Goal: Task Accomplishment & Management: Manage account settings

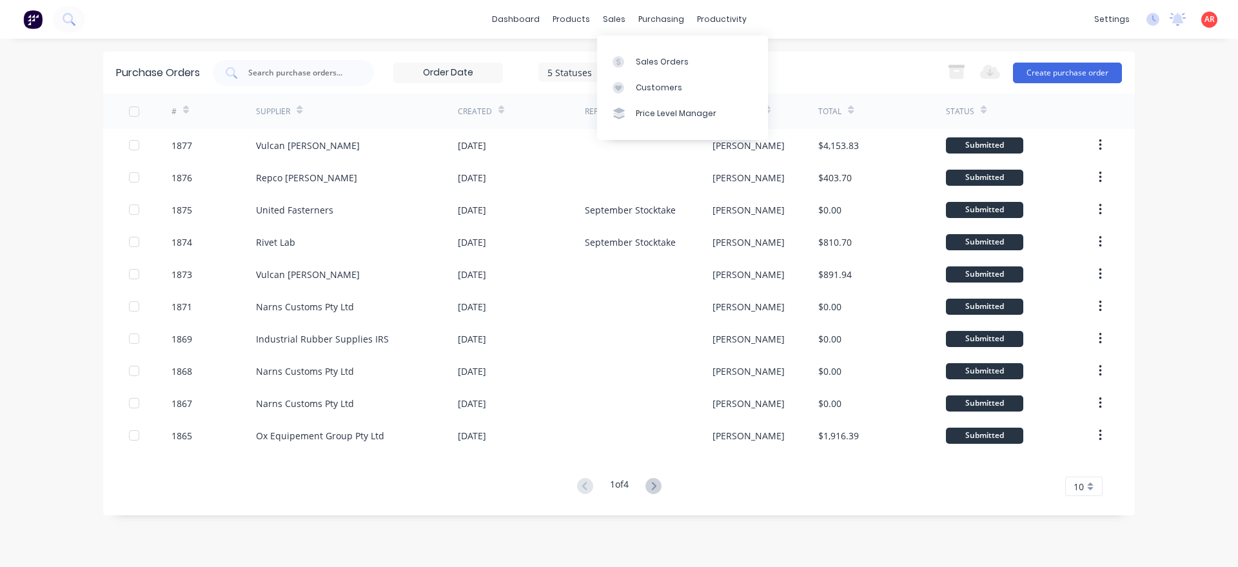
click at [623, 48] on div "Sales Orders Customers Price Level Manager" at bounding box center [682, 87] width 171 height 104
click at [625, 55] on link "Sales Orders" at bounding box center [682, 61] width 171 height 26
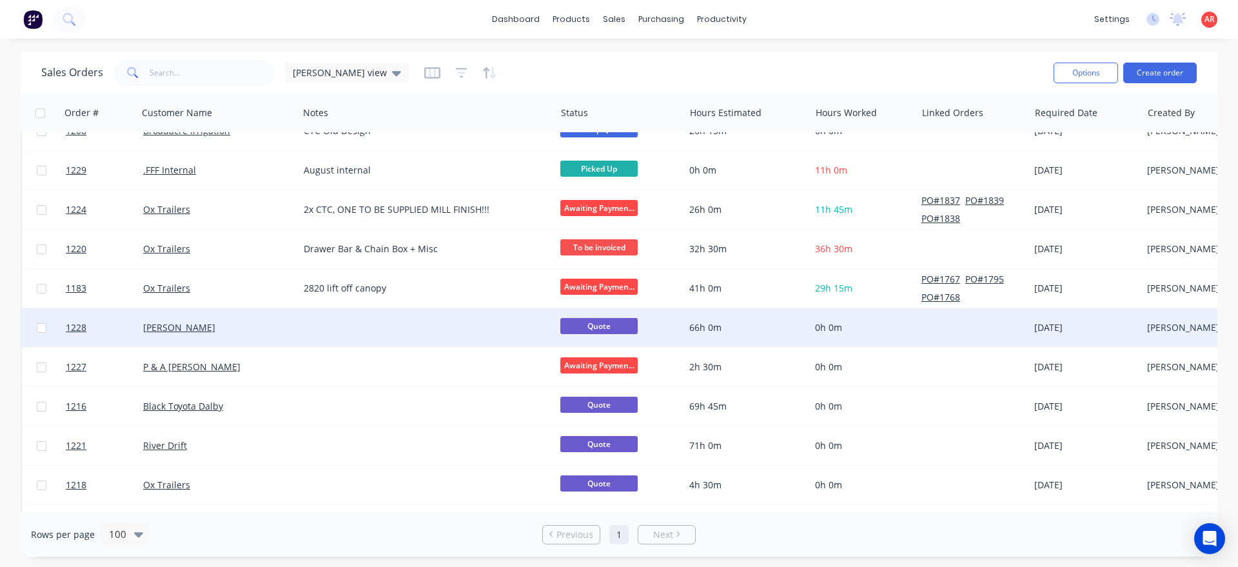
scroll to position [588, 0]
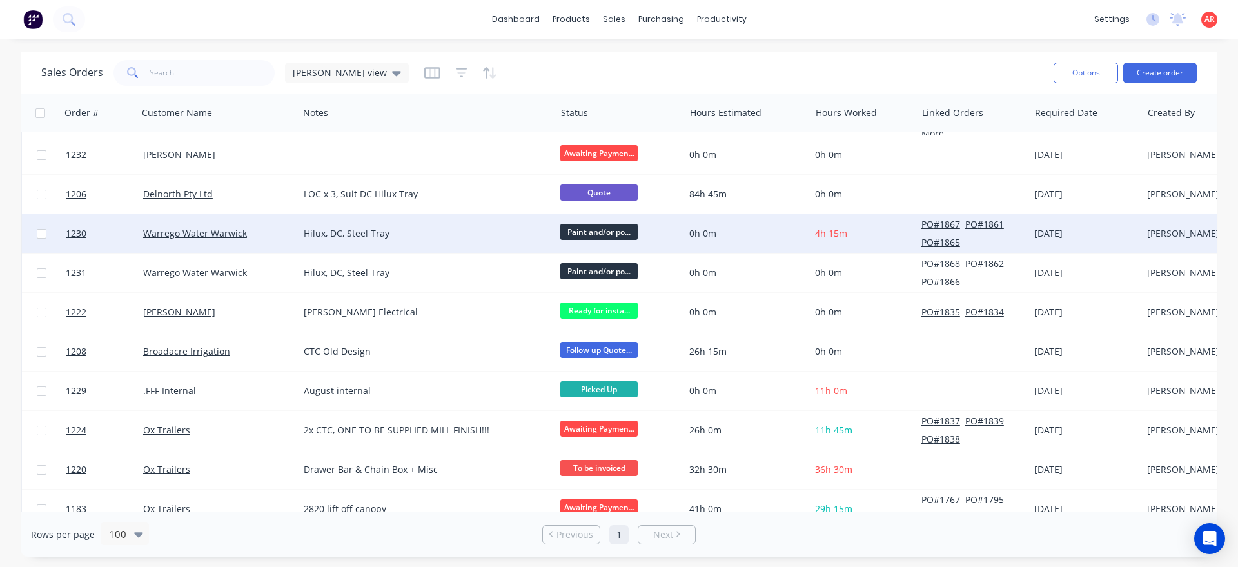
click at [595, 232] on span "Paint and/or po..." at bounding box center [598, 232] width 77 height 16
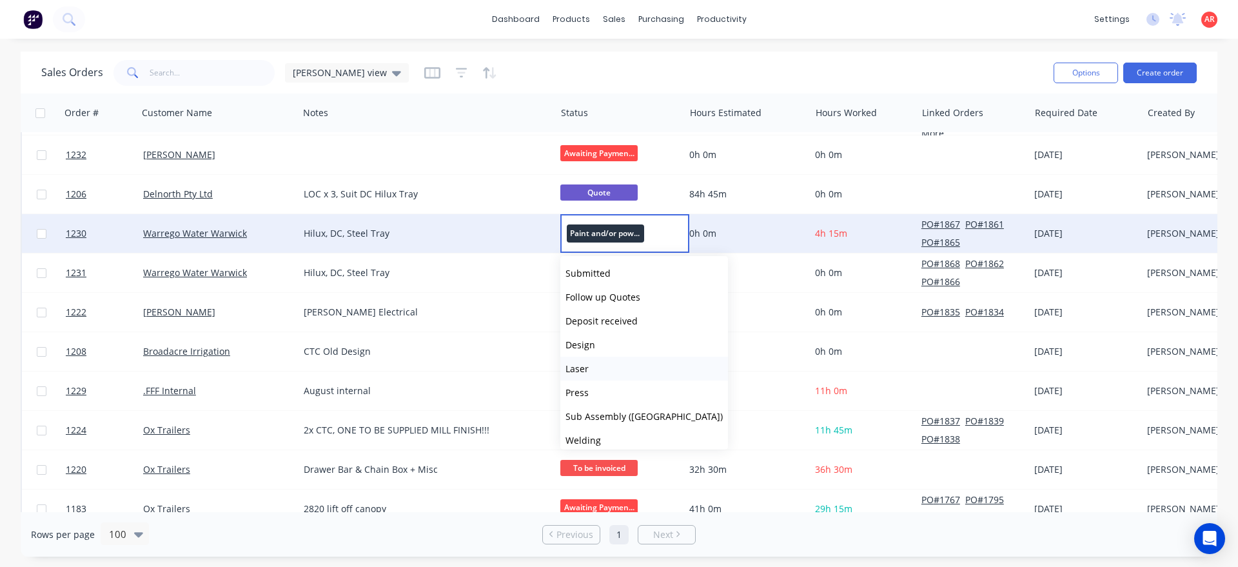
scroll to position [74, 0]
click at [605, 415] on span "Assembly" at bounding box center [586, 414] width 41 height 12
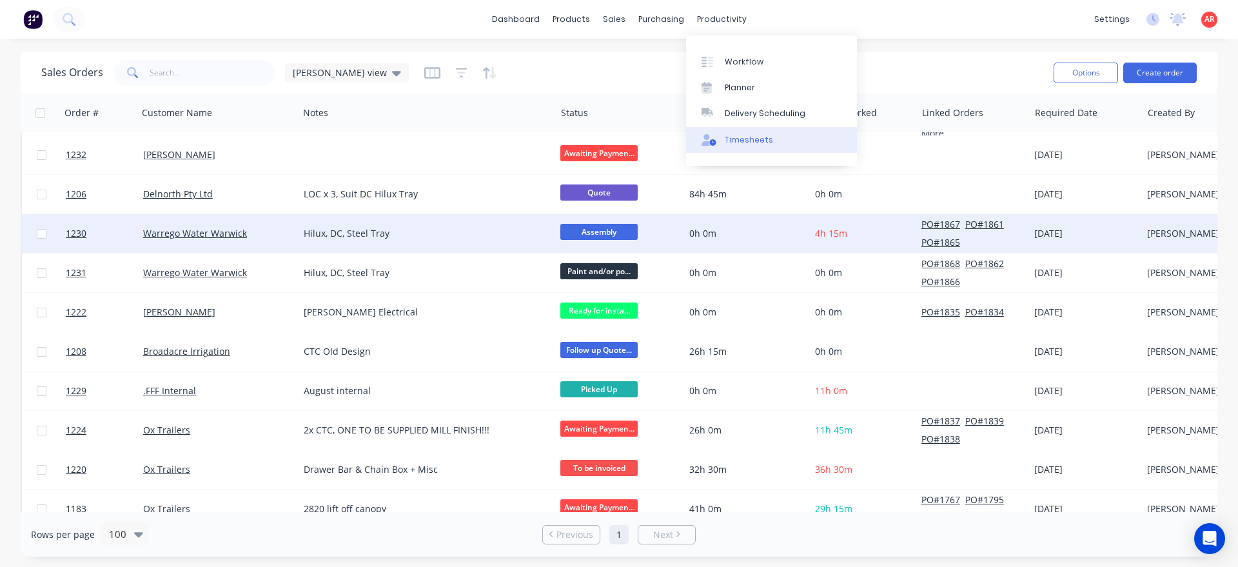
click at [731, 130] on link "Timesheets" at bounding box center [771, 140] width 171 height 26
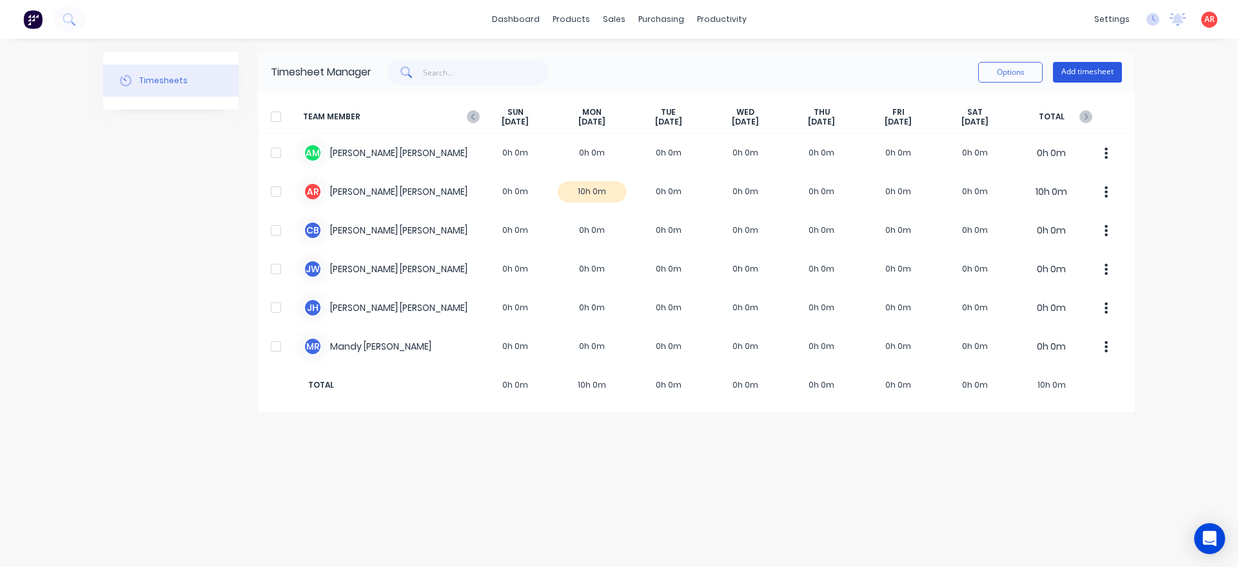
click at [1100, 72] on button "Add timesheet" at bounding box center [1087, 72] width 69 height 21
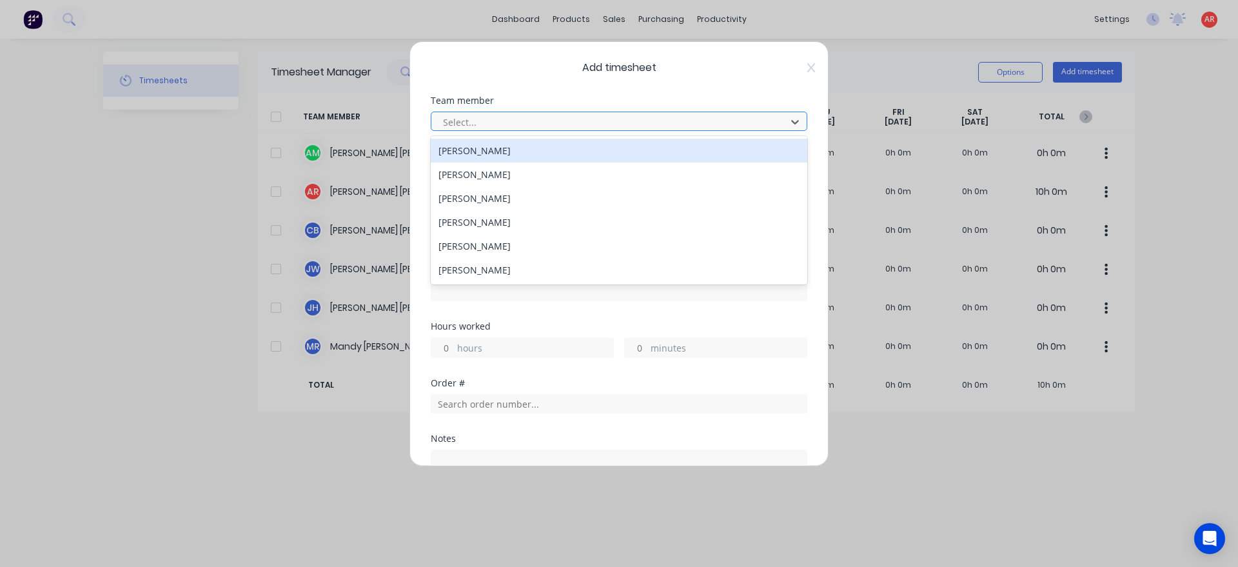
click at [608, 117] on div at bounding box center [611, 122] width 338 height 16
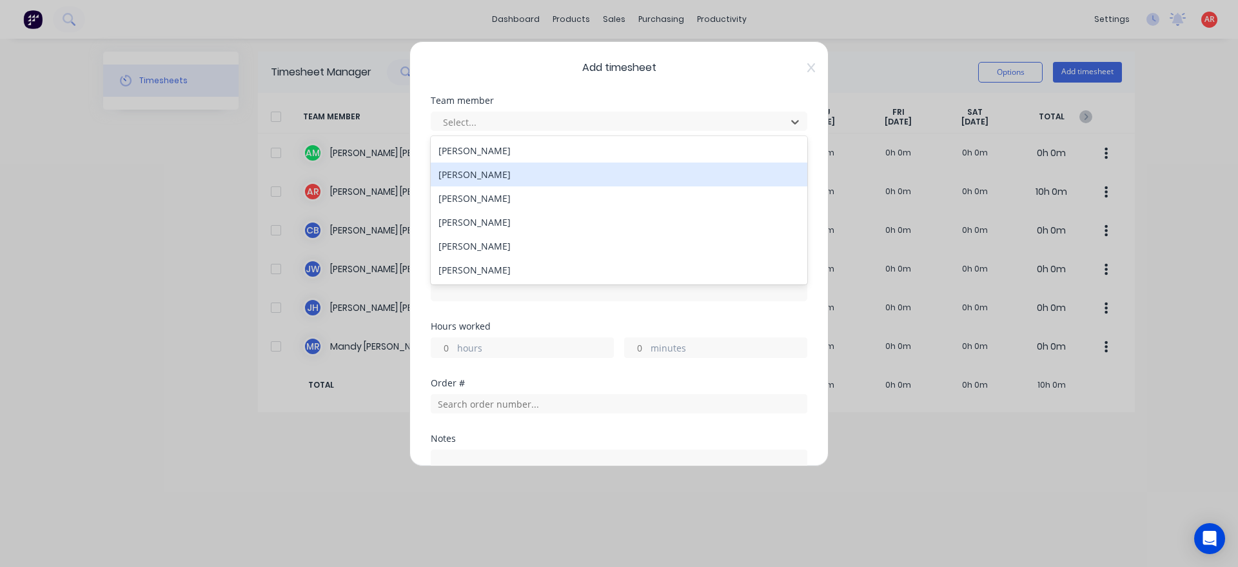
click at [546, 180] on div "[PERSON_NAME]" at bounding box center [619, 175] width 377 height 24
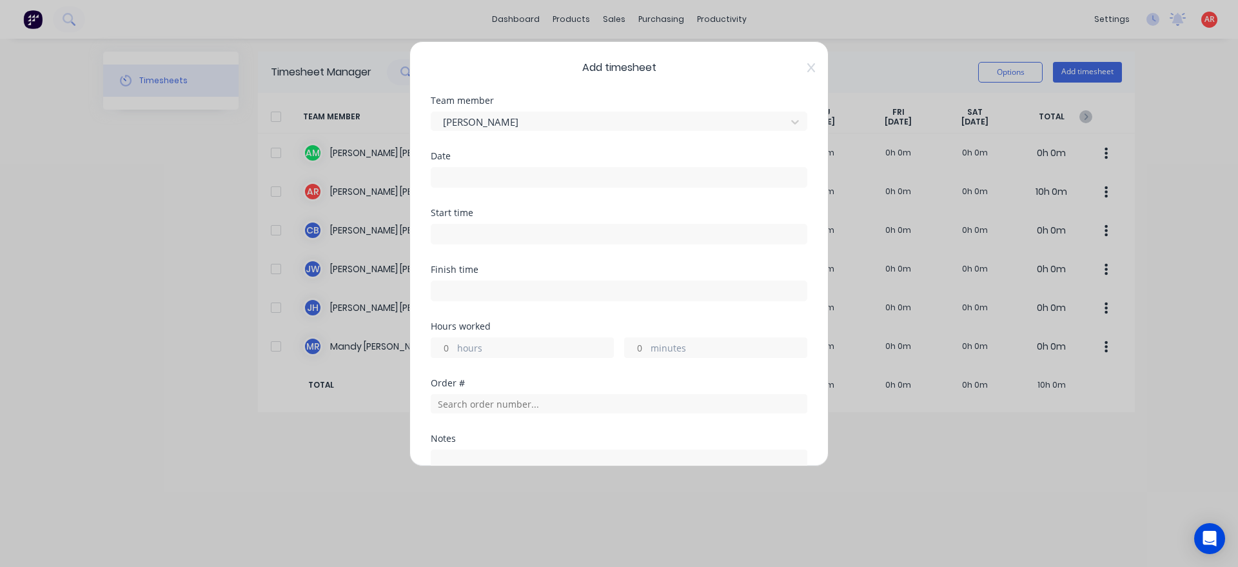
click at [546, 180] on input at bounding box center [618, 177] width 375 height 19
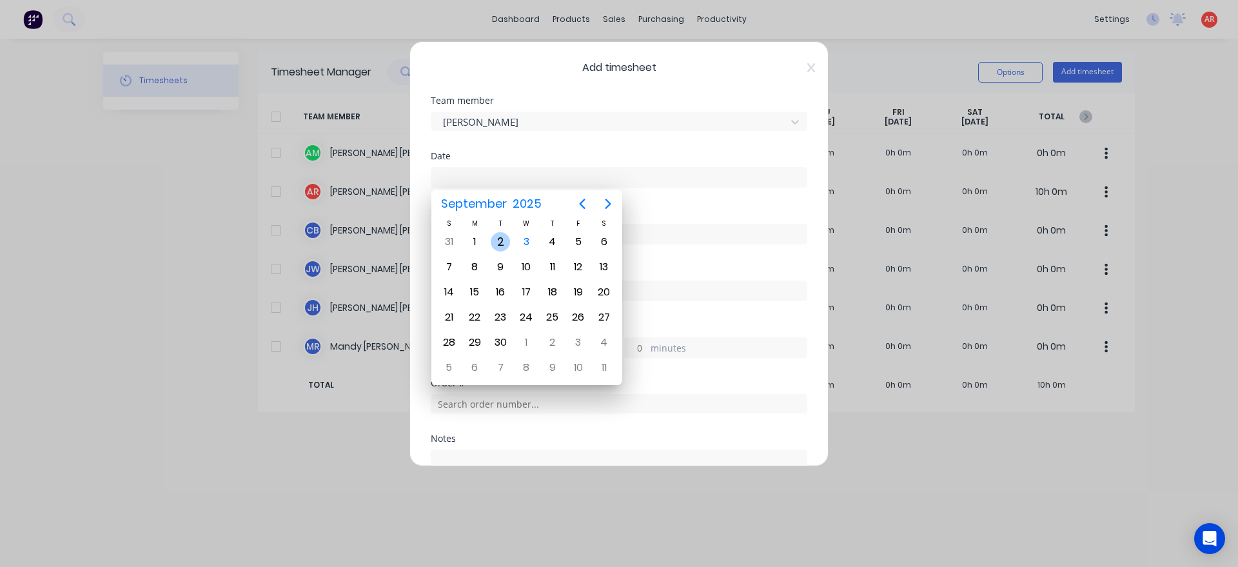
click at [504, 246] on div "2" at bounding box center [500, 241] width 19 height 19
type input "[DATE]"
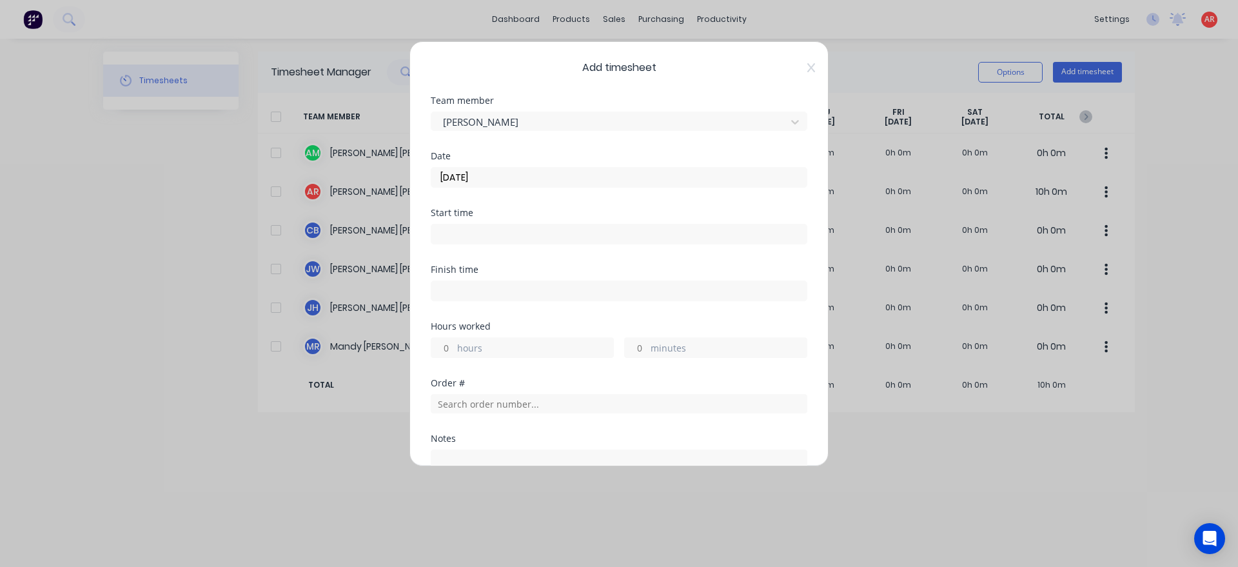
click at [497, 235] on input at bounding box center [618, 233] width 375 height 19
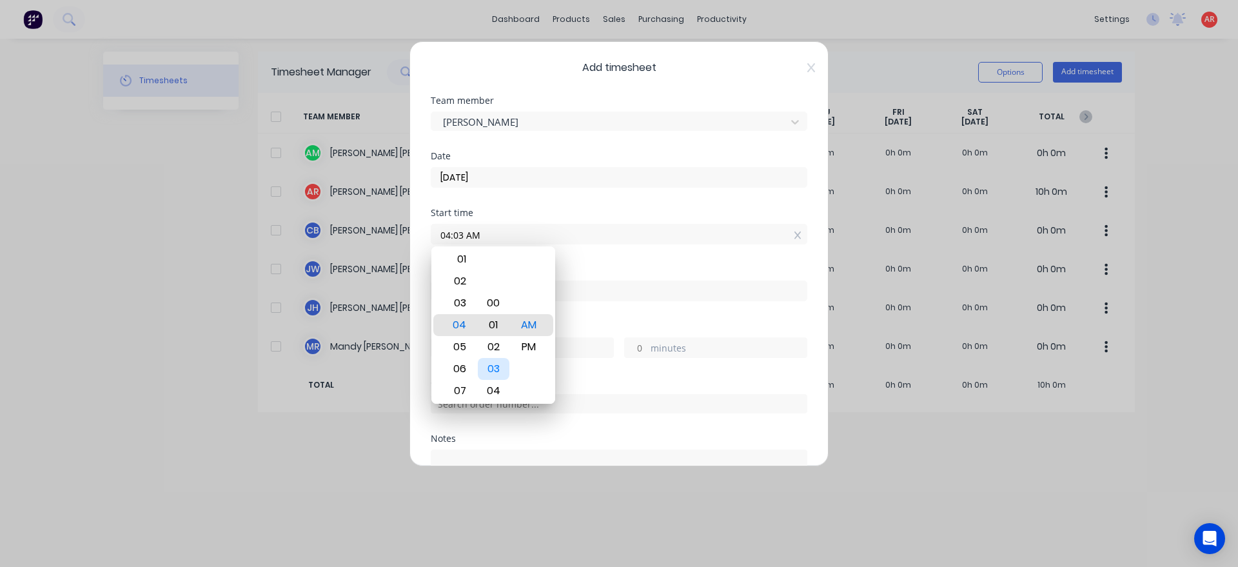
type input "04:00 AM"
click at [604, 313] on div "Finish time" at bounding box center [619, 293] width 377 height 57
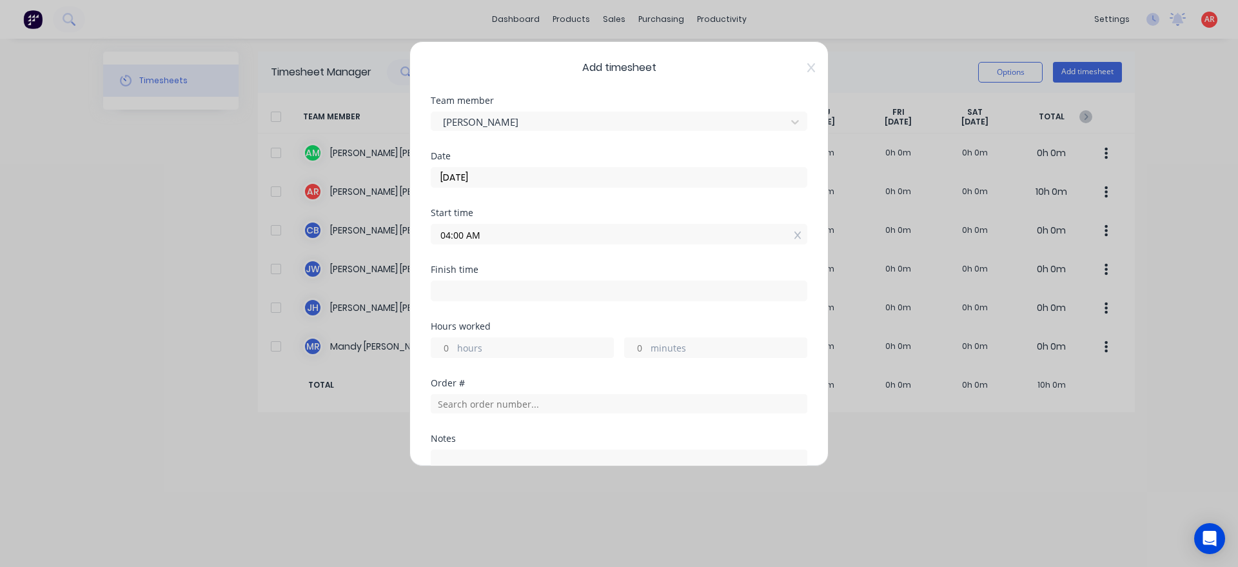
click at [598, 300] on label at bounding box center [619, 291] width 377 height 21
click at [598, 300] on input at bounding box center [618, 290] width 375 height 19
type input "04:13 AM"
type input "0"
type input "13"
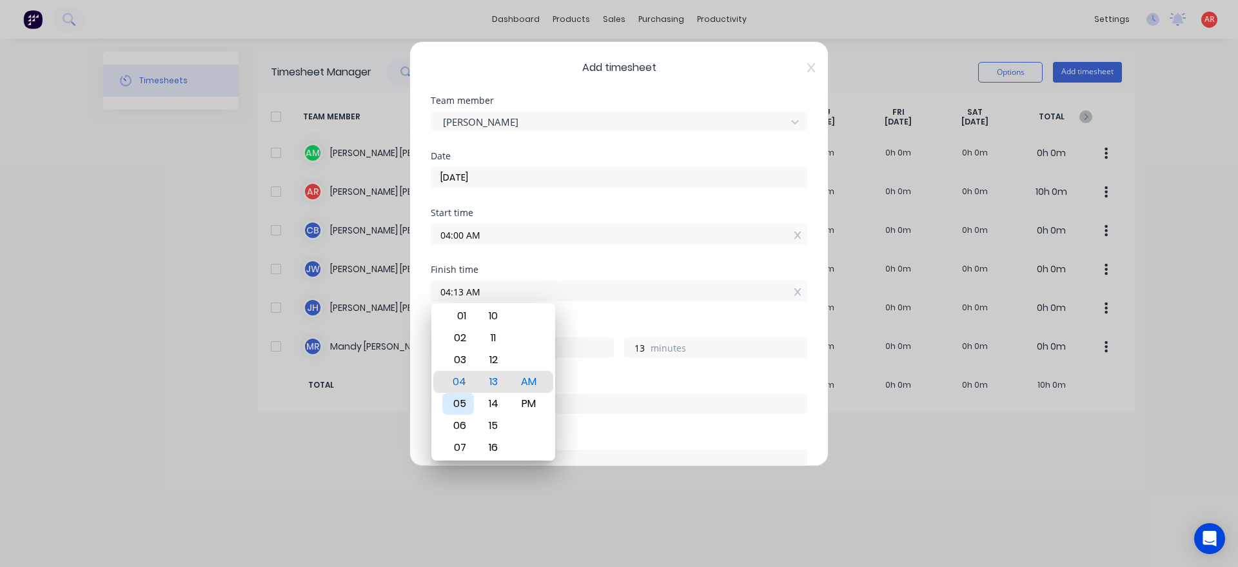
click at [462, 413] on div "05" at bounding box center [458, 404] width 32 height 22
type input "05:13 AM"
type input "1"
type input "05:18 AM"
type input "18"
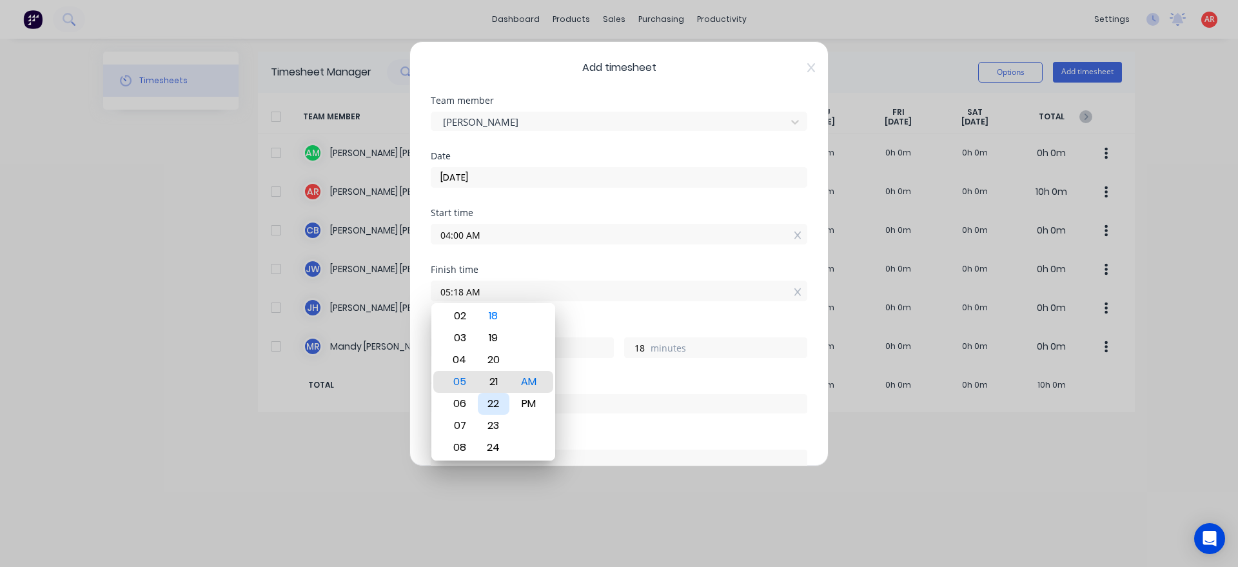
type input "05:21 AM"
type input "21"
type input "05:25 AM"
type input "25"
type input "05:28 AM"
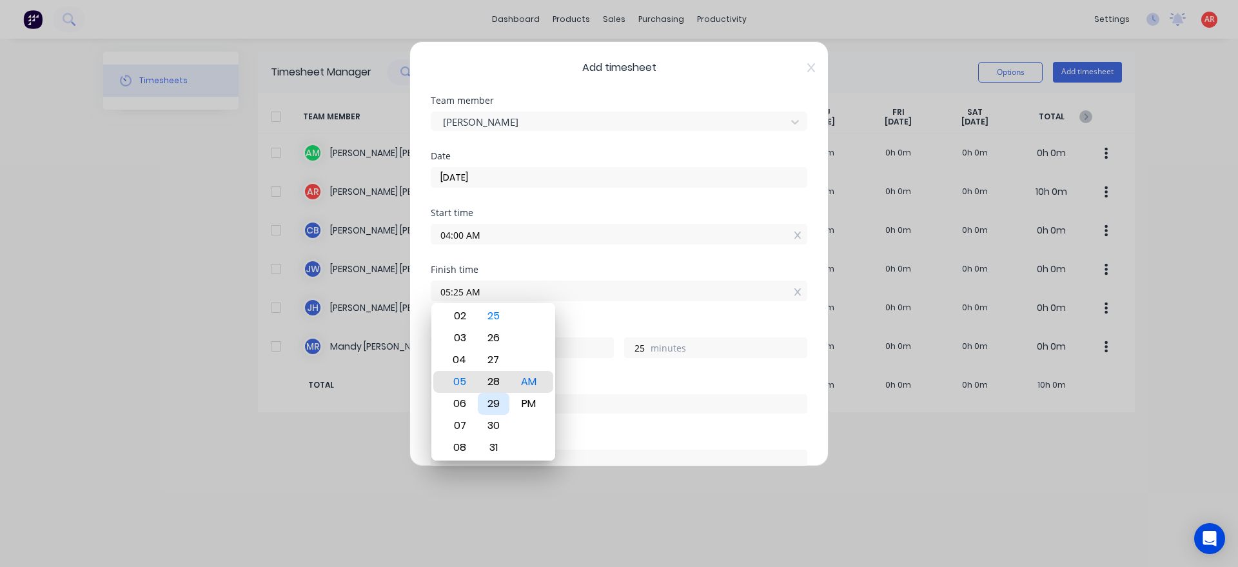
type input "28"
click at [492, 422] on div "30" at bounding box center [494, 426] width 32 height 22
type input "05:30 AM"
type input "30"
click at [580, 384] on div "Order #" at bounding box center [619, 383] width 377 height 9
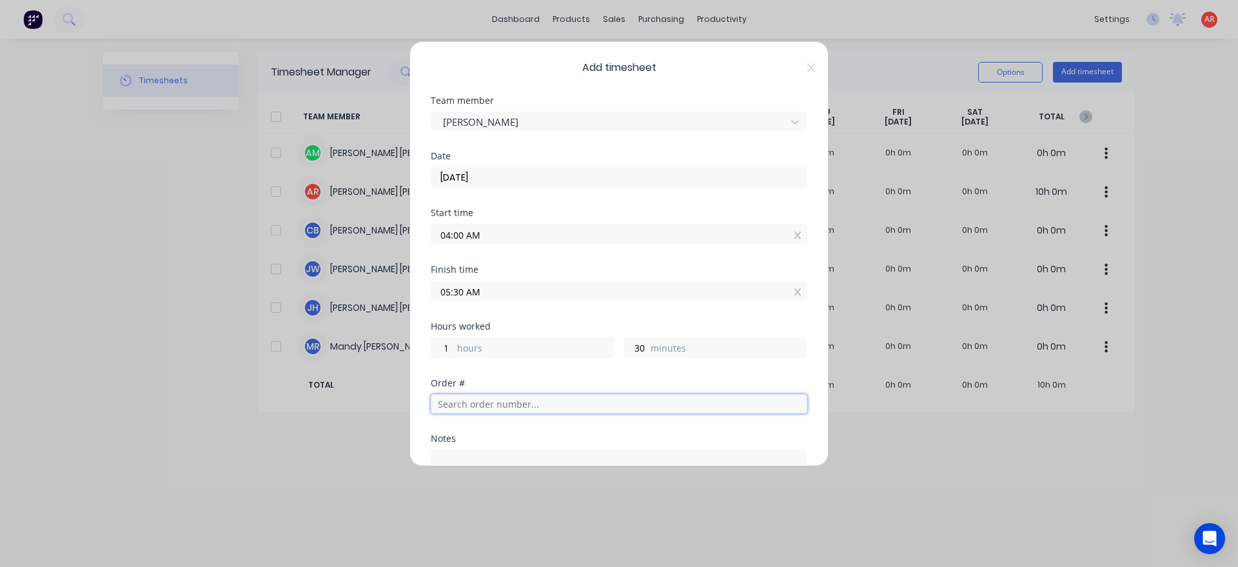
click at [506, 408] on input "text" at bounding box center [619, 403] width 377 height 19
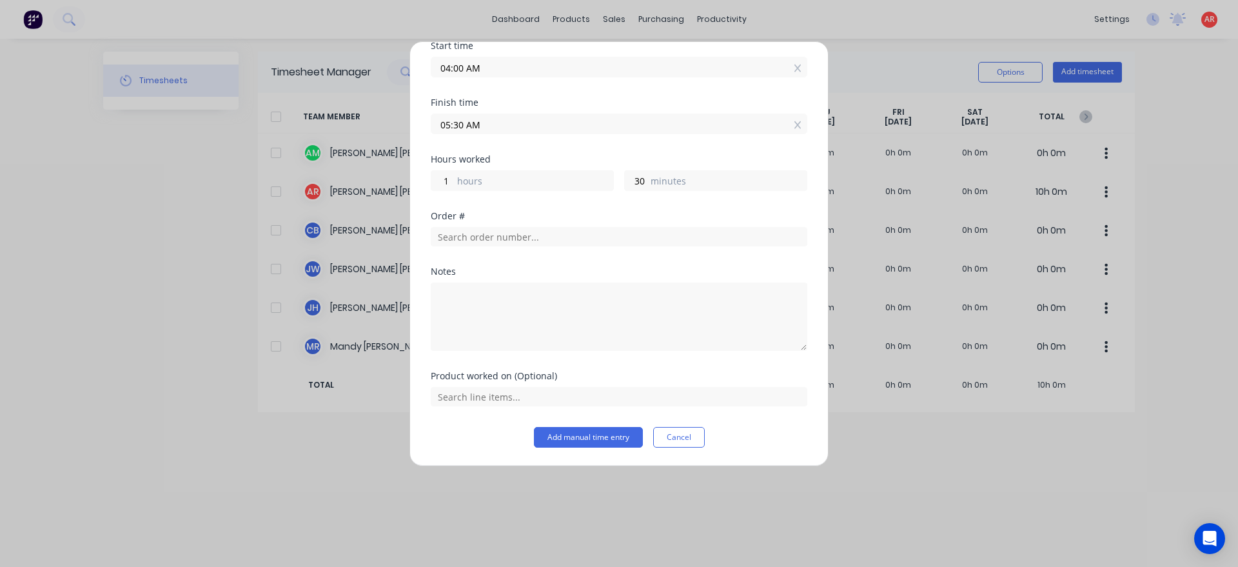
click at [524, 281] on div at bounding box center [619, 315] width 377 height 72
click at [540, 319] on textarea at bounding box center [619, 316] width 377 height 68
type textarea "Office and powder coat run"
click at [584, 444] on button "Add manual time entry" at bounding box center [588, 437] width 109 height 21
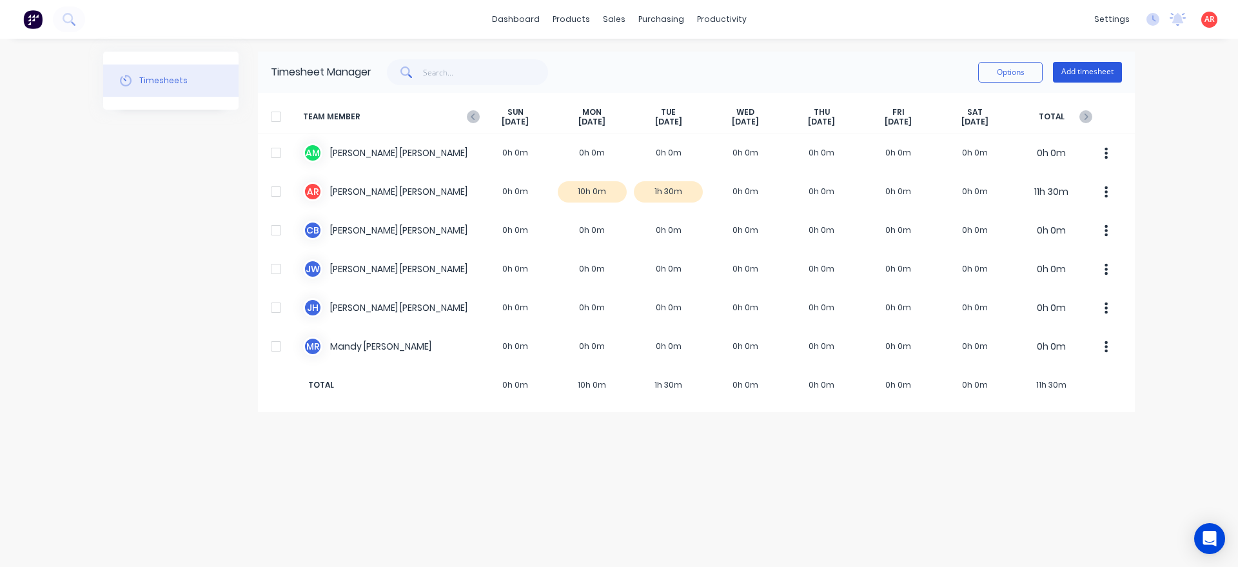
click at [1094, 79] on button "Add timesheet" at bounding box center [1087, 72] width 69 height 21
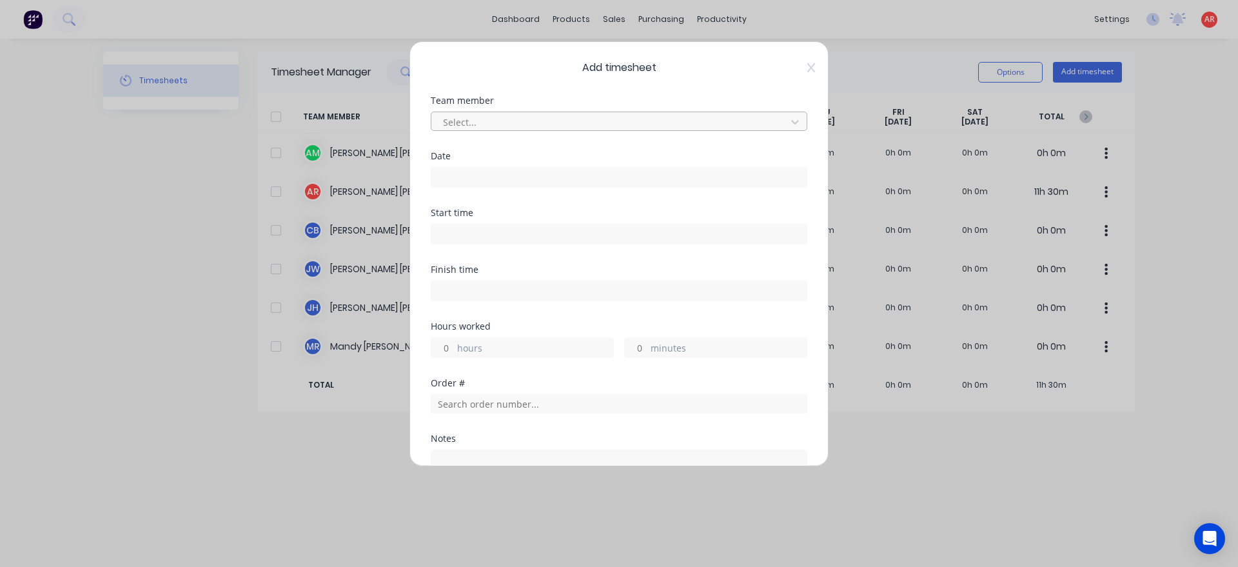
click at [503, 119] on div at bounding box center [611, 122] width 338 height 16
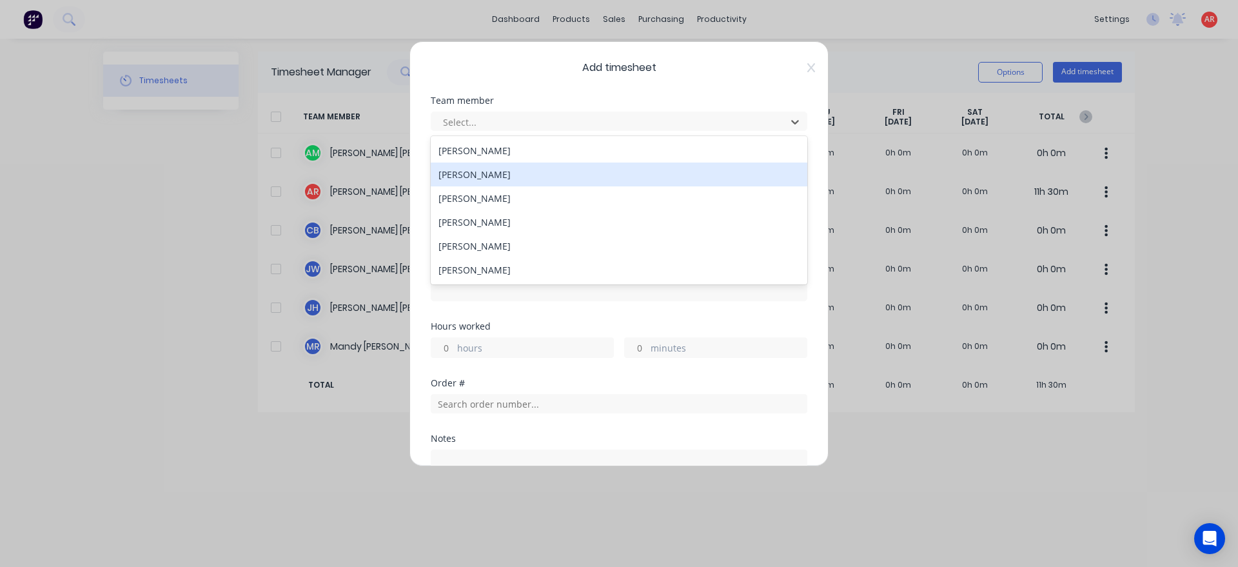
click at [479, 173] on div "[PERSON_NAME]" at bounding box center [619, 175] width 377 height 24
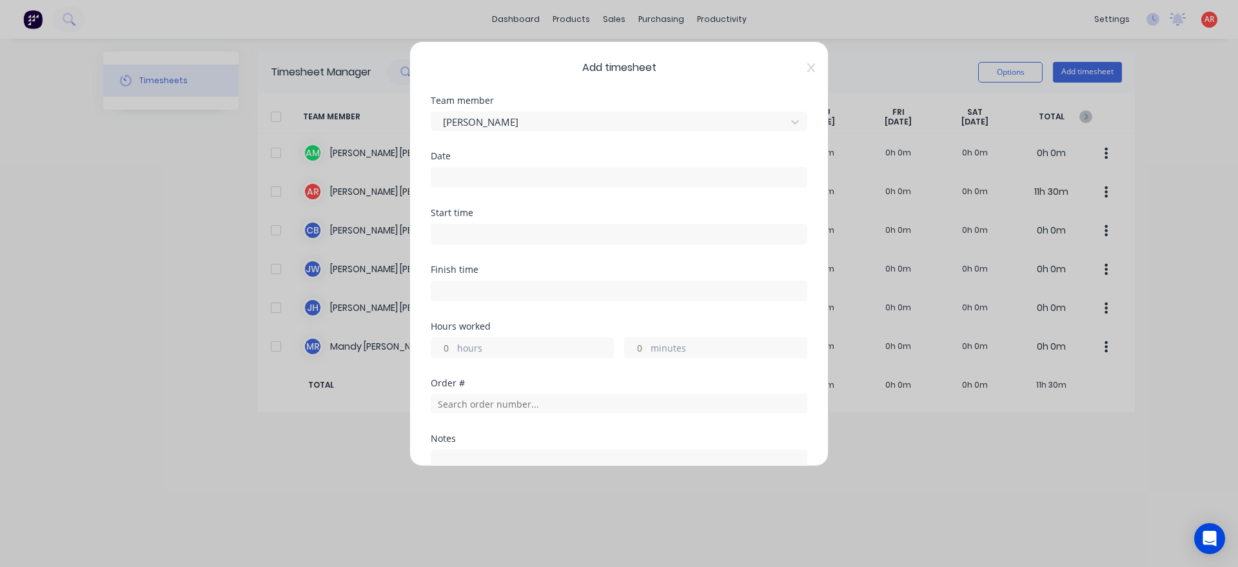
click at [479, 184] on input at bounding box center [618, 177] width 375 height 19
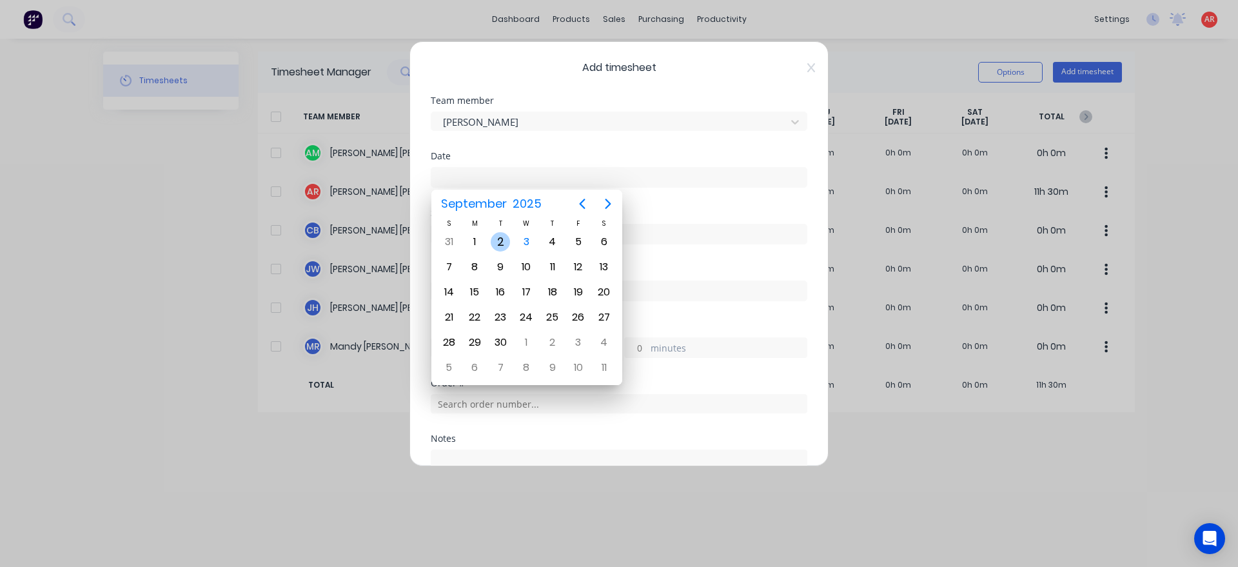
click at [492, 248] on div "2" at bounding box center [501, 242] width 26 height 25
type input "[DATE]"
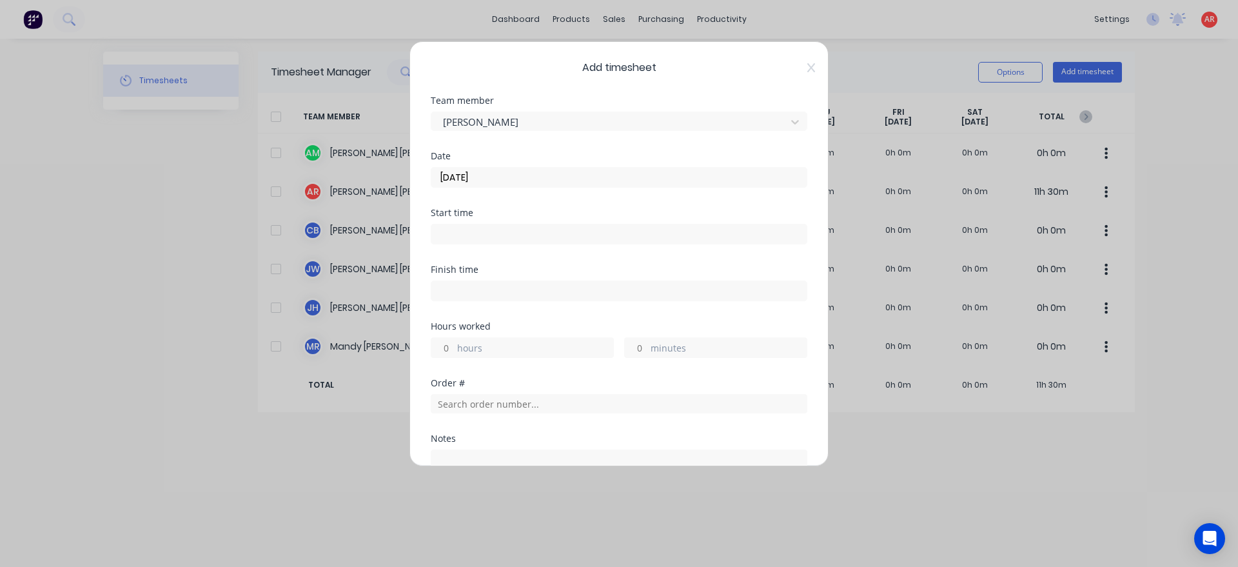
click at [489, 242] on input at bounding box center [618, 233] width 375 height 19
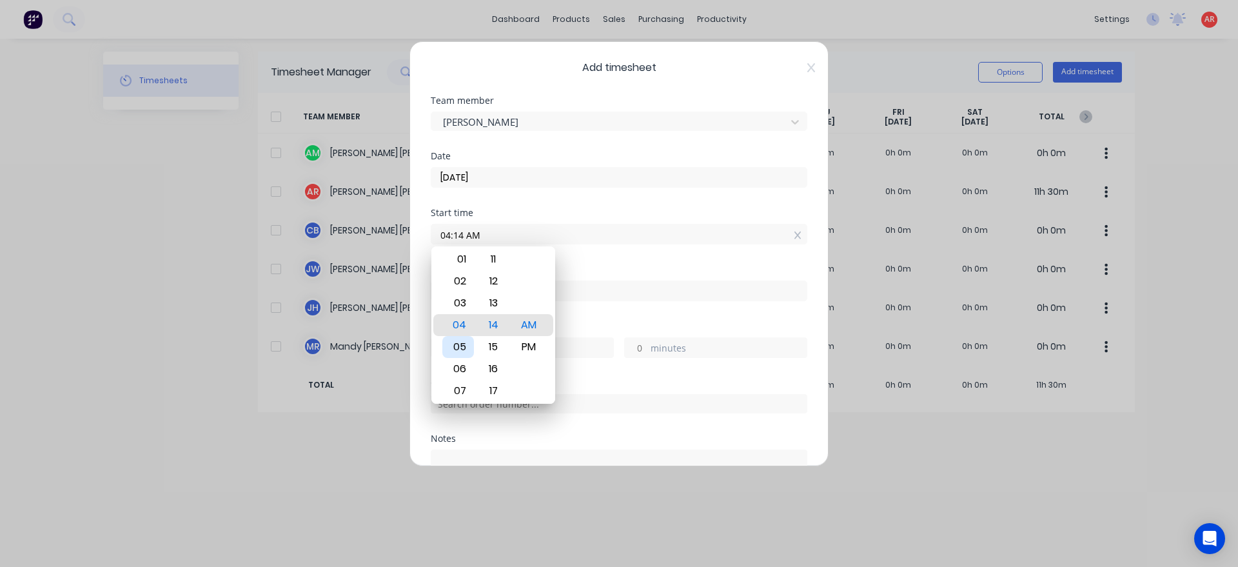
click at [464, 355] on div "05" at bounding box center [458, 347] width 32 height 22
click at [499, 312] on div "30" at bounding box center [494, 303] width 32 height 22
type input "05:30 AM"
click at [591, 310] on div "Finish time" at bounding box center [619, 293] width 377 height 57
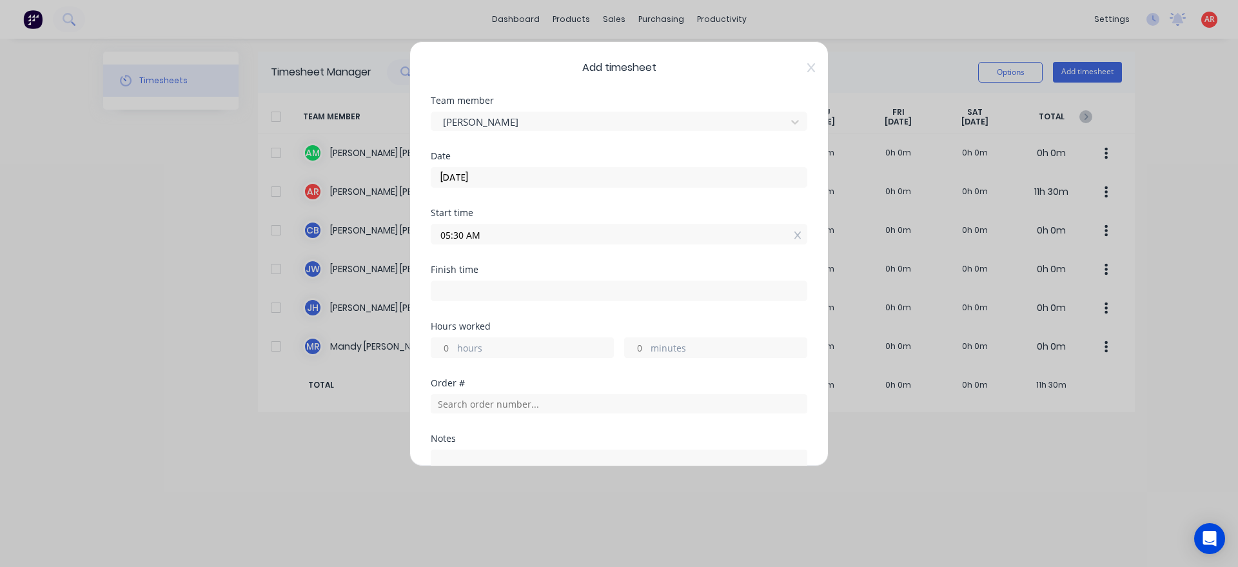
click at [572, 292] on input at bounding box center [618, 290] width 375 height 19
type input "04:14 AM"
type input "22"
type input "44"
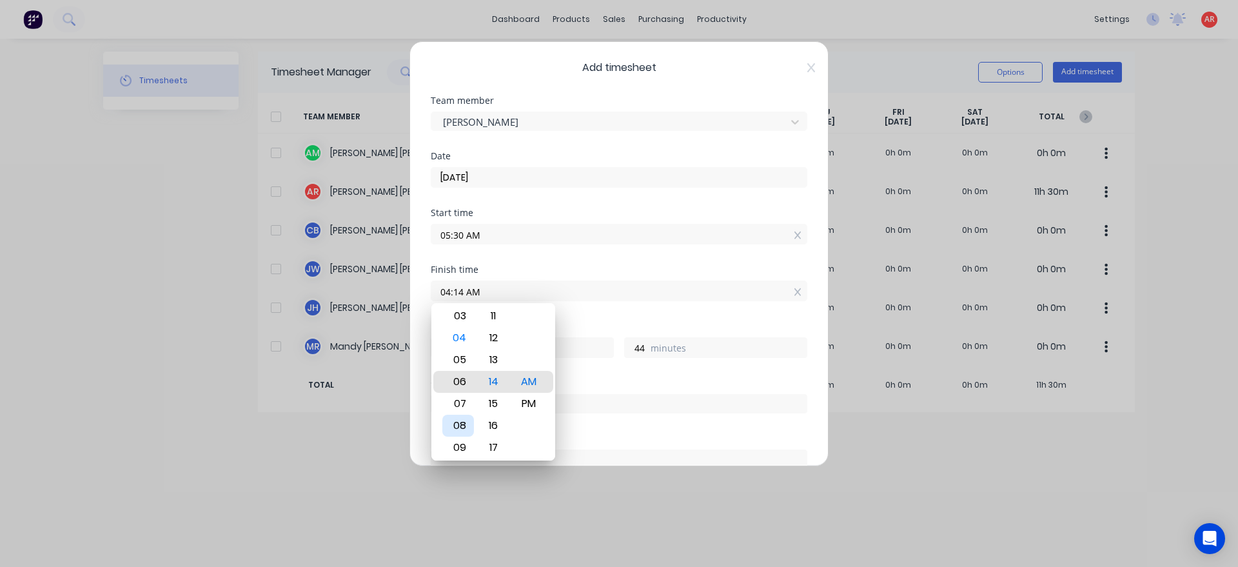
type input "07:14 AM"
type input "1"
click at [464, 431] on div "09" at bounding box center [458, 426] width 32 height 22
type input "09:14 AM"
type input "3"
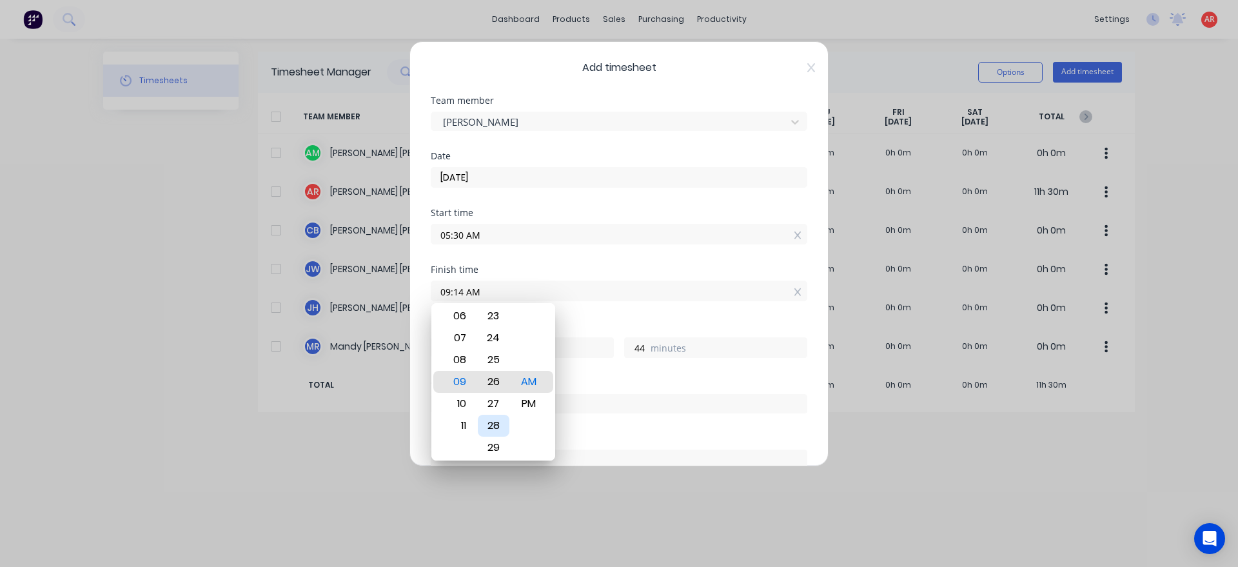
type input "09:26 AM"
type input "56"
type input "09:31 AM"
type input "4"
type input "1"
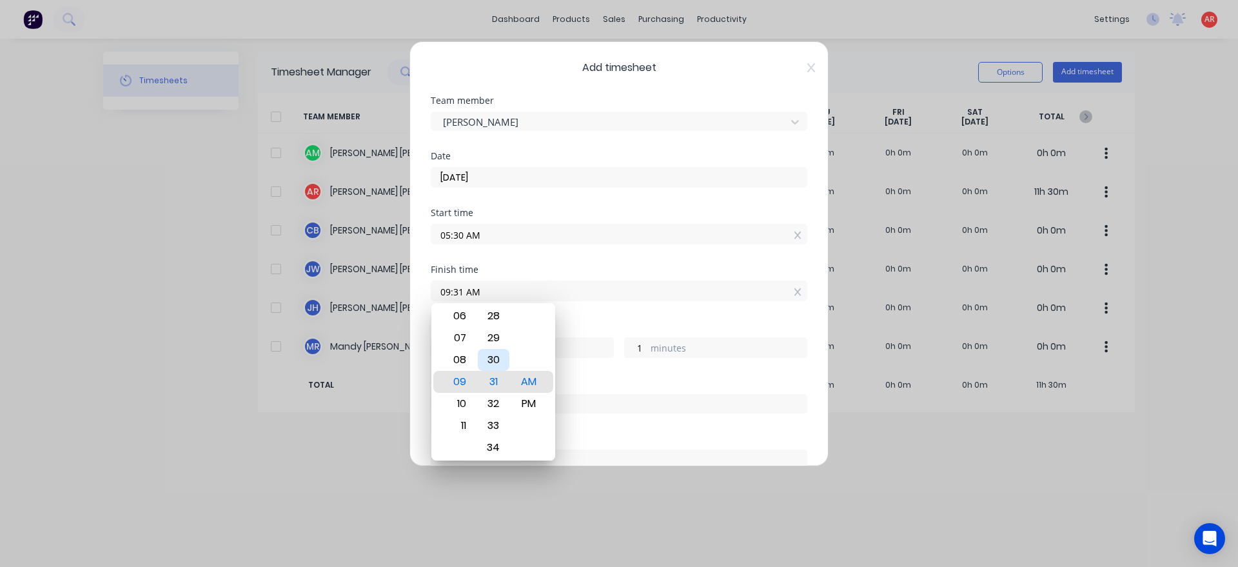
click at [499, 370] on div "30" at bounding box center [494, 360] width 32 height 22
type input "09:30 AM"
type input "0"
click at [581, 321] on div "Finish time 09:30 AM" at bounding box center [619, 293] width 377 height 57
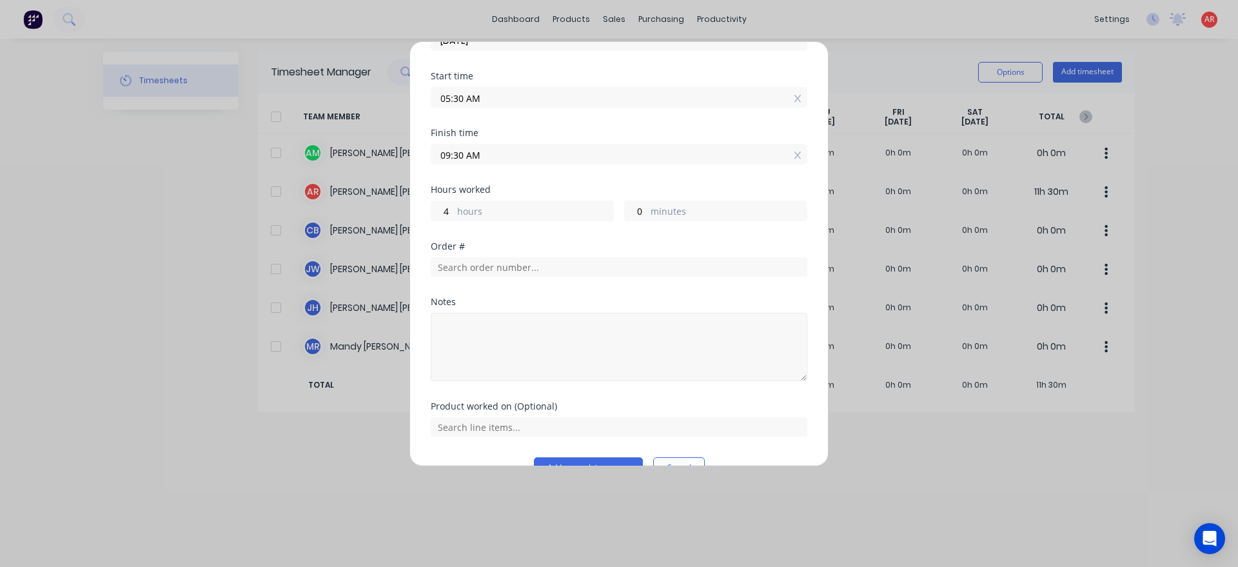
scroll to position [147, 0]
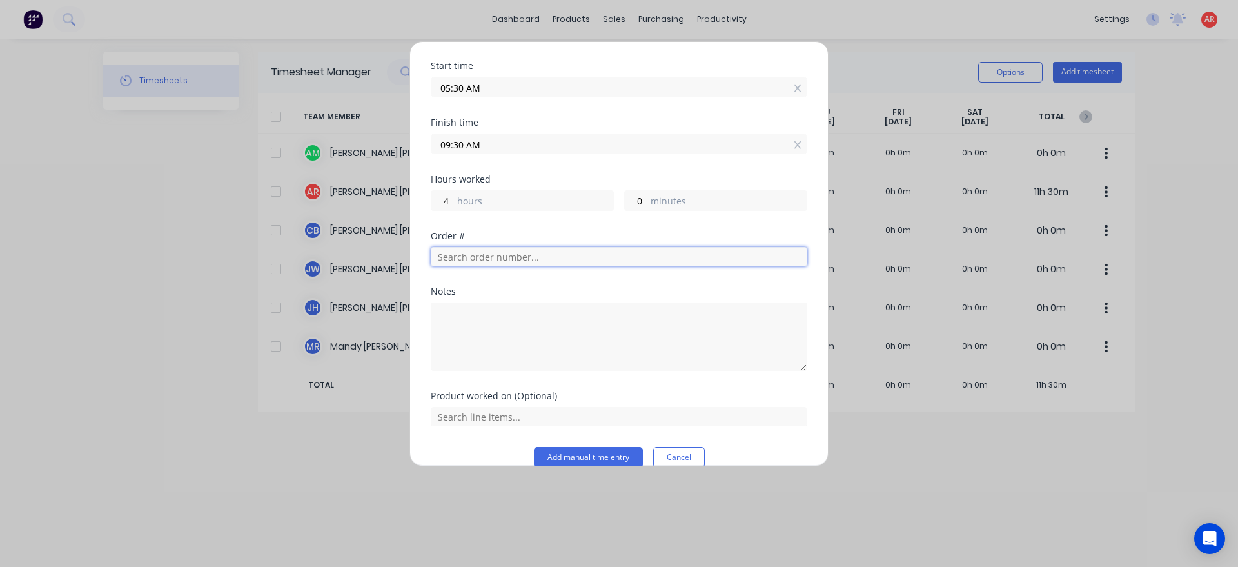
click at [484, 253] on input "text" at bounding box center [619, 256] width 377 height 19
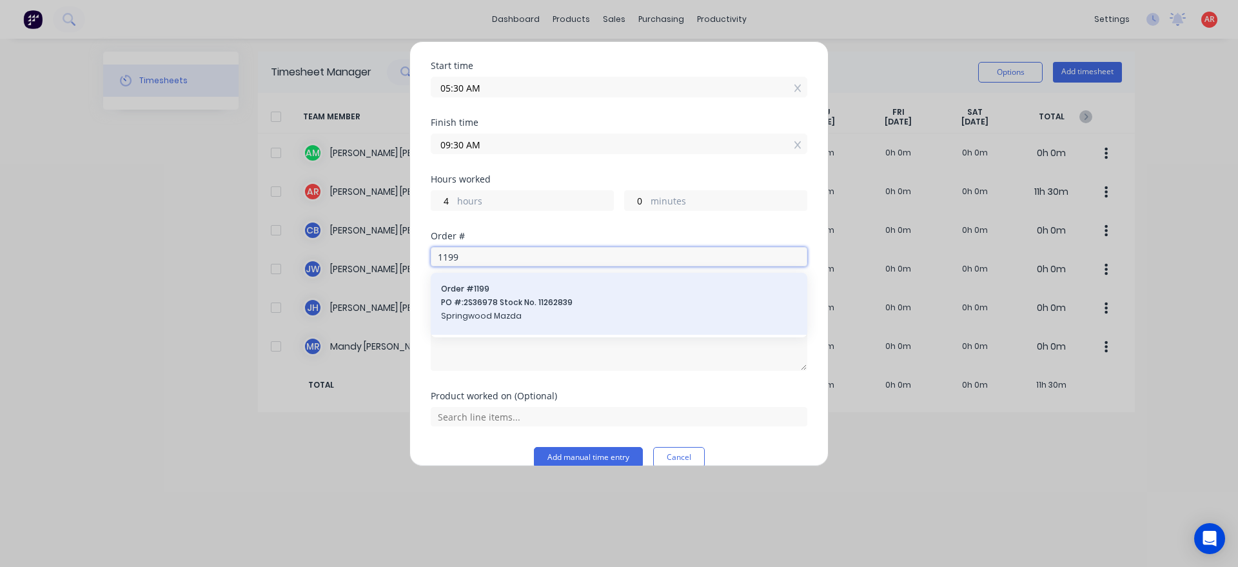
type input "1199"
click at [504, 290] on span "Order # 1199" at bounding box center [619, 289] width 356 height 12
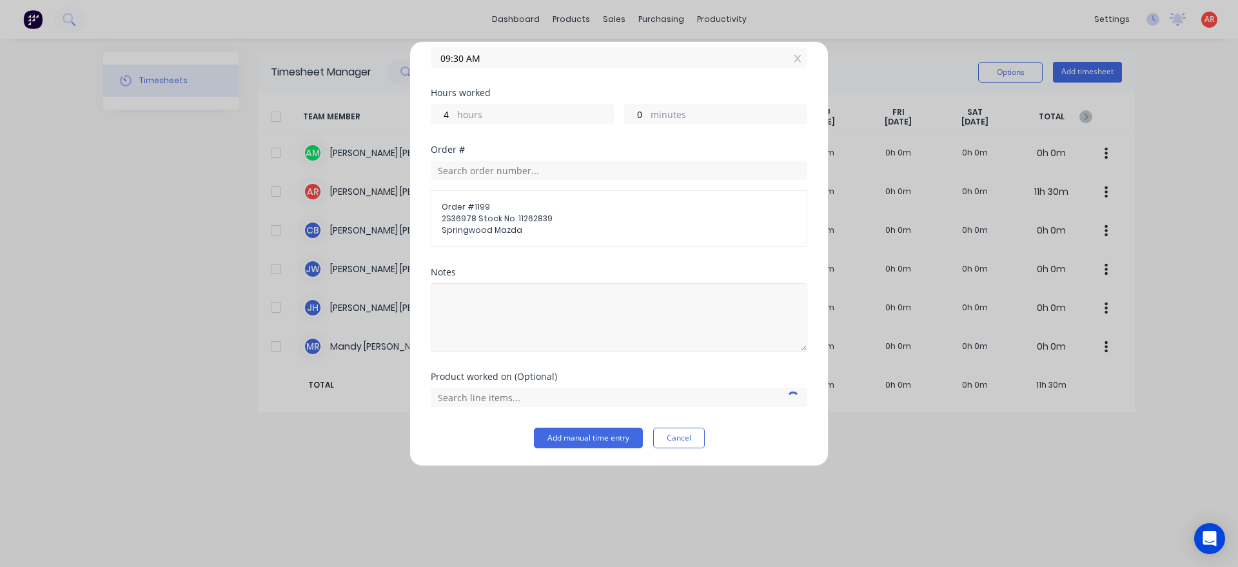
scroll to position [234, 0]
click at [500, 393] on input "text" at bounding box center [619, 396] width 377 height 19
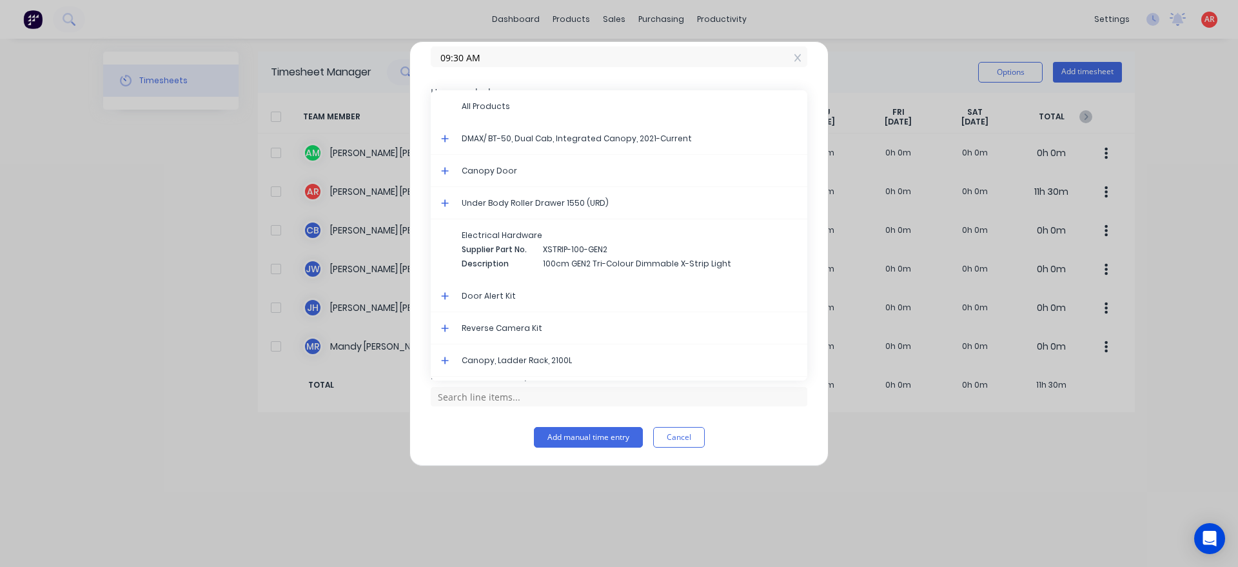
click at [446, 141] on icon at bounding box center [445, 139] width 8 height 8
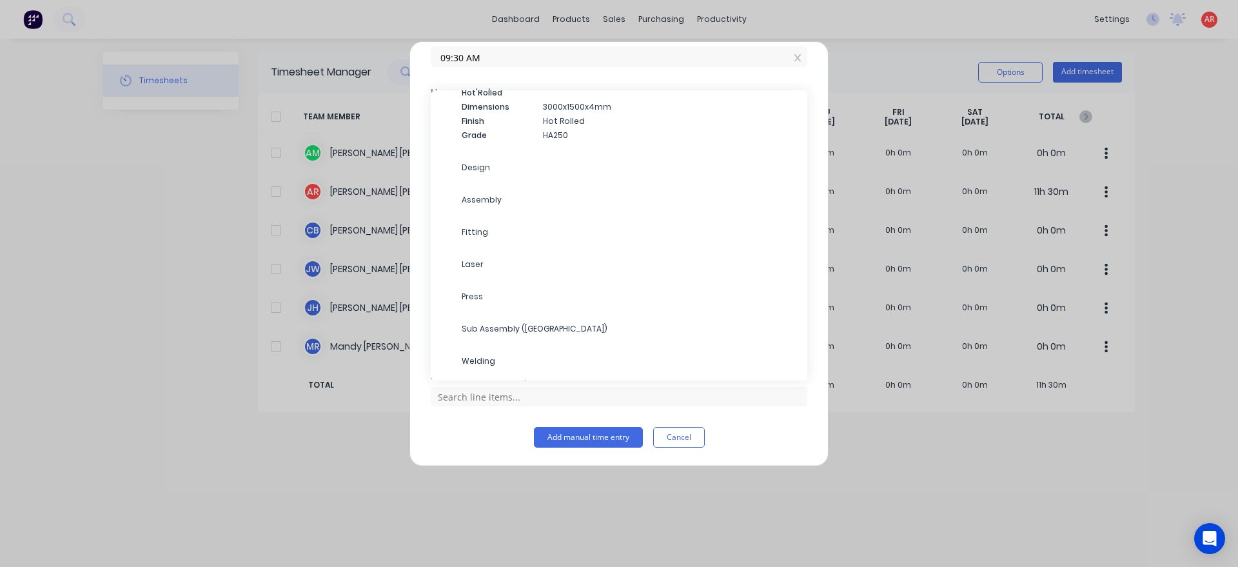
scroll to position [3970, 0]
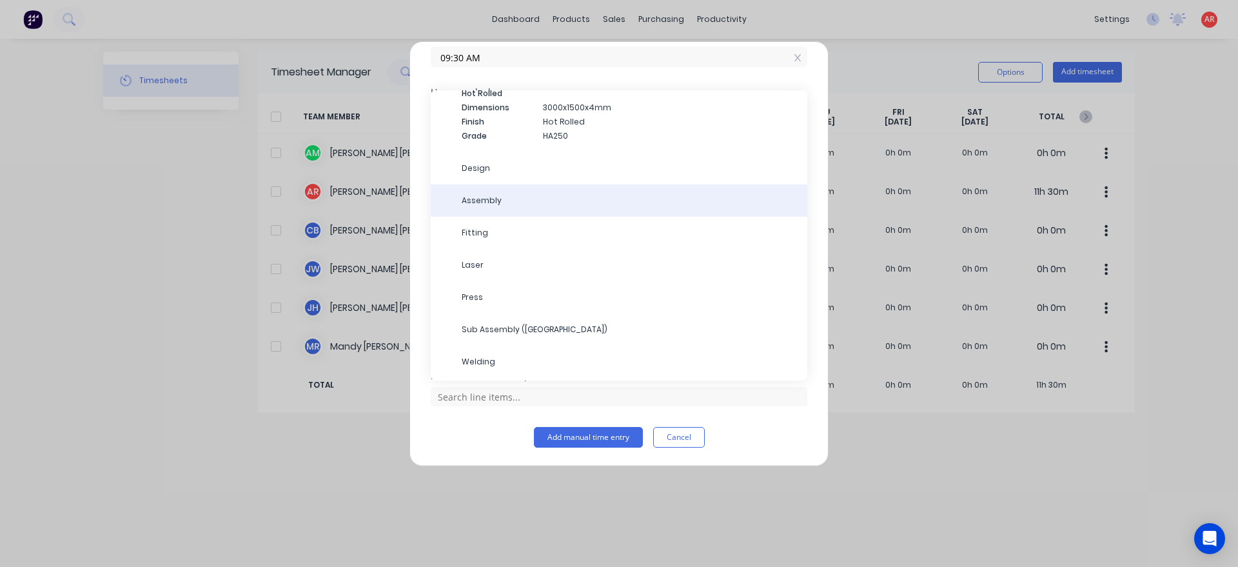
click at [522, 208] on div "Assembly" at bounding box center [619, 200] width 377 height 32
click at [501, 197] on span "Assembly" at bounding box center [629, 201] width 335 height 12
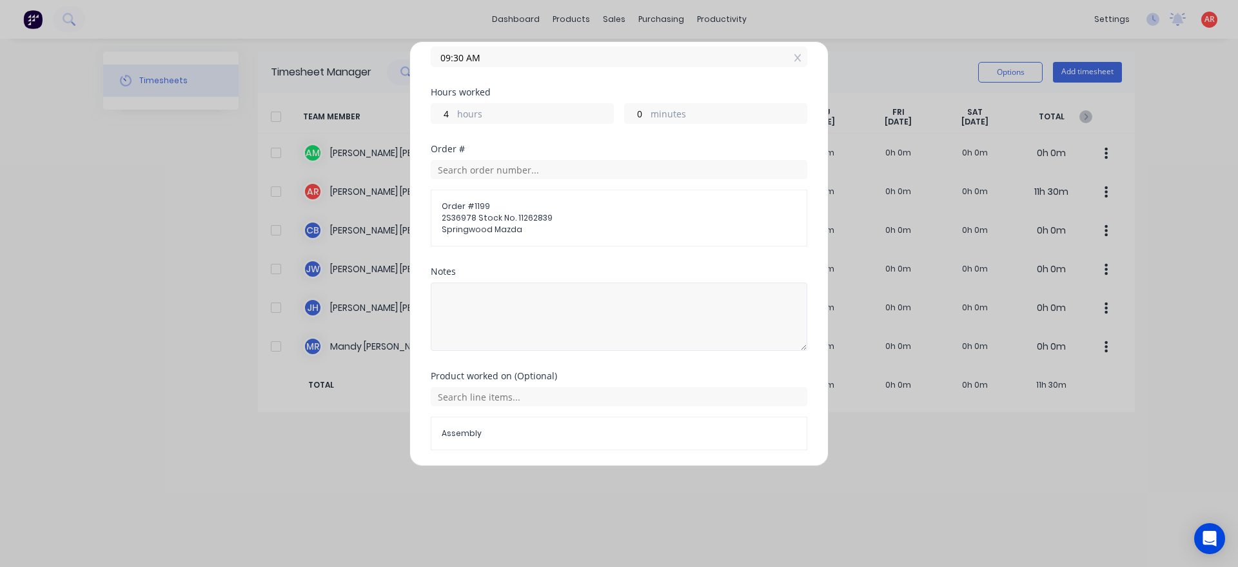
scroll to position [278, 0]
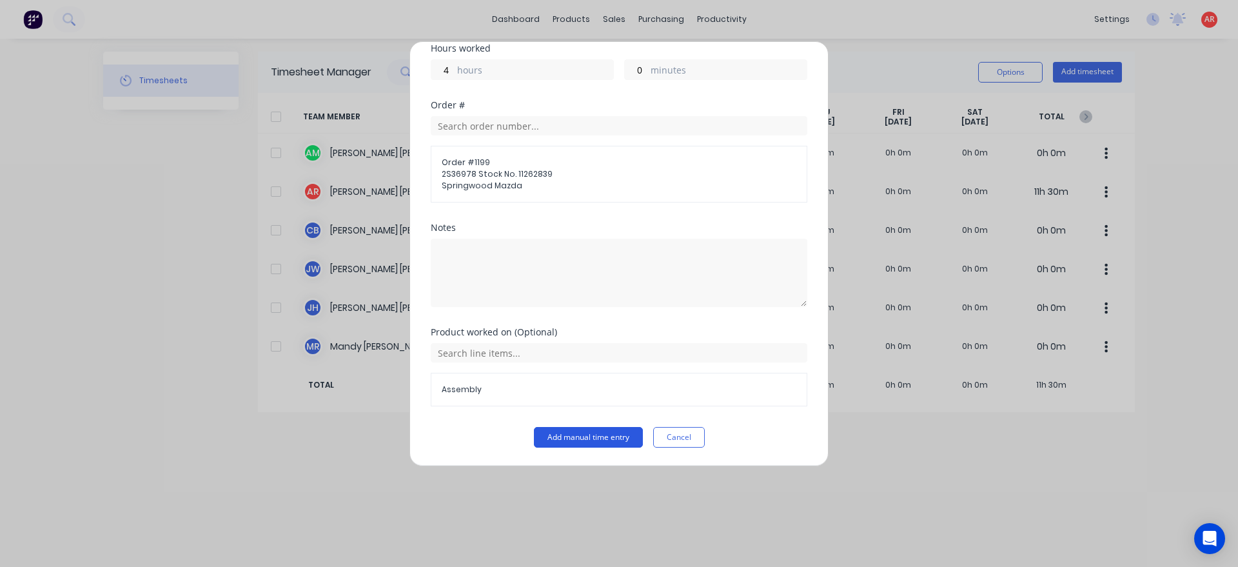
click at [579, 428] on button "Add manual time entry" at bounding box center [588, 437] width 109 height 21
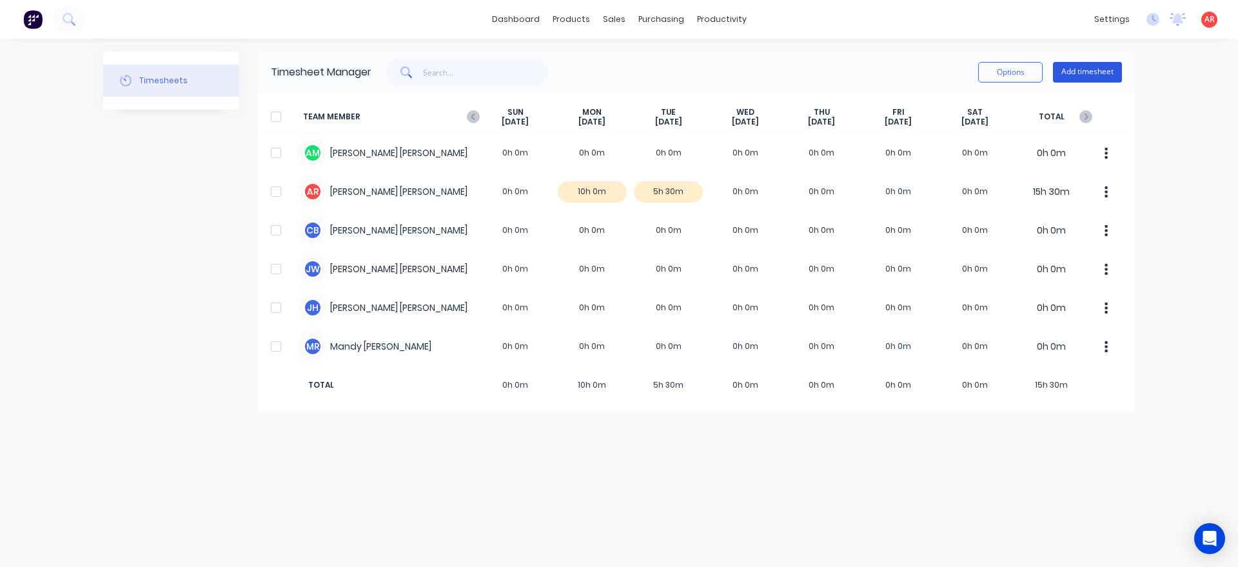
click at [1089, 81] on button "Add timesheet" at bounding box center [1087, 72] width 69 height 21
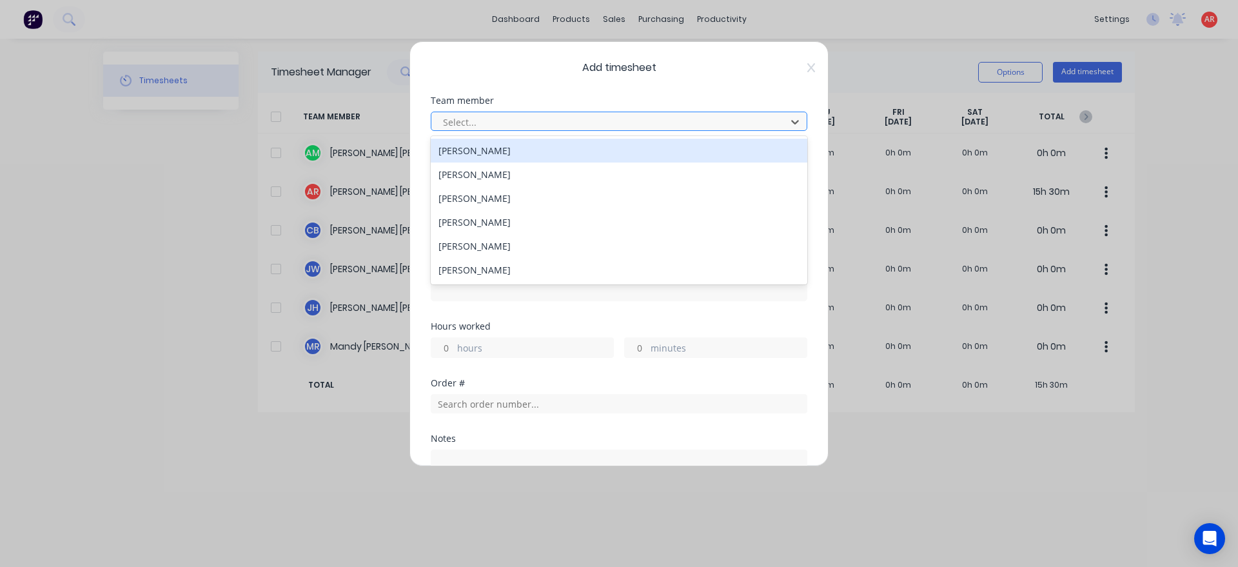
drag, startPoint x: 649, startPoint y: 121, endPoint x: 642, endPoint y: 123, distance: 6.9
click at [648, 121] on div at bounding box center [611, 122] width 338 height 16
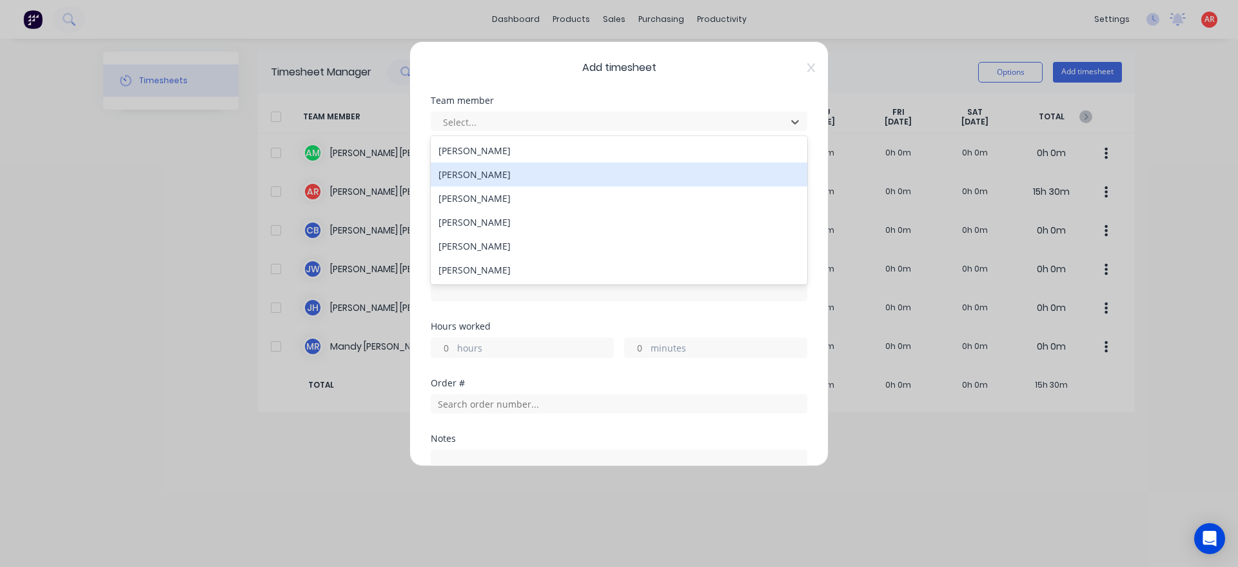
click at [555, 168] on div "[PERSON_NAME]" at bounding box center [619, 175] width 377 height 24
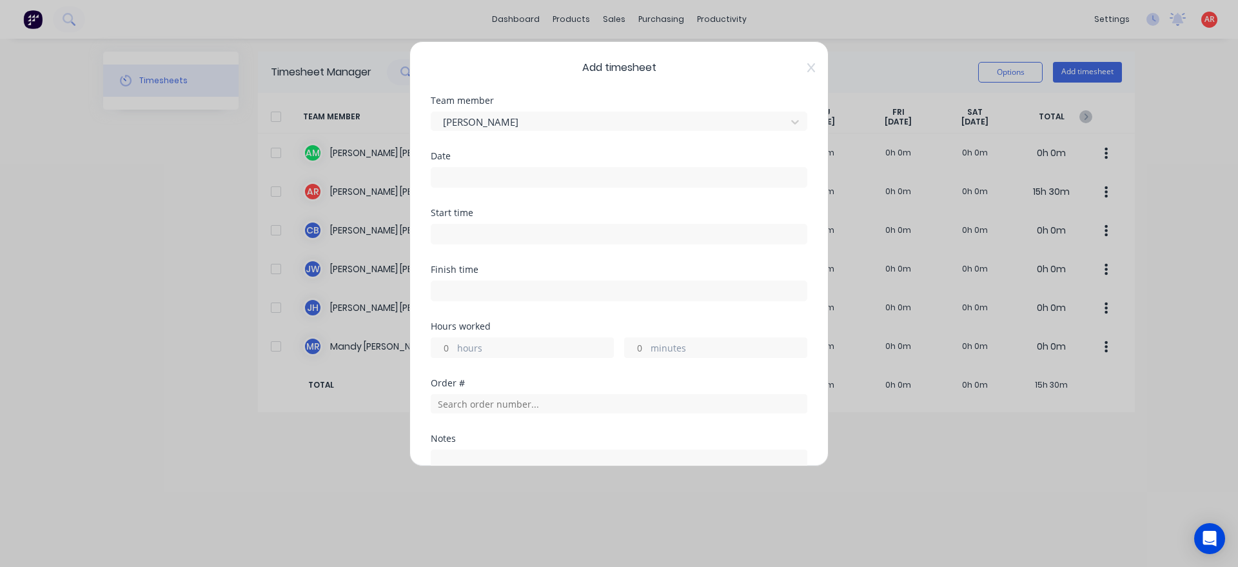
click at [549, 174] on input at bounding box center [618, 177] width 375 height 19
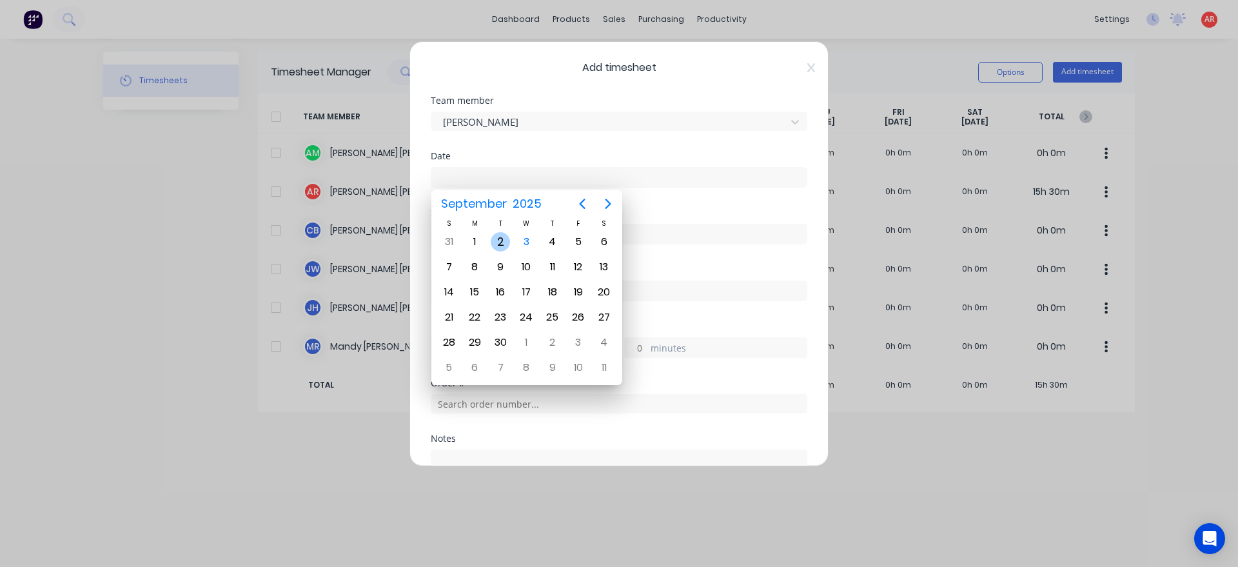
click at [500, 253] on div "2" at bounding box center [501, 242] width 26 height 25
type input "[DATE]"
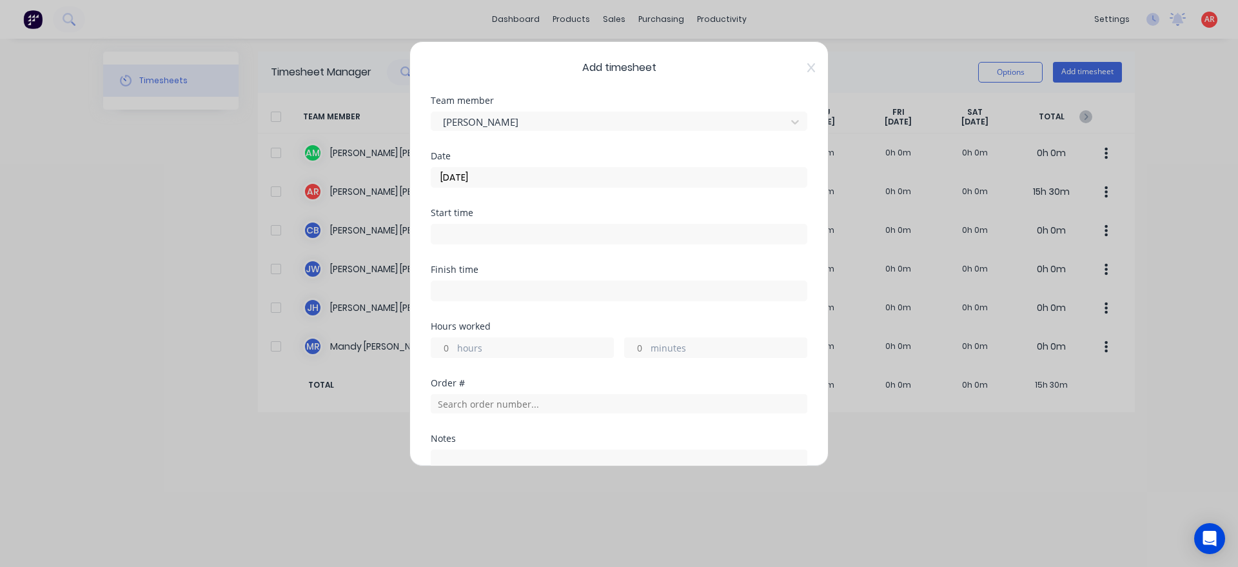
click at [495, 241] on input at bounding box center [618, 233] width 375 height 19
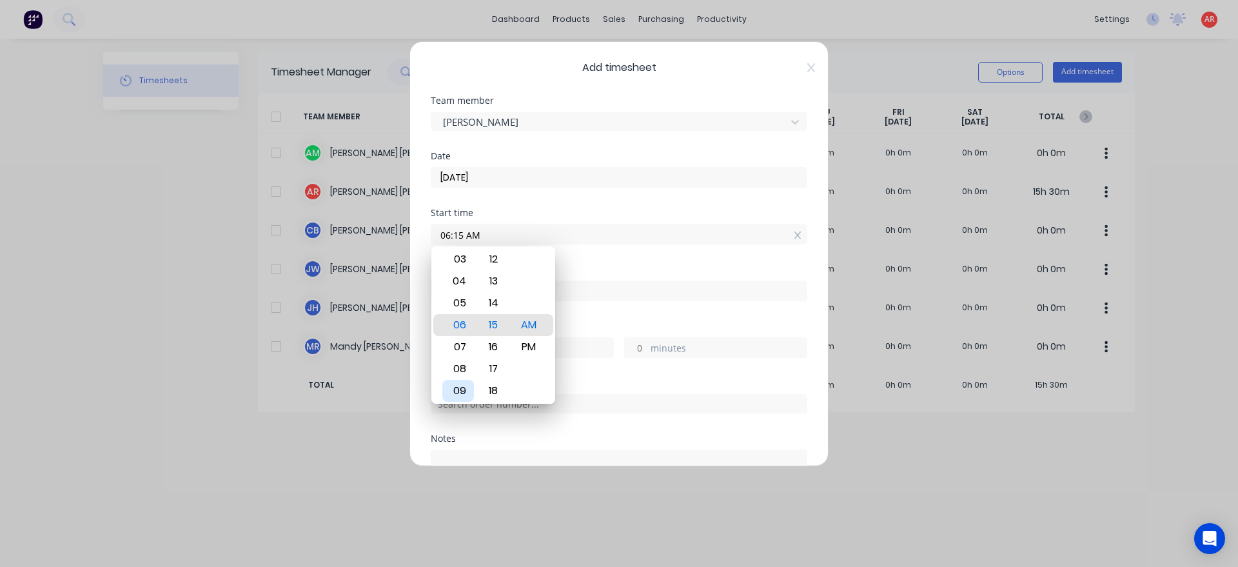
click at [464, 388] on div "09" at bounding box center [458, 391] width 32 height 22
type input "09:30 AM"
click at [608, 304] on div "Finish time" at bounding box center [619, 293] width 377 height 57
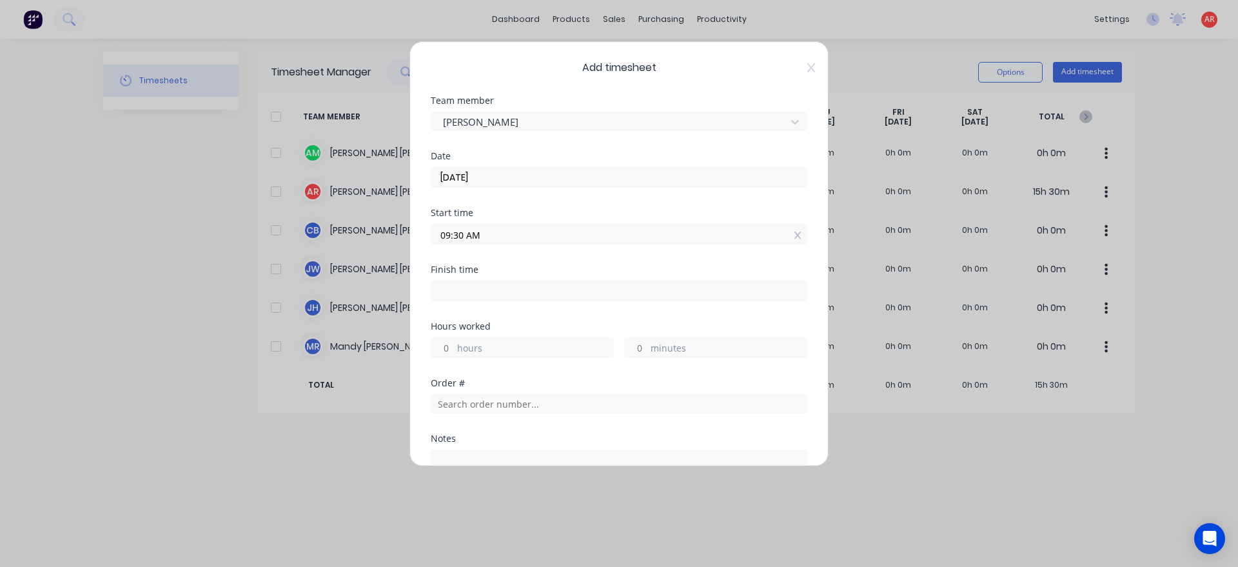
click at [593, 296] on input at bounding box center [618, 290] width 375 height 19
type input "04:15 AM"
type input "18"
type input "45"
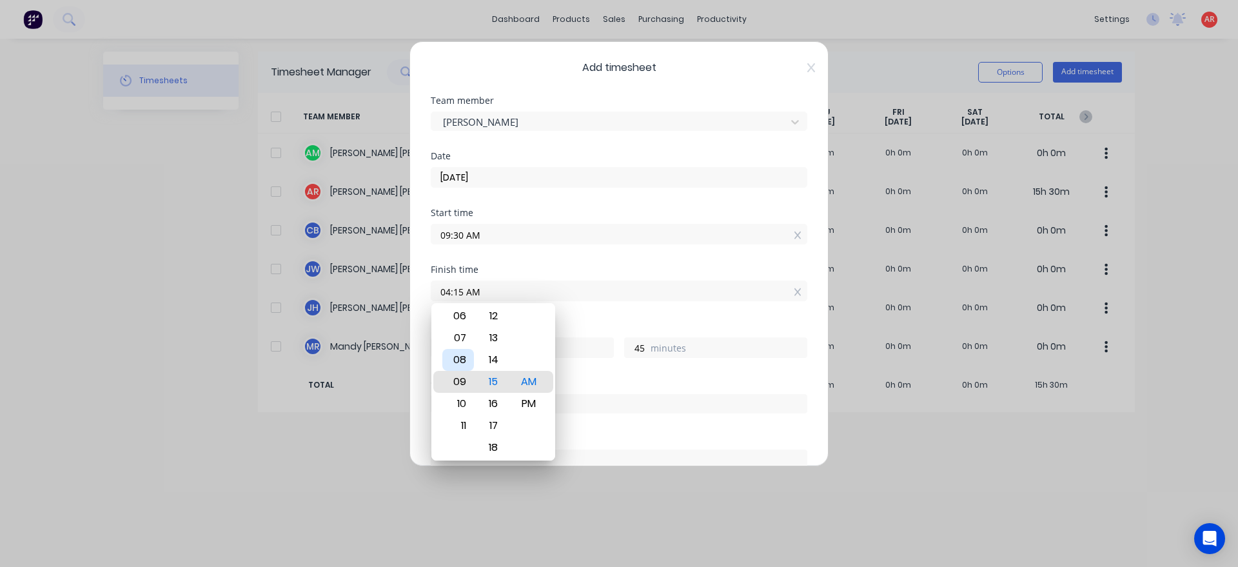
type input "09:15 AM"
type input "23"
type input "11:15 AM"
type input "1"
type input "11:10 AM"
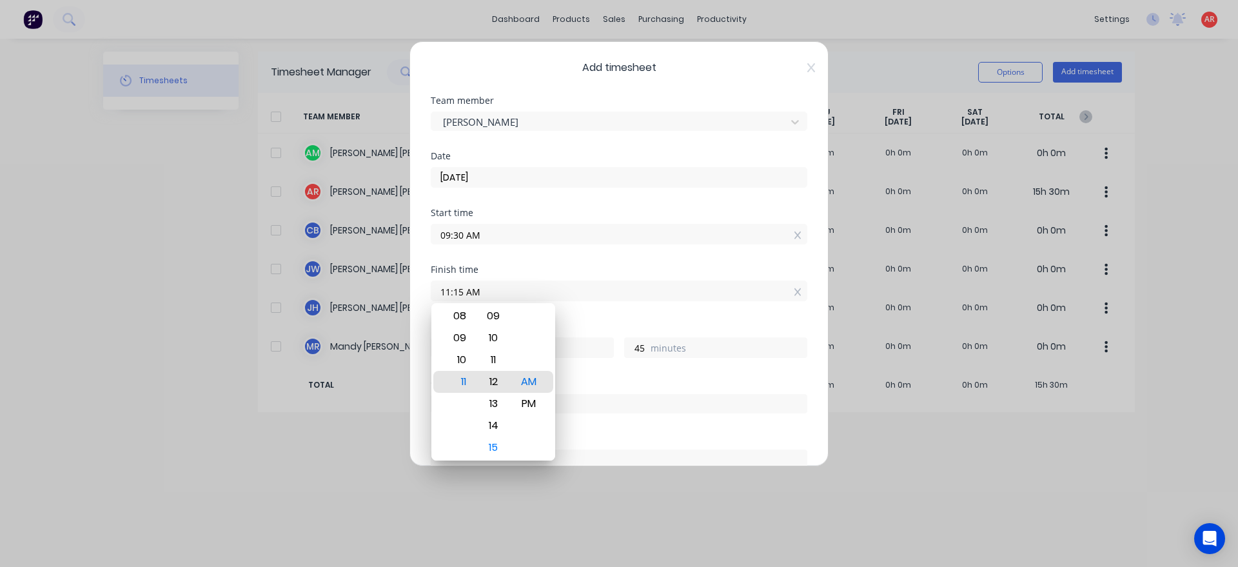
type input "40"
type input "11:04 AM"
type input "34"
type input "11:00 AM"
type input "30"
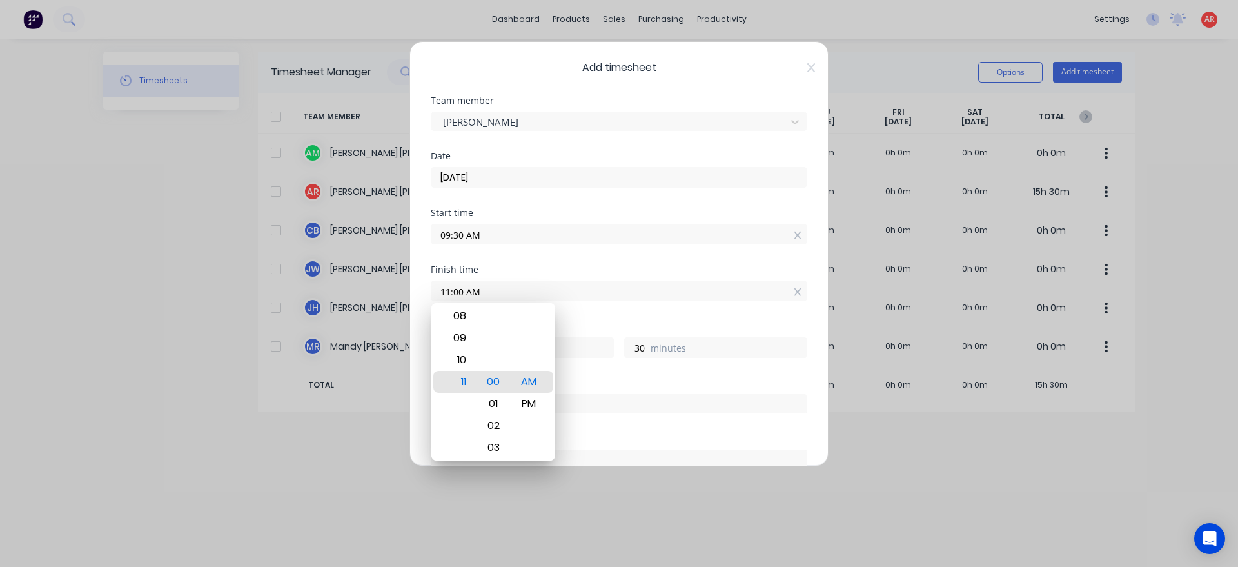
click at [576, 317] on div "Finish time 11:00 AM" at bounding box center [619, 293] width 377 height 57
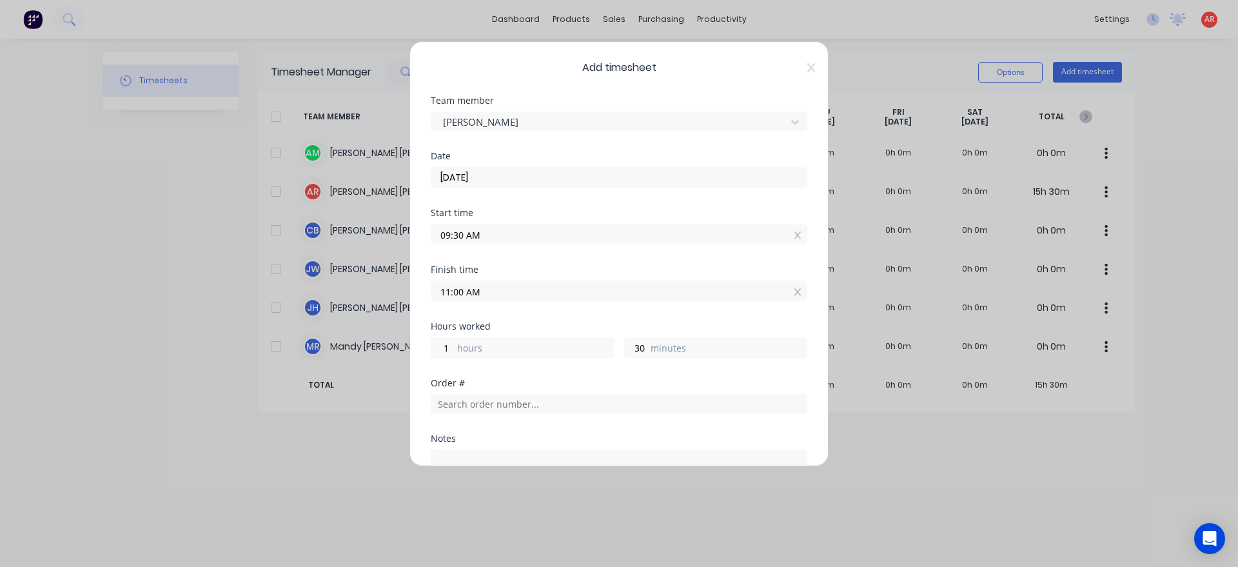
scroll to position [147, 0]
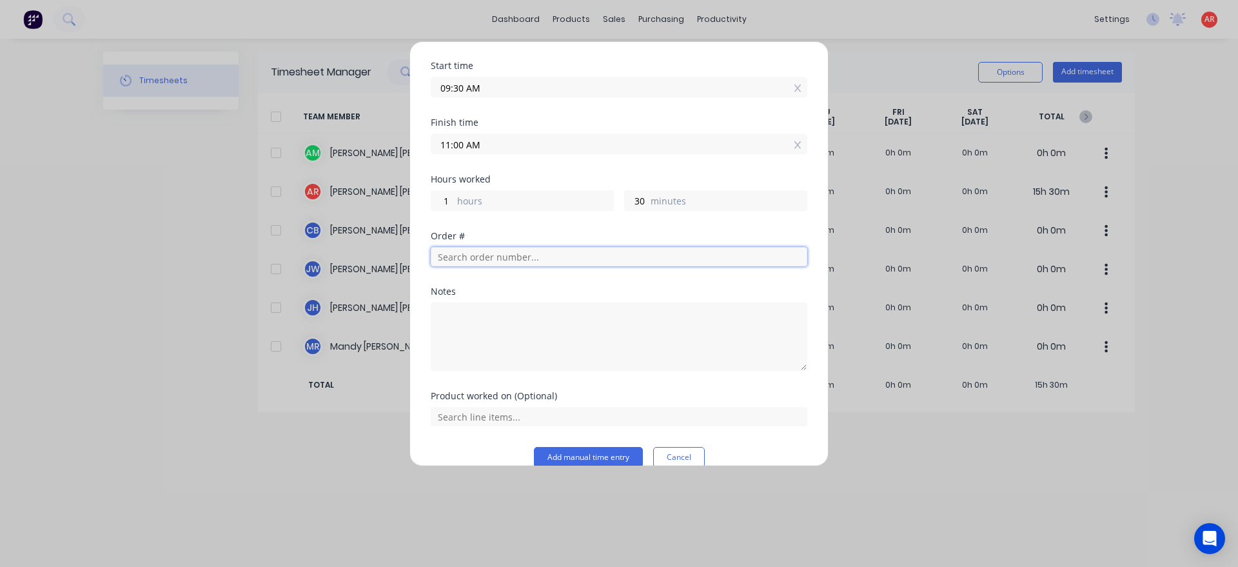
click at [536, 254] on input "text" at bounding box center [619, 256] width 377 height 19
type input "a"
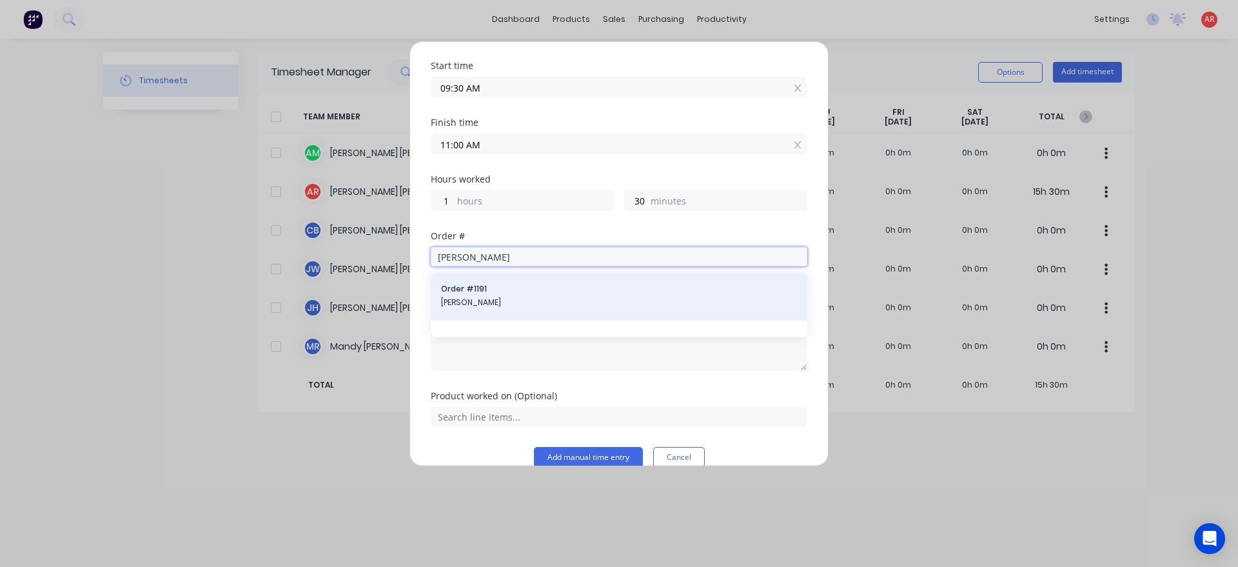
type input "[PERSON_NAME]"
click at [504, 306] on span "[PERSON_NAME]" at bounding box center [619, 303] width 356 height 12
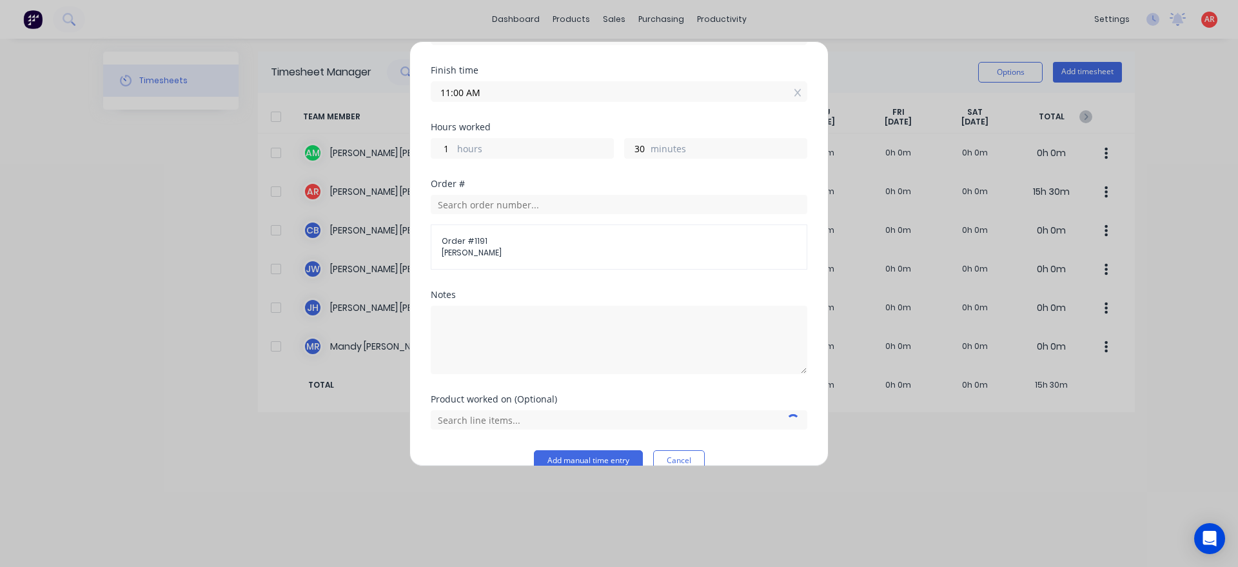
scroll to position [223, 0]
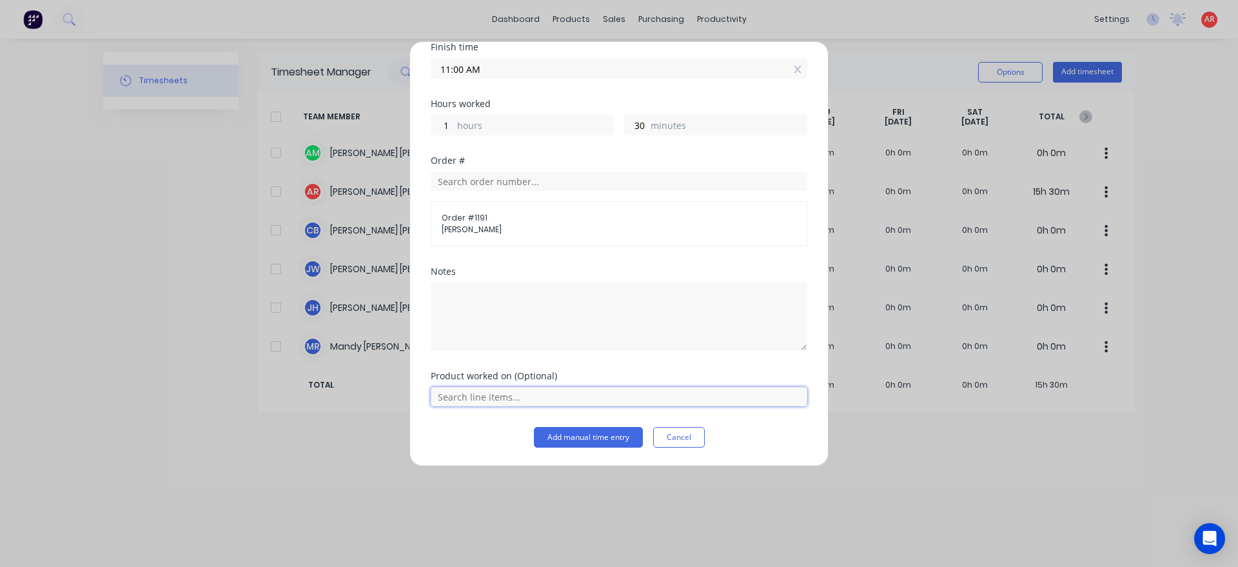
click at [479, 397] on input "text" at bounding box center [619, 396] width 377 height 19
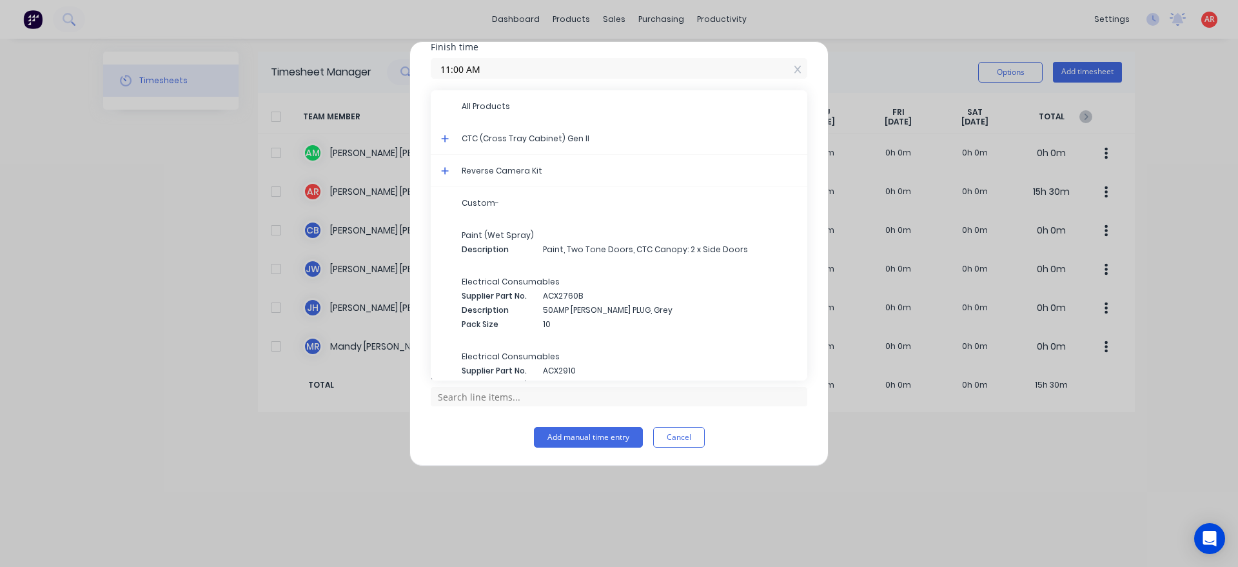
click at [446, 137] on icon at bounding box center [445, 139] width 8 height 8
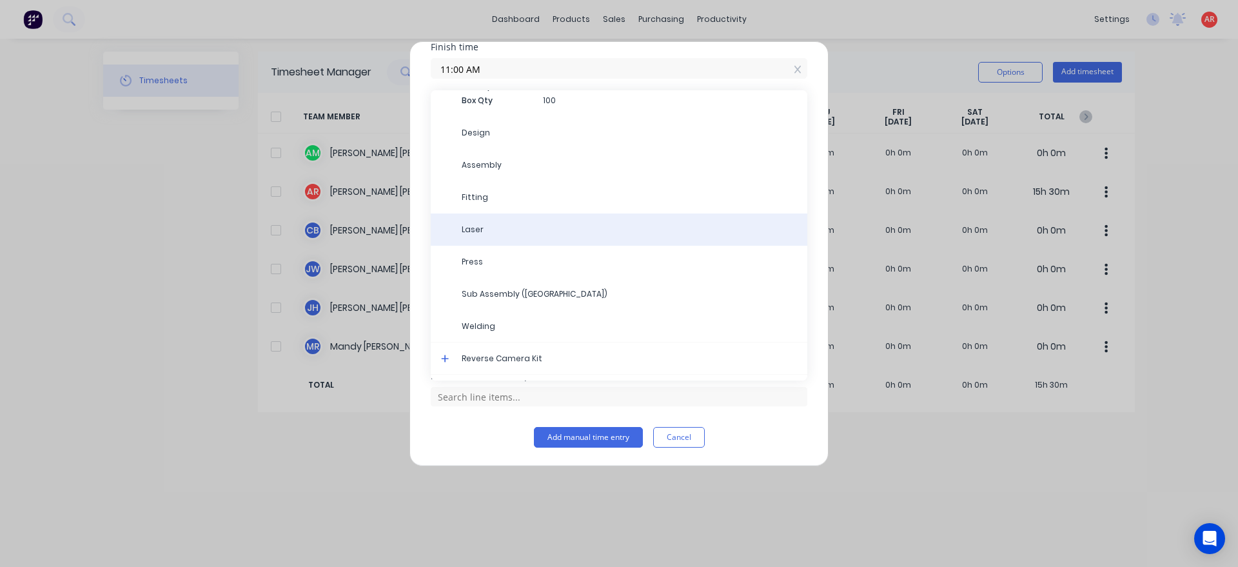
scroll to position [1544, 0]
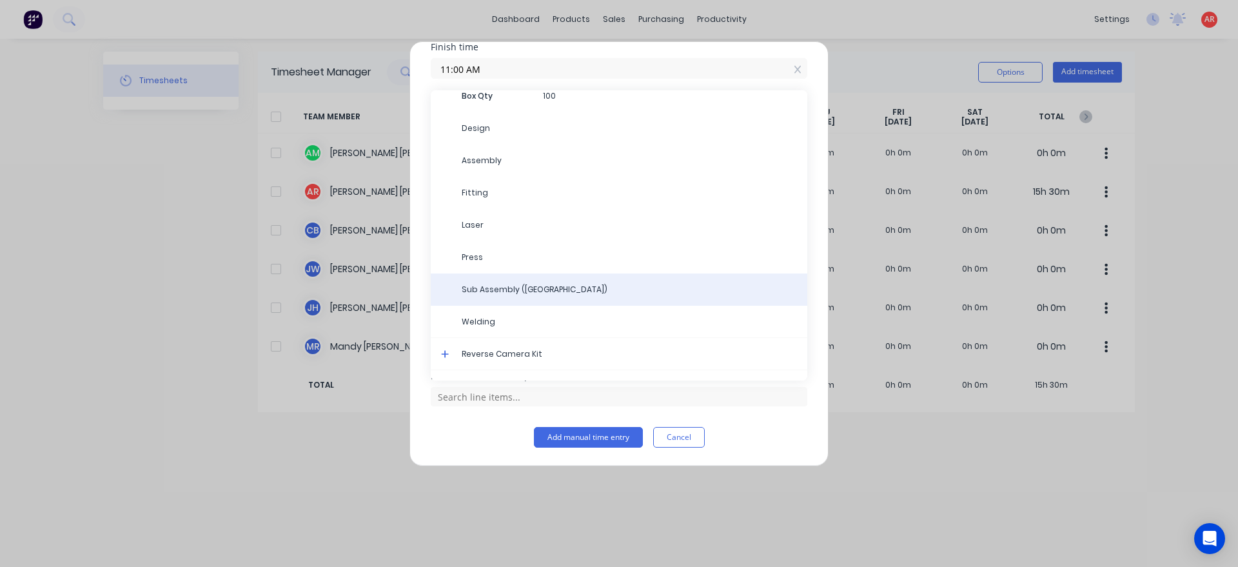
click at [567, 294] on span "Sub Assembly ([GEOGRAPHIC_DATA])" at bounding box center [629, 290] width 335 height 12
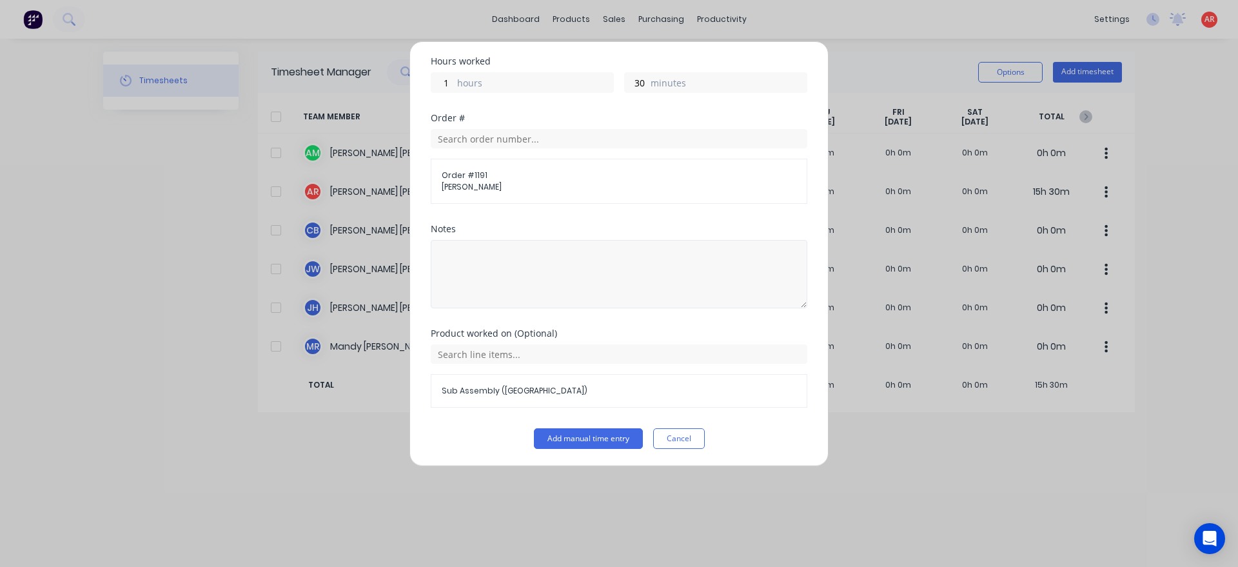
scroll to position [266, 0]
click at [597, 441] on button "Add manual time entry" at bounding box center [588, 437] width 109 height 21
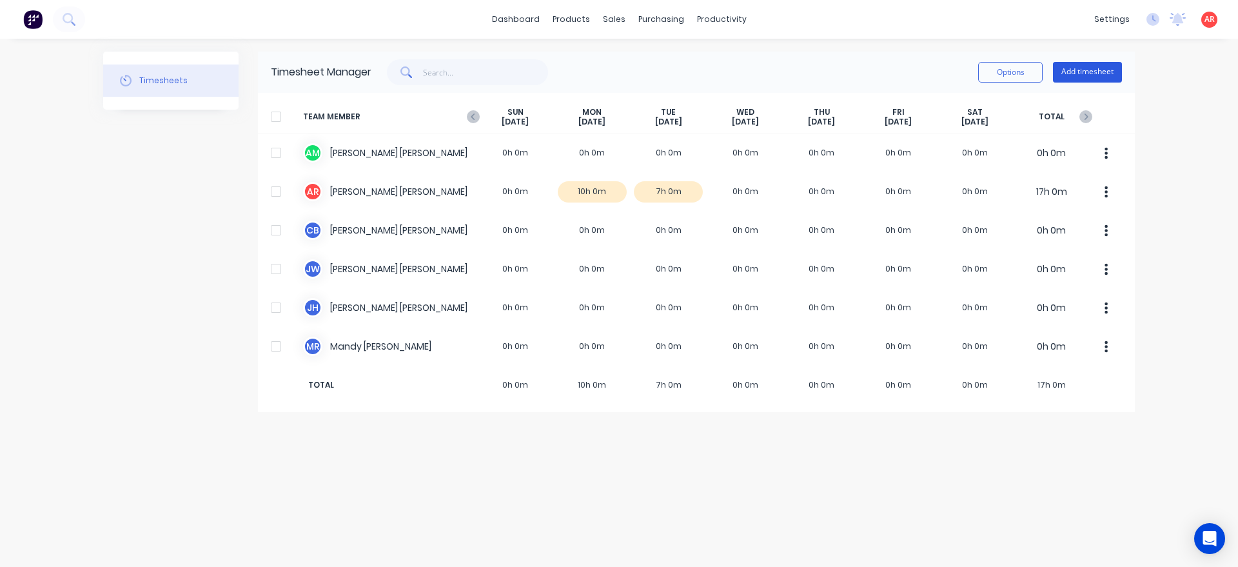
click at [1094, 79] on button "Add timesheet" at bounding box center [1087, 72] width 69 height 21
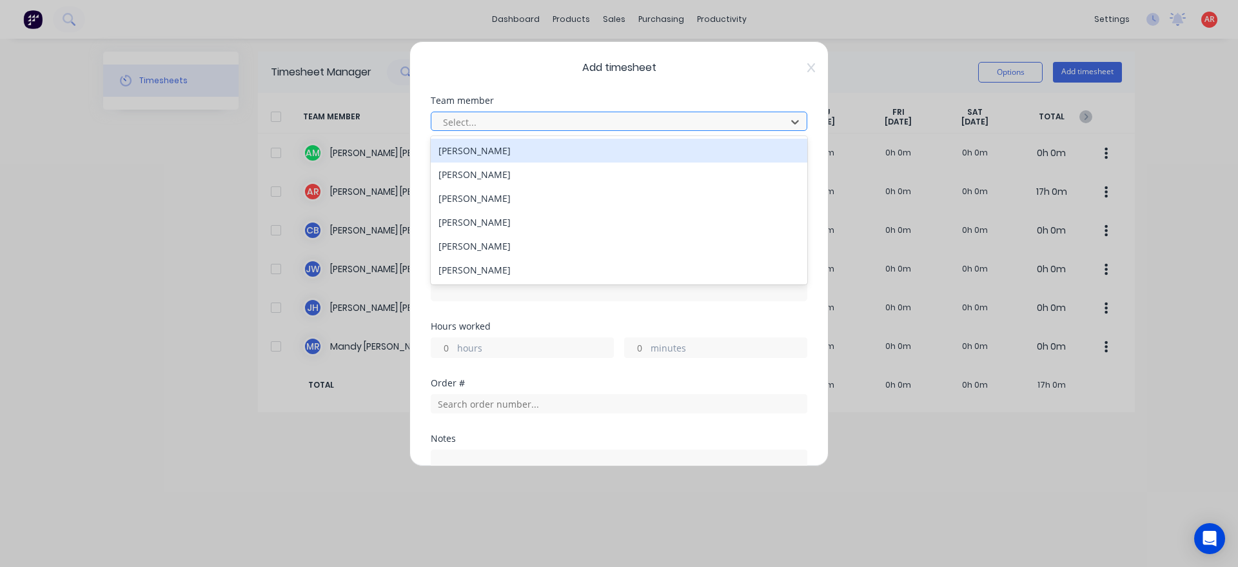
click at [586, 122] on div at bounding box center [611, 122] width 338 height 16
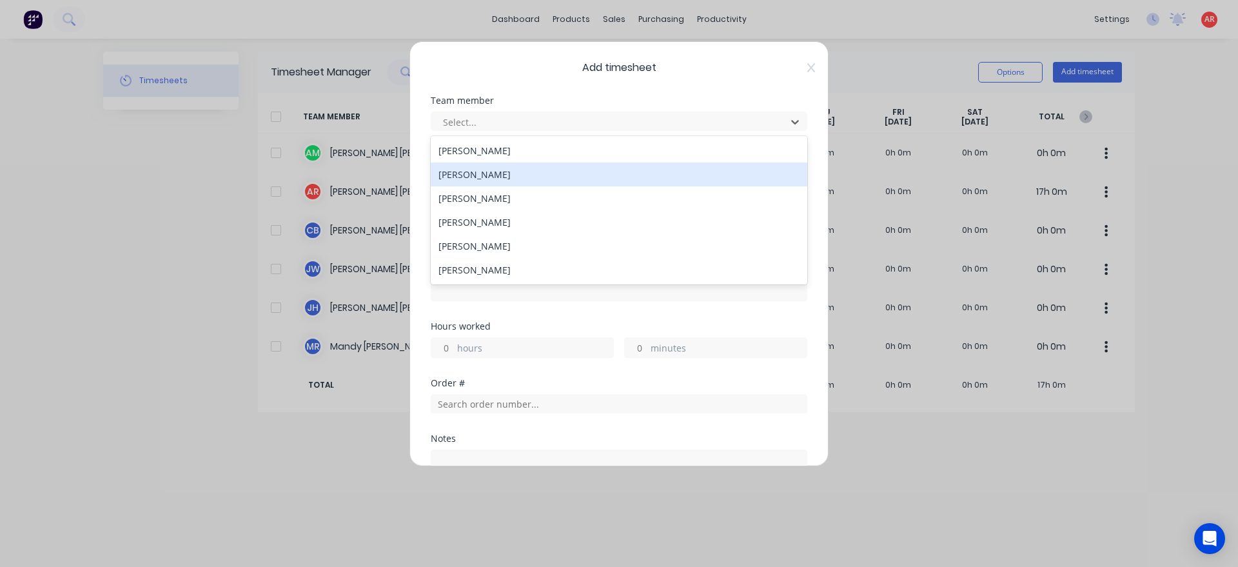
click at [571, 170] on div "[PERSON_NAME]" at bounding box center [619, 175] width 377 height 24
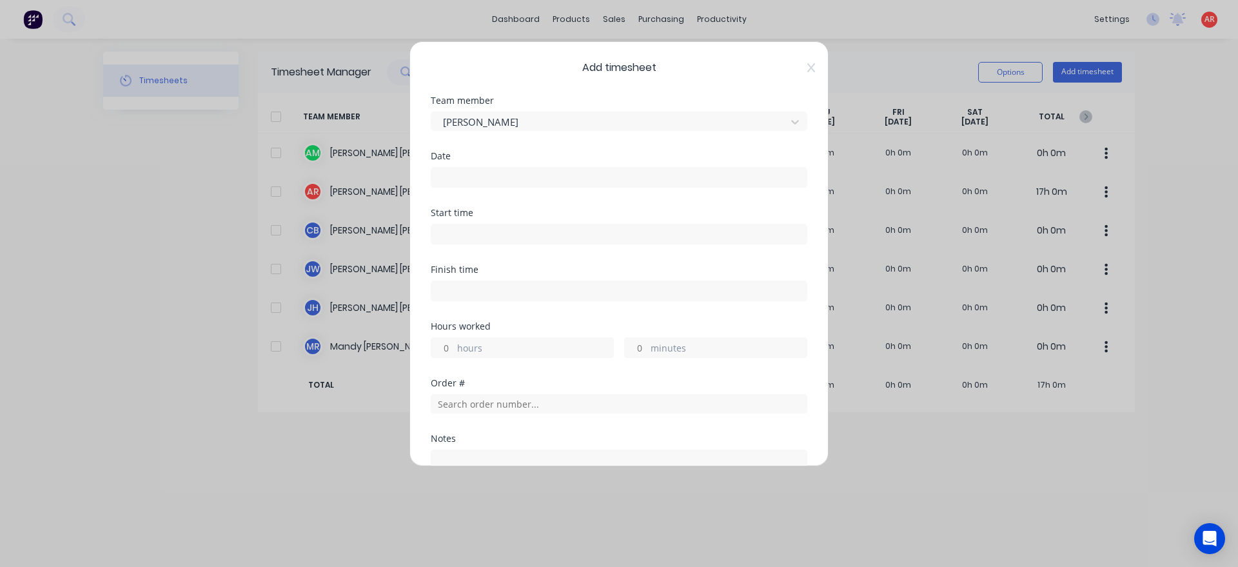
click at [571, 170] on input at bounding box center [618, 177] width 375 height 19
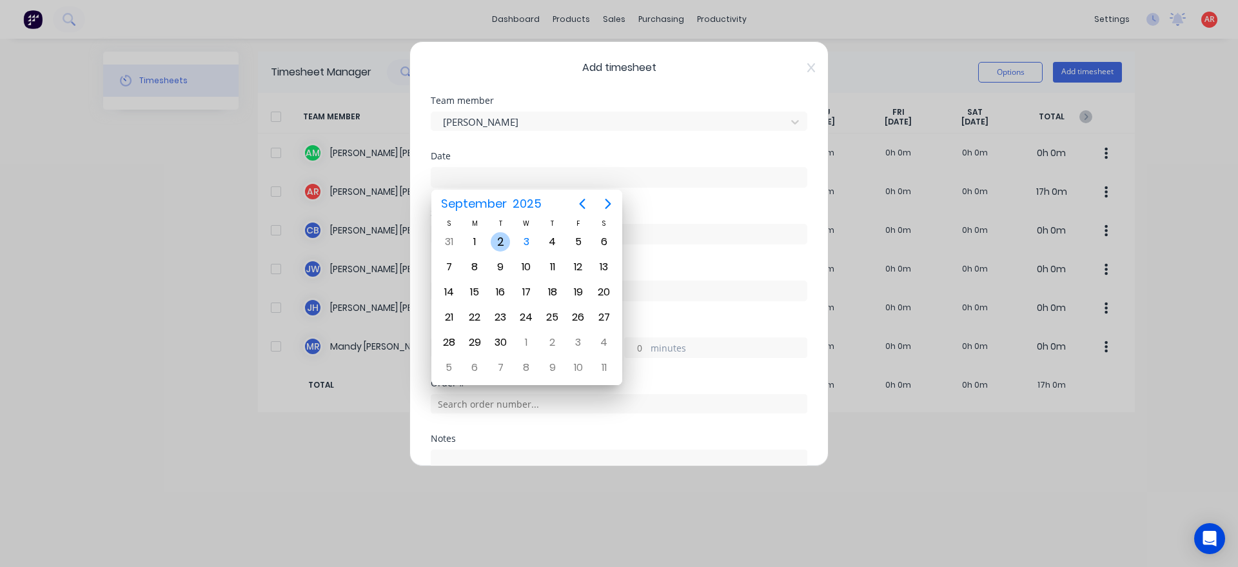
click at [508, 239] on div "2" at bounding box center [500, 241] width 19 height 19
type input "[DATE]"
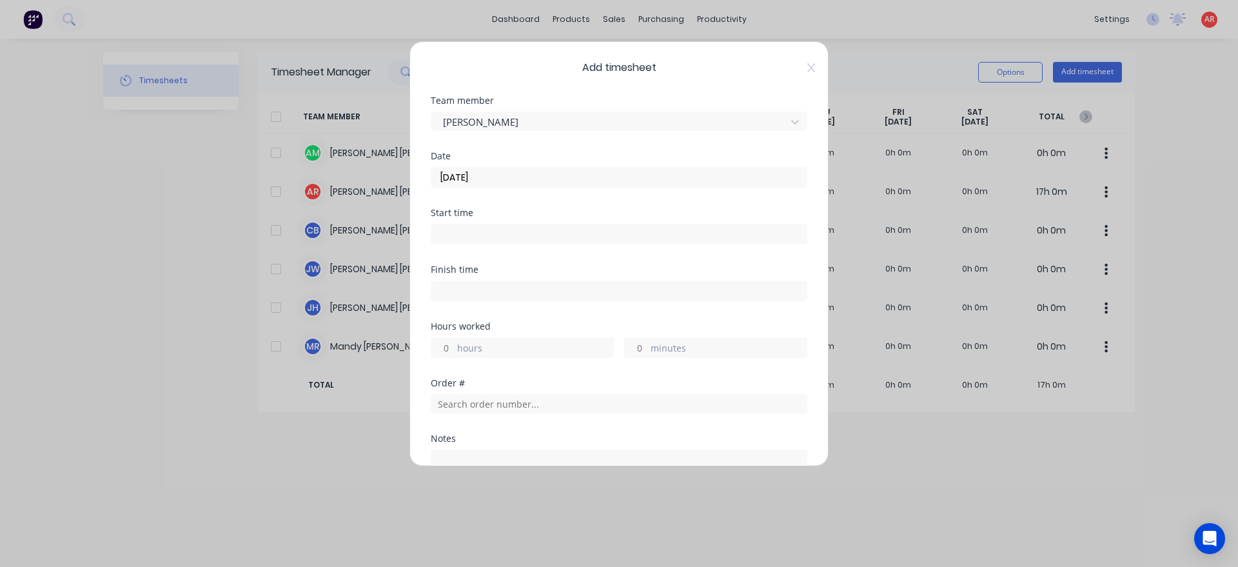
click at [507, 237] on input at bounding box center [618, 233] width 375 height 19
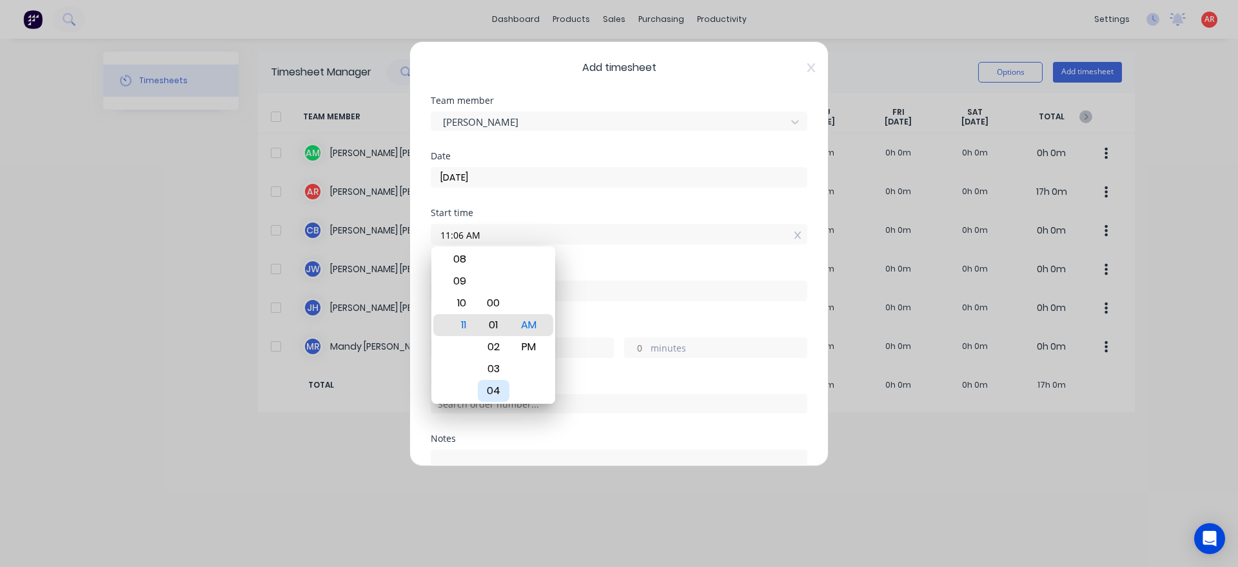
type input "11:00 AM"
click at [587, 320] on div "Finish time" at bounding box center [619, 293] width 377 height 57
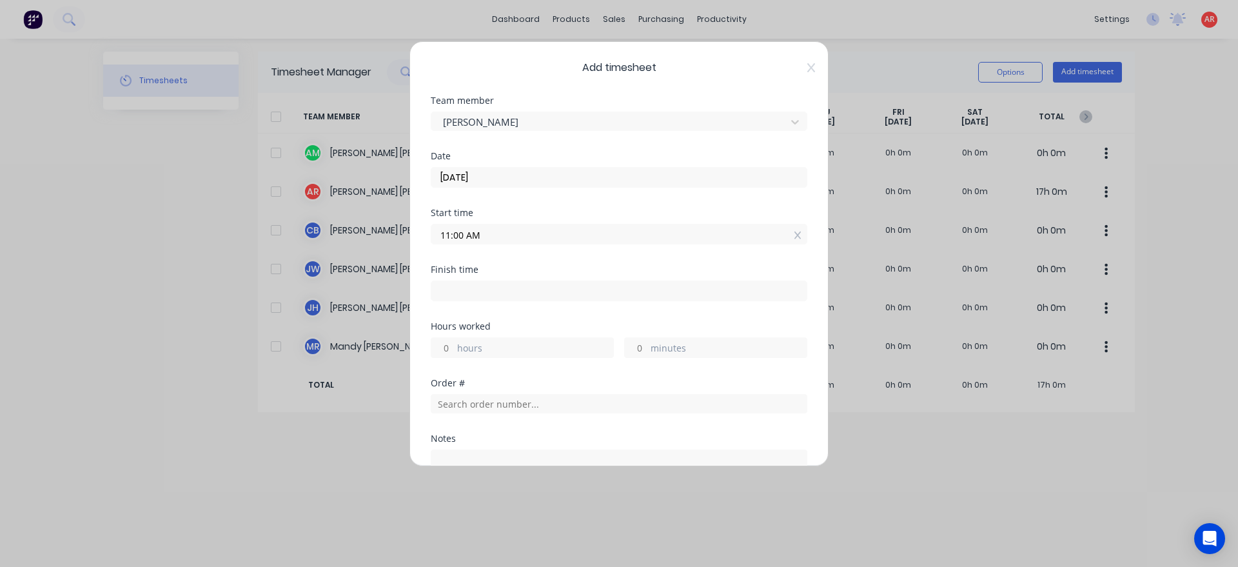
drag, startPoint x: 589, startPoint y: 319, endPoint x: 578, endPoint y: 295, distance: 26.3
click at [589, 319] on div "Finish time" at bounding box center [619, 293] width 377 height 57
click at [577, 295] on input at bounding box center [618, 290] width 375 height 19
type input "04:15 AM"
type input "17"
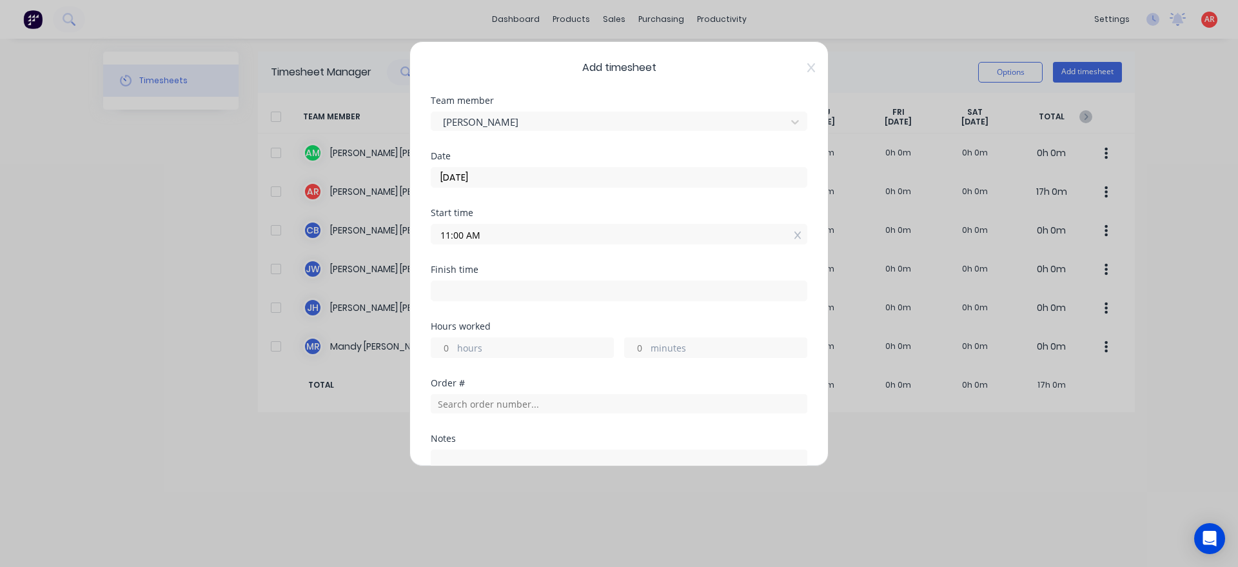
type input "15"
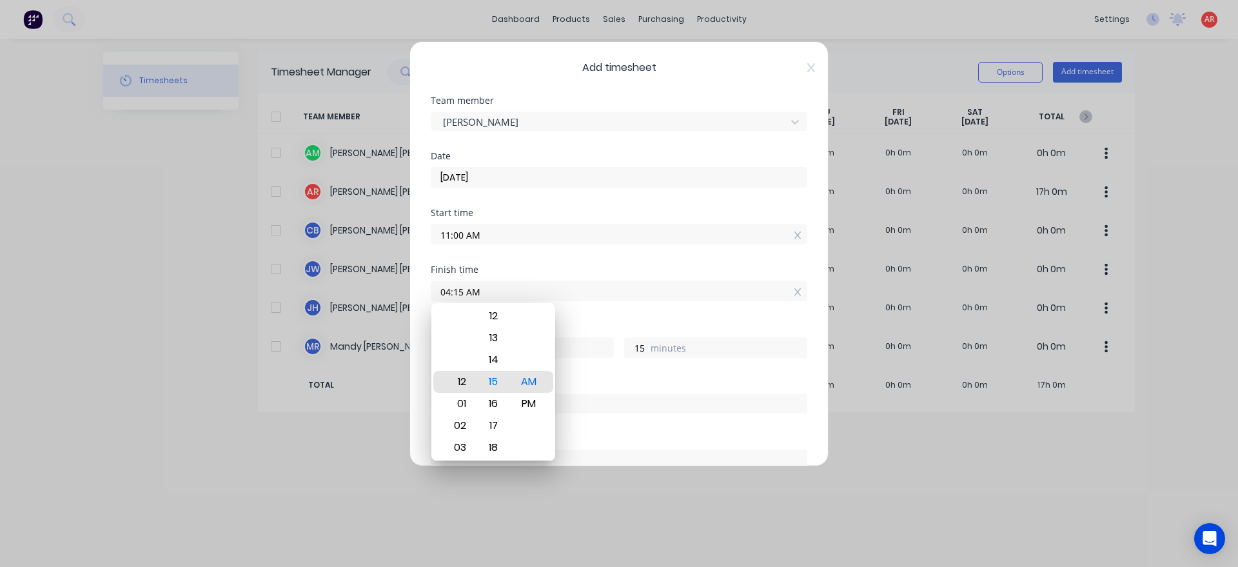
type input "12:15 AM"
type input "13"
type input "12:10 AM"
type input "10"
type input "12:03 AM"
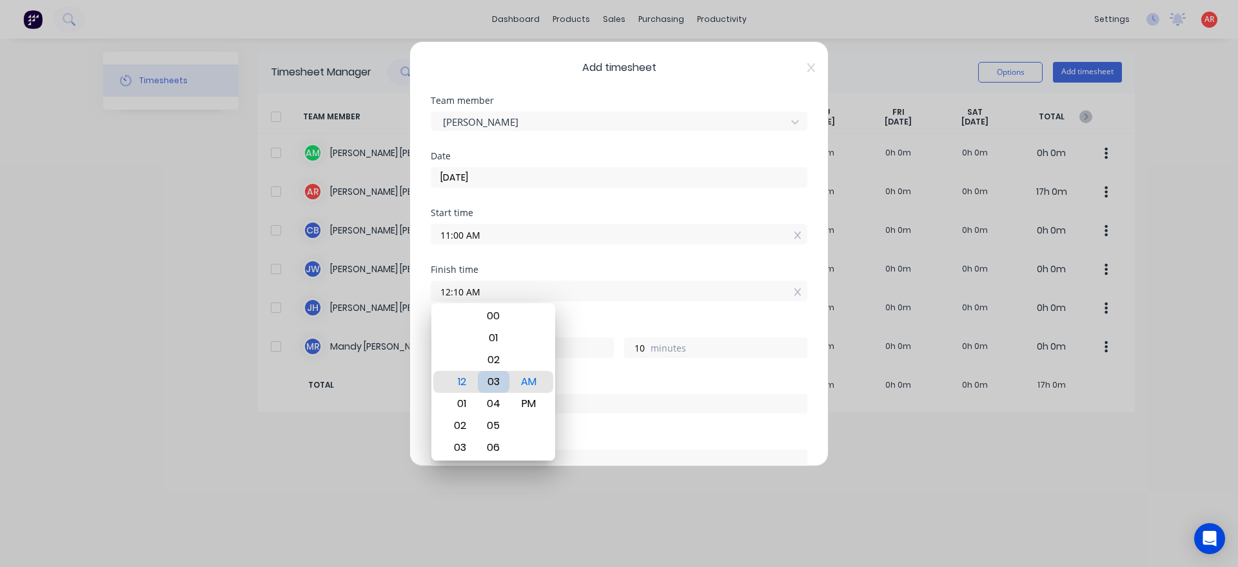
type input "3"
type input "12:00 AM"
type input "0"
click at [579, 311] on div "Finish time 12:00 AM" at bounding box center [619, 293] width 377 height 57
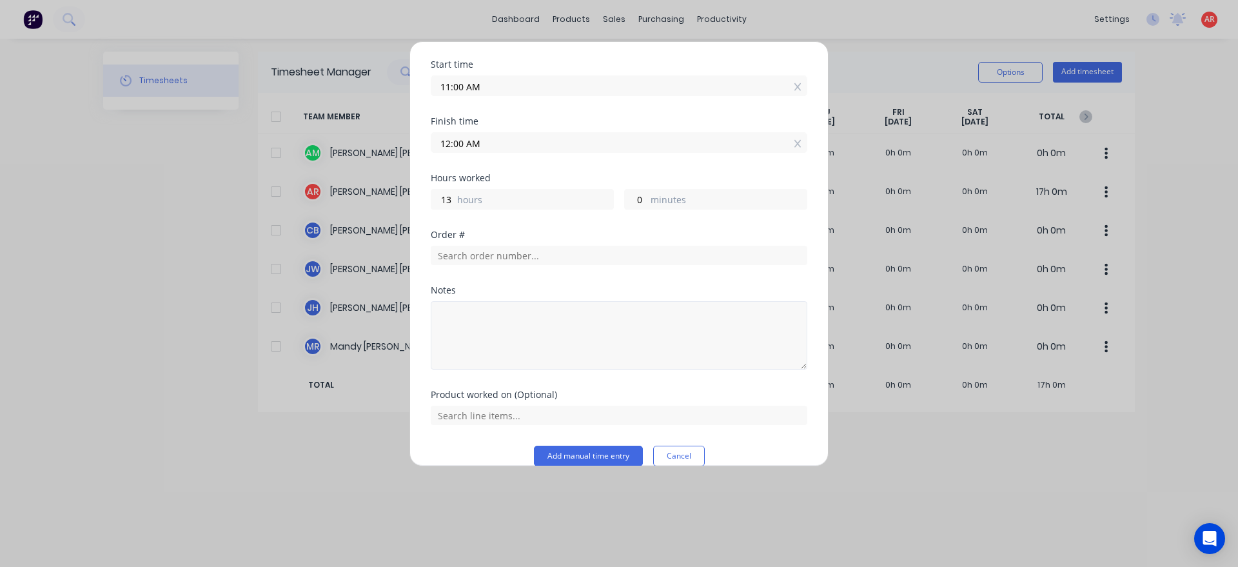
scroll to position [167, 0]
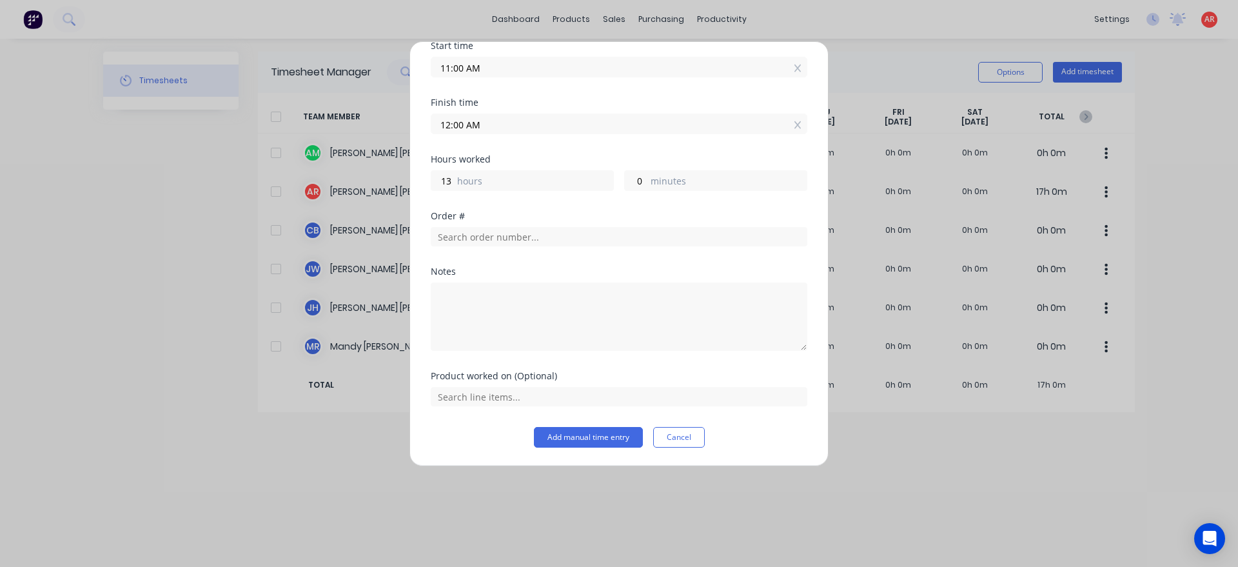
click at [495, 125] on input "12:00 AM" at bounding box center [618, 123] width 375 height 19
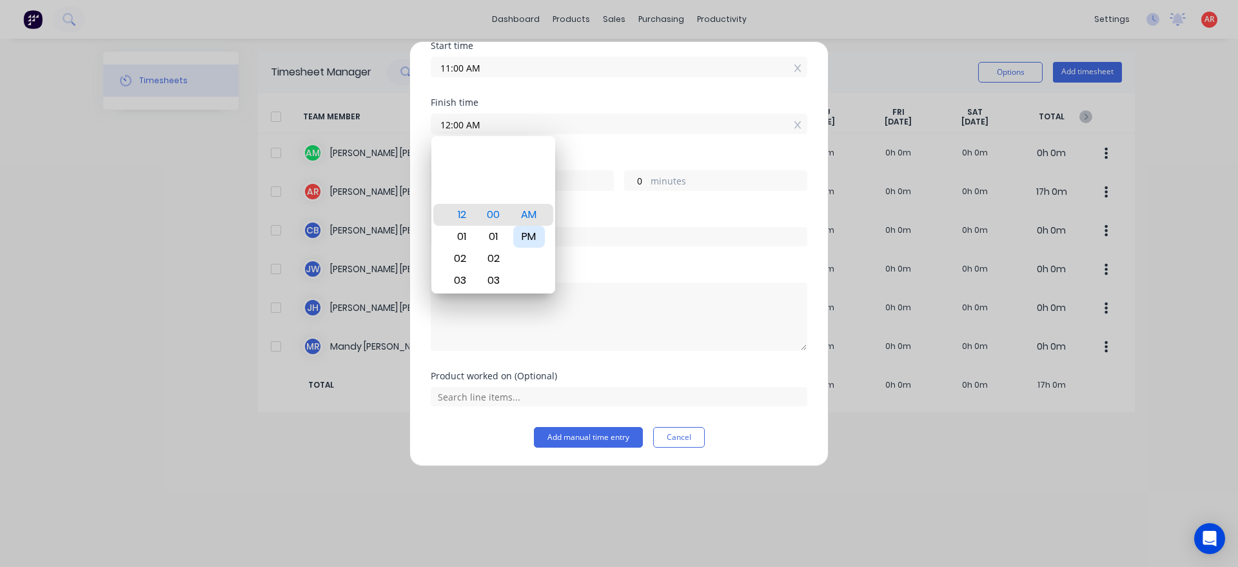
click at [536, 240] on div "PM" at bounding box center [529, 237] width 32 height 22
type input "12:00 PM"
type input "1"
click at [573, 259] on div "Order #" at bounding box center [619, 239] width 377 height 55
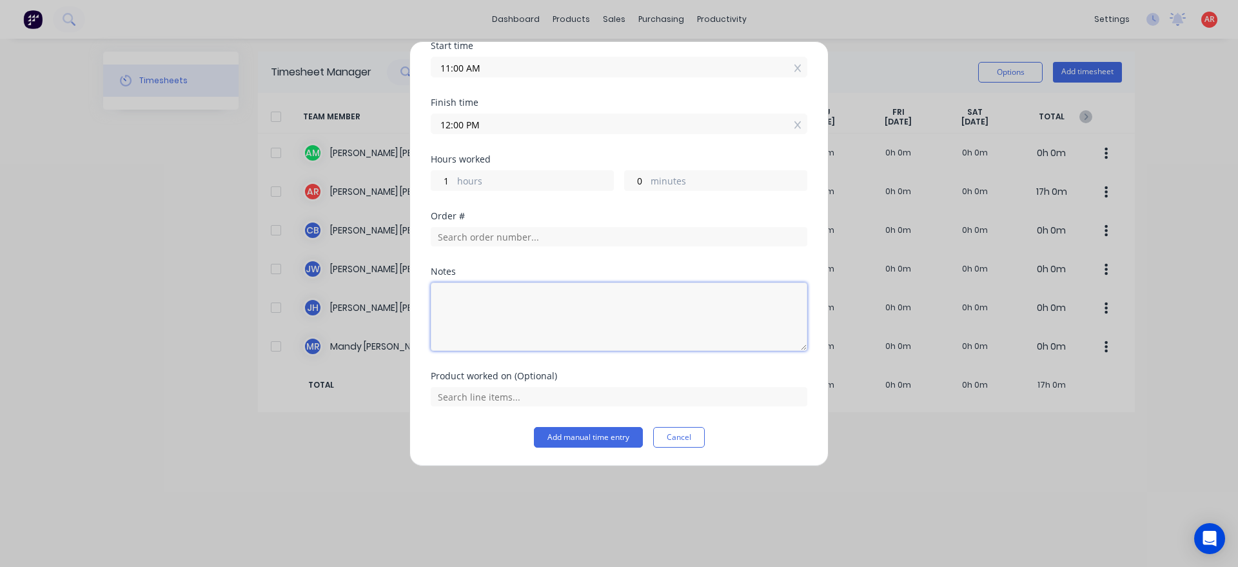
click at [537, 324] on textarea at bounding box center [619, 316] width 377 height 68
type textarea "URD 1550 cut"
click at [595, 440] on button "Add manual time entry" at bounding box center [588, 437] width 109 height 21
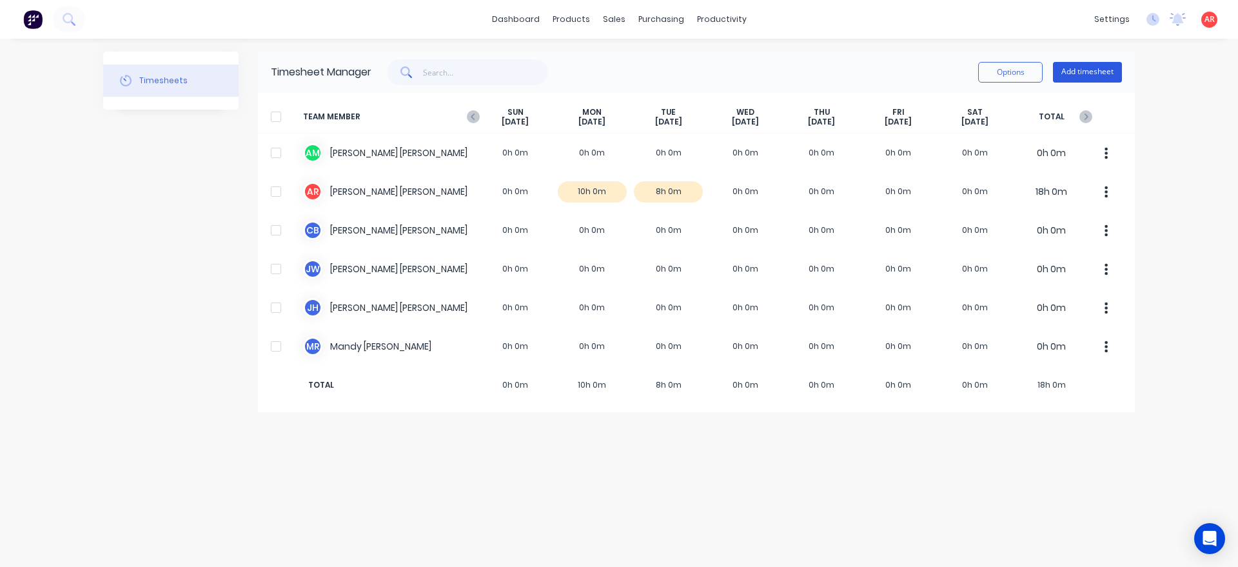
click at [1111, 69] on button "Add timesheet" at bounding box center [1087, 72] width 69 height 21
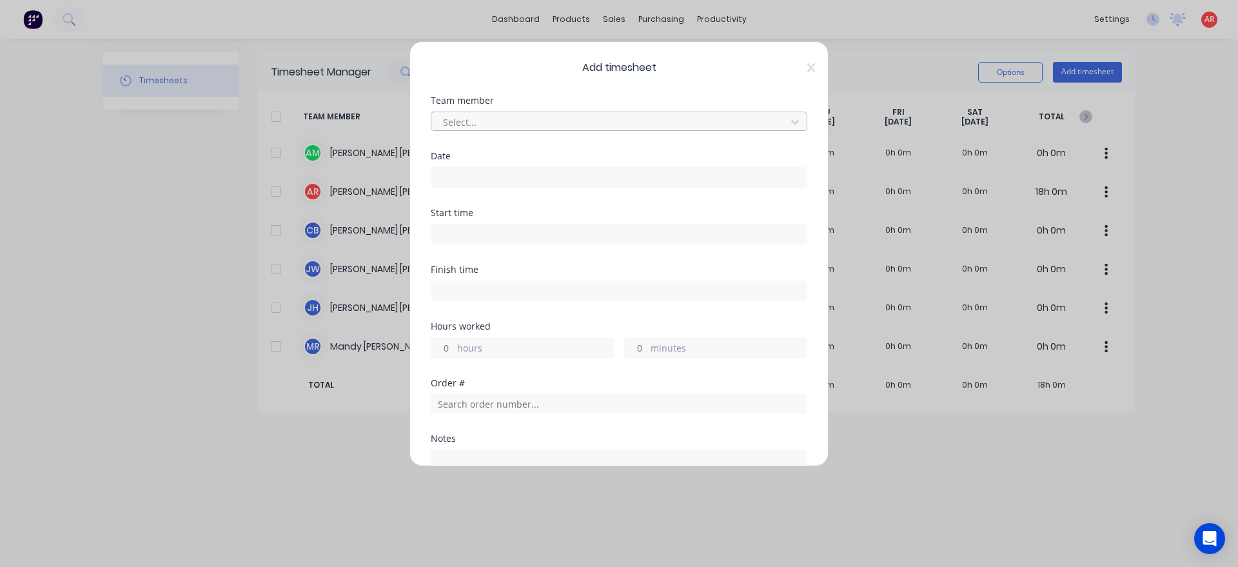
click at [660, 117] on div at bounding box center [611, 122] width 338 height 16
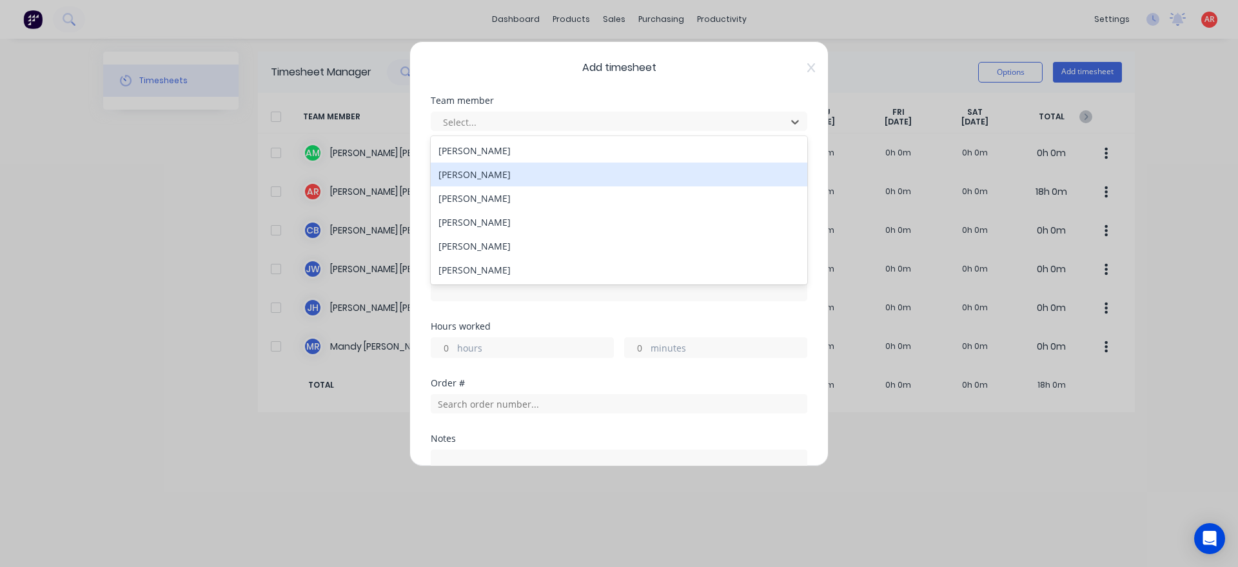
click at [633, 168] on div "[PERSON_NAME]" at bounding box center [619, 175] width 377 height 24
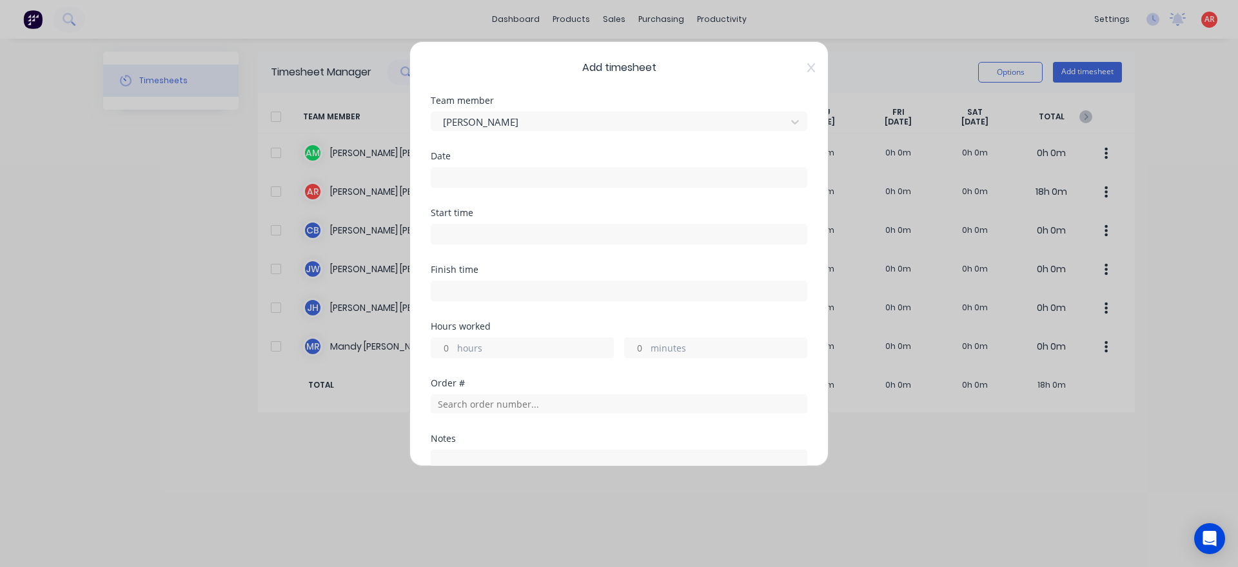
click at [629, 175] on input at bounding box center [618, 177] width 375 height 19
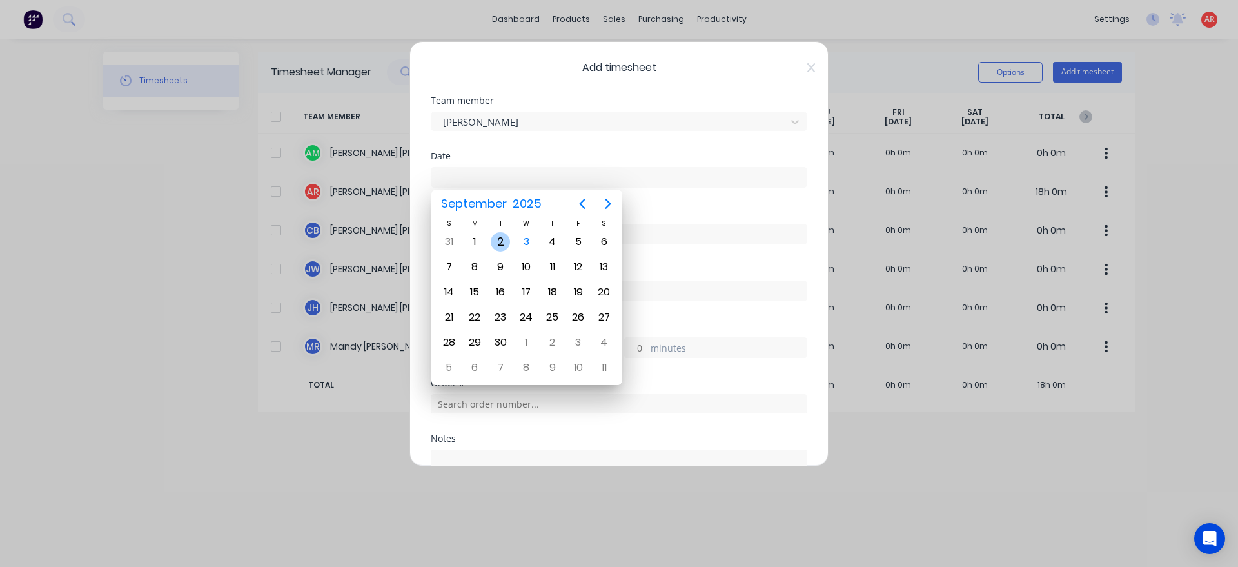
click at [503, 245] on div "2" at bounding box center [500, 241] width 19 height 19
type input "[DATE]"
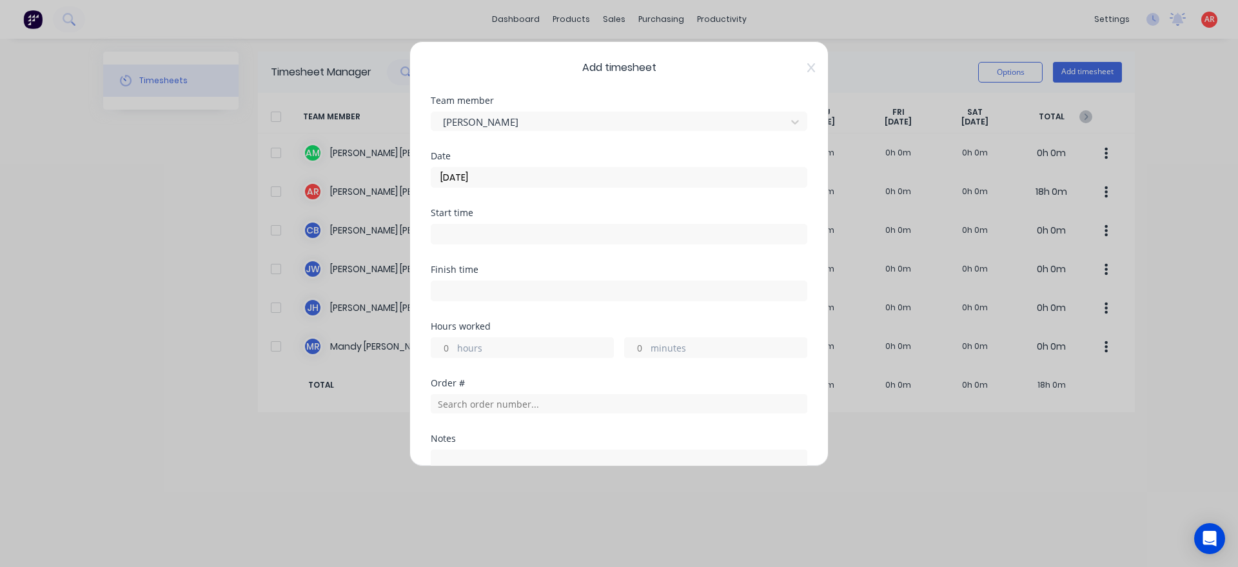
click at [493, 241] on input at bounding box center [618, 233] width 375 height 19
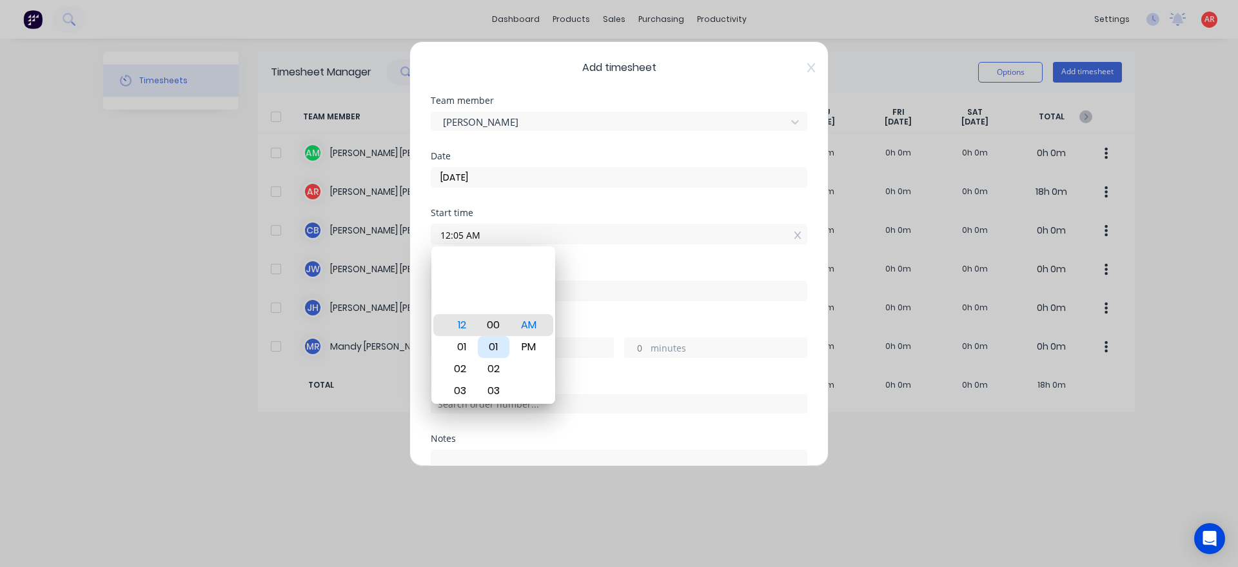
type input "12:00 AM"
click at [600, 321] on div "Finish time" at bounding box center [619, 293] width 377 height 57
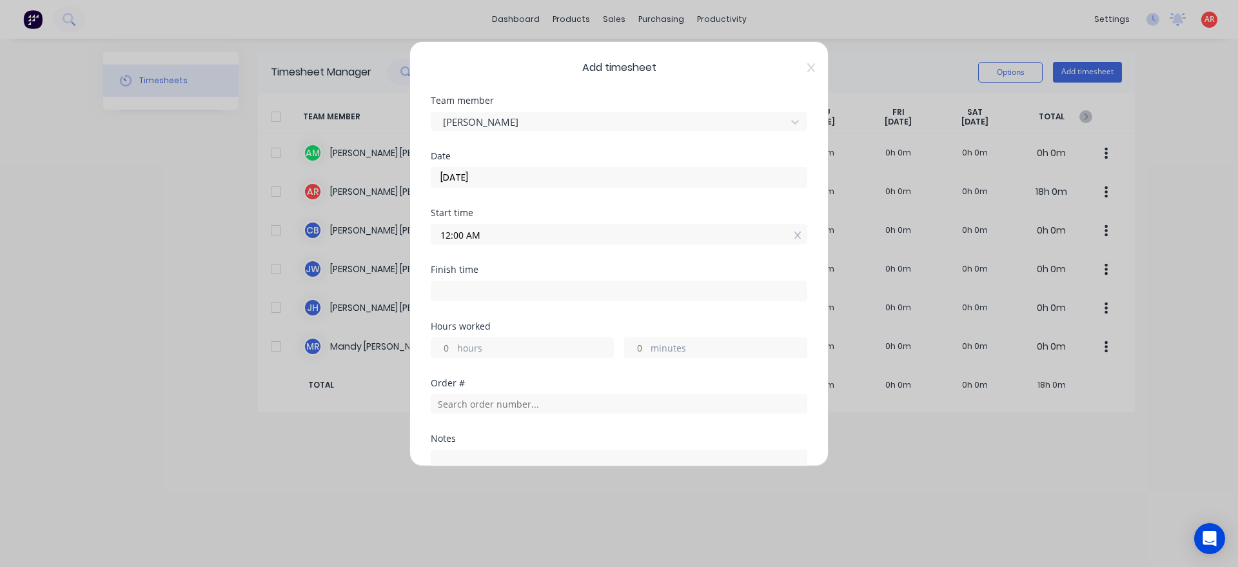
click at [516, 285] on input at bounding box center [618, 290] width 375 height 19
type input "04:16 AM"
type input "4"
type input "16"
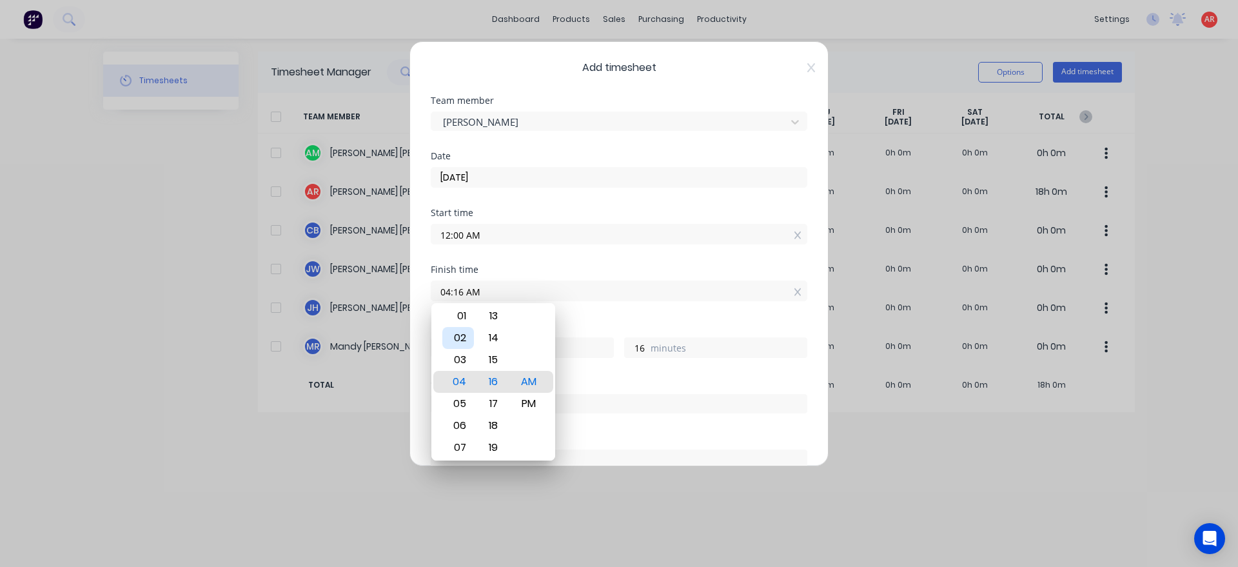
click at [459, 342] on div "02" at bounding box center [458, 338] width 32 height 22
type input "02:16 AM"
type input "2"
type input "02:21 AM"
type input "21"
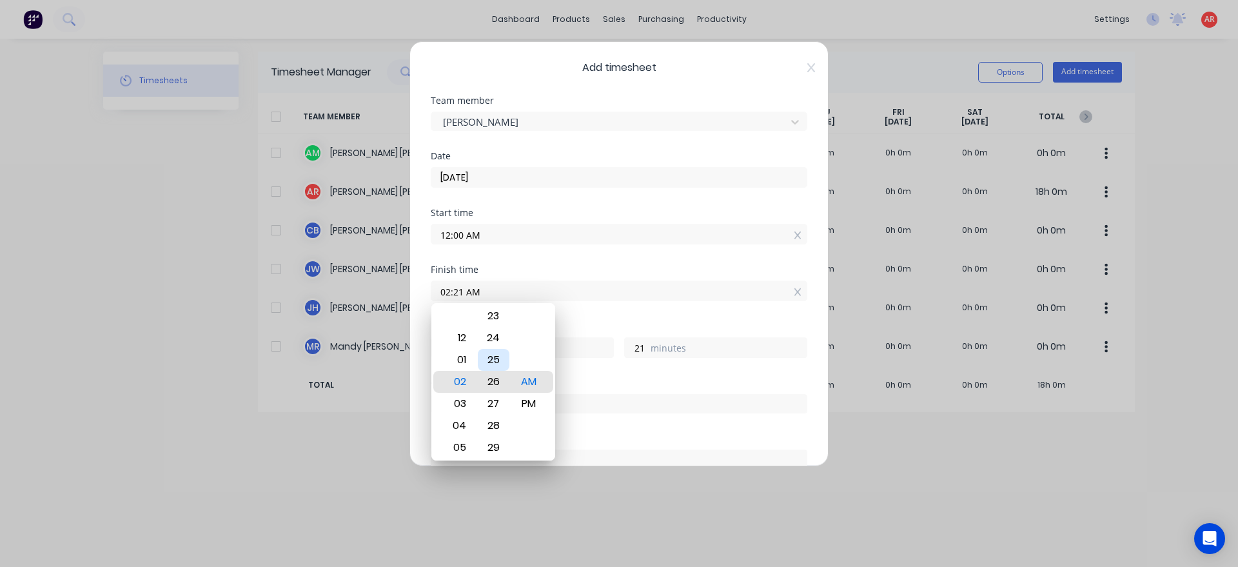
type input "02:26 AM"
type input "26"
type input "02:32 AM"
type input "32"
click at [500, 344] on div "30" at bounding box center [494, 338] width 32 height 22
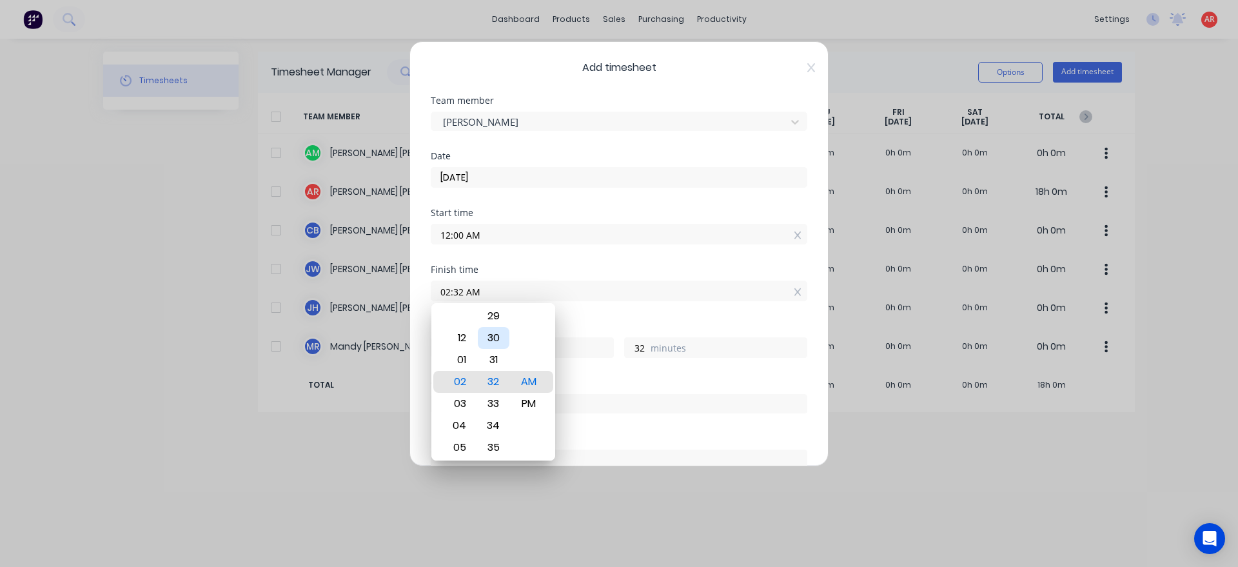
type input "02:30 AM"
type input "30"
click at [536, 411] on div "PM" at bounding box center [529, 404] width 32 height 22
type input "02:30 PM"
type input "14"
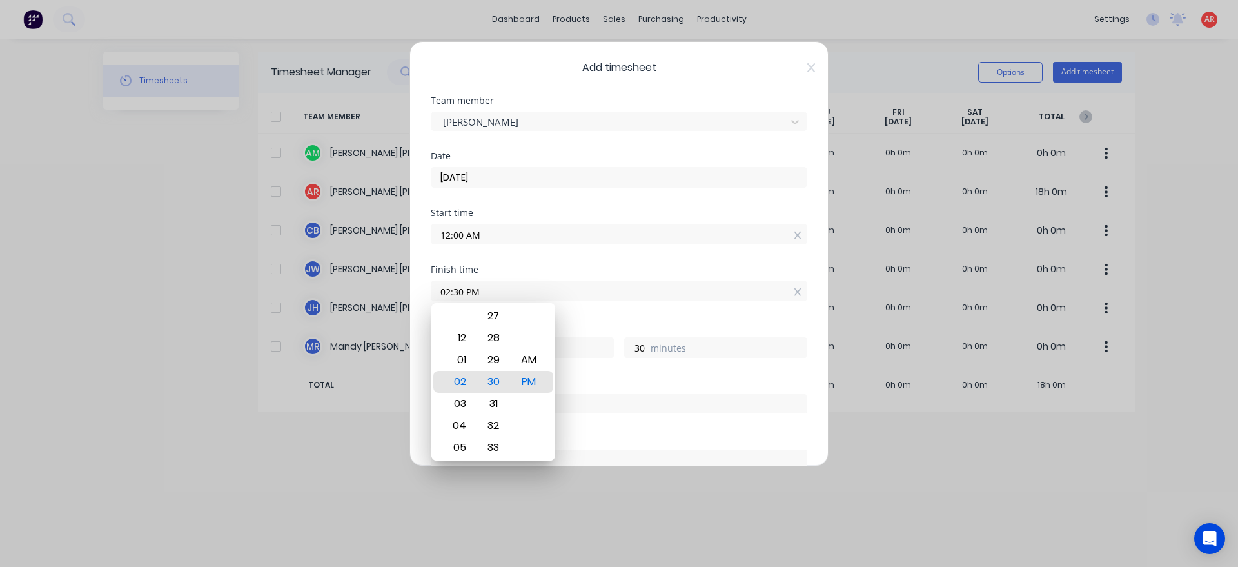
click at [588, 326] on div "Hours worked" at bounding box center [619, 326] width 377 height 9
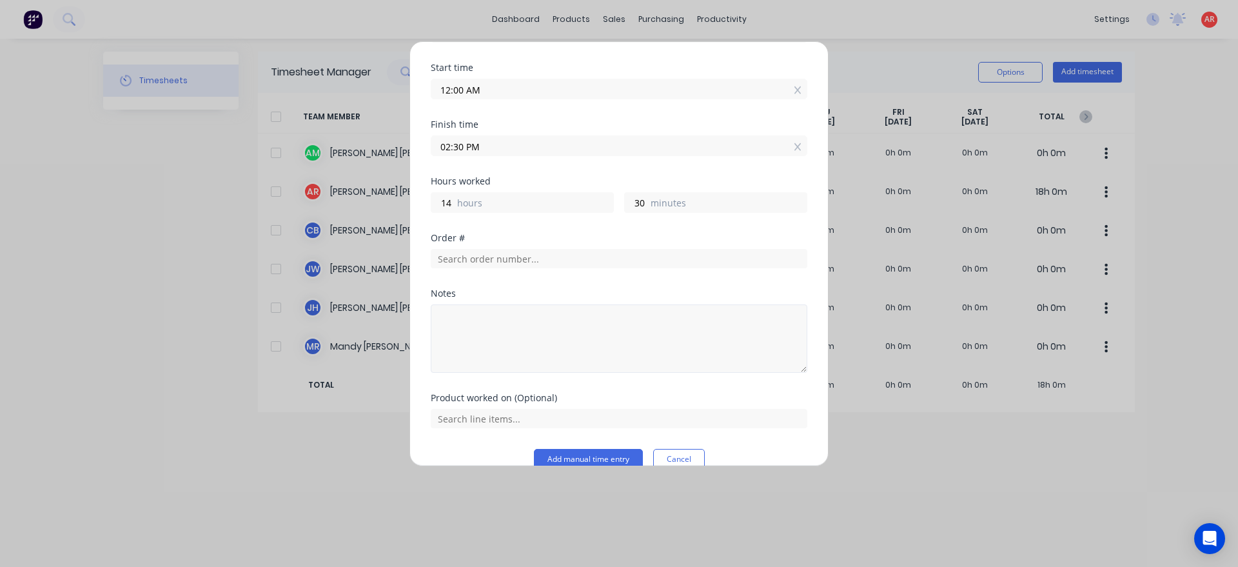
scroll to position [147, 0]
click at [547, 327] on textarea at bounding box center [619, 336] width 377 height 68
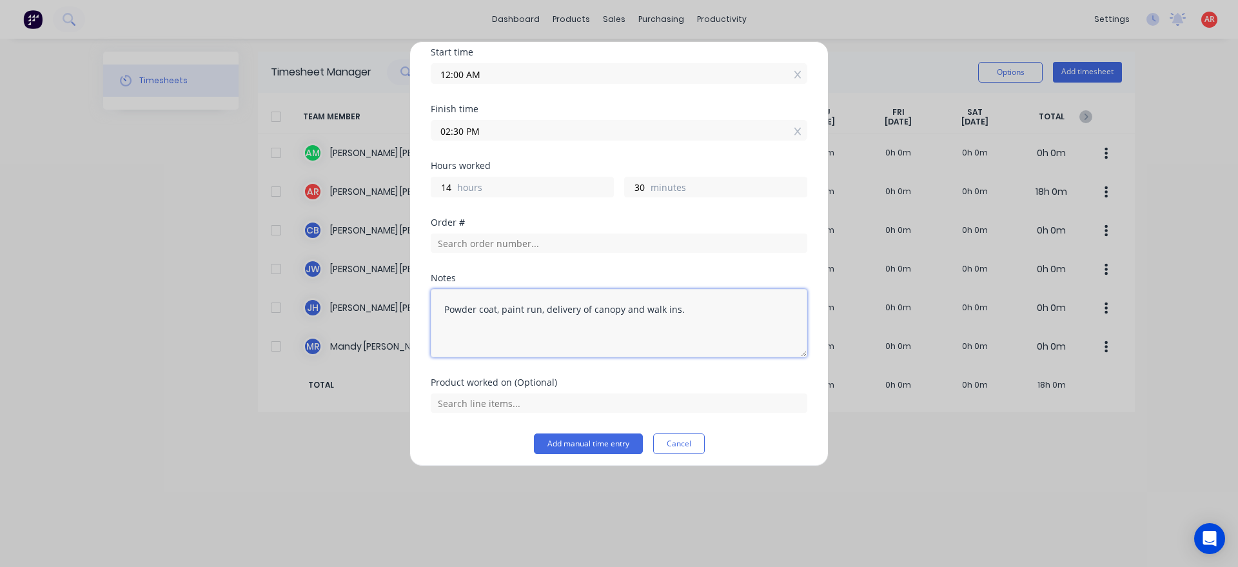
scroll to position [167, 0]
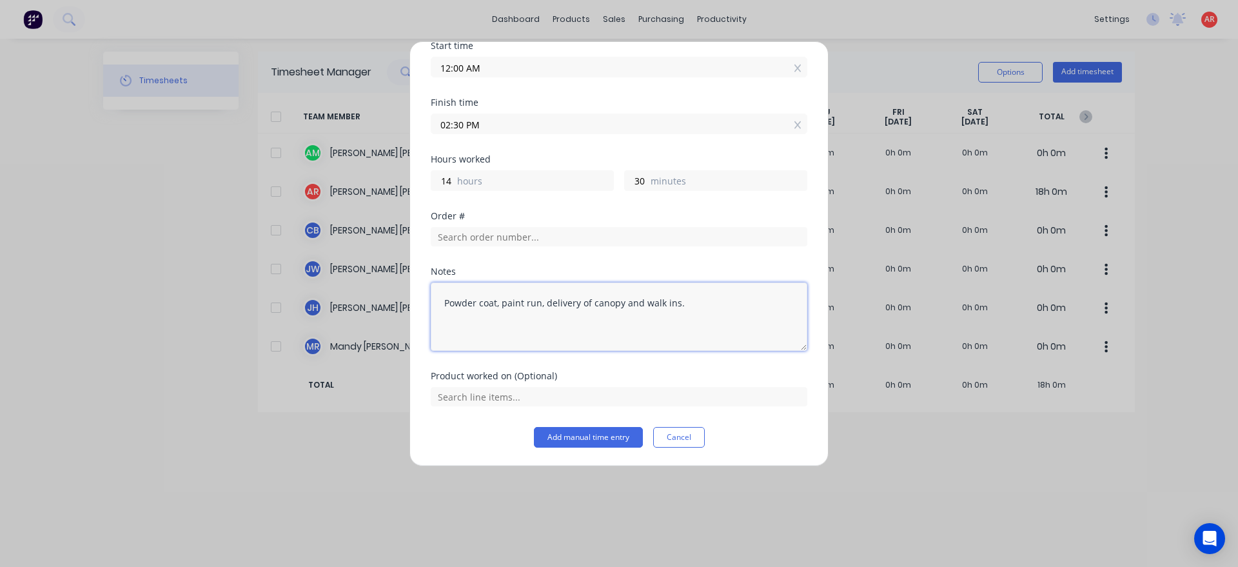
type textarea "Powder coat, paint run, delivery of canopy and walk ins."
click at [501, 61] on input "12:00 AM" at bounding box center [618, 66] width 375 height 19
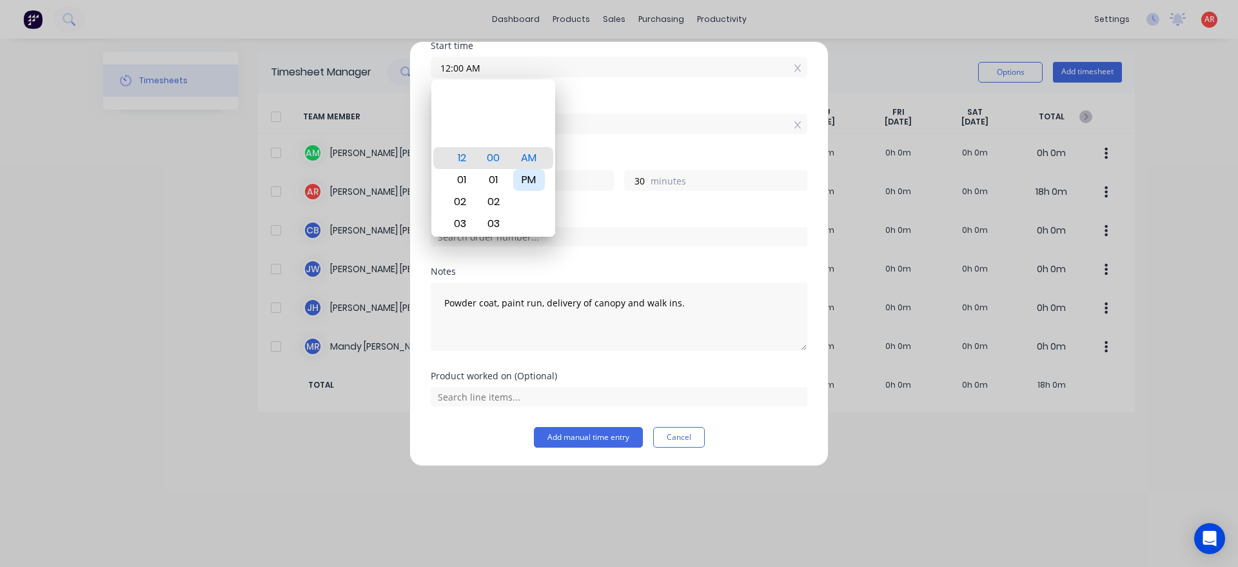
click at [533, 182] on div "PM" at bounding box center [529, 180] width 32 height 22
type input "12:00 PM"
type input "2"
click at [584, 213] on div "Order #" at bounding box center [619, 216] width 377 height 9
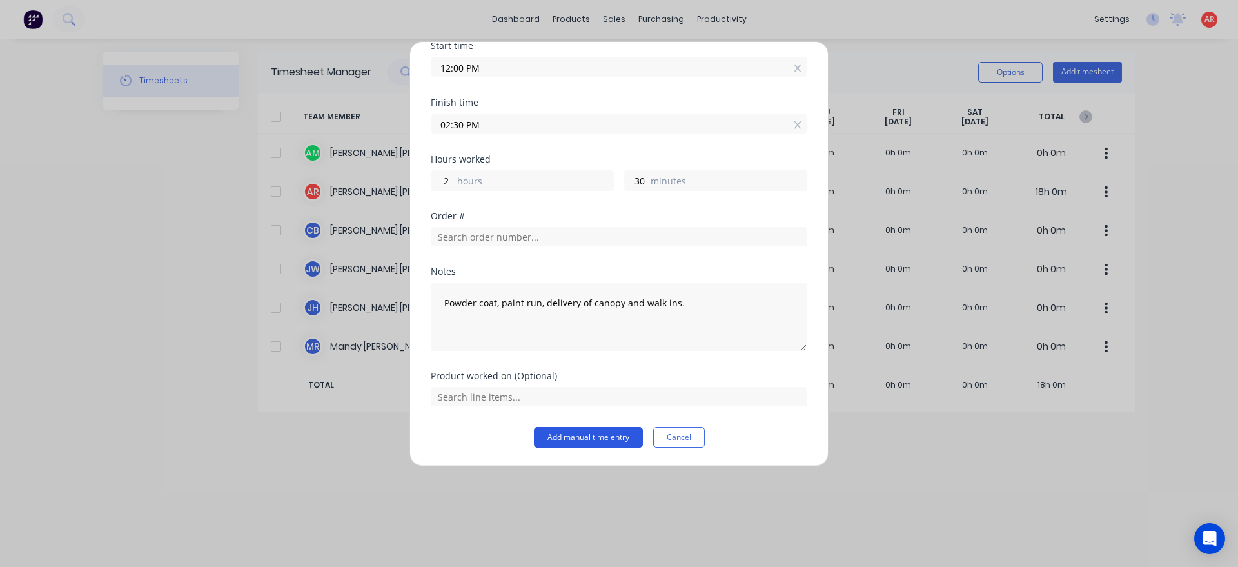
click at [572, 444] on button "Add manual time entry" at bounding box center [588, 437] width 109 height 21
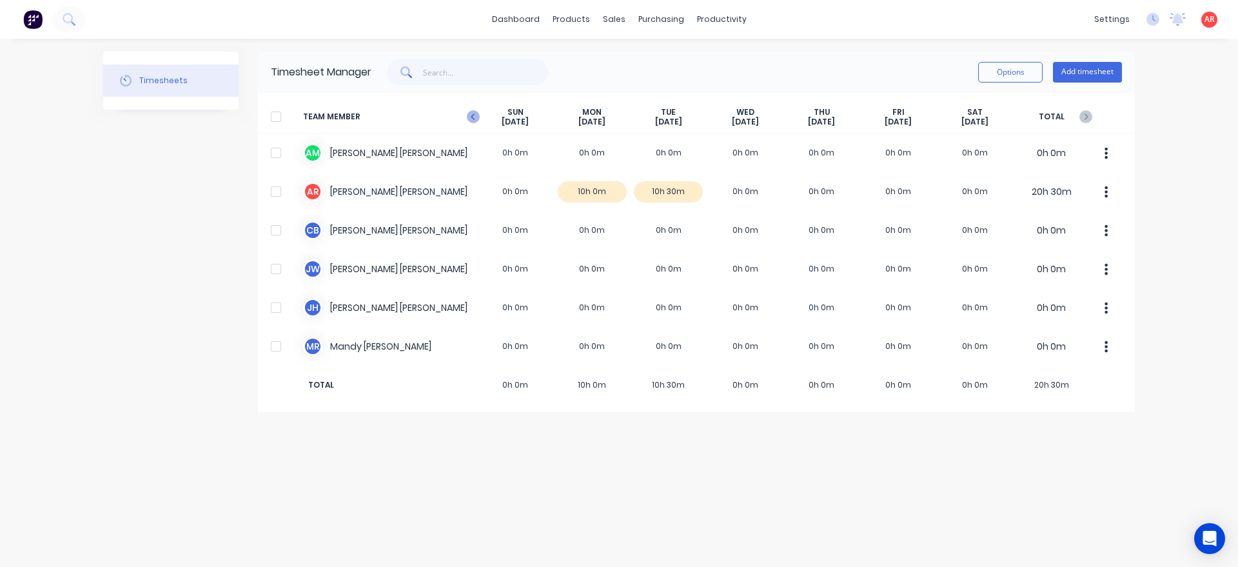
click at [475, 115] on icon "button" at bounding box center [473, 116] width 13 height 13
click at [1102, 68] on button "Add timesheet" at bounding box center [1087, 72] width 69 height 21
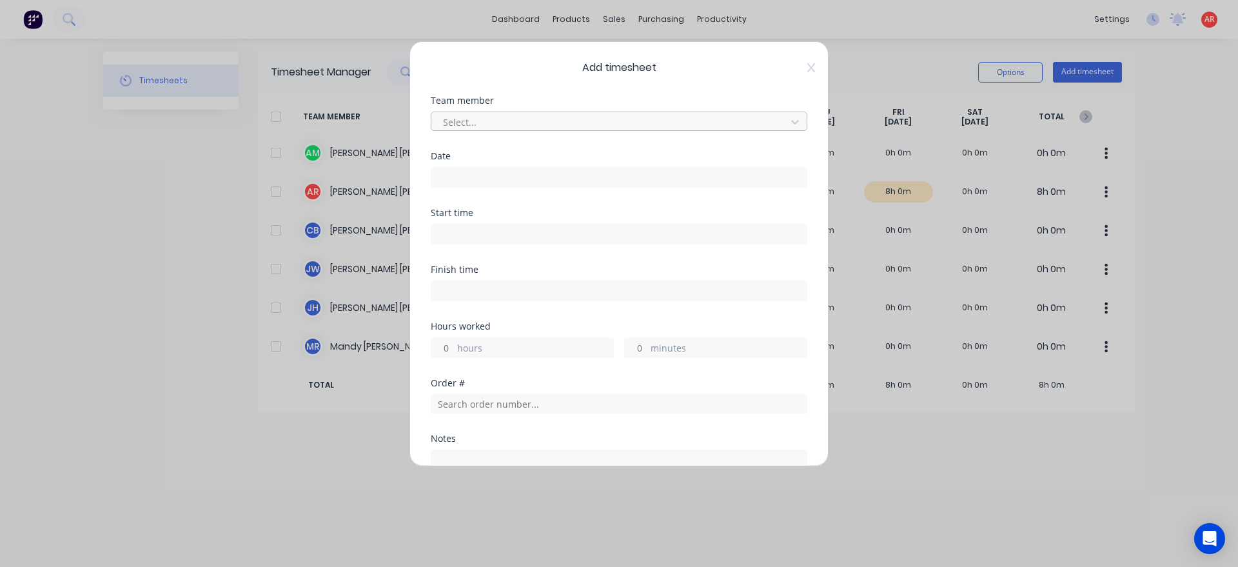
click at [766, 126] on div at bounding box center [611, 122] width 338 height 16
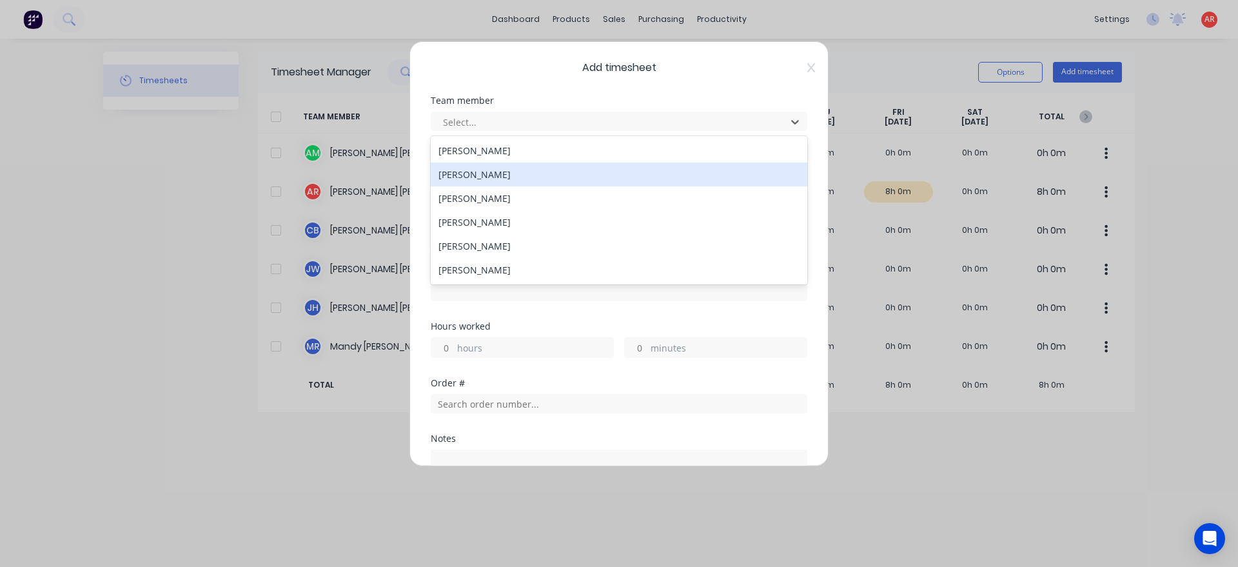
click at [658, 172] on div "[PERSON_NAME]" at bounding box center [619, 175] width 377 height 24
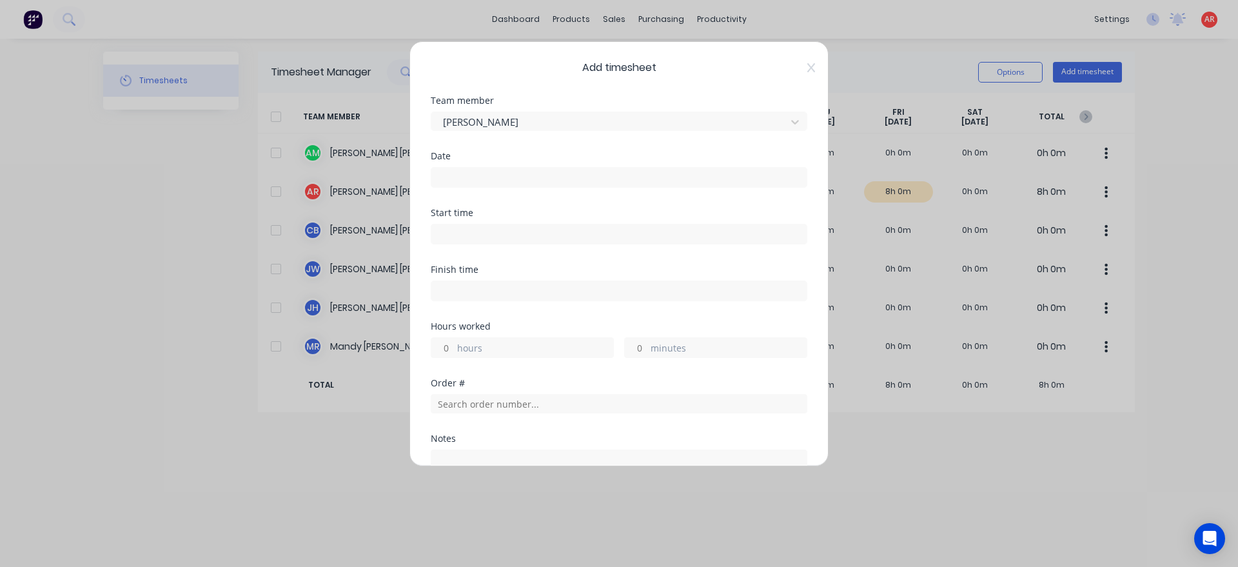
click at [631, 172] on input at bounding box center [618, 177] width 375 height 19
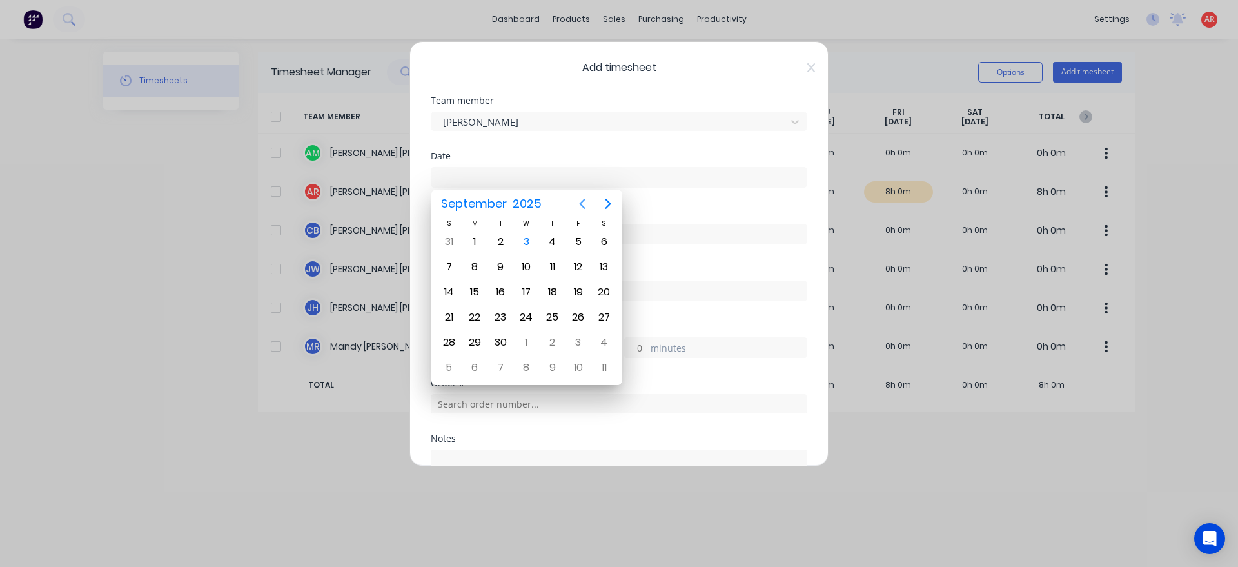
click at [584, 204] on icon "Previous page" at bounding box center [582, 203] width 15 height 15
click at [553, 313] on div "21" at bounding box center [552, 317] width 19 height 19
type input "[DATE]"
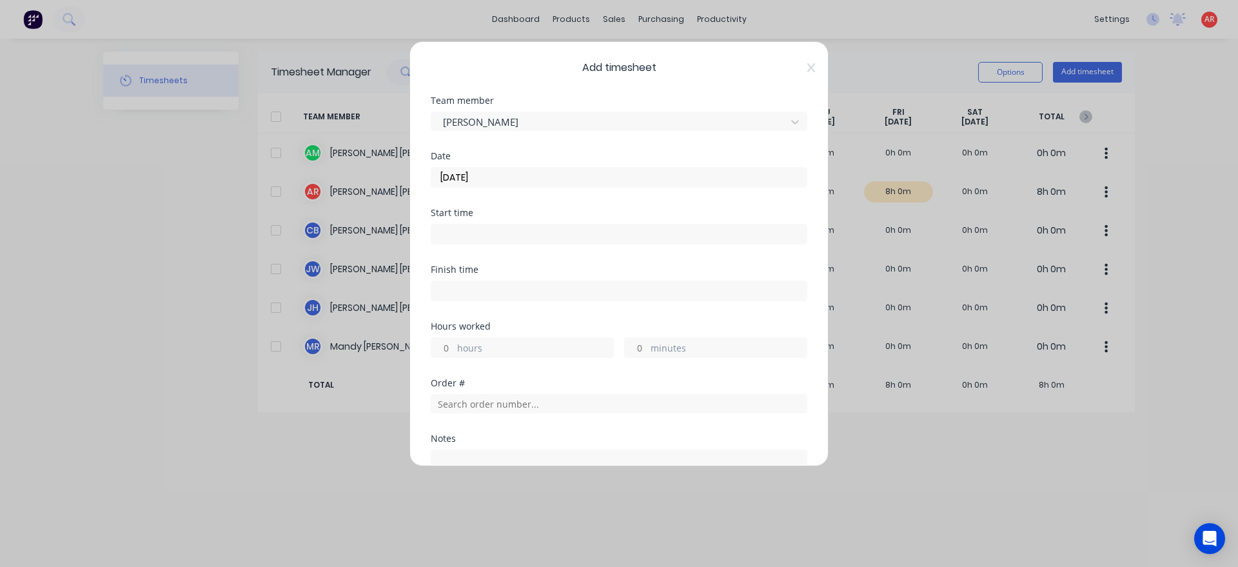
click at [486, 230] on input at bounding box center [618, 233] width 375 height 19
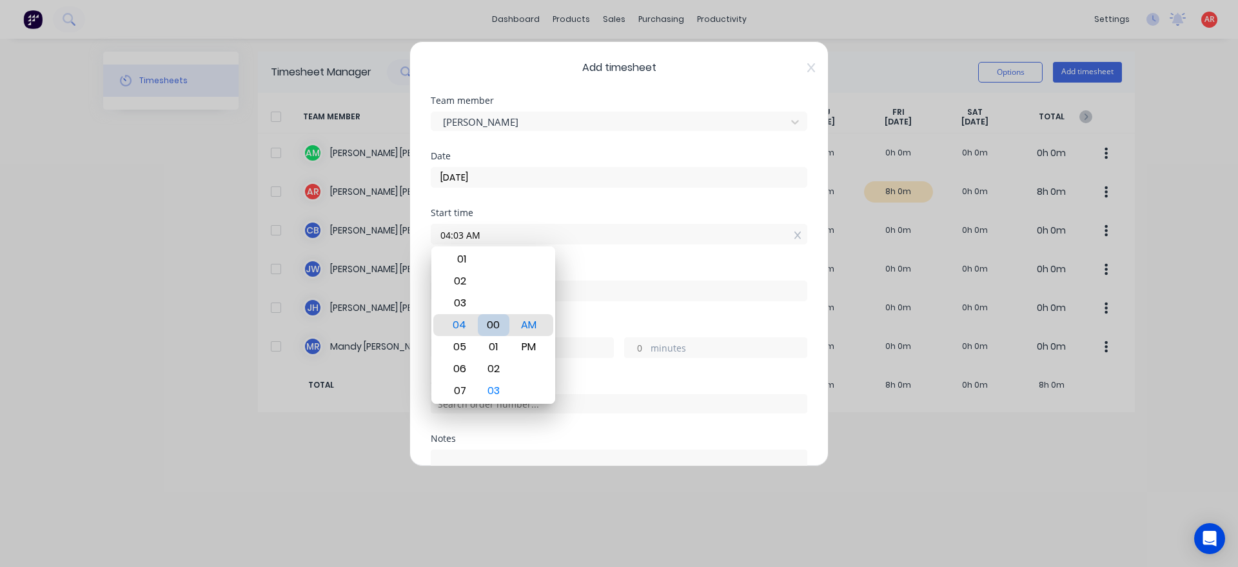
type input "04:00 AM"
click at [579, 310] on div "Finish time" at bounding box center [619, 293] width 377 height 57
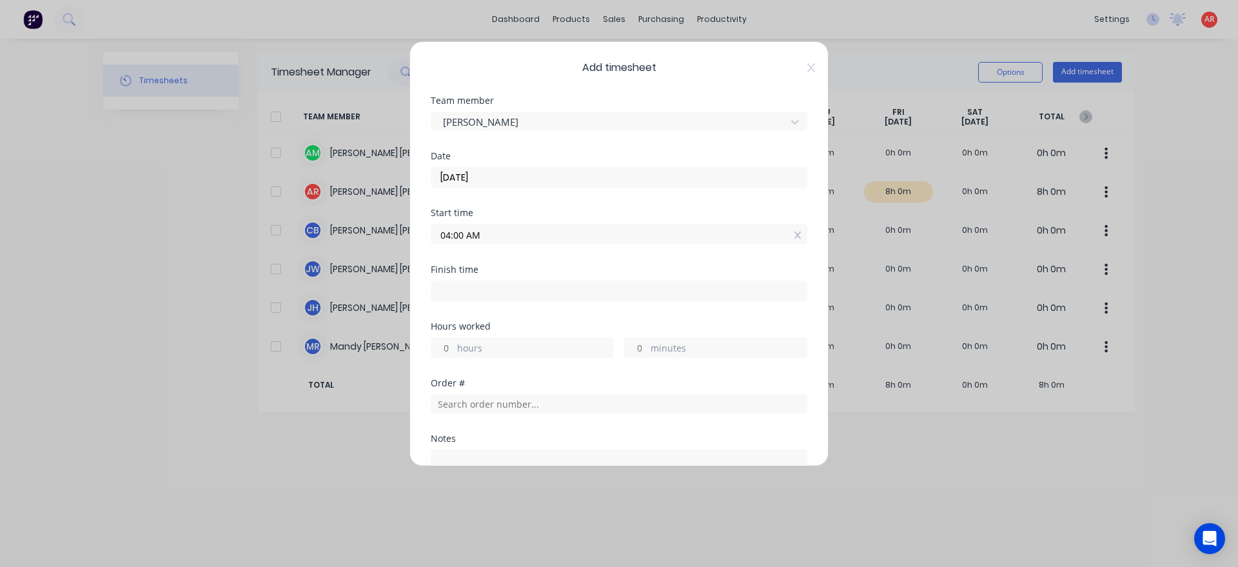
click at [575, 291] on input at bounding box center [618, 290] width 375 height 19
type input "04:17 AM"
type input "0"
type input "17"
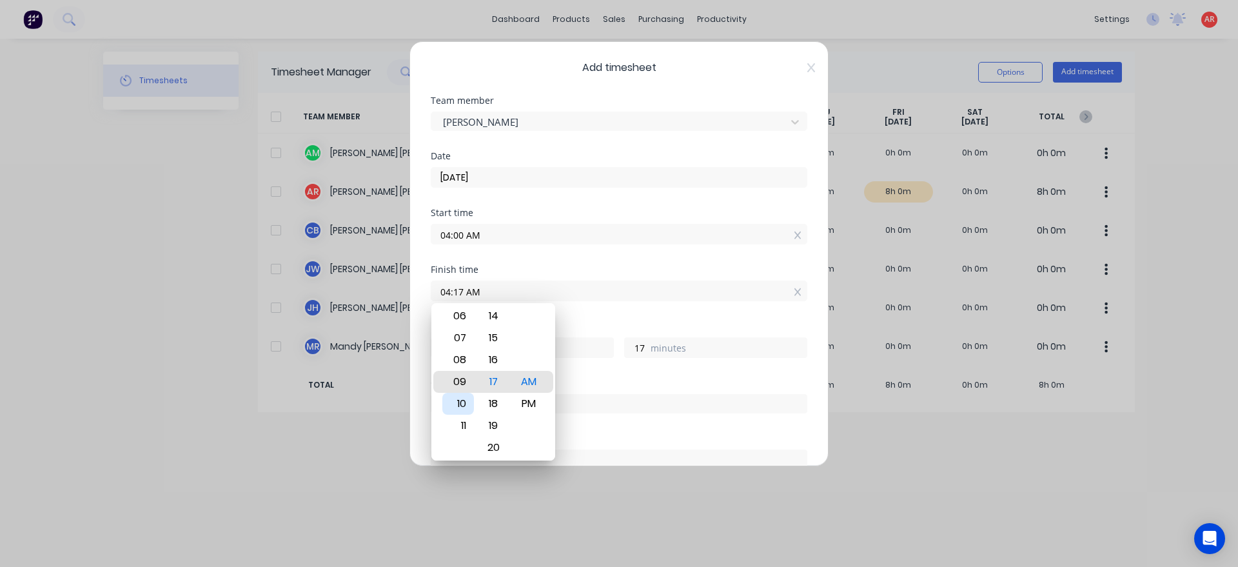
type input "09:17 AM"
type input "5"
type input "09:14 AM"
type input "14"
click at [497, 412] on div "15" at bounding box center [494, 404] width 32 height 22
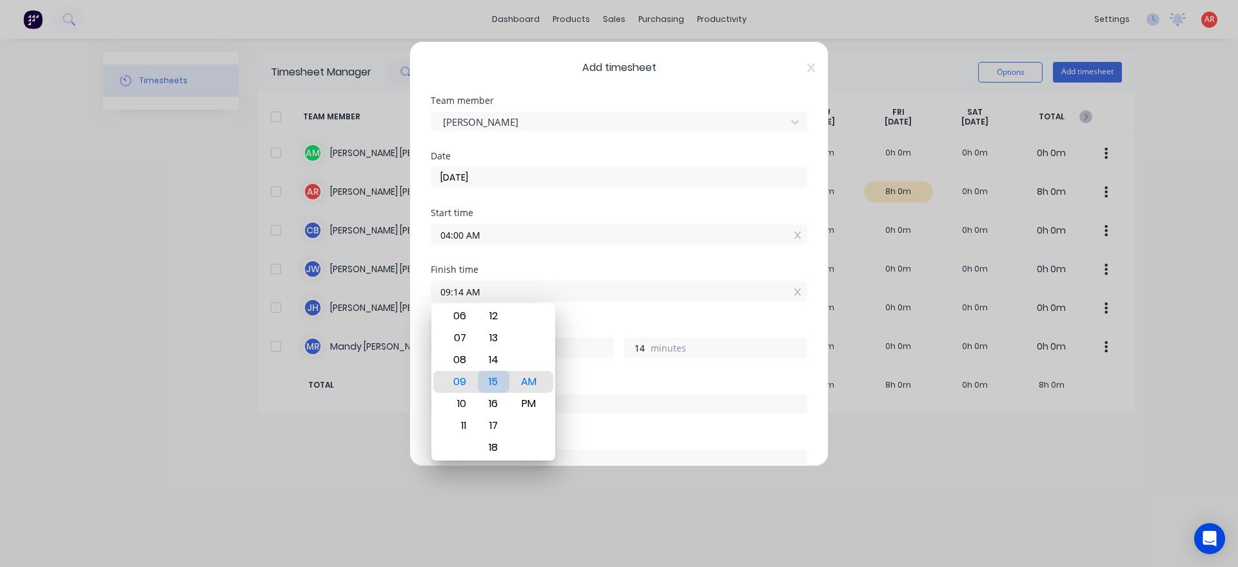
type input "09:15 AM"
type input "15"
click at [585, 375] on div "Hours worked 5 hours 15 minutes" at bounding box center [619, 350] width 377 height 57
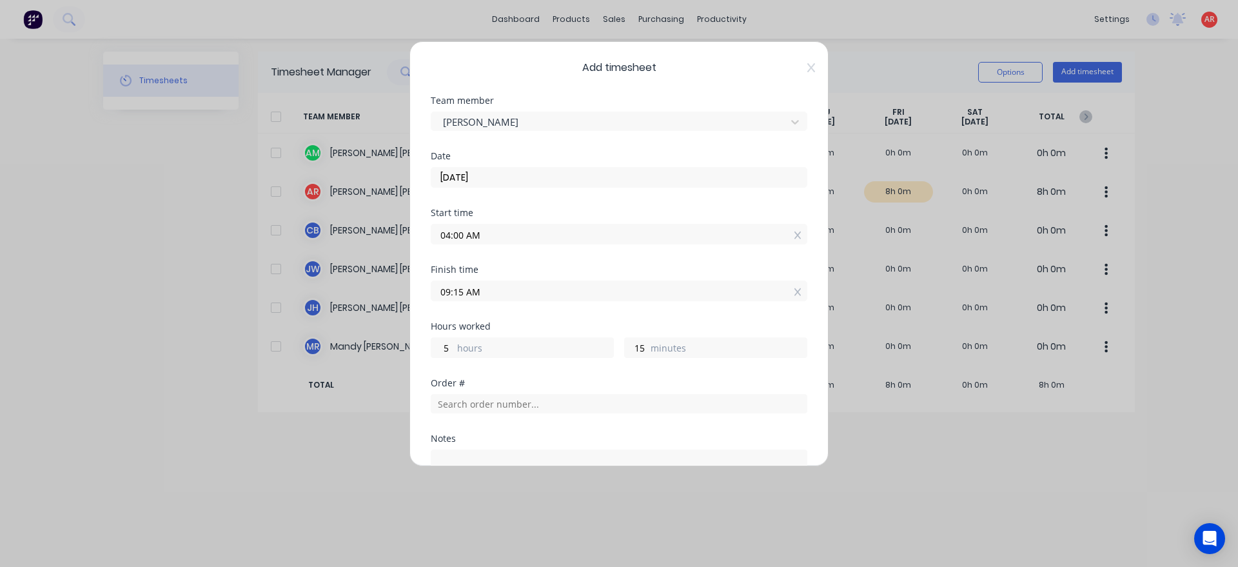
click at [490, 295] on input "09:15 AM" at bounding box center [618, 290] width 375 height 19
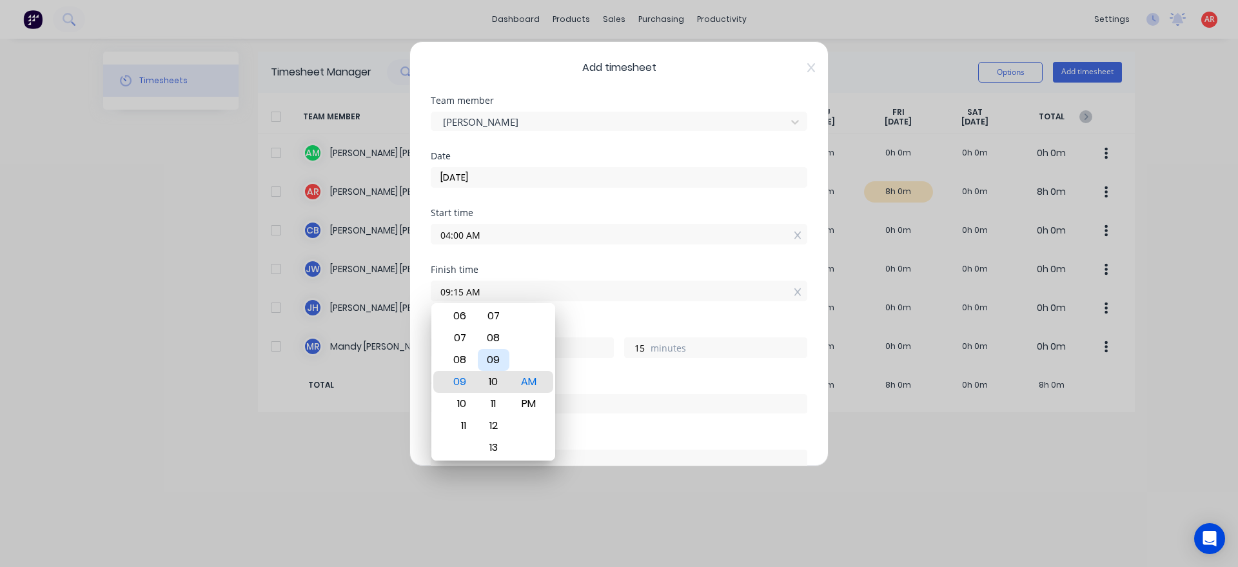
type input "09:10 AM"
type input "10"
type input "09:03 AM"
type input "3"
type input "09:00 AM"
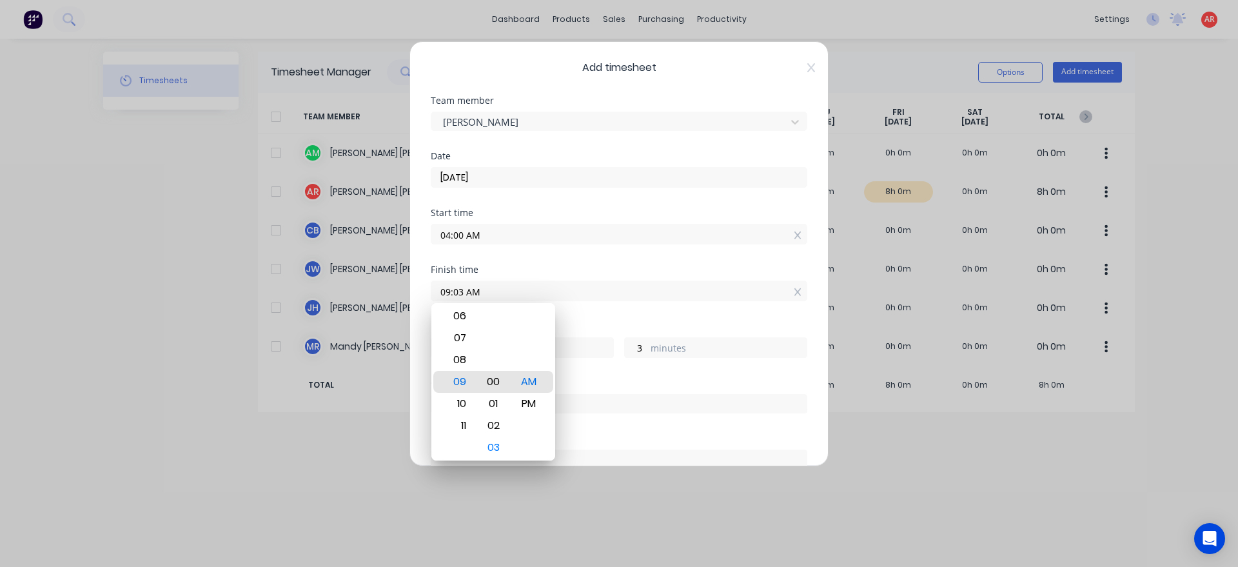
type input "0"
click at [584, 371] on div "Hours worked 5 hours 0 minutes" at bounding box center [619, 350] width 377 height 57
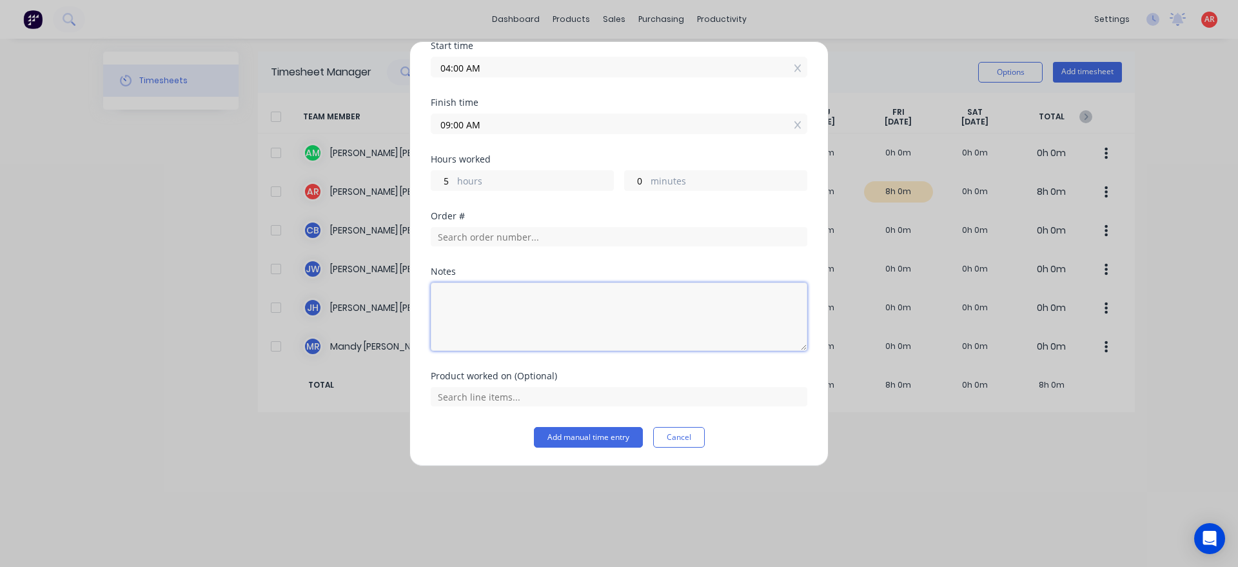
click at [533, 344] on textarea at bounding box center [619, 316] width 377 height 68
click at [515, 306] on textarea "[PERSON_NAME] dmax cap prep" at bounding box center [619, 316] width 377 height 68
type textarea "[PERSON_NAME] dmax cape prep"
click at [565, 441] on button "Add manual time entry" at bounding box center [588, 437] width 109 height 21
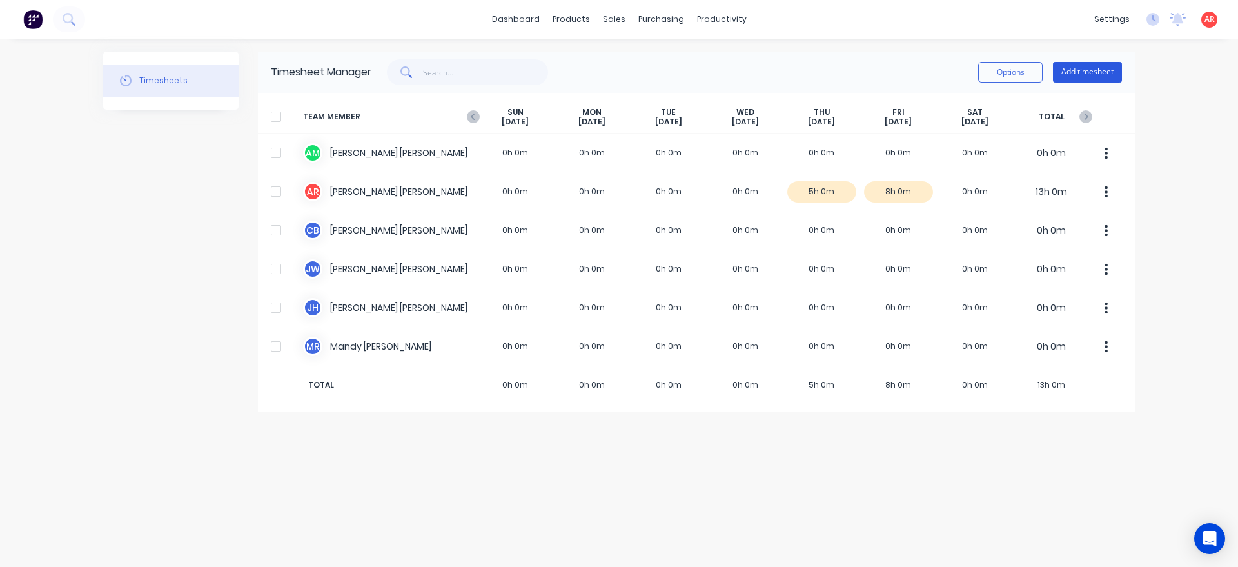
click at [1088, 71] on button "Add timesheet" at bounding box center [1087, 72] width 69 height 21
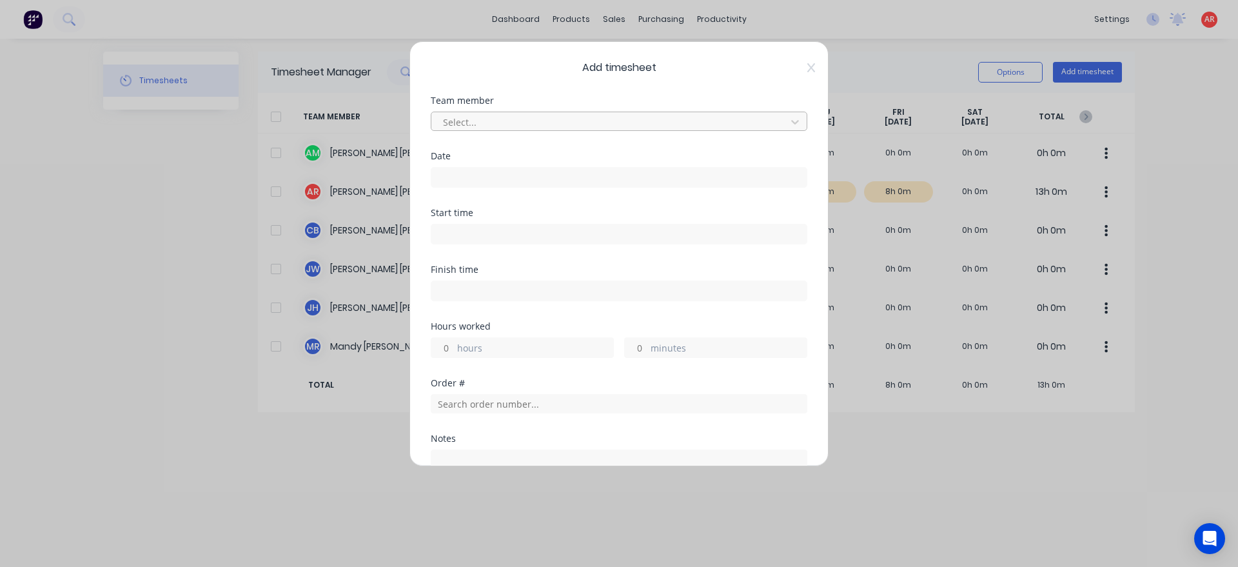
click at [517, 126] on div at bounding box center [611, 122] width 338 height 16
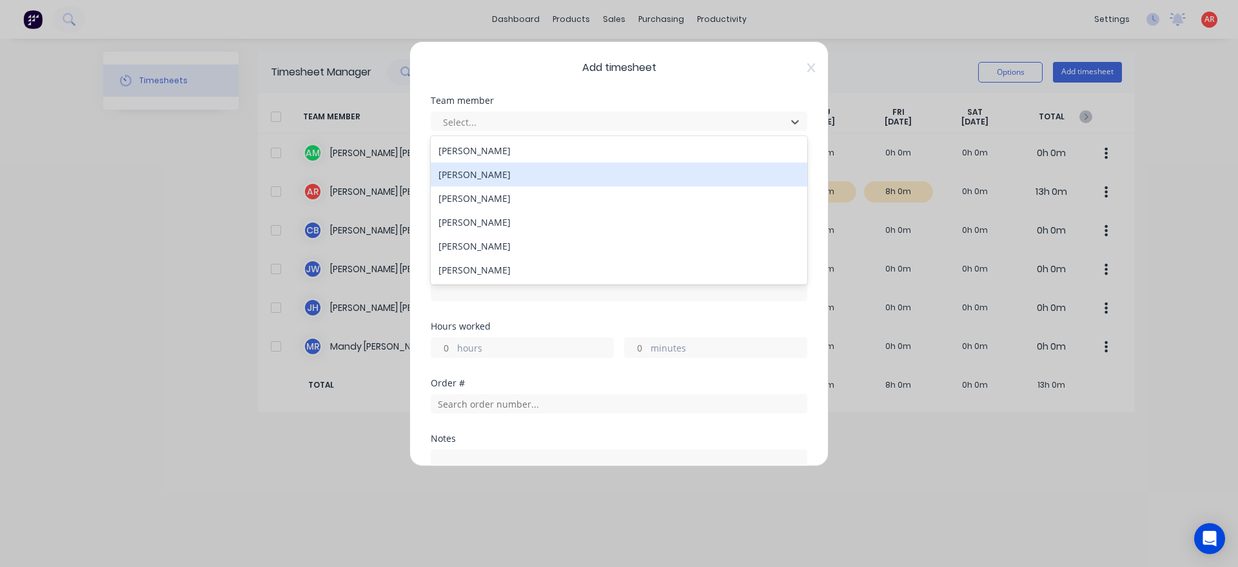
click at [500, 166] on div "[PERSON_NAME]" at bounding box center [619, 175] width 377 height 24
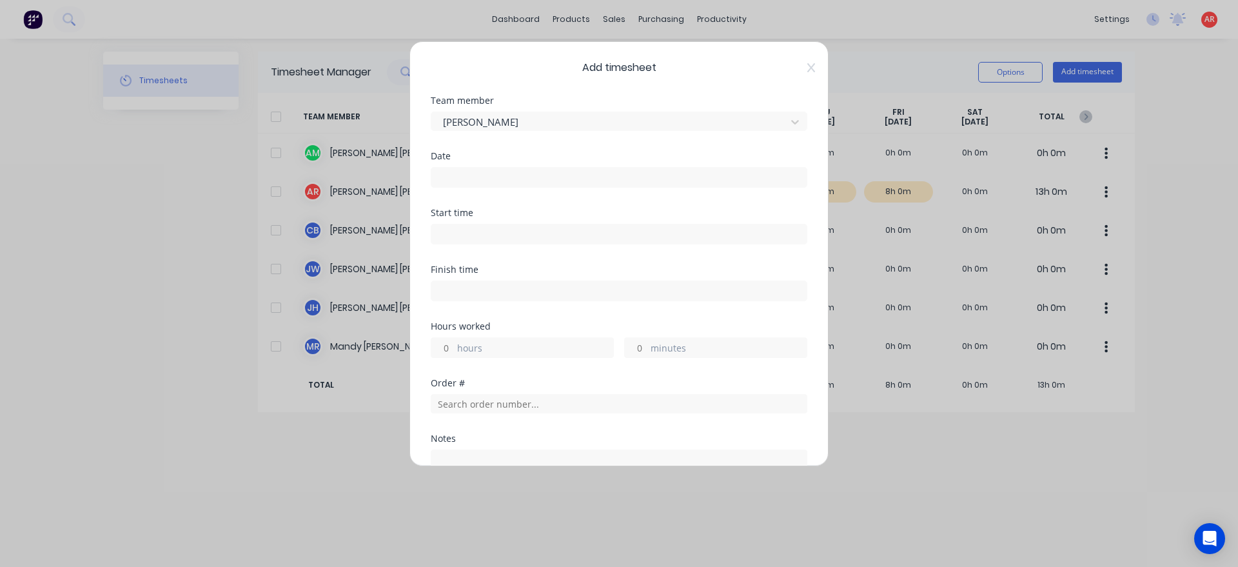
click at [500, 166] on div at bounding box center [619, 176] width 377 height 24
click at [506, 179] on input at bounding box center [618, 177] width 375 height 19
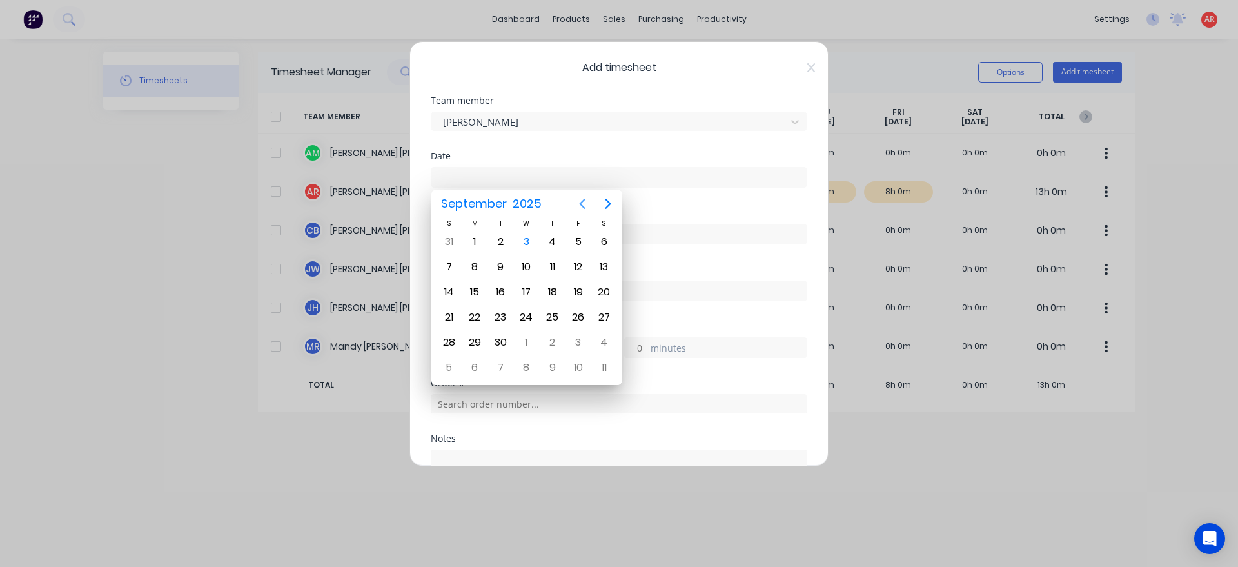
click at [579, 204] on icon "Previous page" at bounding box center [582, 203] width 15 height 15
click at [553, 324] on div "21" at bounding box center [552, 317] width 19 height 19
type input "[DATE]"
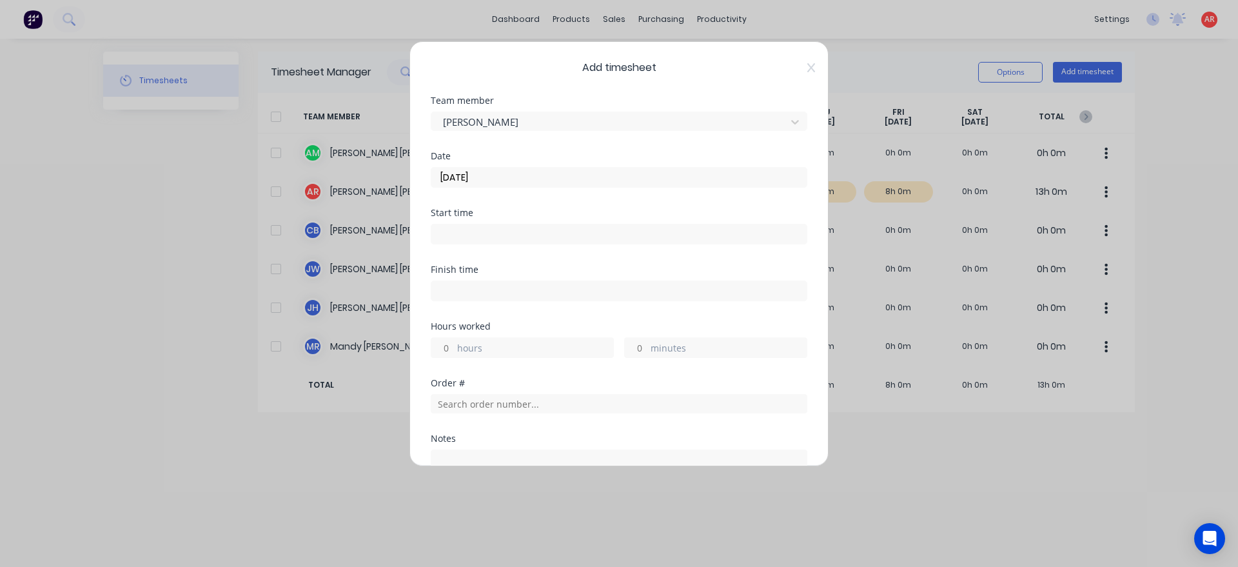
click at [487, 224] on label at bounding box center [619, 234] width 377 height 21
click at [487, 224] on input at bounding box center [618, 233] width 375 height 19
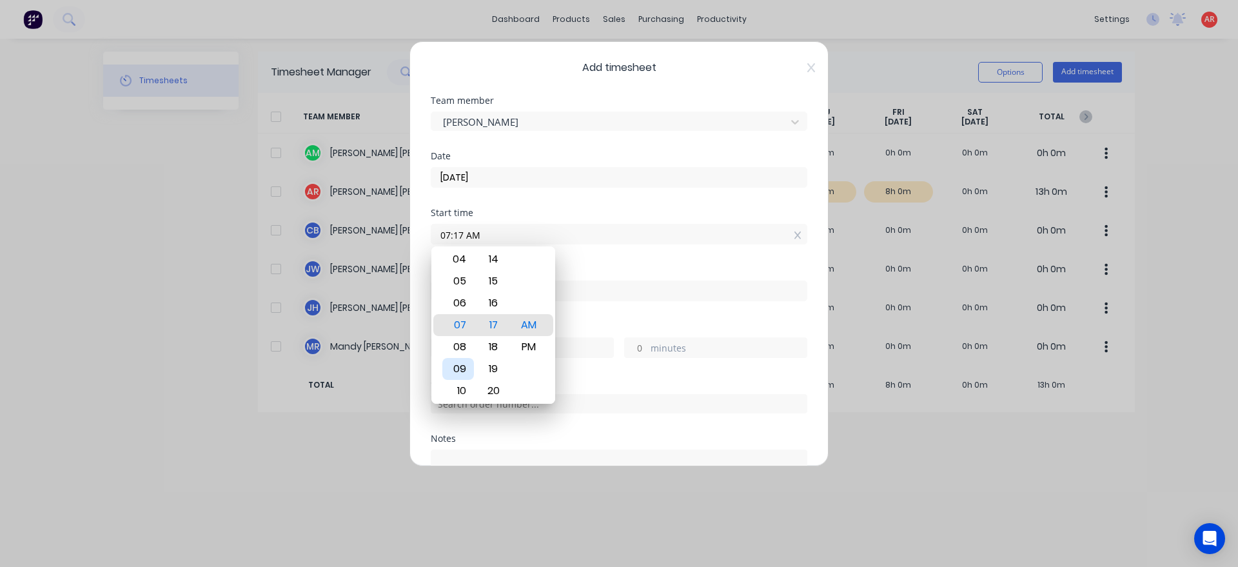
click at [470, 375] on div "09" at bounding box center [458, 369] width 32 height 22
type input "09:00 AM"
click at [584, 322] on div "Hours worked" at bounding box center [619, 326] width 377 height 9
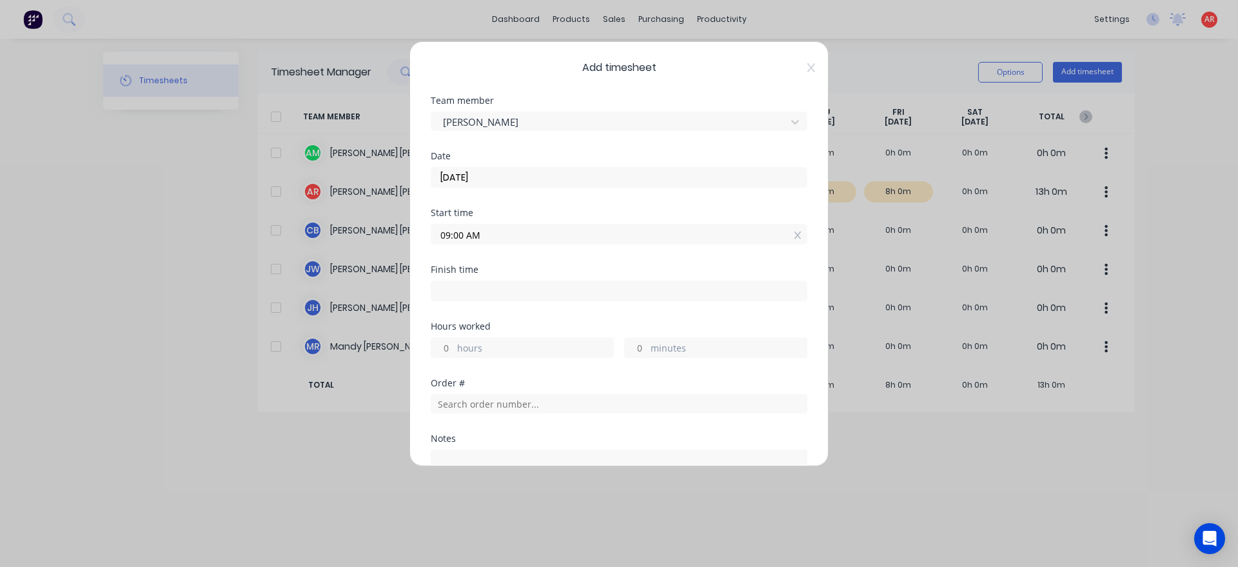
click at [557, 288] on input at bounding box center [618, 290] width 375 height 19
type input "04:17 AM"
type input "19"
type input "17"
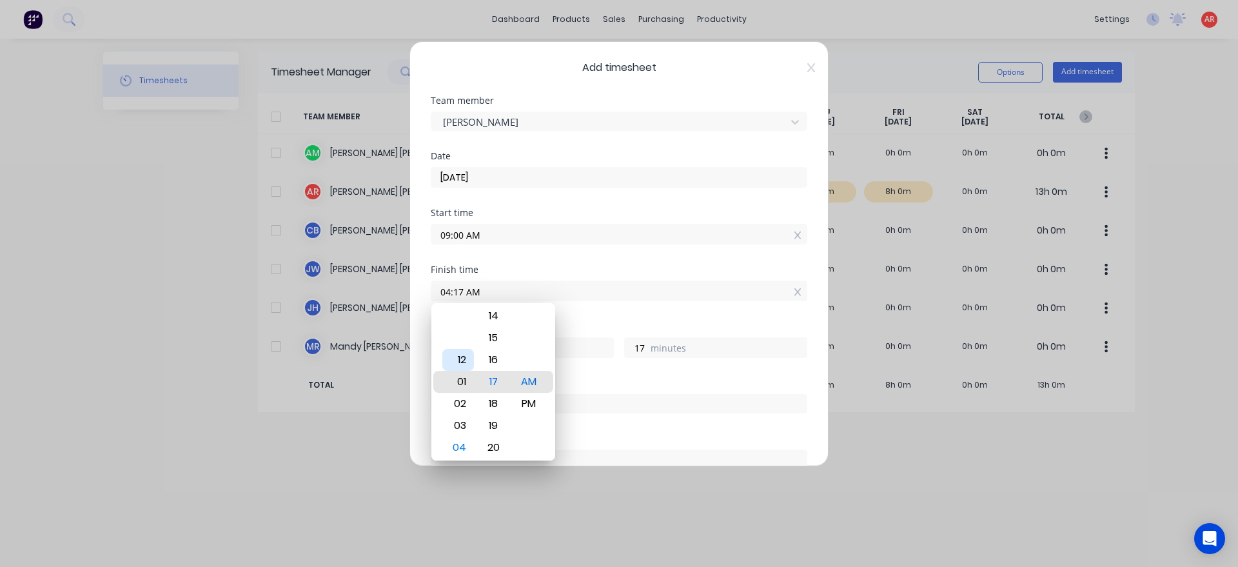
type input "12:17 AM"
type input "15"
type input "12:23 AM"
type input "23"
type input "12:29 AM"
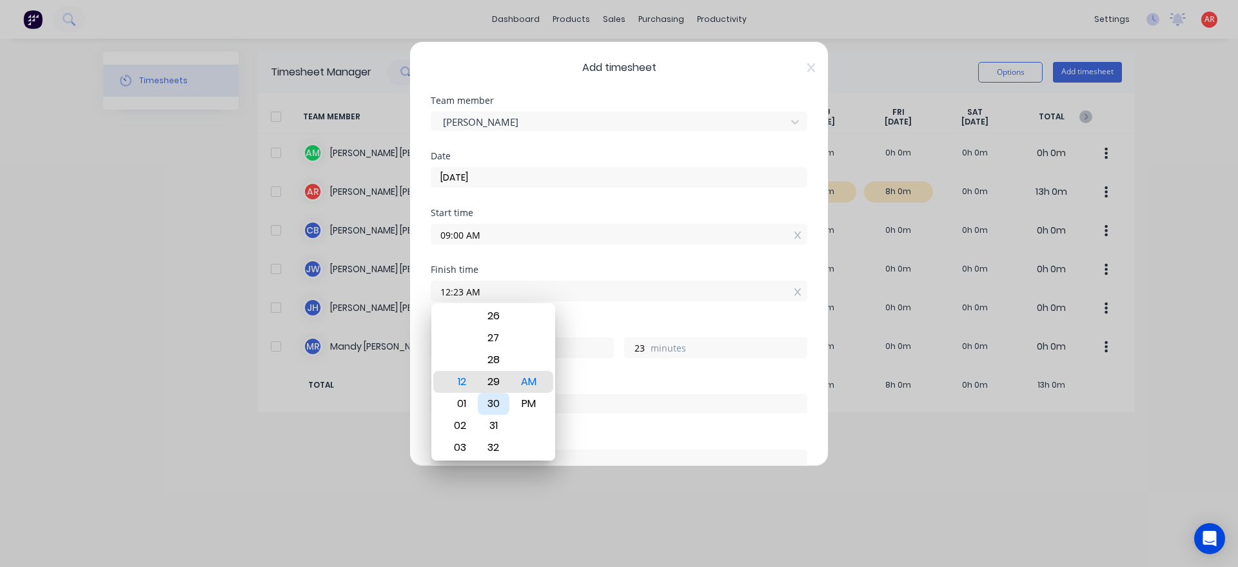
type input "29"
type input "12:32 AM"
type input "32"
type input "12:29 AM"
type input "29"
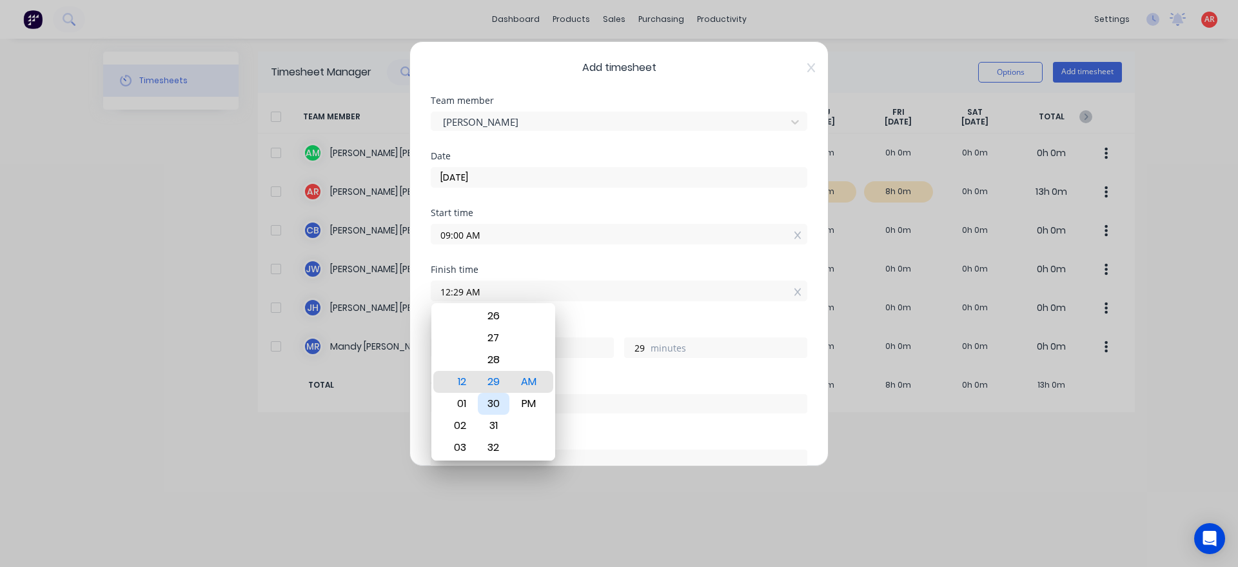
click at [493, 402] on div "30" at bounding box center [494, 404] width 32 height 22
type input "12:30 AM"
type input "30"
click at [520, 395] on div "PM" at bounding box center [529, 404] width 32 height 22
type input "12:30 PM"
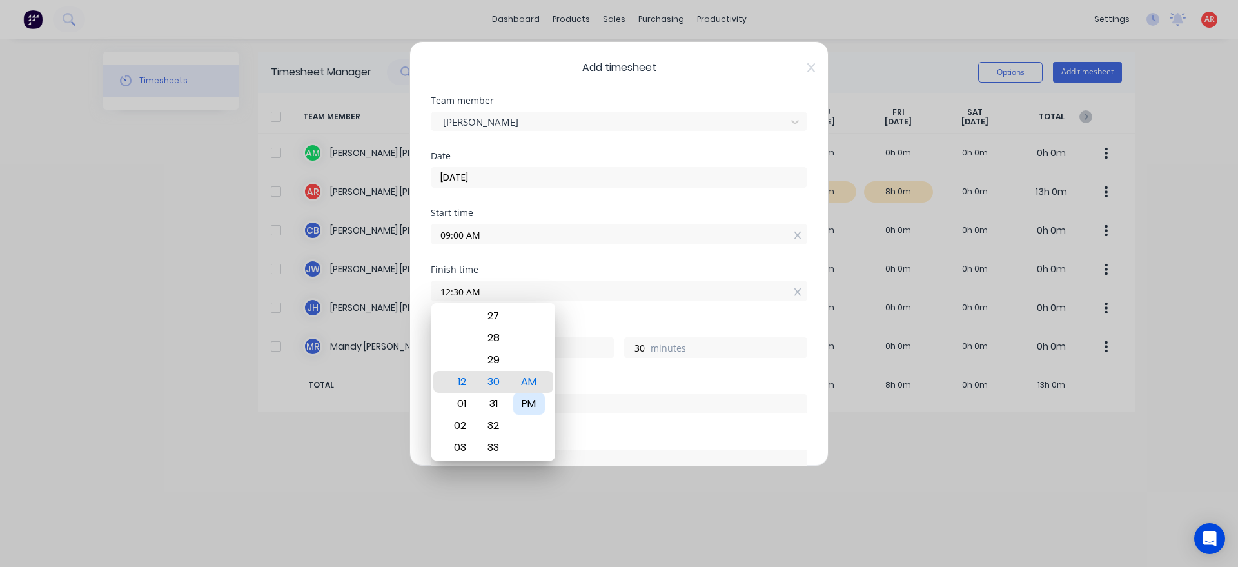
type input "3"
click at [593, 384] on div "Order #" at bounding box center [619, 383] width 377 height 9
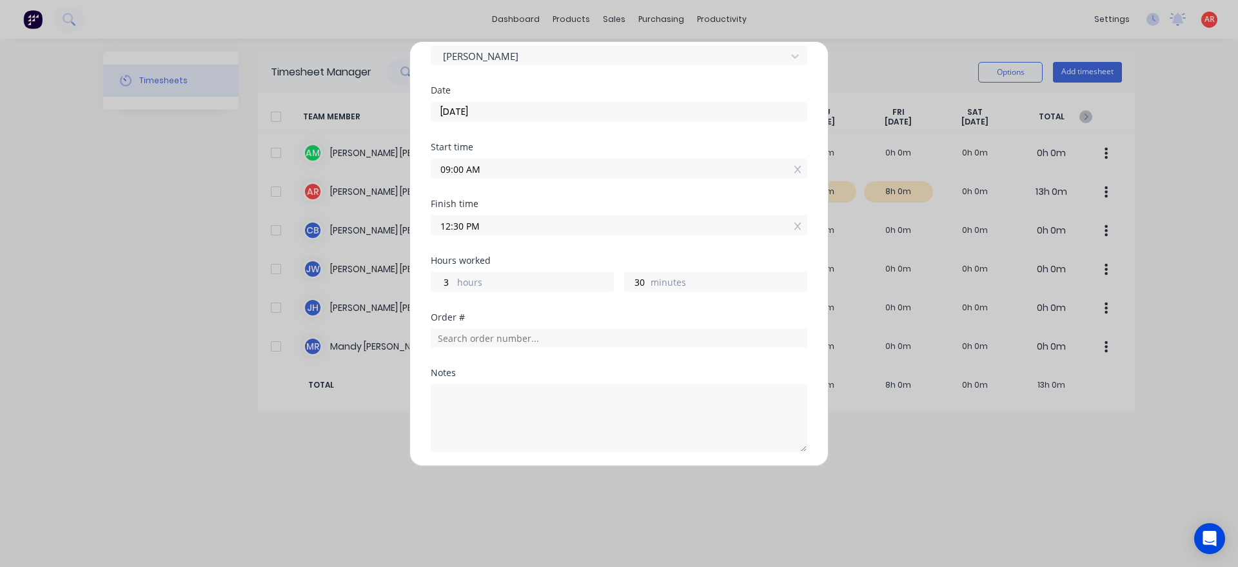
scroll to position [74, 0]
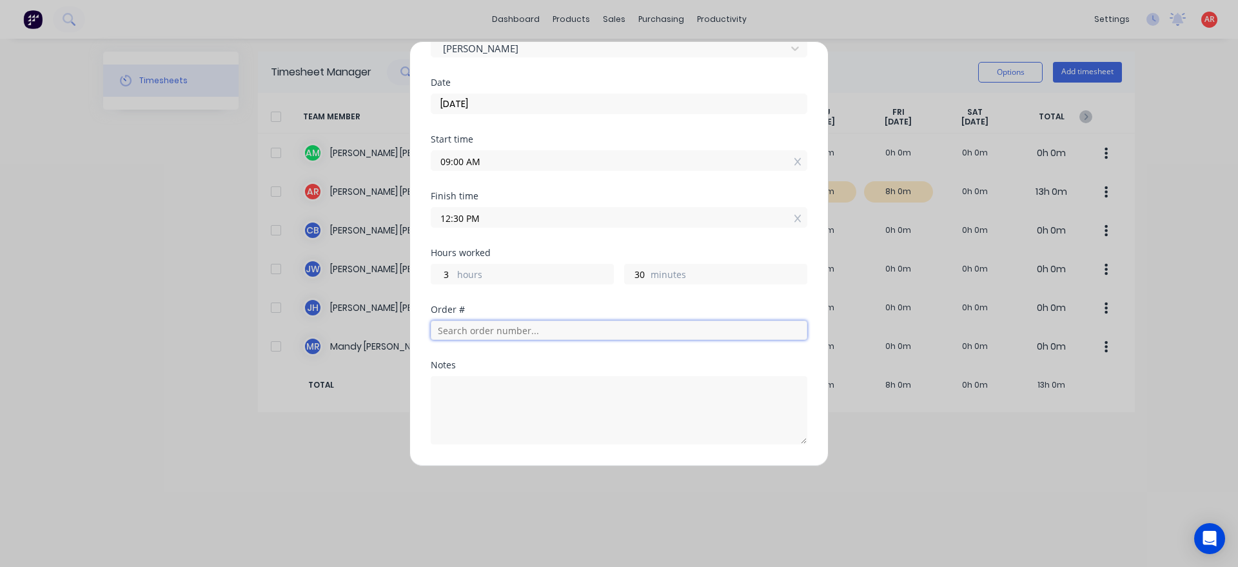
click at [508, 333] on input "text" at bounding box center [619, 330] width 377 height 19
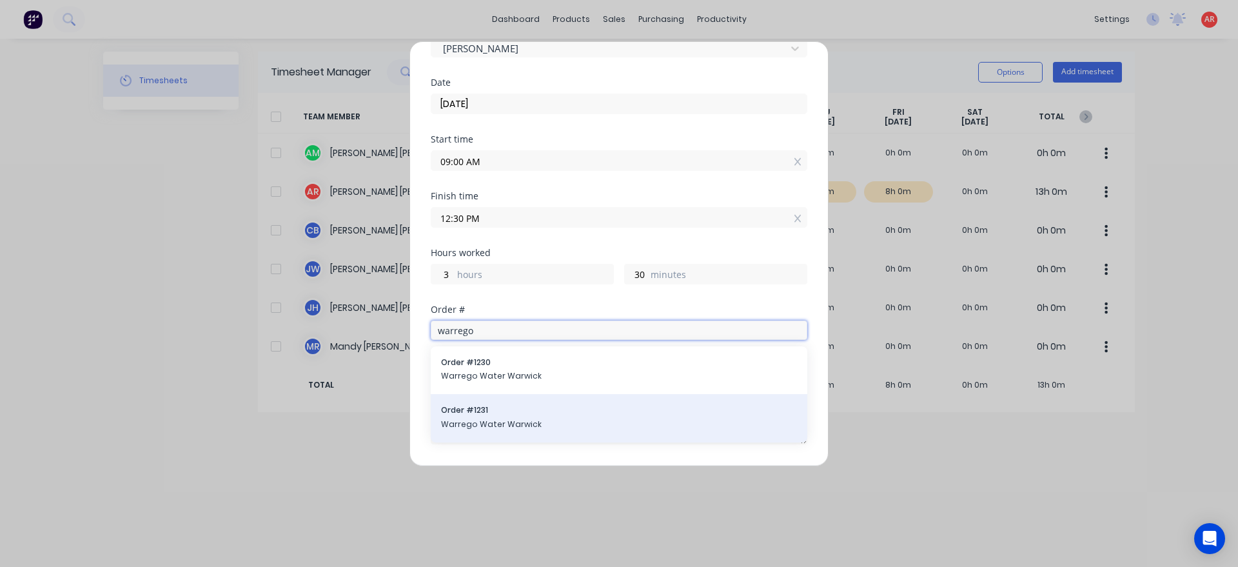
type input "warrego"
click at [512, 426] on span "Warrego Water Warwick" at bounding box center [619, 425] width 356 height 12
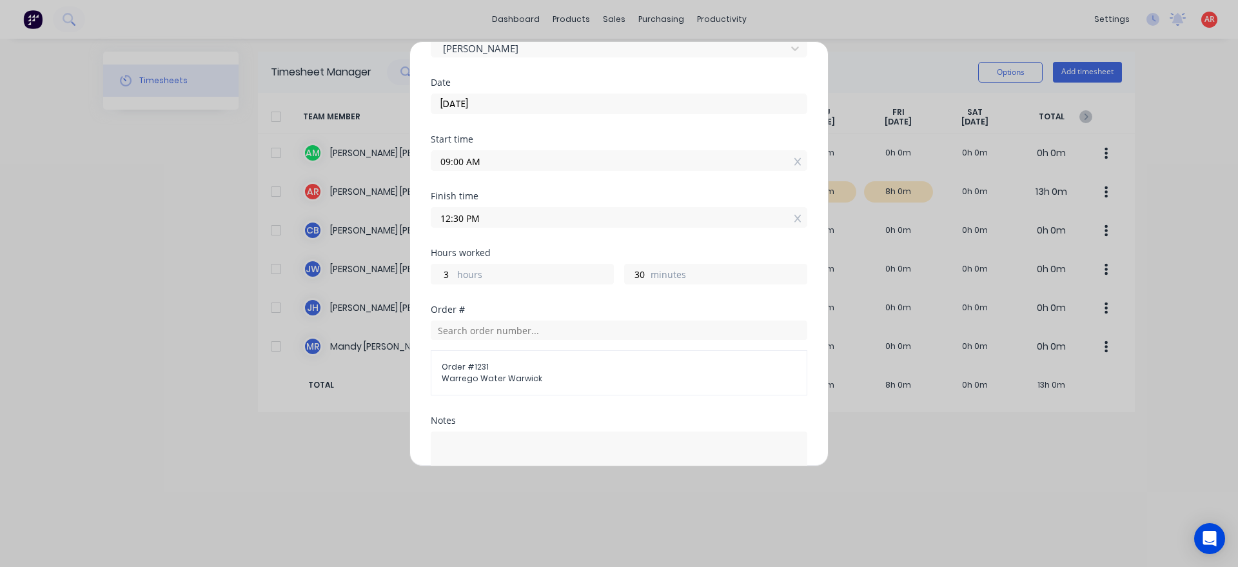
scroll to position [223, 0]
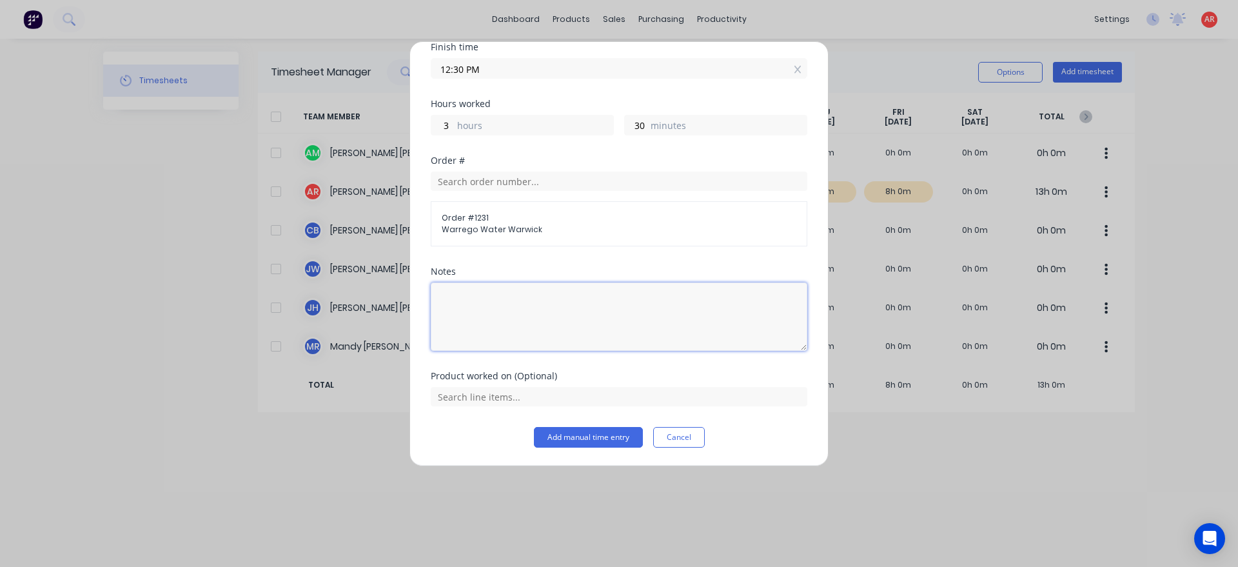
click at [511, 330] on textarea at bounding box center [619, 316] width 377 height 68
click at [489, 398] on input "text" at bounding box center [619, 396] width 377 height 19
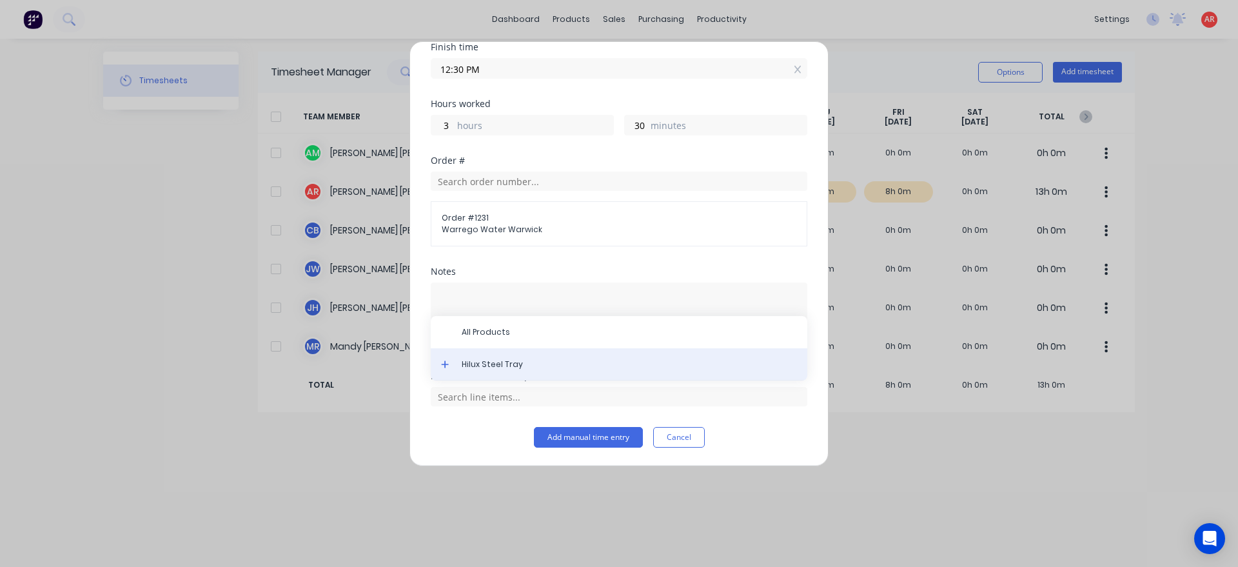
click at [482, 363] on span "Hilux Steel Tray" at bounding box center [629, 365] width 335 height 12
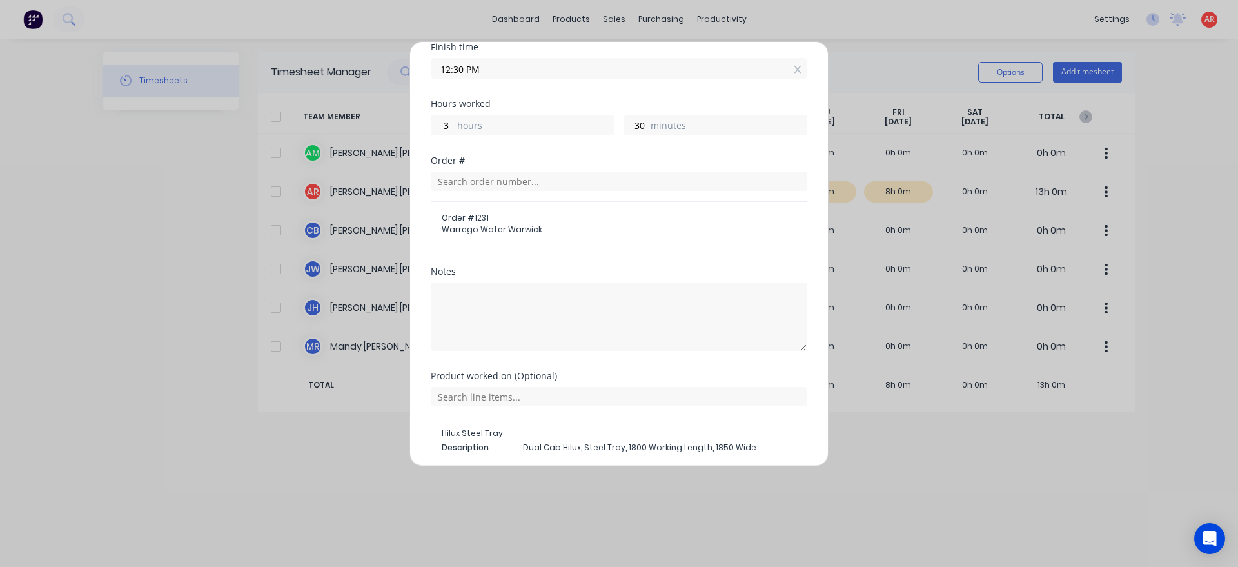
scroll to position [281, 0]
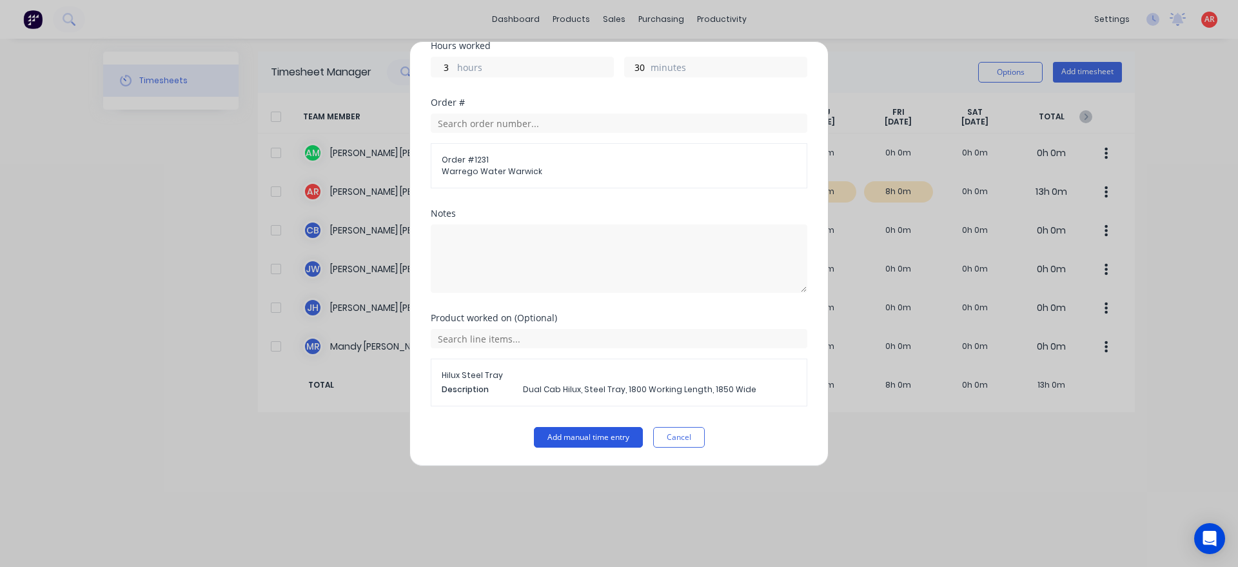
click at [584, 426] on div "Product worked on (Optional) Hilux Steel Tray Description Dual Cab Hilux, Steel…" at bounding box center [619, 370] width 377 height 114
click at [584, 429] on button "Add manual time entry" at bounding box center [588, 437] width 109 height 21
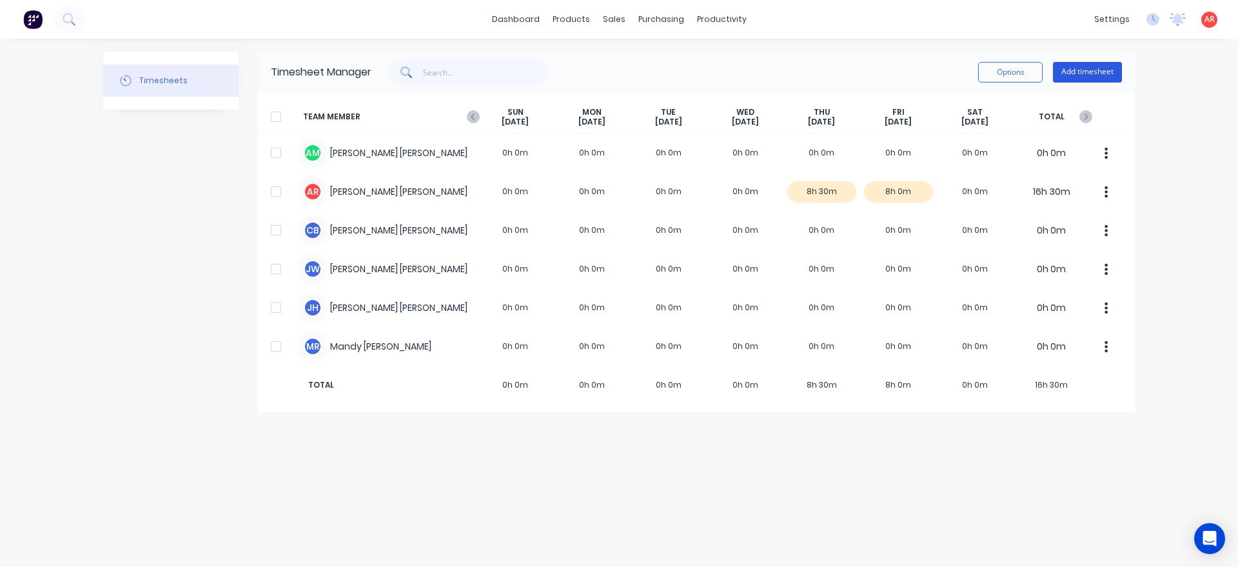
click at [1071, 74] on button "Add timesheet" at bounding box center [1087, 72] width 69 height 21
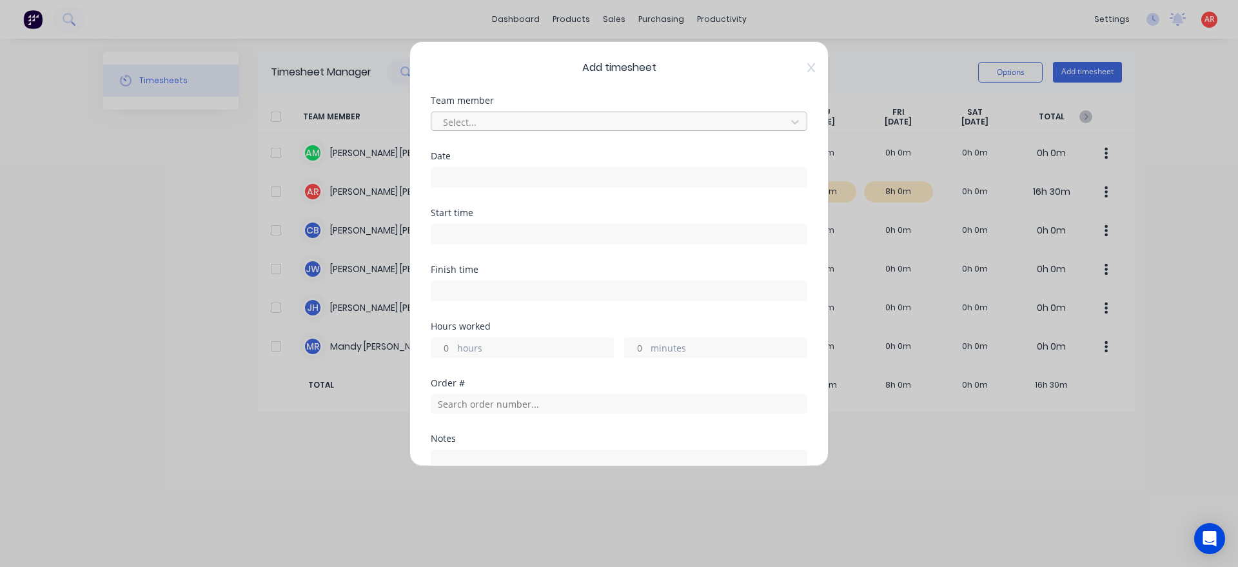
click at [690, 118] on div at bounding box center [611, 122] width 338 height 16
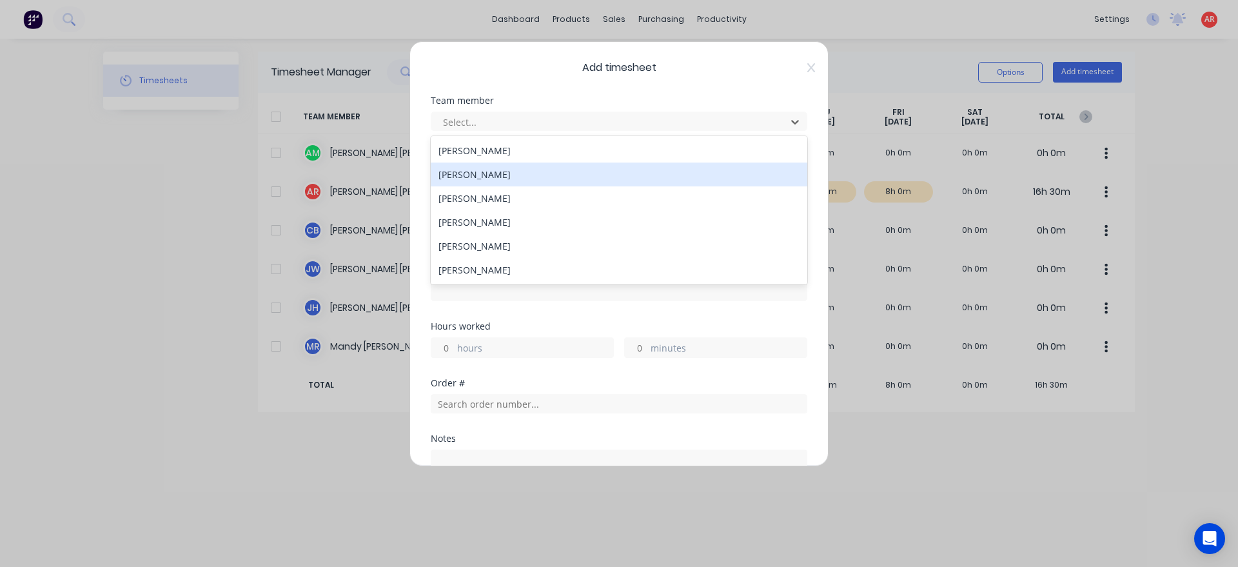
click at [668, 186] on div "[PERSON_NAME]" at bounding box center [619, 198] width 377 height 24
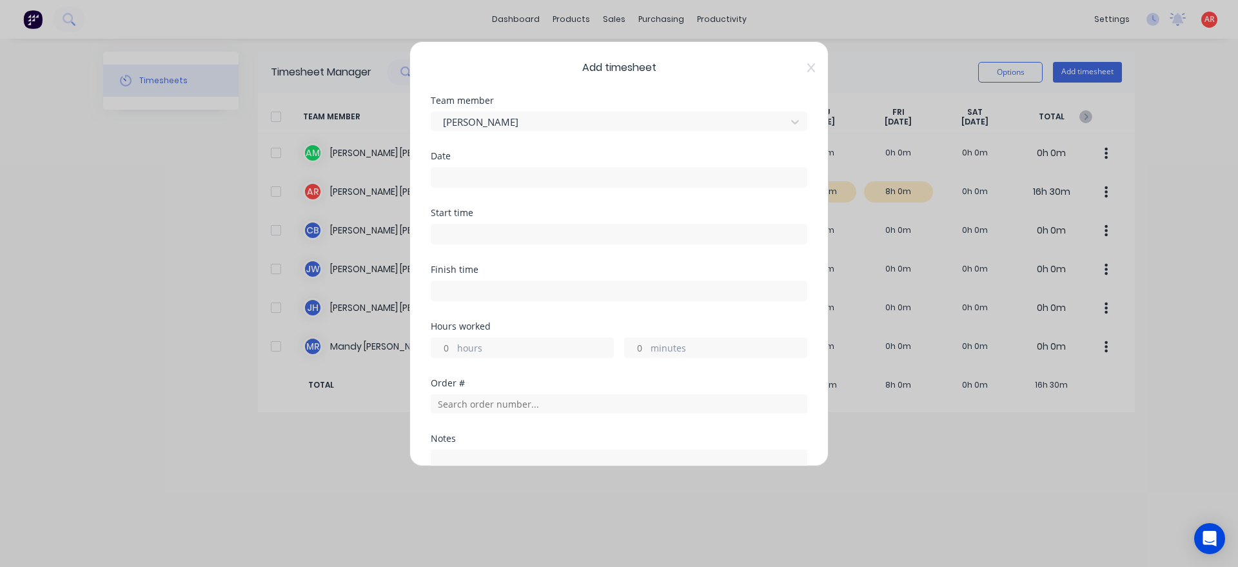
click at [671, 135] on div "Team member [PERSON_NAME]" at bounding box center [619, 123] width 377 height 55
click at [665, 131] on div "[PERSON_NAME]" at bounding box center [611, 121] width 346 height 19
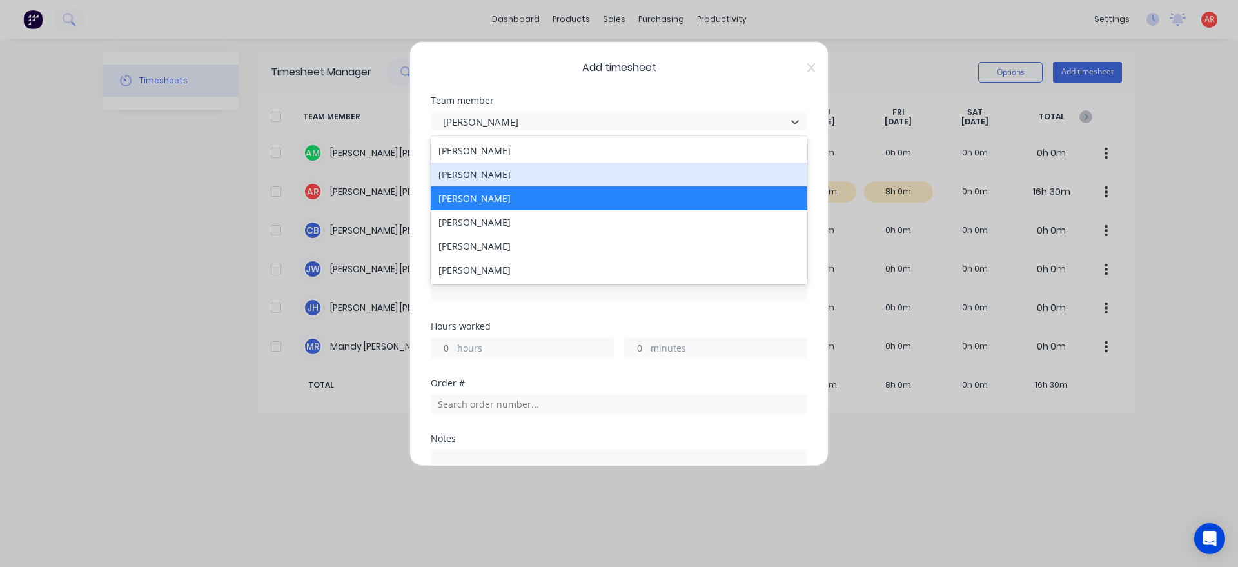
click at [646, 173] on div "[PERSON_NAME]" at bounding box center [619, 175] width 377 height 24
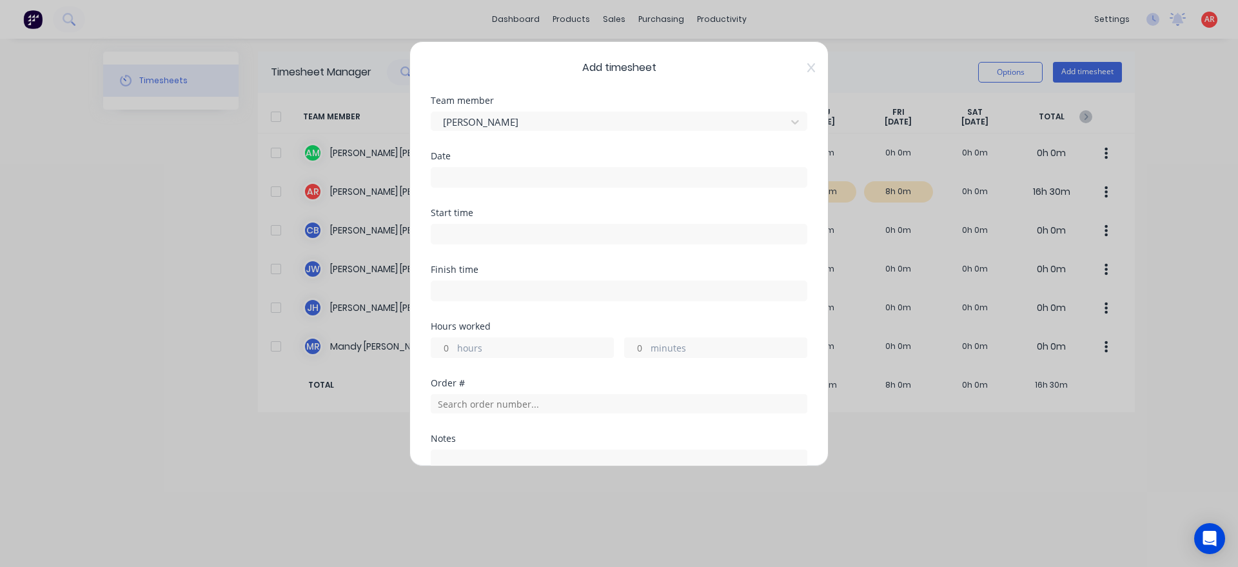
click at [645, 180] on input at bounding box center [618, 177] width 375 height 19
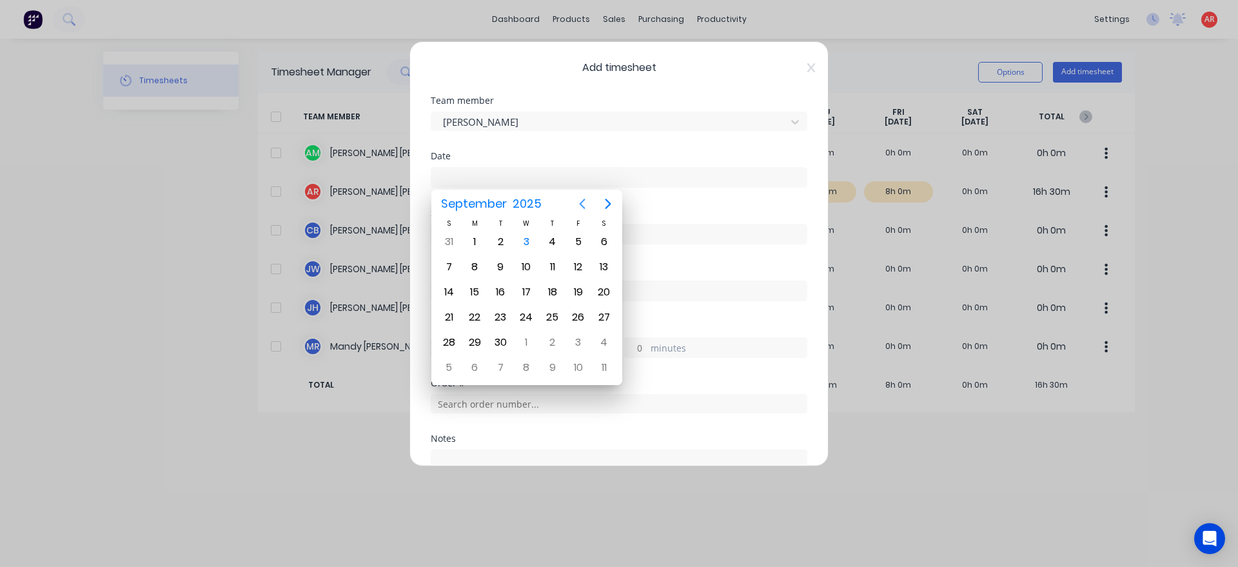
click at [583, 199] on icon "Previous page" at bounding box center [582, 203] width 15 height 15
click at [555, 320] on div "21" at bounding box center [552, 317] width 19 height 19
type input "[DATE]"
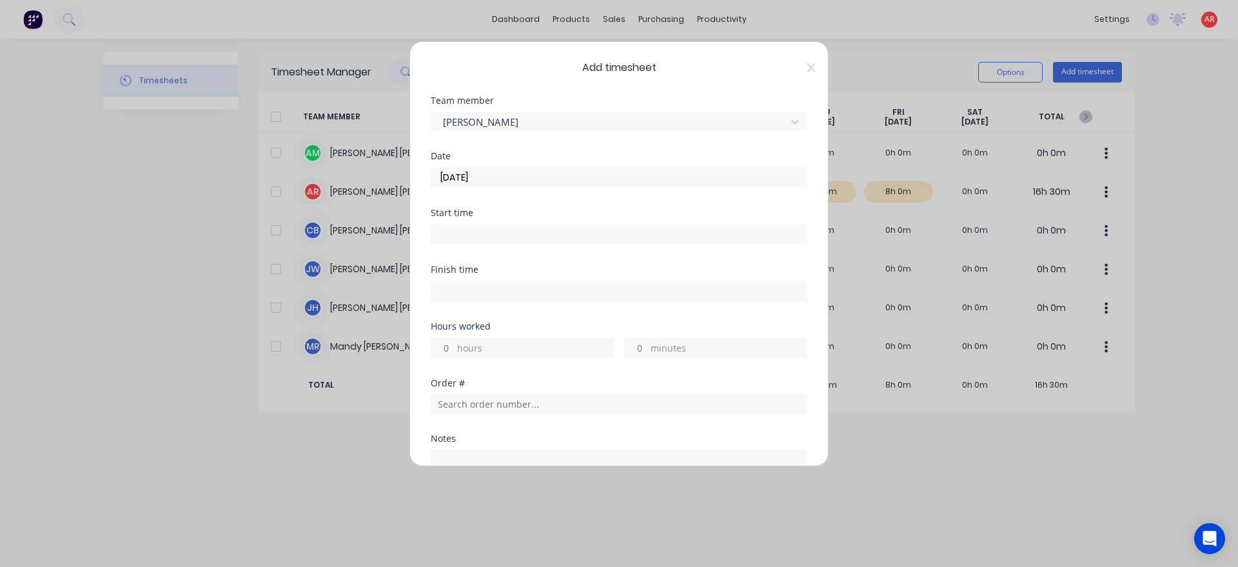
click at [492, 228] on input at bounding box center [618, 233] width 375 height 19
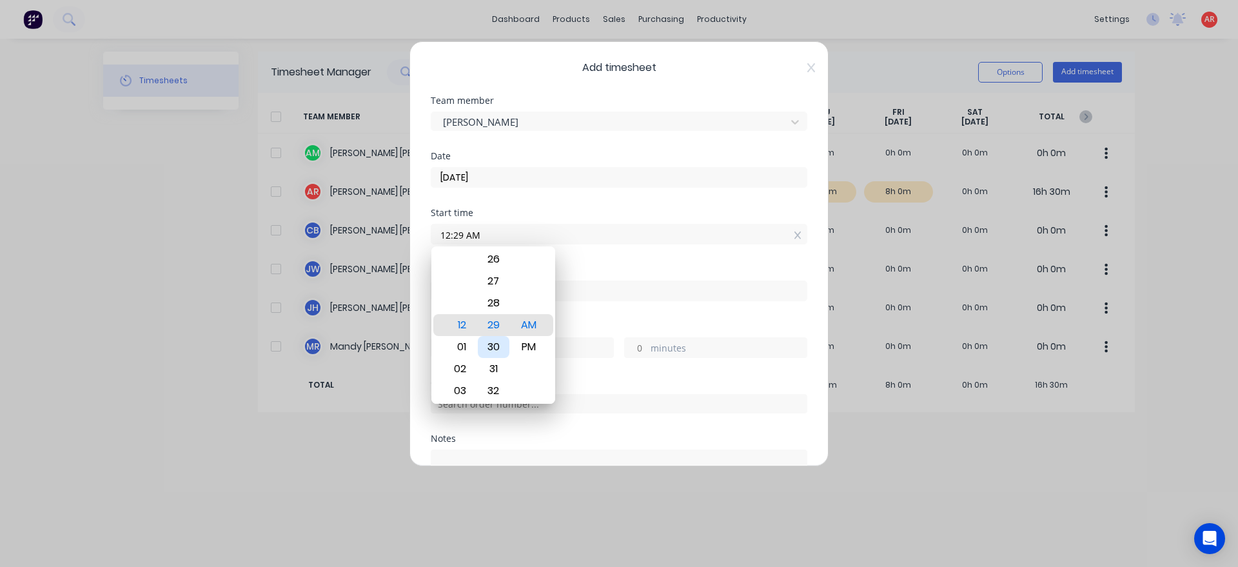
click at [502, 343] on div "30" at bounding box center [494, 347] width 32 height 22
click at [584, 322] on div "Hours worked" at bounding box center [619, 326] width 377 height 9
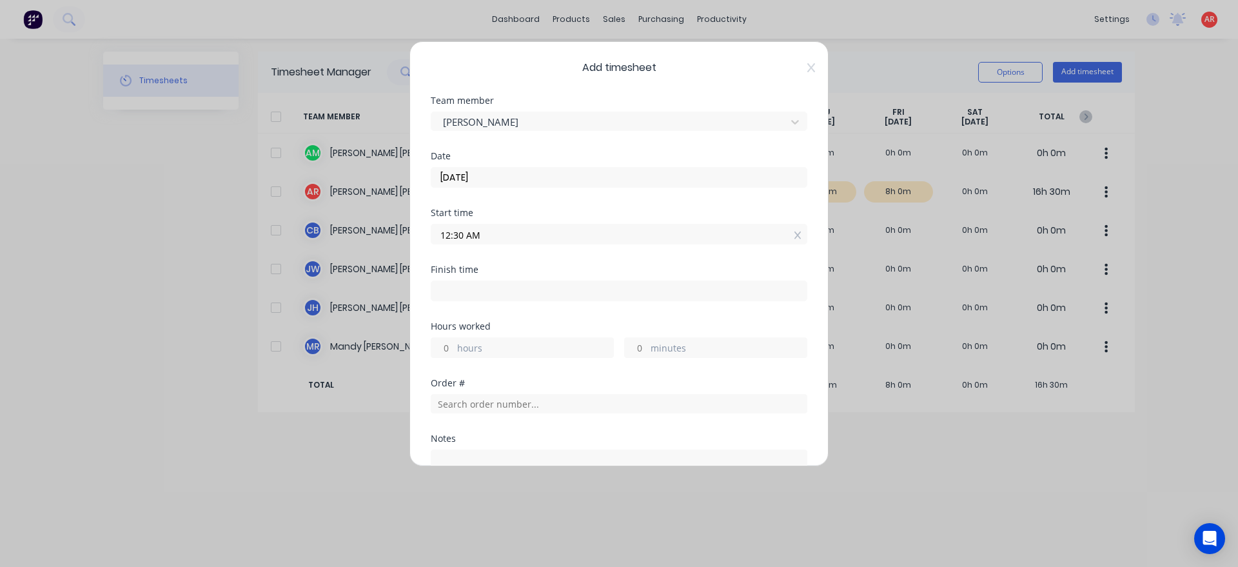
click at [535, 238] on input "12:30 AM" at bounding box center [618, 233] width 375 height 19
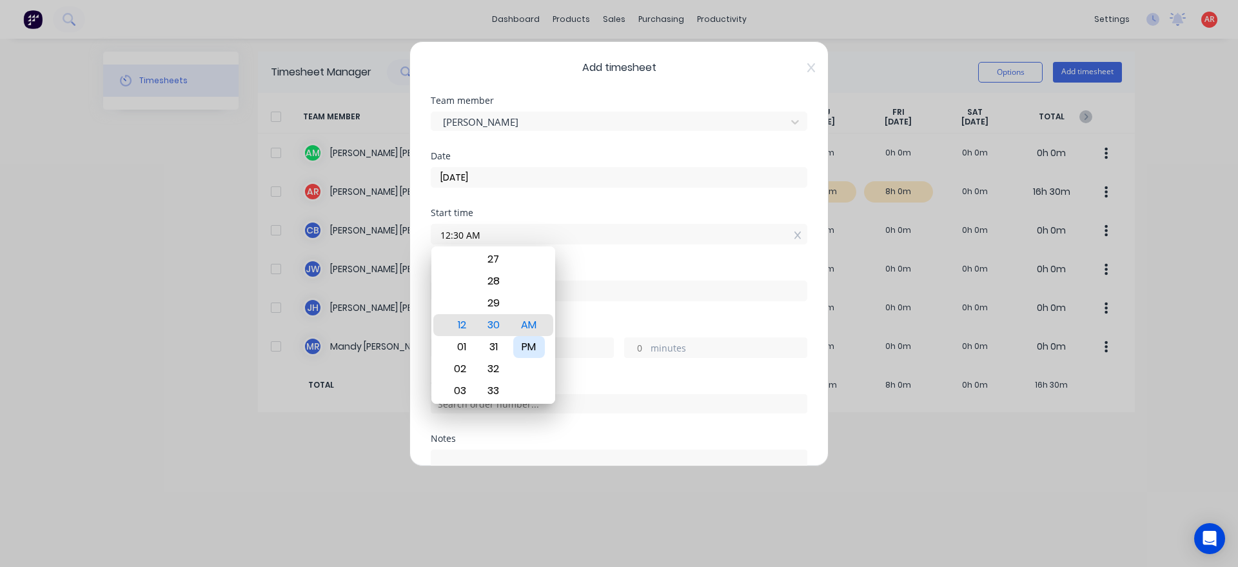
click at [534, 344] on div "PM" at bounding box center [529, 347] width 32 height 22
type input "12:30 PM"
drag, startPoint x: 584, startPoint y: 319, endPoint x: 587, endPoint y: 309, distance: 10.0
click at [585, 317] on div "Finish time" at bounding box center [619, 293] width 377 height 57
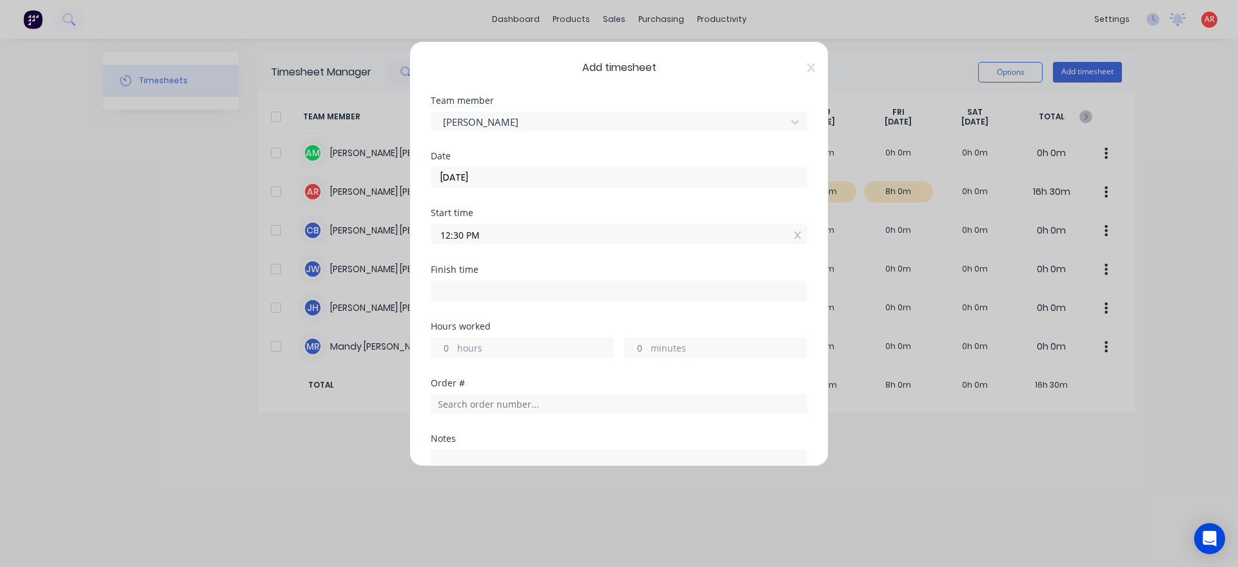
click at [582, 288] on input at bounding box center [618, 290] width 375 height 19
type input "04:18 AM"
type input "15"
type input "48"
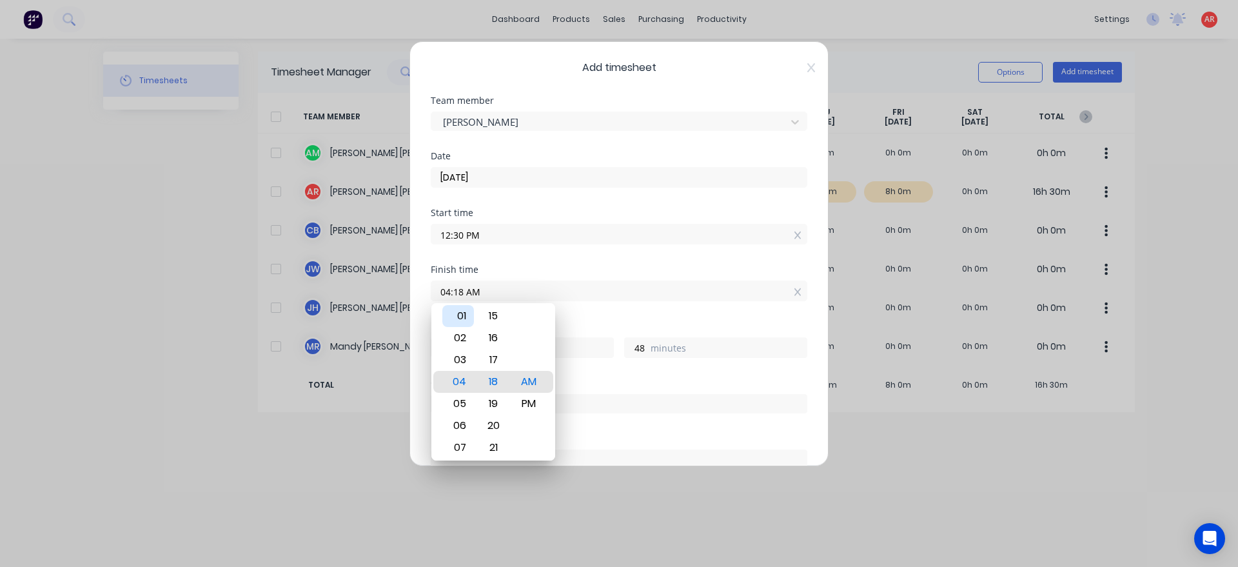
click at [466, 319] on div "01" at bounding box center [458, 316] width 32 height 22
type input "01:18 AM"
type input "12"
click at [484, 317] on div "15" at bounding box center [494, 316] width 32 height 22
type input "01:15 AM"
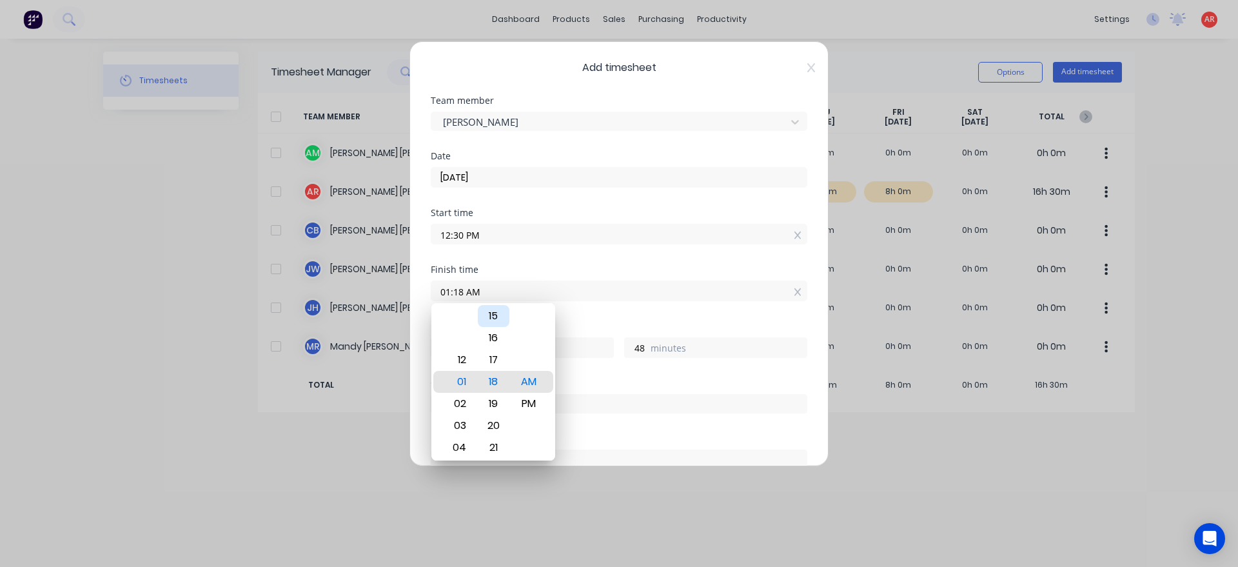
type input "45"
click at [521, 399] on div "PM" at bounding box center [529, 404] width 32 height 22
type input "01:15 PM"
type input "0"
click at [588, 328] on div "Hours worked" at bounding box center [619, 326] width 377 height 9
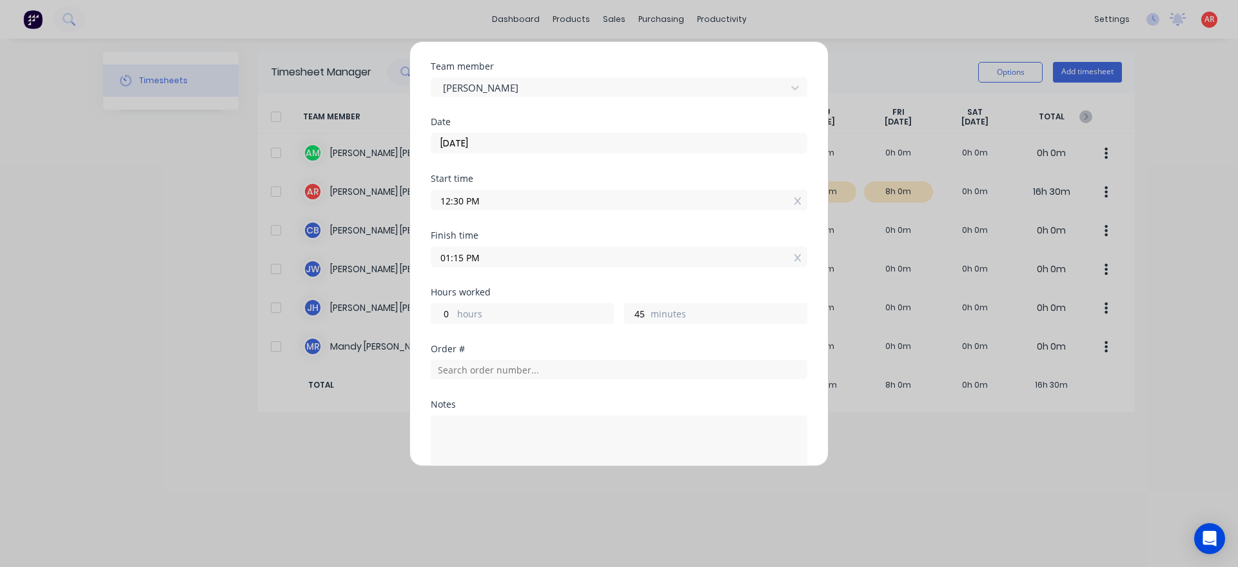
scroll to position [147, 0]
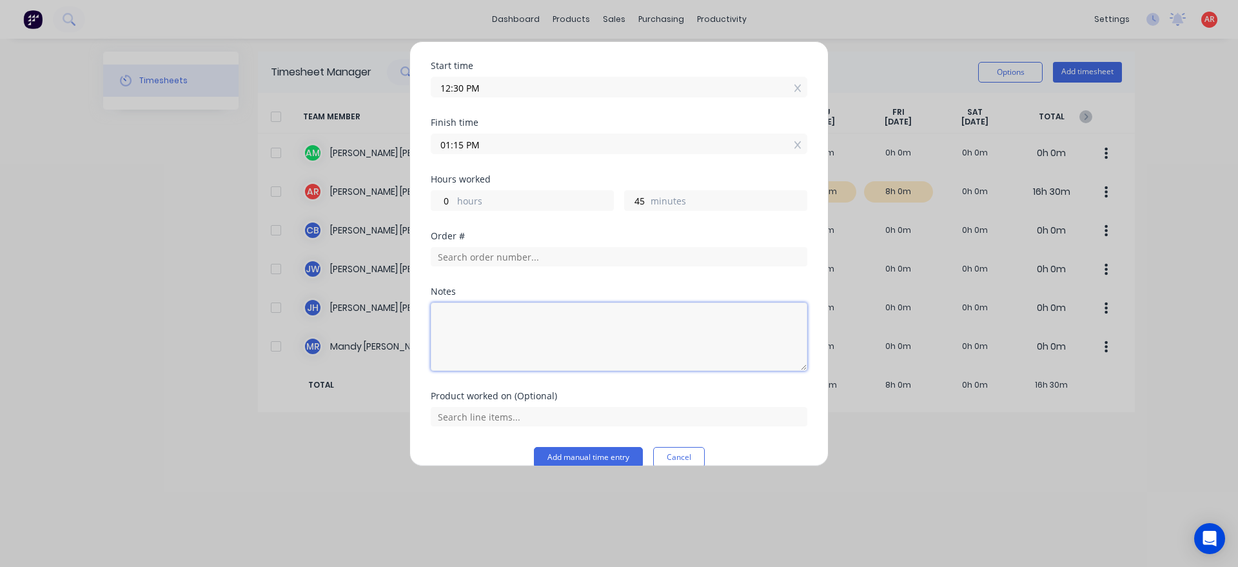
click at [575, 326] on textarea at bounding box center [619, 336] width 377 height 68
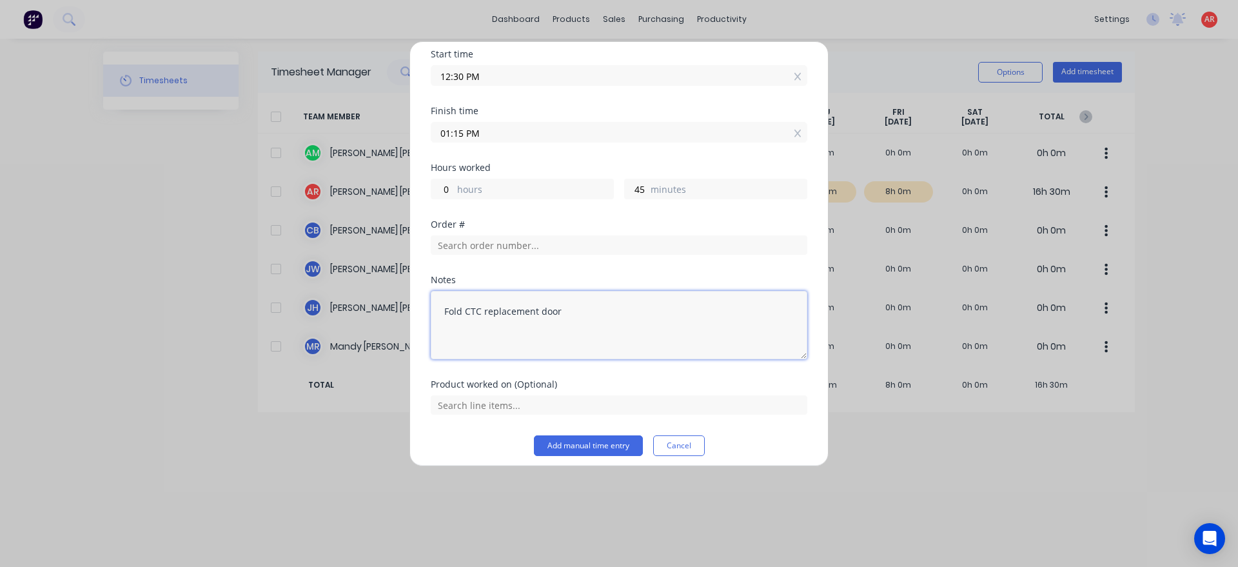
scroll to position [167, 0]
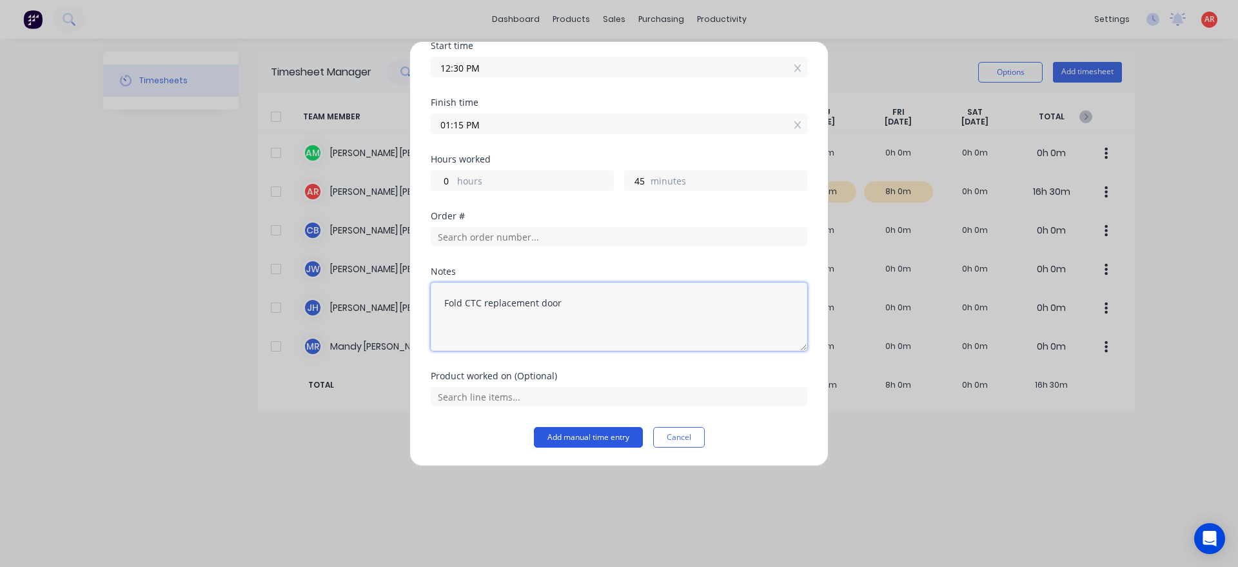
type textarea "Fold CTC replacement door"
click at [586, 435] on button "Add manual time entry" at bounding box center [588, 437] width 109 height 21
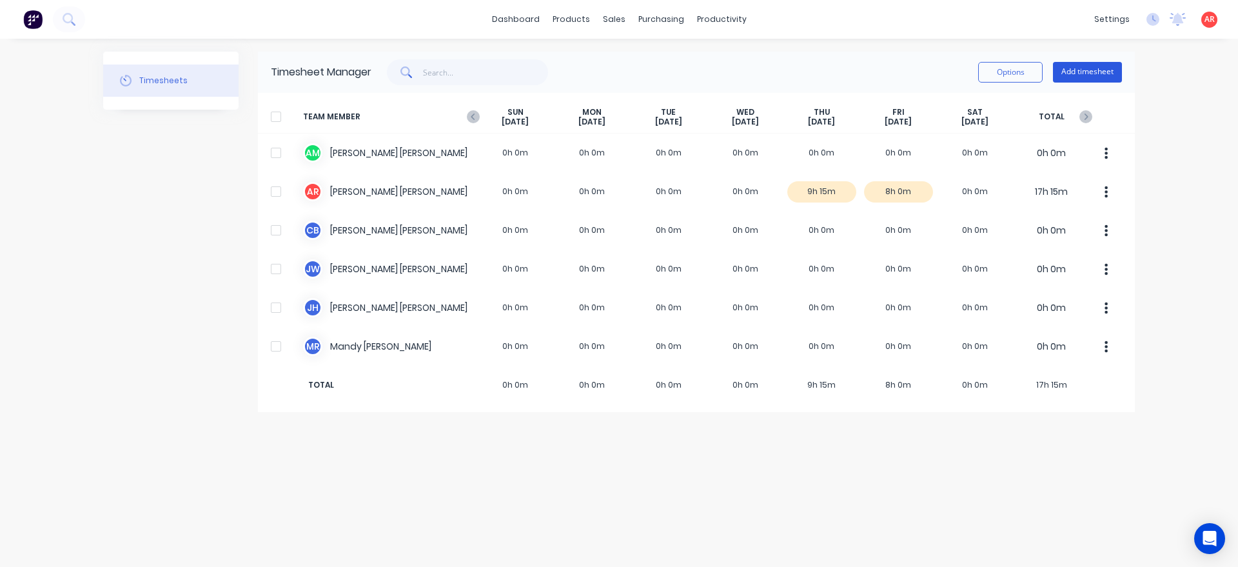
click at [1118, 66] on button "Add timesheet" at bounding box center [1087, 72] width 69 height 21
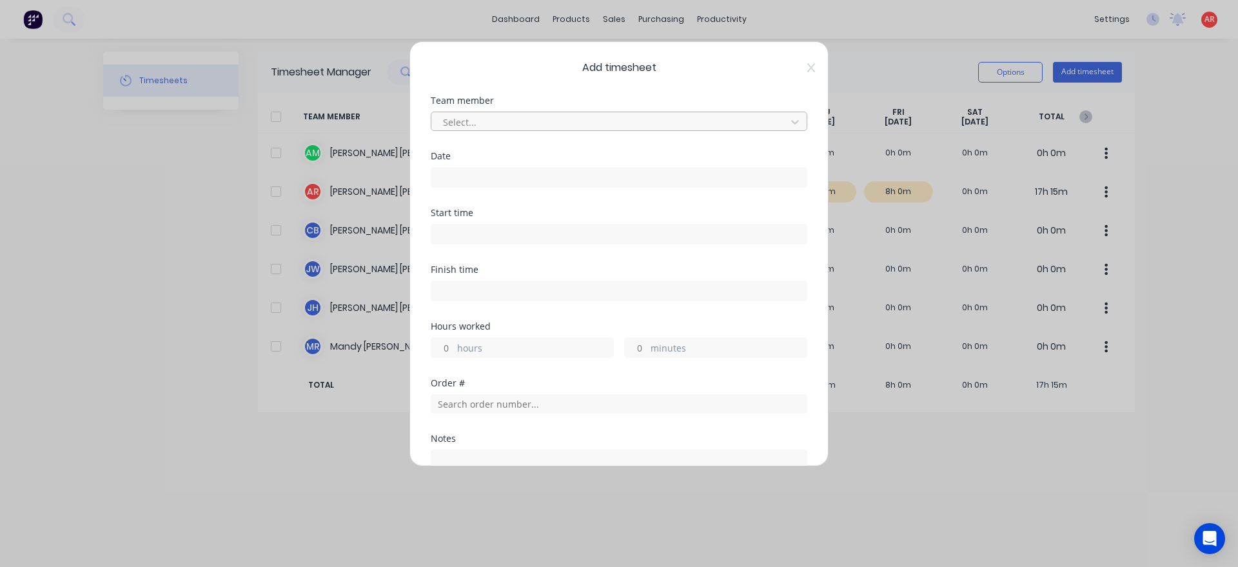
click at [629, 123] on div at bounding box center [611, 122] width 338 height 16
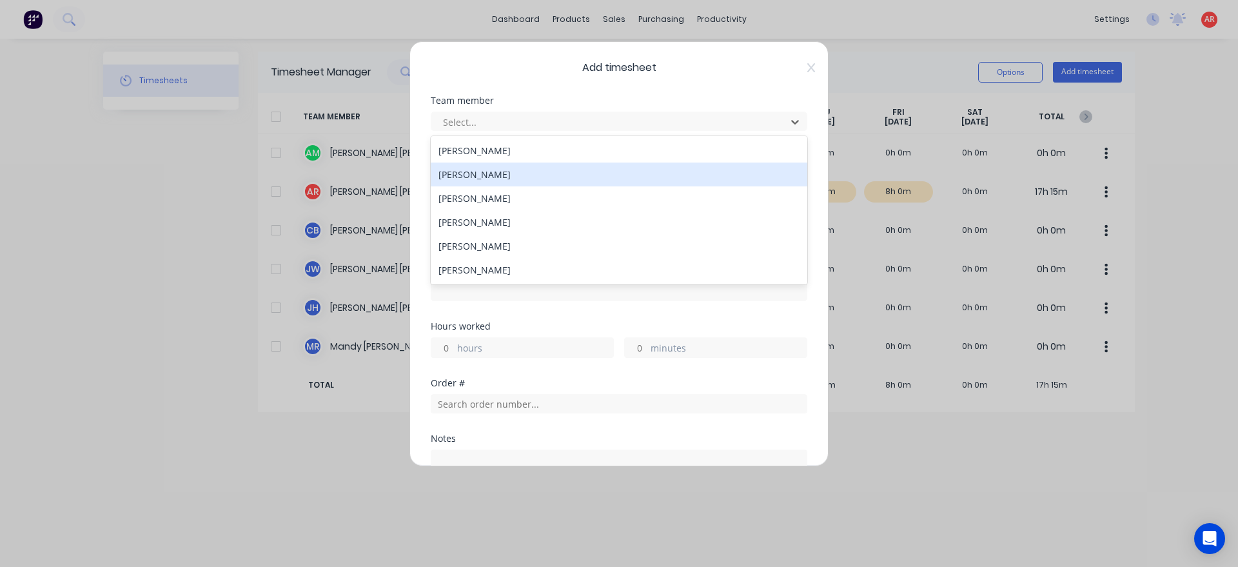
click at [587, 175] on div "[PERSON_NAME]" at bounding box center [619, 175] width 377 height 24
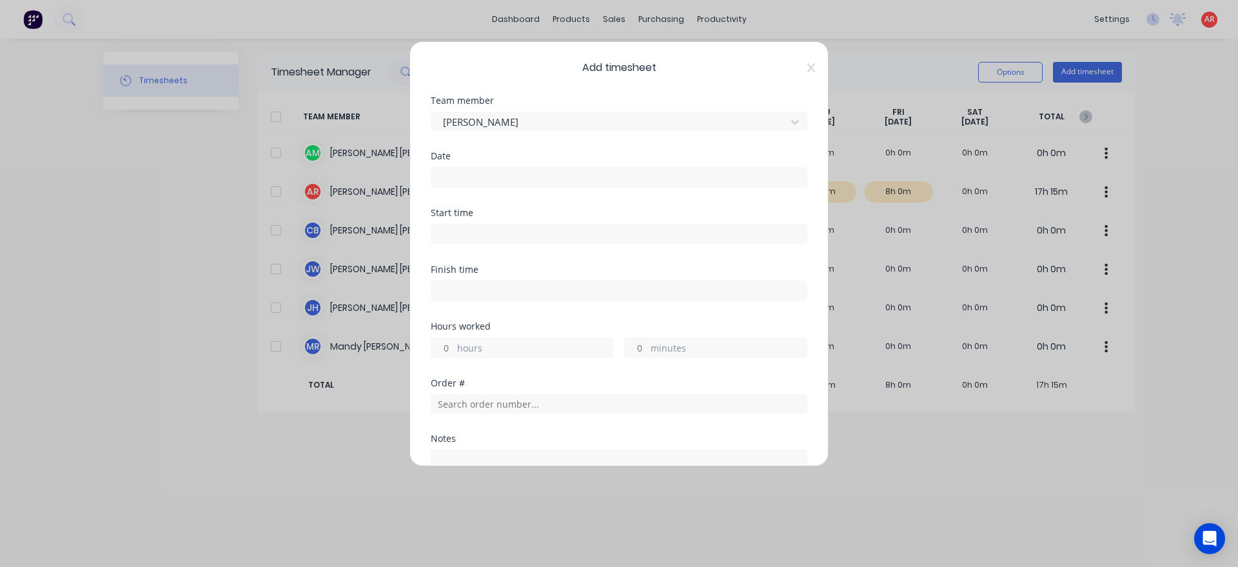
click at [578, 180] on input at bounding box center [618, 177] width 375 height 19
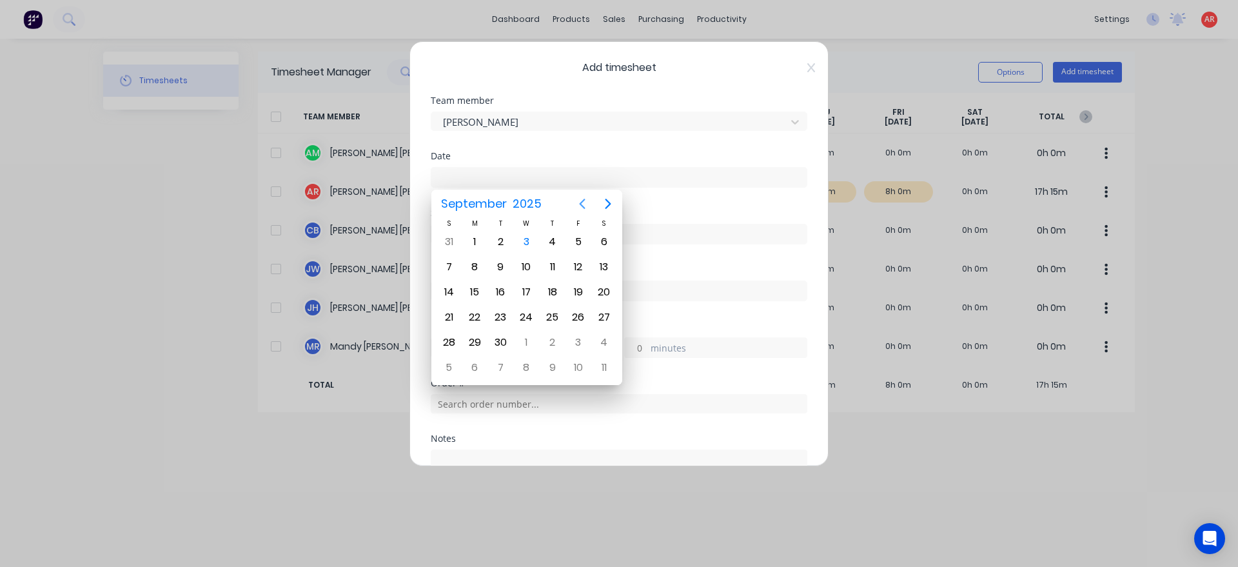
click at [580, 197] on icon "Previous page" at bounding box center [582, 203] width 15 height 15
click at [548, 321] on div "21" at bounding box center [552, 317] width 19 height 19
type input "[DATE]"
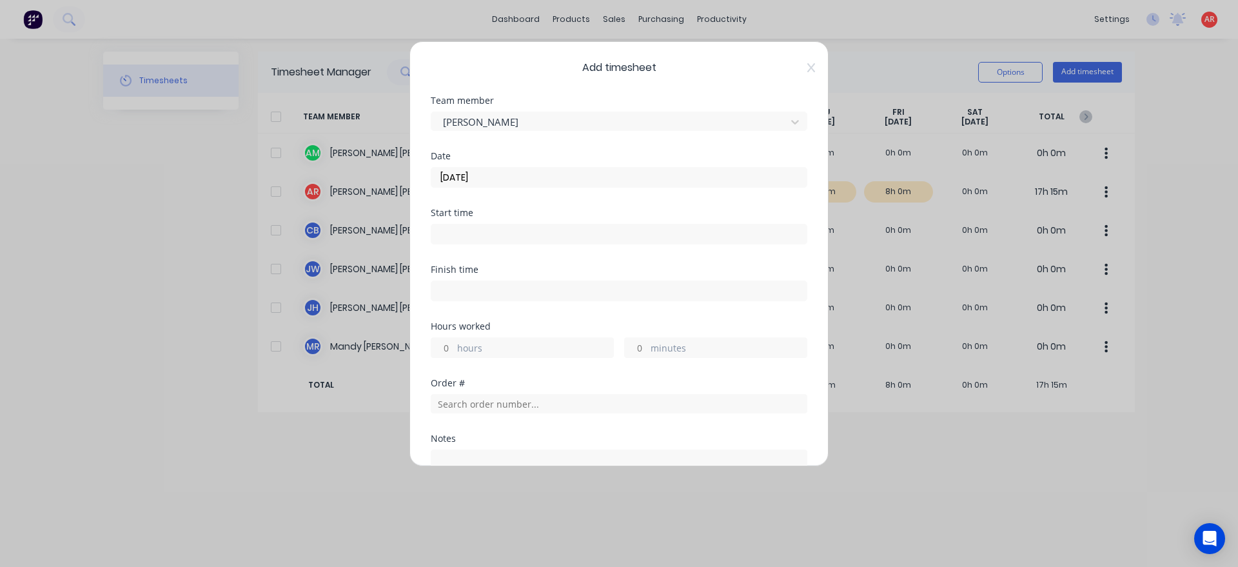
click at [579, 234] on input at bounding box center [618, 233] width 375 height 19
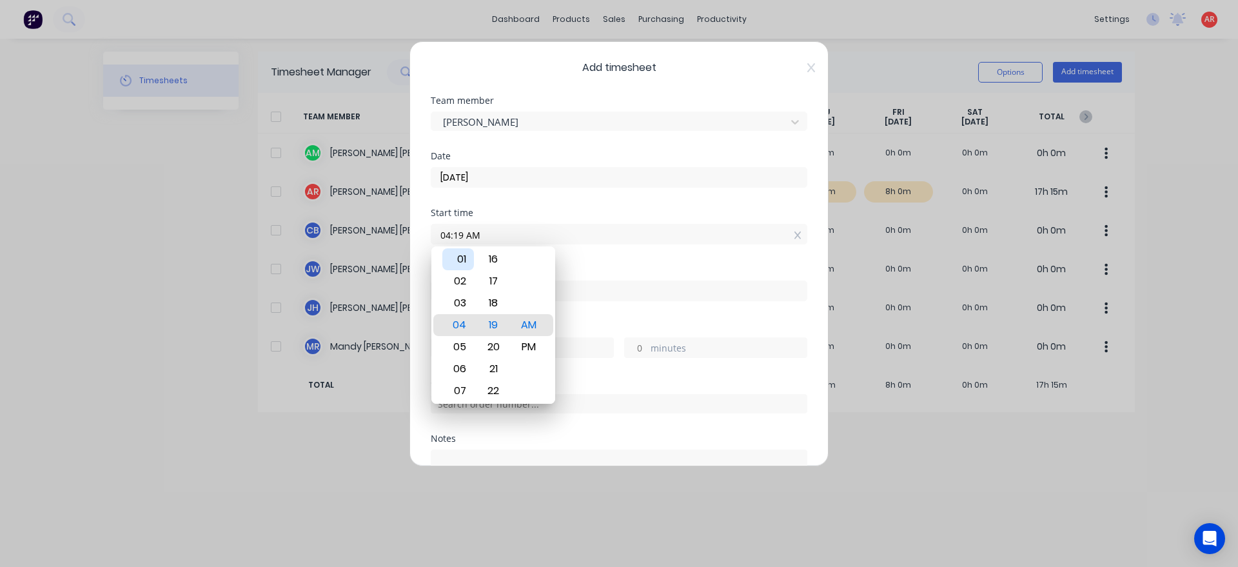
click at [464, 258] on div "01" at bounding box center [458, 259] width 32 height 22
click at [494, 277] on div "16" at bounding box center [494, 281] width 32 height 22
drag, startPoint x: 491, startPoint y: 289, endPoint x: 491, endPoint y: 297, distance: 8.4
click at [491, 290] on div "14" at bounding box center [494, 281] width 32 height 22
click at [491, 297] on div "13" at bounding box center [494, 303] width 32 height 22
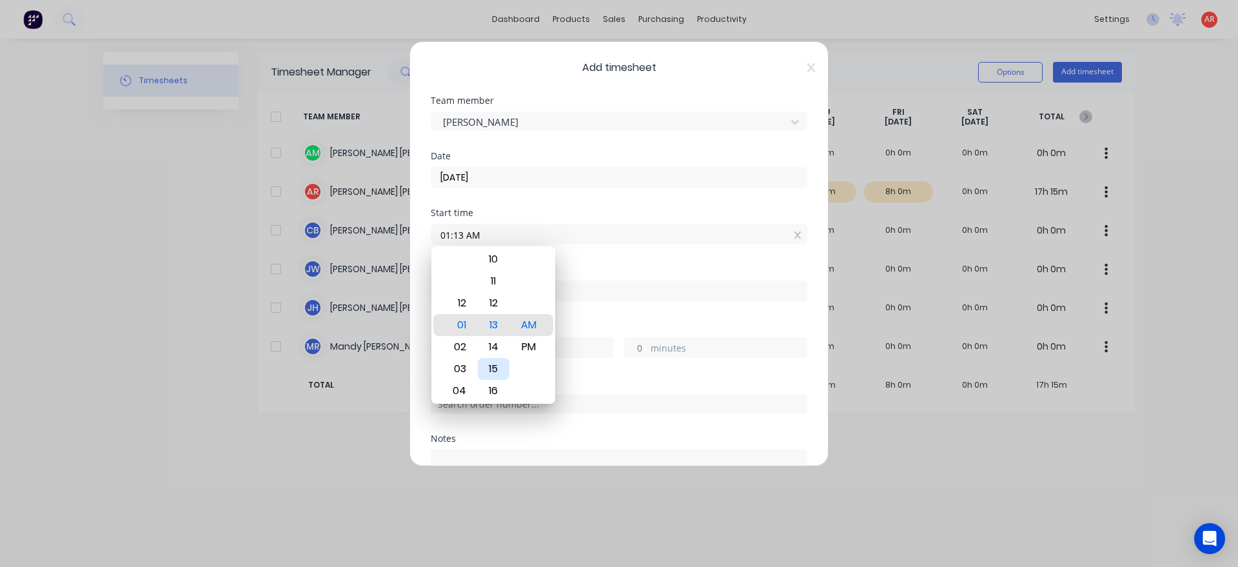
click at [498, 366] on div "15" at bounding box center [494, 369] width 32 height 22
click at [519, 346] on div "PM" at bounding box center [529, 347] width 32 height 22
type input "01:15 PM"
click at [579, 313] on div "Finish time" at bounding box center [619, 293] width 377 height 57
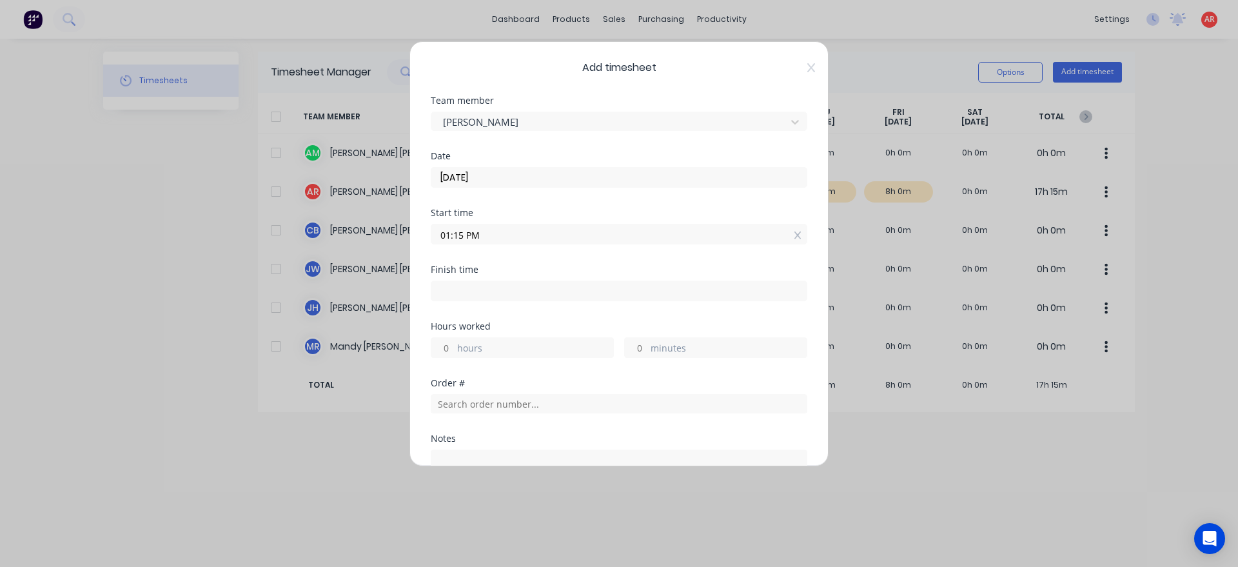
click at [518, 289] on input at bounding box center [618, 290] width 375 height 19
type input "04:19 AM"
type input "15"
type input "4"
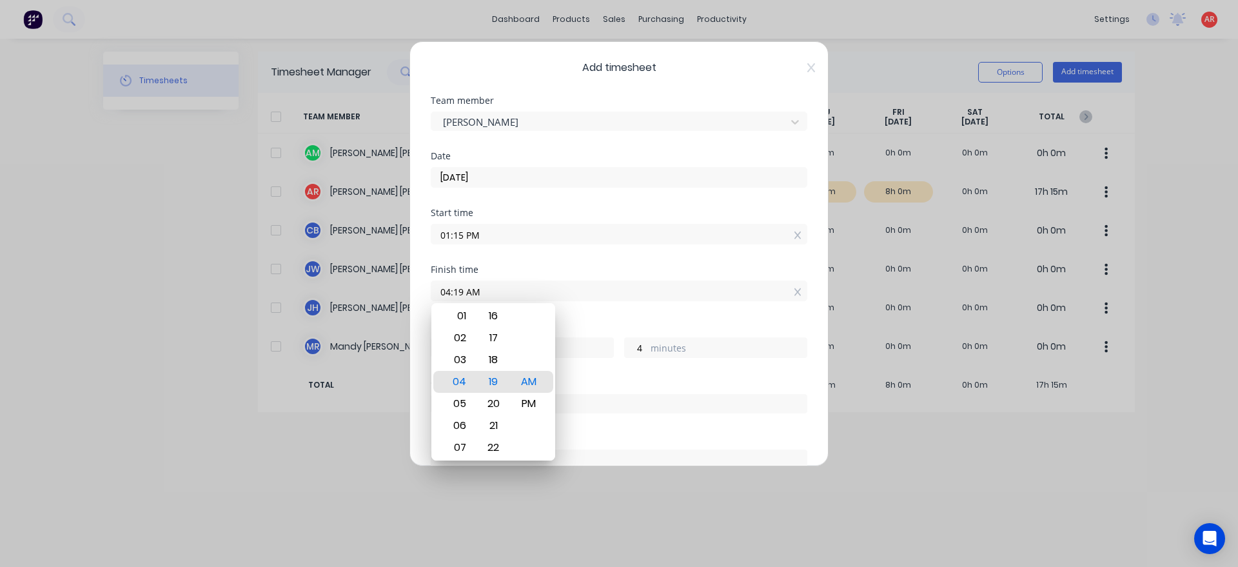
click at [464, 335] on div "02" at bounding box center [458, 338] width 32 height 22
type input "02:19 AM"
type input "13"
type input "02:13 AM"
type input "12"
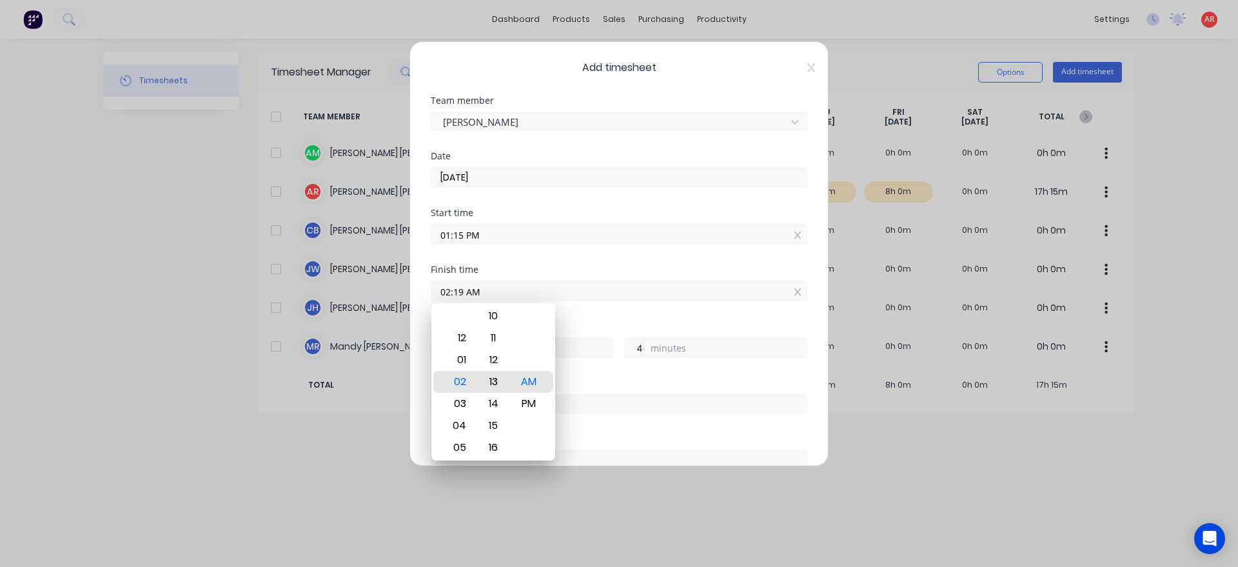
type input "58"
type input "02:08 AM"
type input "53"
type input "02:01 AM"
type input "46"
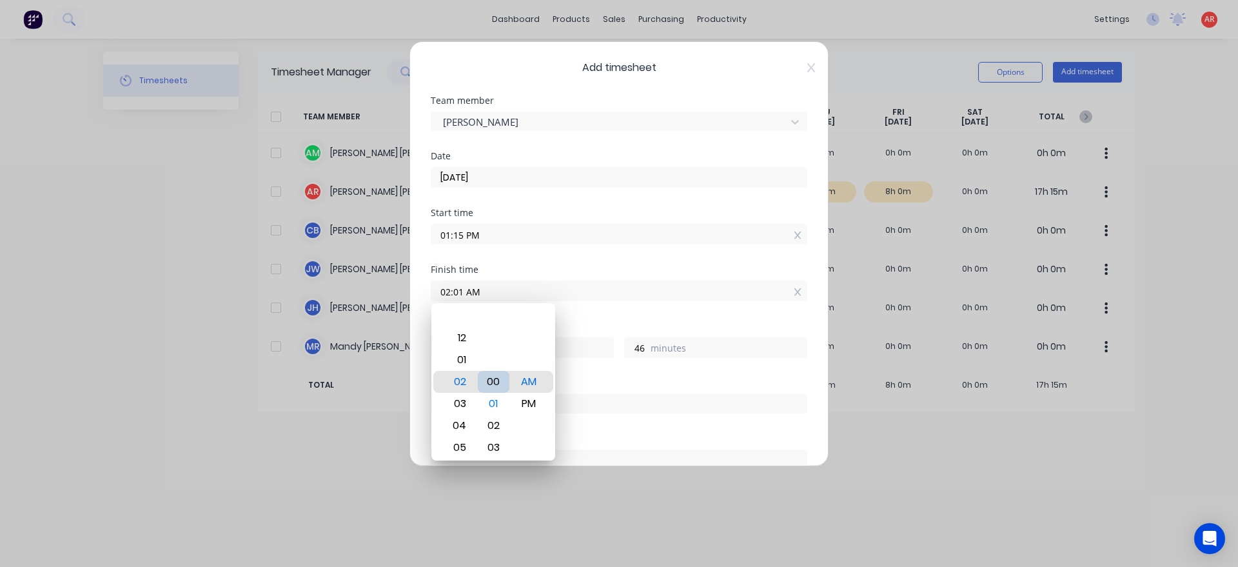
type input "02:00 AM"
type input "45"
click at [527, 410] on div "PM" at bounding box center [529, 404] width 32 height 22
type input "02:00 PM"
type input "0"
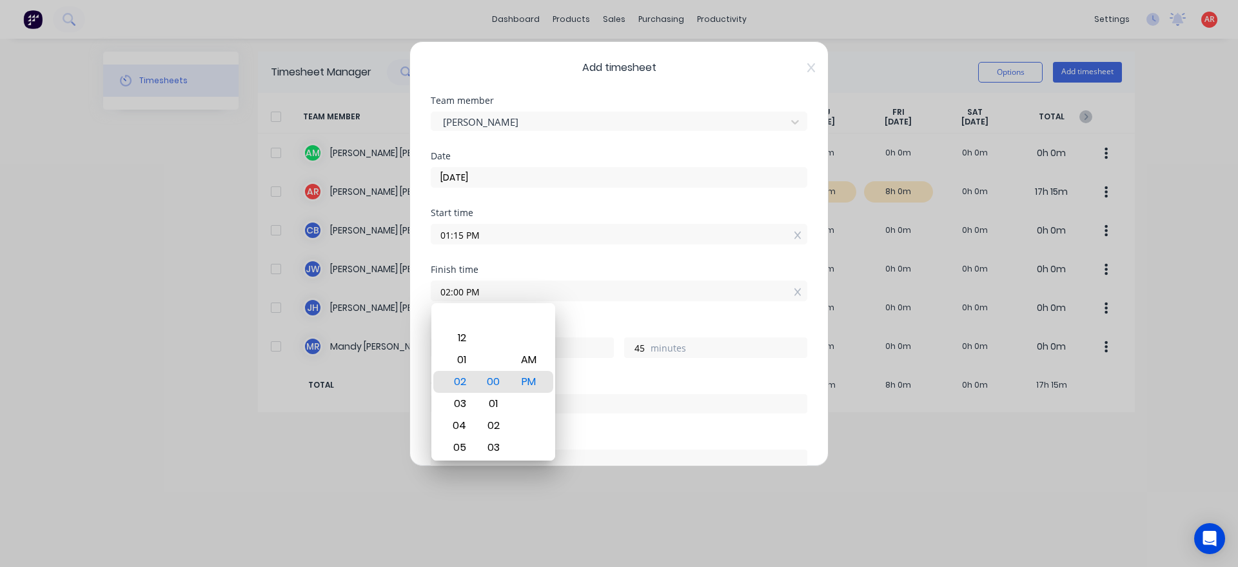
click at [574, 374] on div "Hours worked 0 hours 45 minutes" at bounding box center [619, 350] width 377 height 57
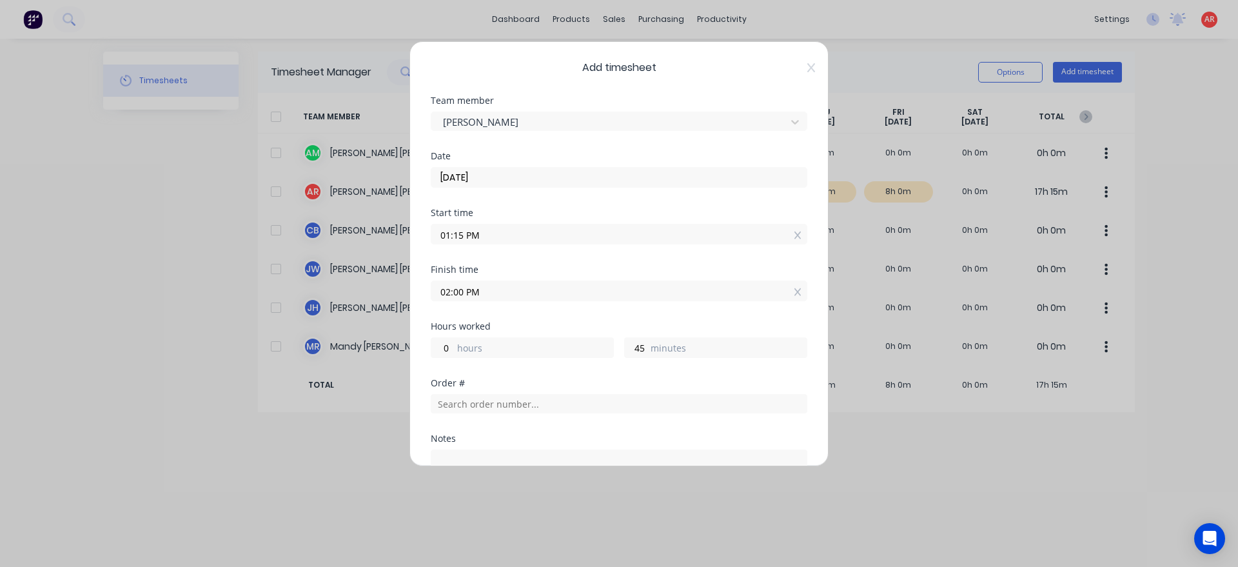
scroll to position [147, 0]
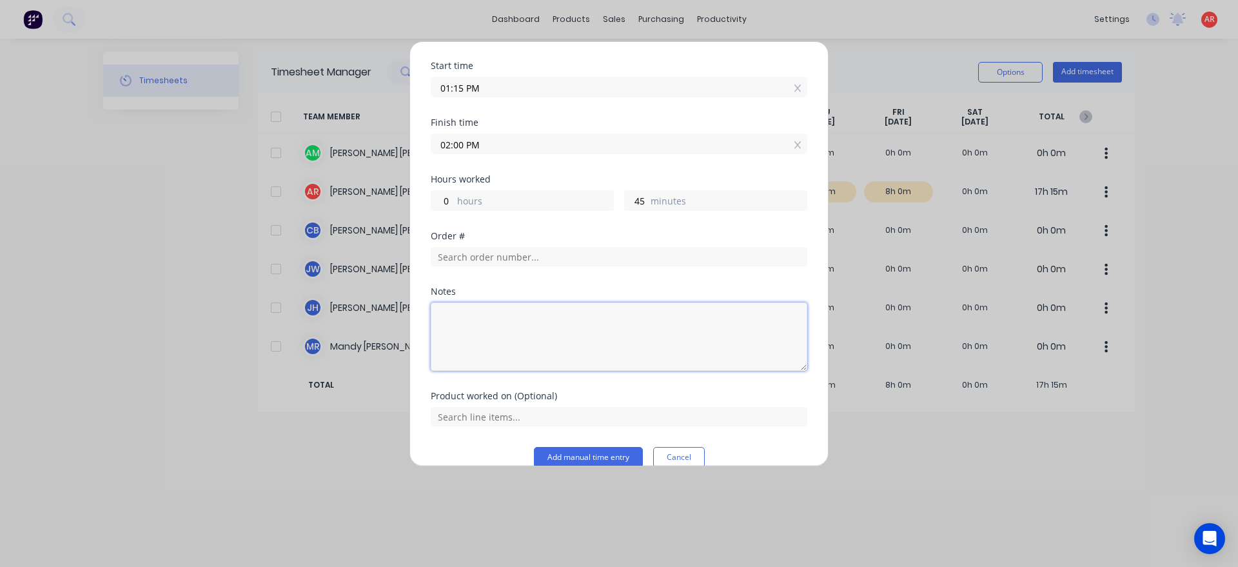
click at [549, 337] on textarea at bounding box center [619, 336] width 377 height 68
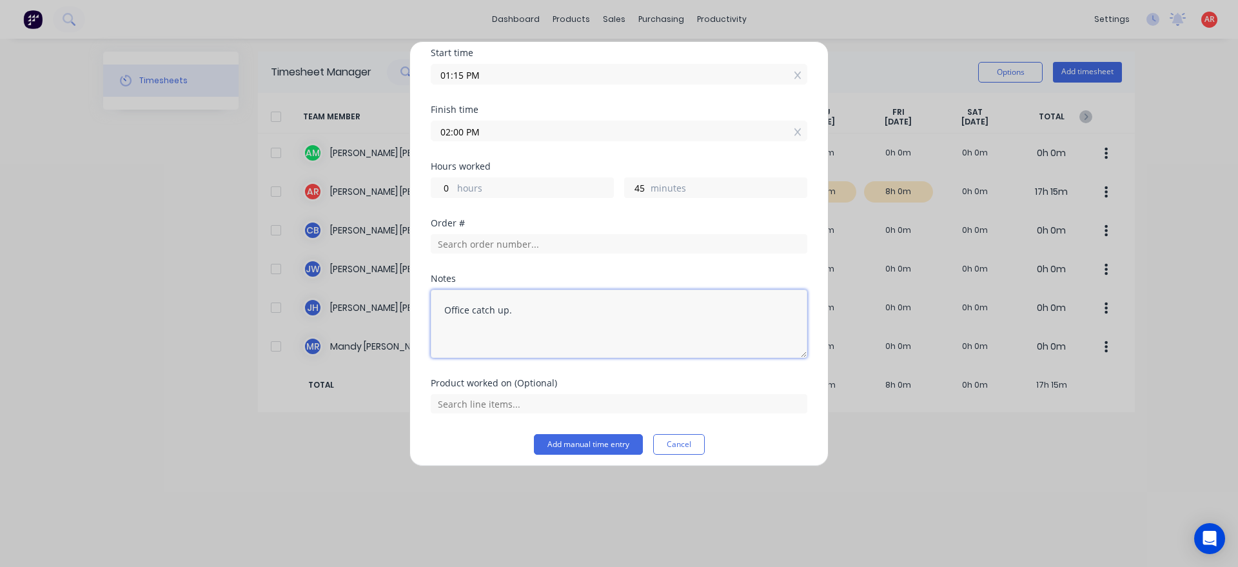
scroll to position [167, 0]
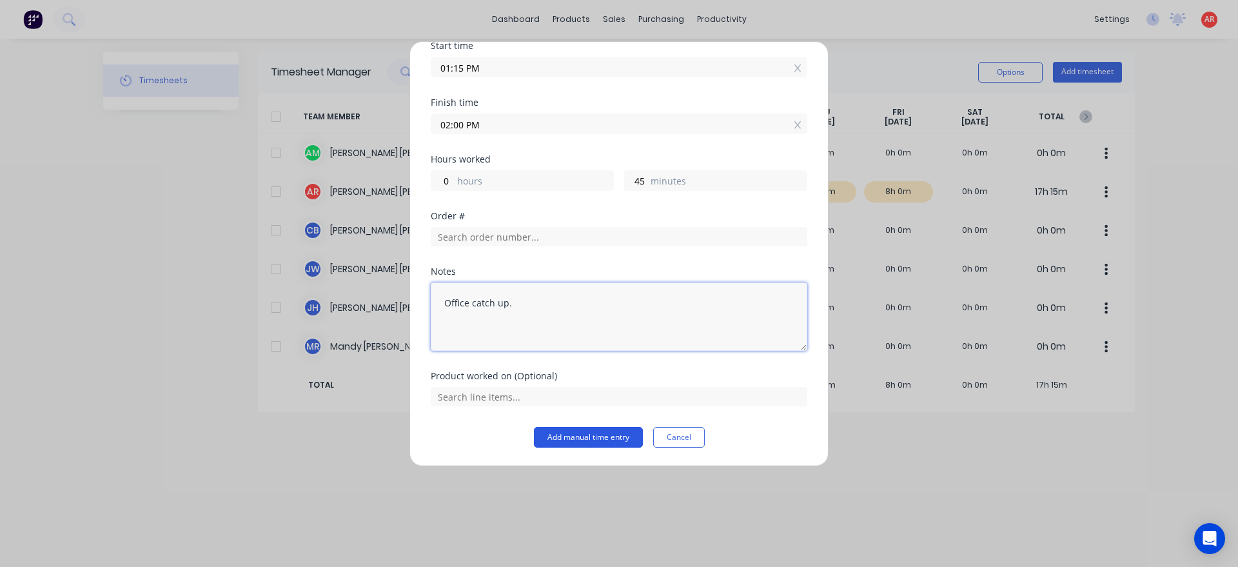
type textarea "Office catch up."
click at [587, 427] on button "Add manual time entry" at bounding box center [588, 437] width 109 height 21
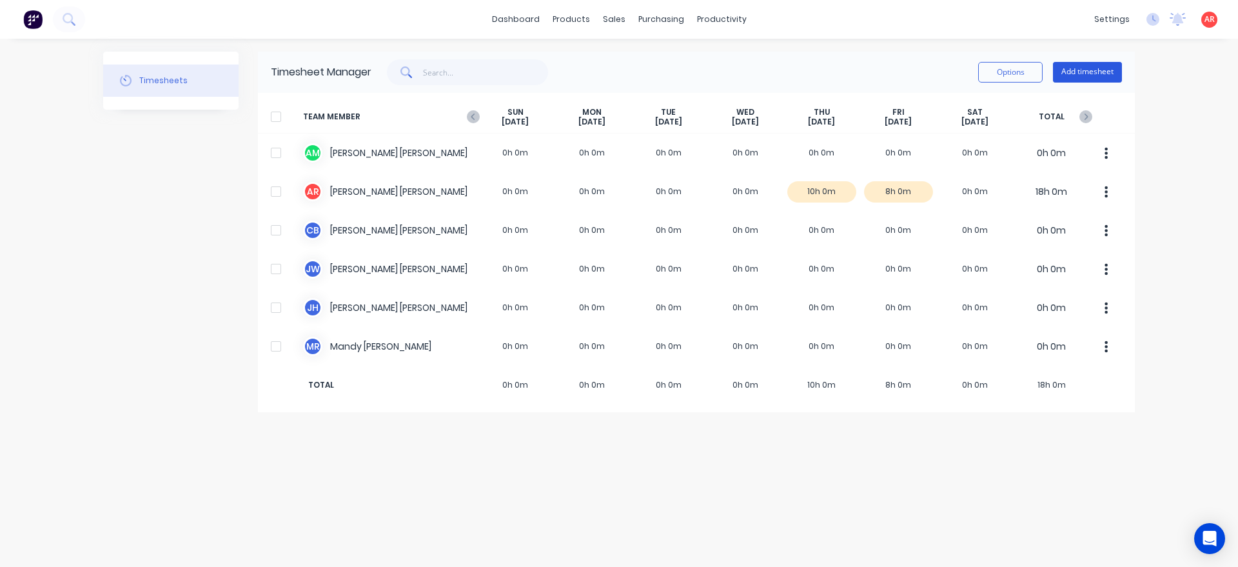
click at [1071, 64] on button "Add timesheet" at bounding box center [1087, 72] width 69 height 21
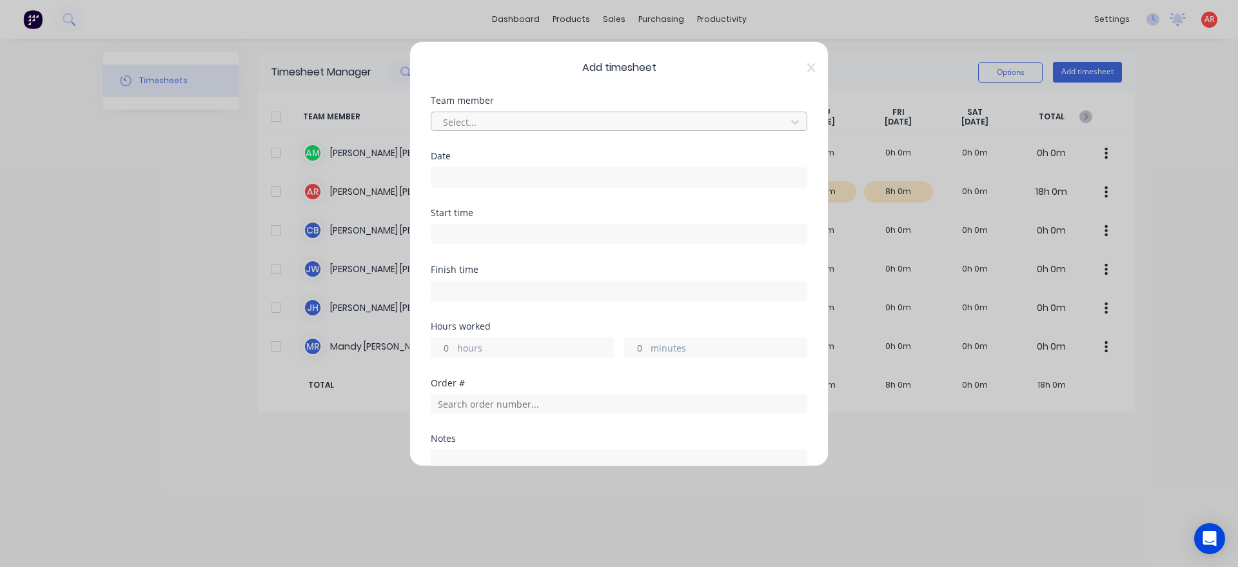
click at [453, 125] on div at bounding box center [611, 122] width 338 height 16
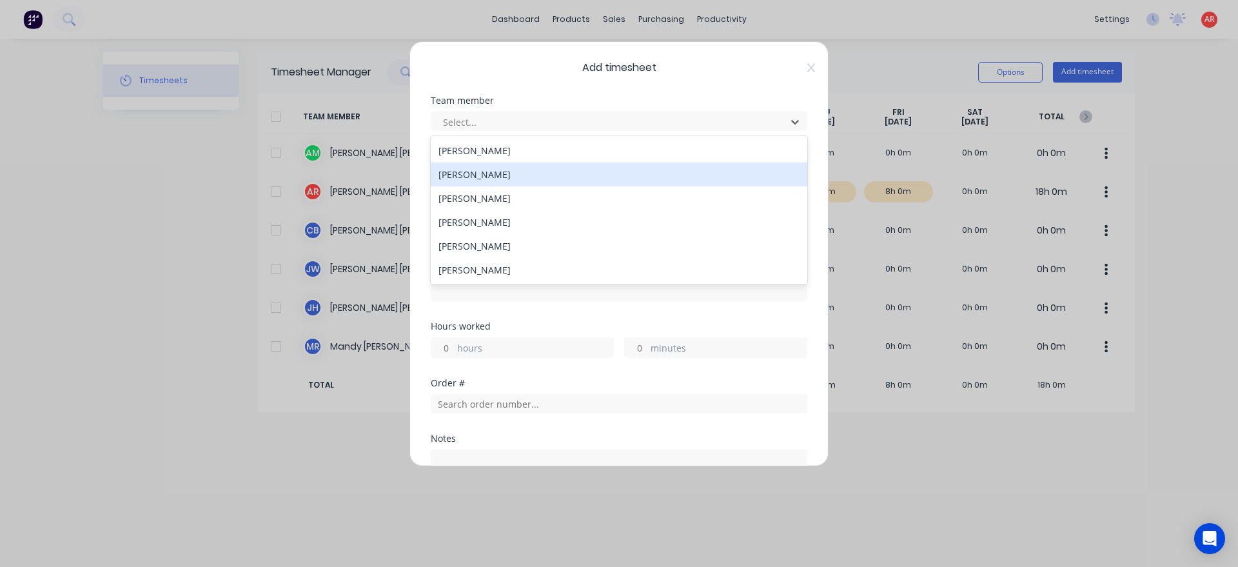
click at [460, 177] on div "[PERSON_NAME]" at bounding box center [619, 175] width 377 height 24
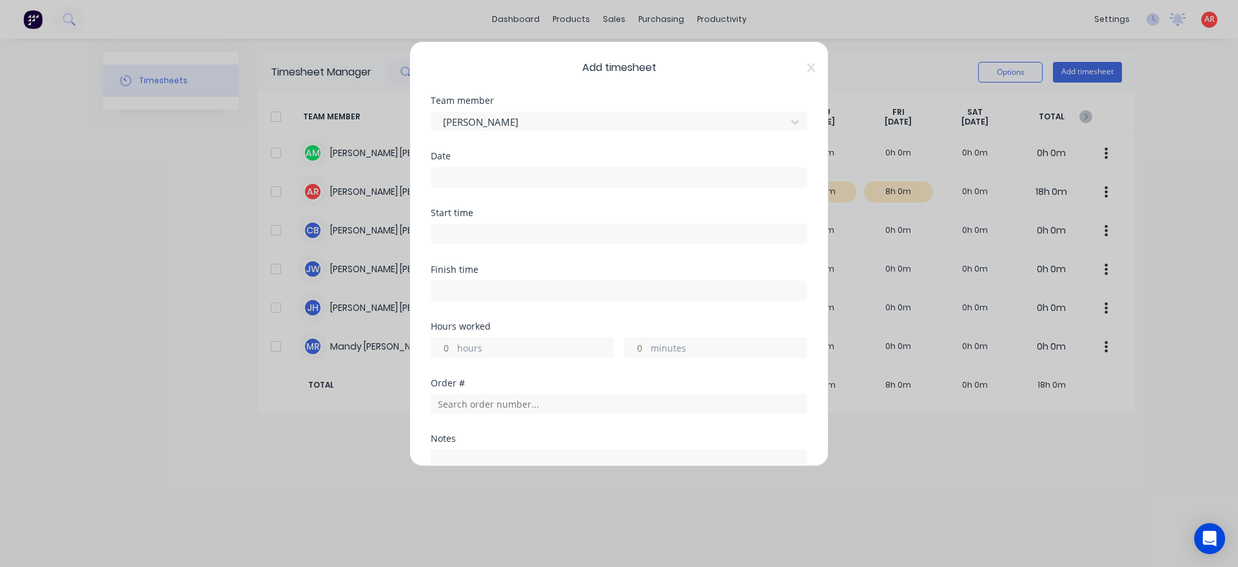
click at [468, 180] on input at bounding box center [618, 177] width 375 height 19
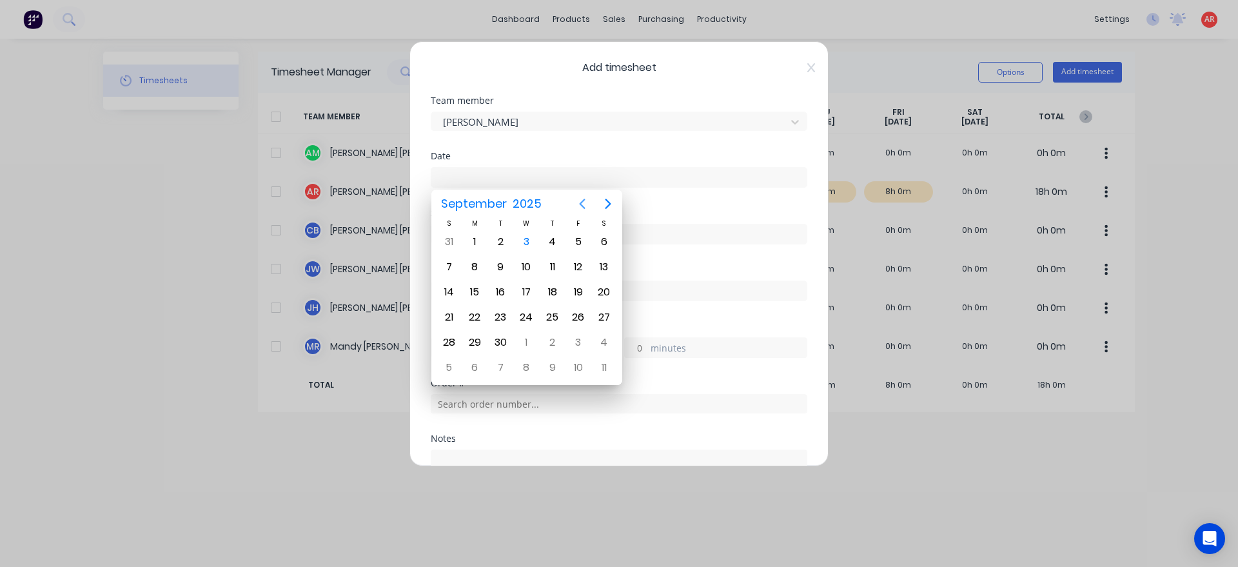
click at [584, 199] on icon "Previous page" at bounding box center [582, 203] width 15 height 15
click at [523, 313] on div "20" at bounding box center [526, 317] width 19 height 19
type input "[DATE]"
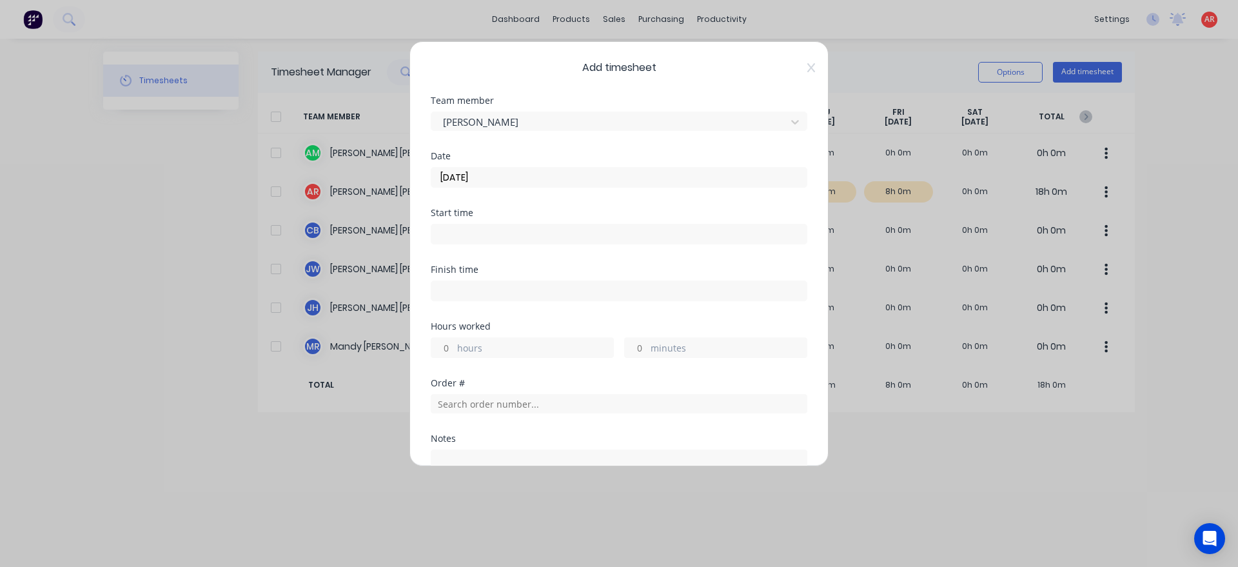
click at [497, 246] on div "Start time" at bounding box center [619, 236] width 377 height 57
click at [494, 241] on input at bounding box center [618, 233] width 375 height 19
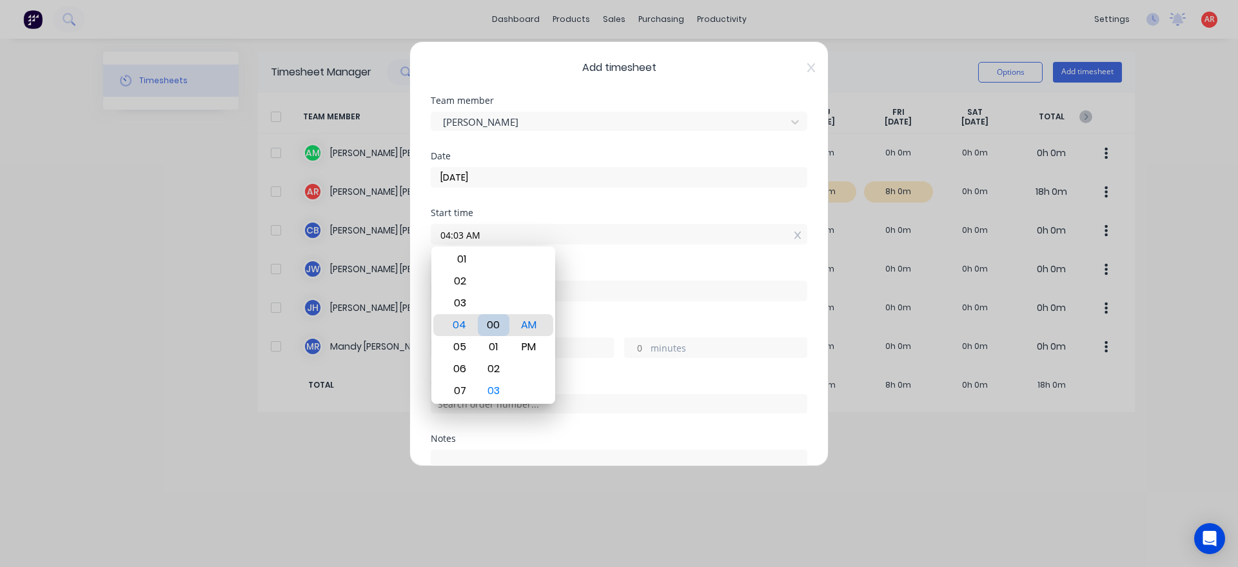
type input "04:00 AM"
drag, startPoint x: 580, startPoint y: 322, endPoint x: 575, endPoint y: 315, distance: 8.3
click at [581, 322] on div "Hours worked" at bounding box center [619, 326] width 377 height 9
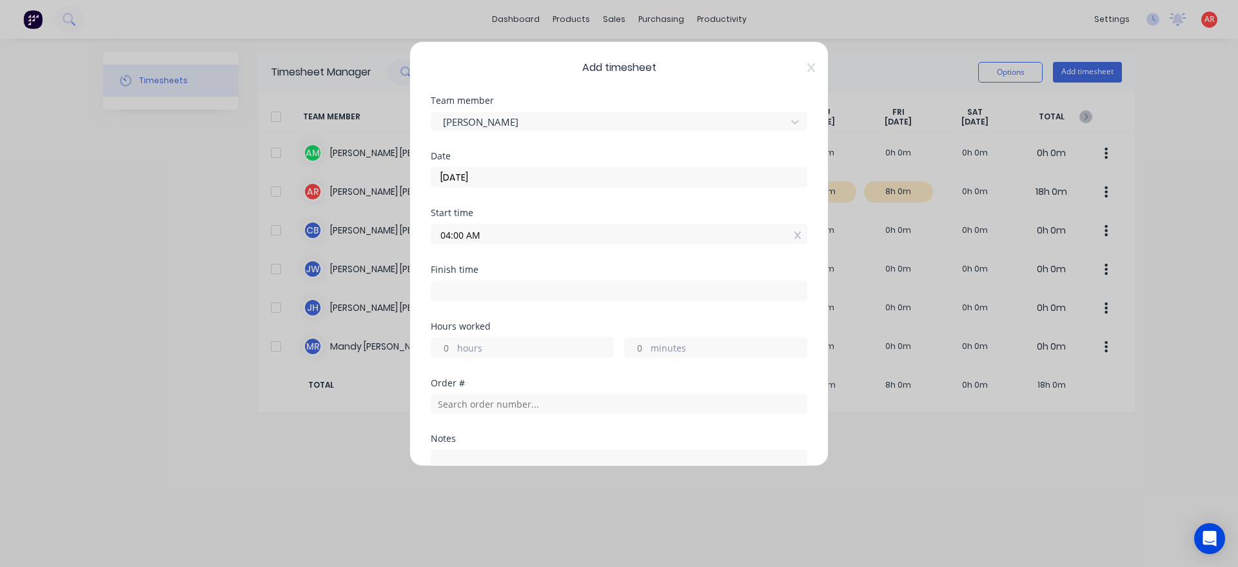
click at [554, 286] on input at bounding box center [618, 290] width 375 height 19
type input "04:19 AM"
type input "0"
type input "19"
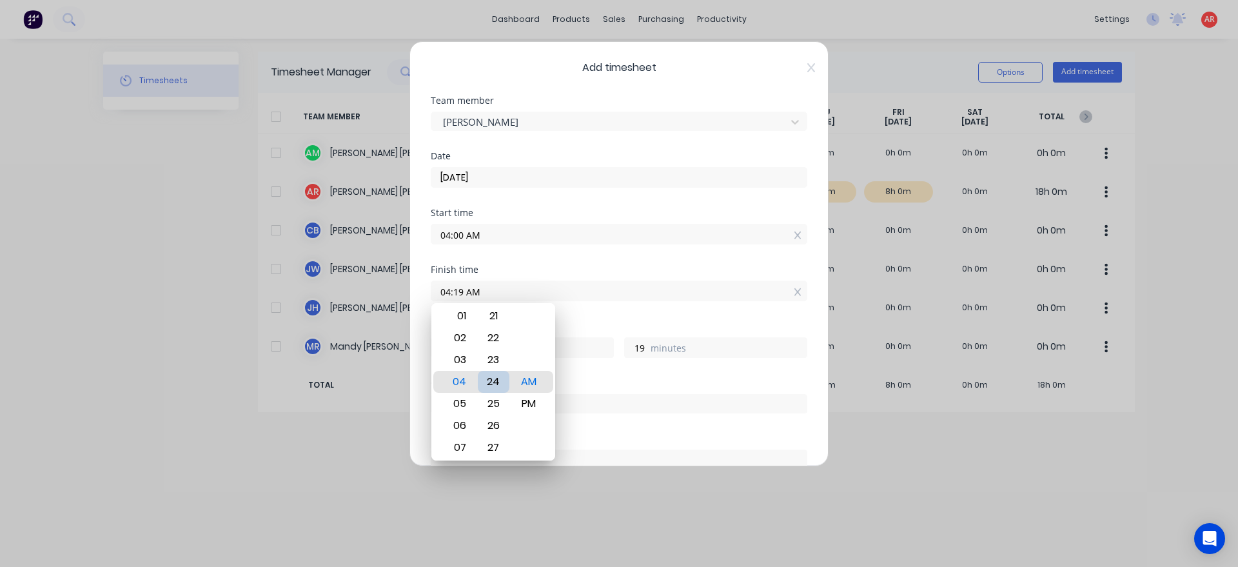
type input "04:24 AM"
type input "24"
type input "04:28 AM"
type input "28"
click at [499, 419] on div "30" at bounding box center [494, 426] width 32 height 22
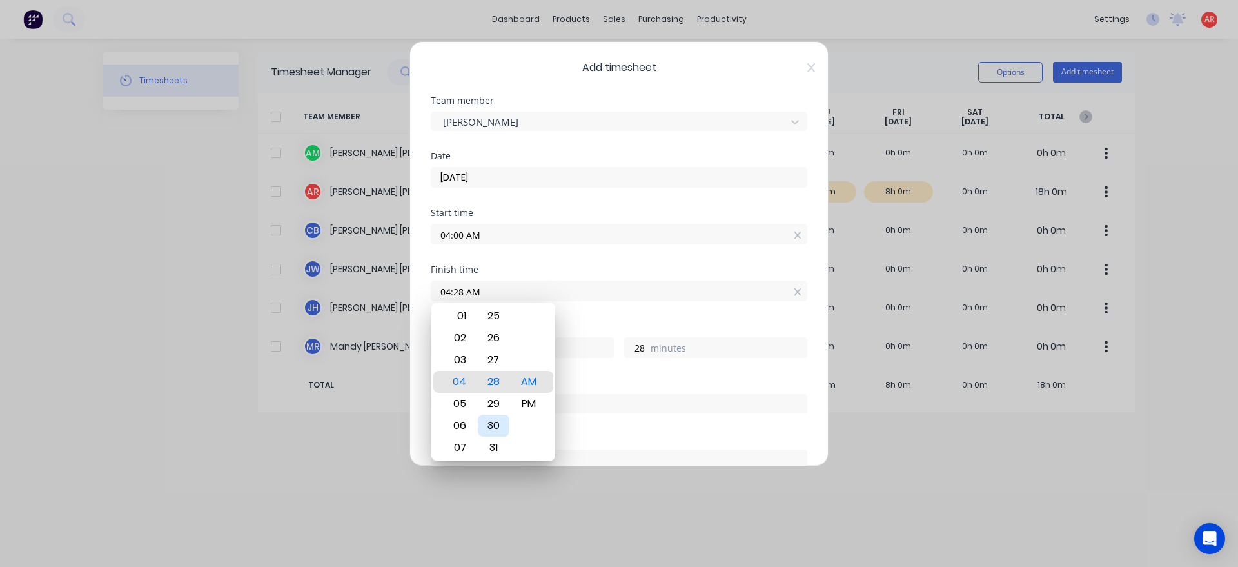
type input "04:30 AM"
type input "30"
click at [572, 373] on div "Hours worked 0 hours 30 minutes" at bounding box center [619, 350] width 377 height 57
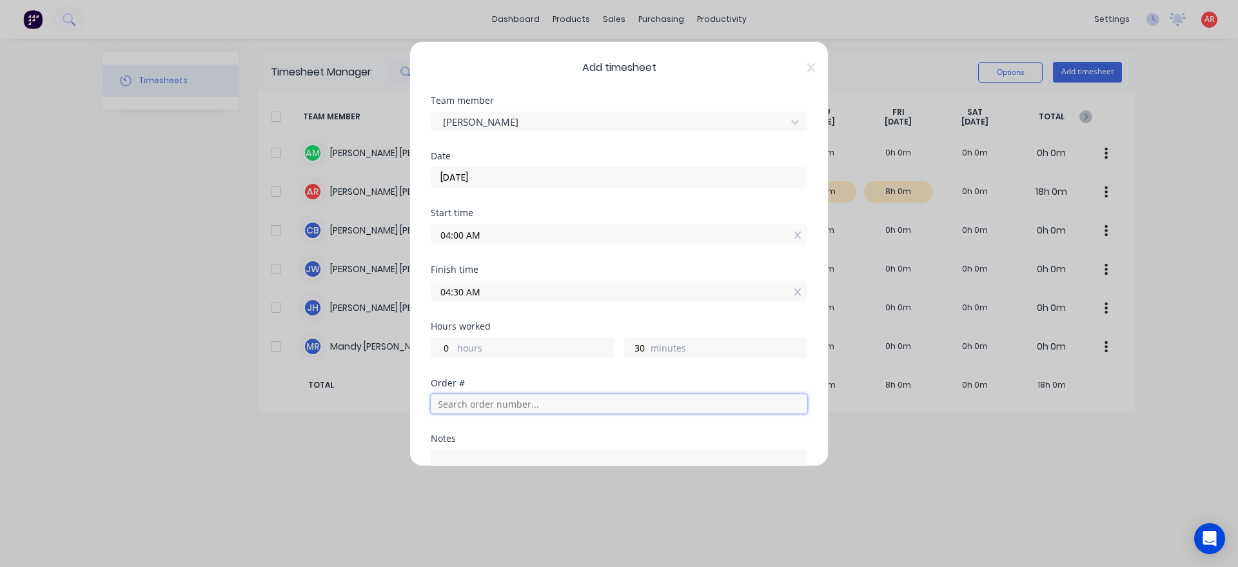
click at [494, 399] on input "text" at bounding box center [619, 403] width 377 height 19
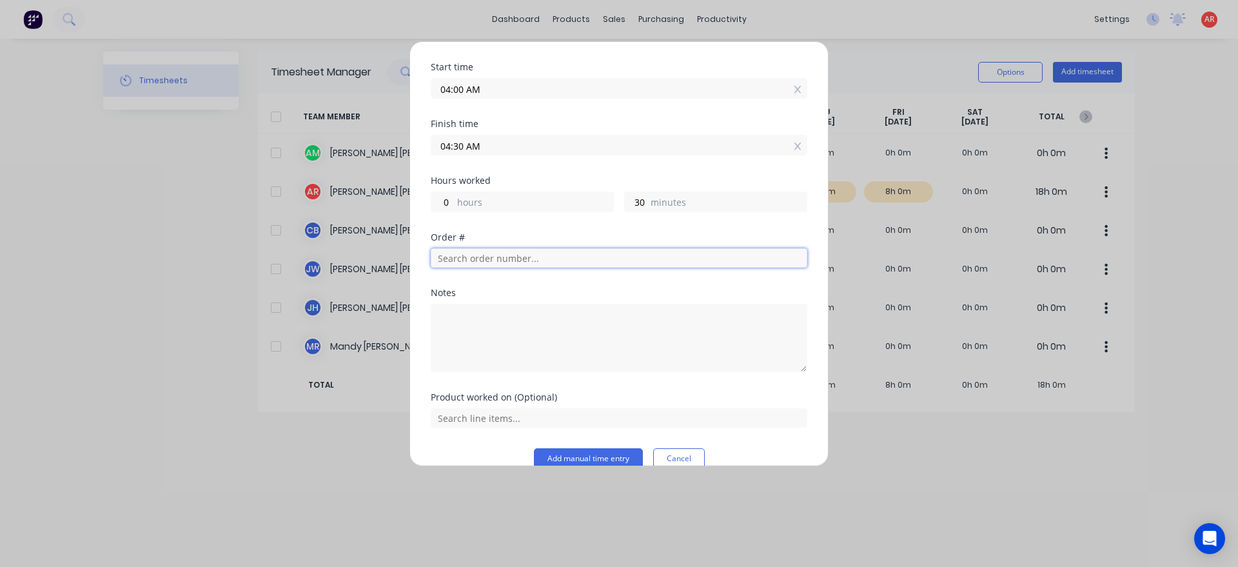
scroll to position [147, 0]
click at [488, 342] on textarea at bounding box center [619, 336] width 377 height 68
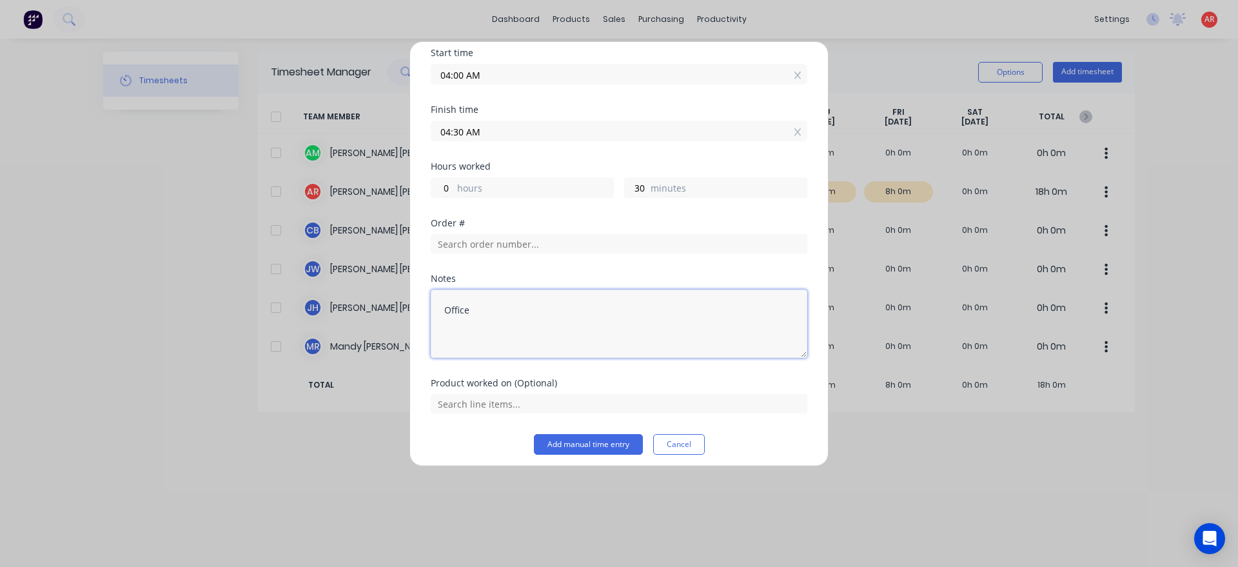
scroll to position [167, 0]
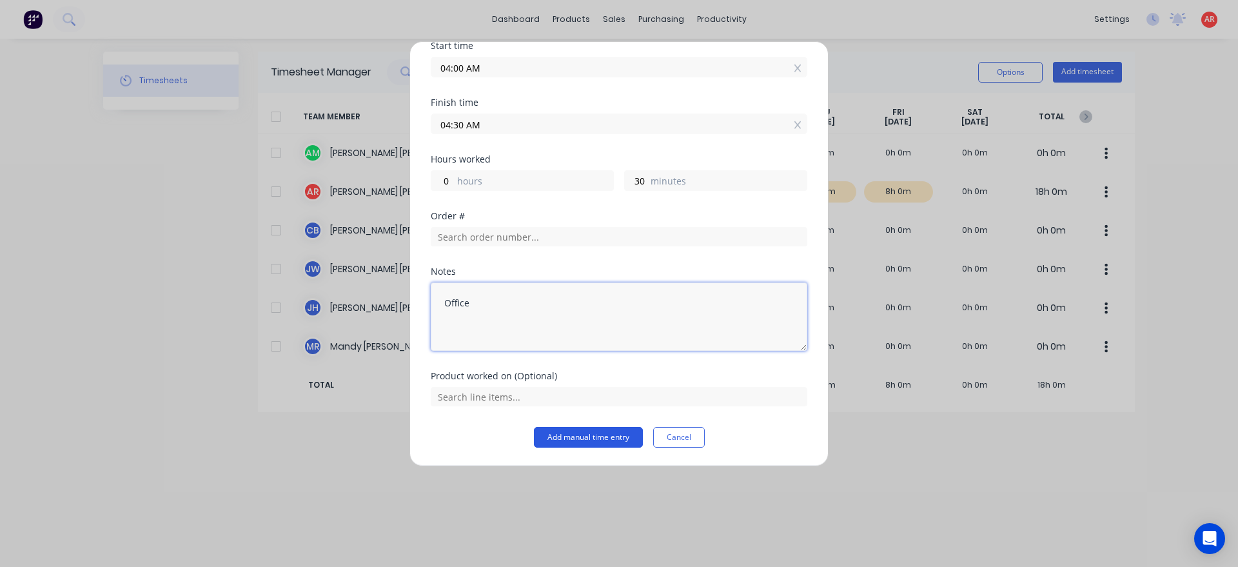
type textarea "Office"
click at [580, 432] on button "Add manual time entry" at bounding box center [588, 437] width 109 height 21
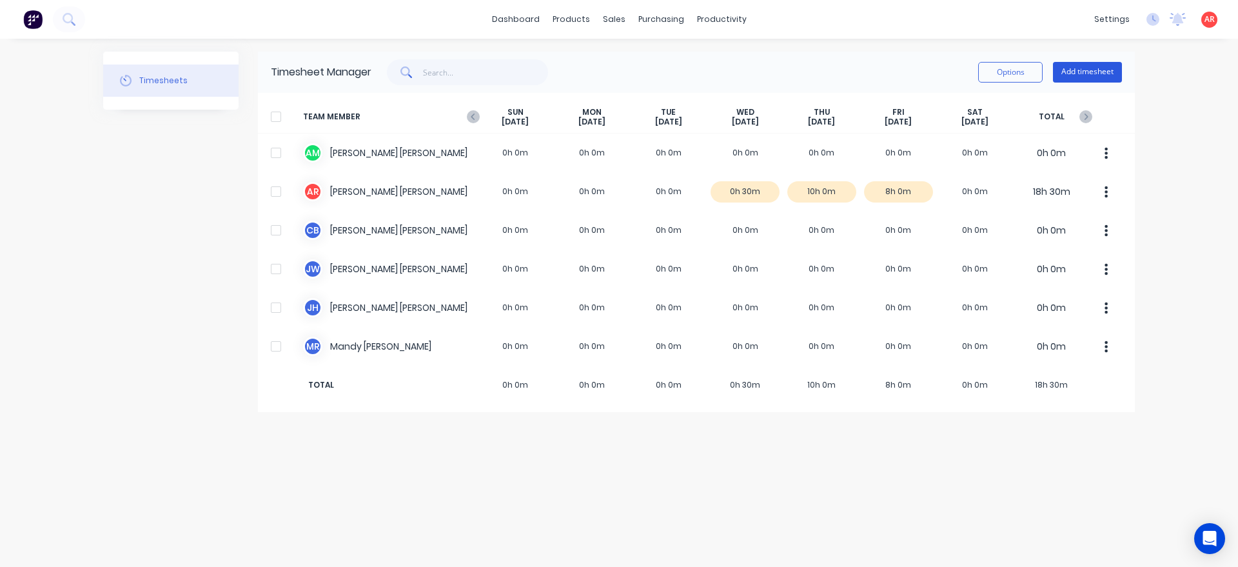
click at [1075, 77] on button "Add timesheet" at bounding box center [1087, 72] width 69 height 21
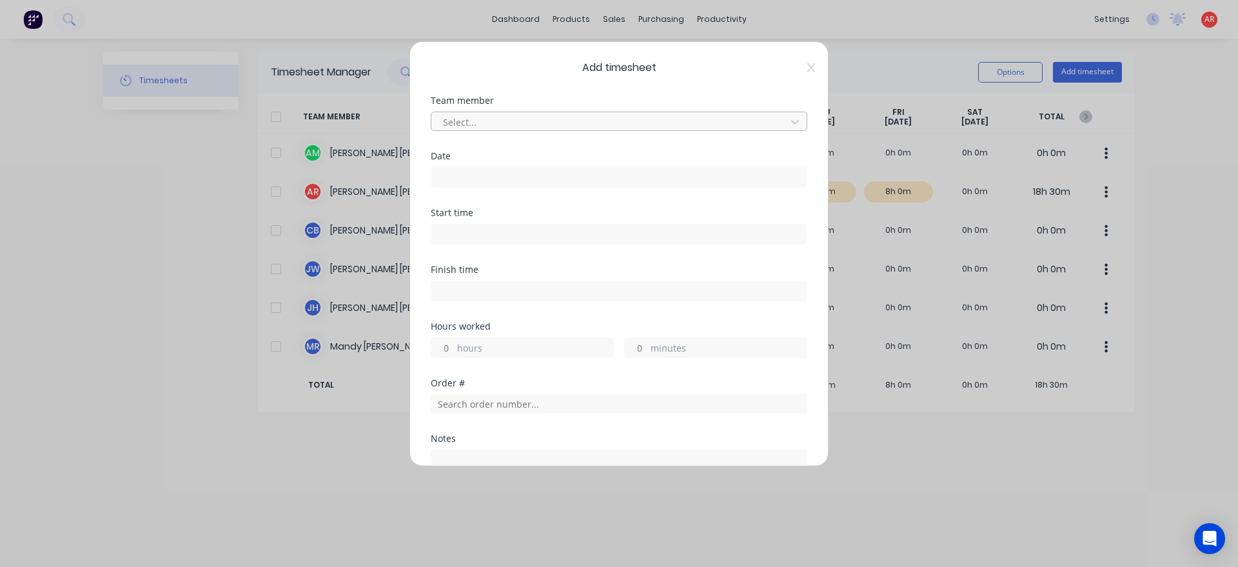
click at [615, 119] on div at bounding box center [611, 122] width 338 height 16
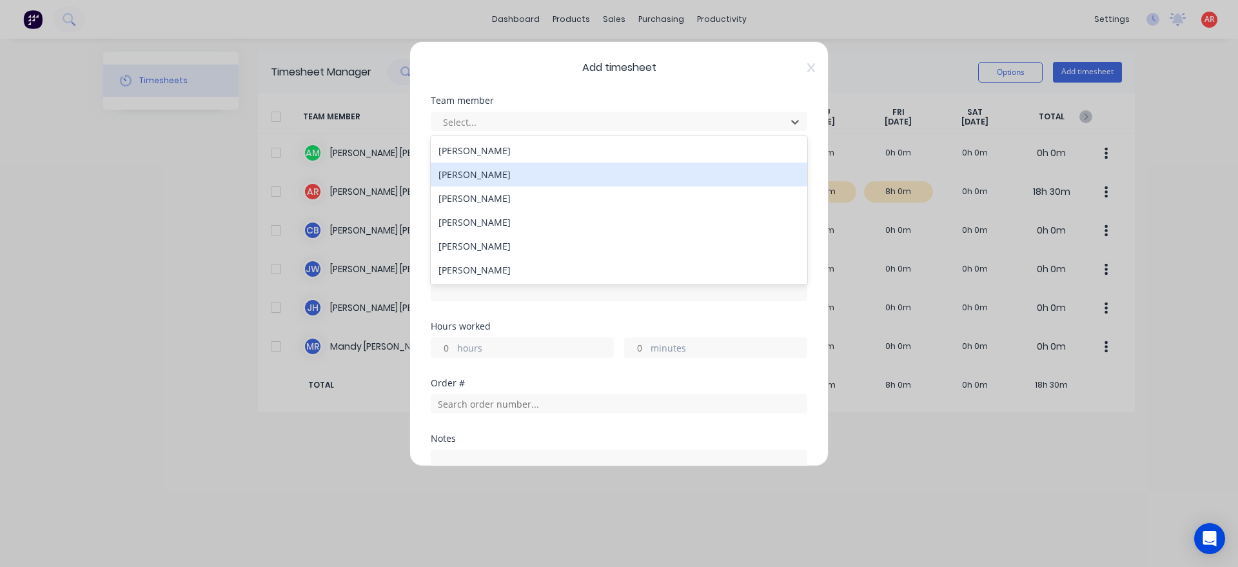
click at [516, 175] on div "[PERSON_NAME]" at bounding box center [619, 175] width 377 height 24
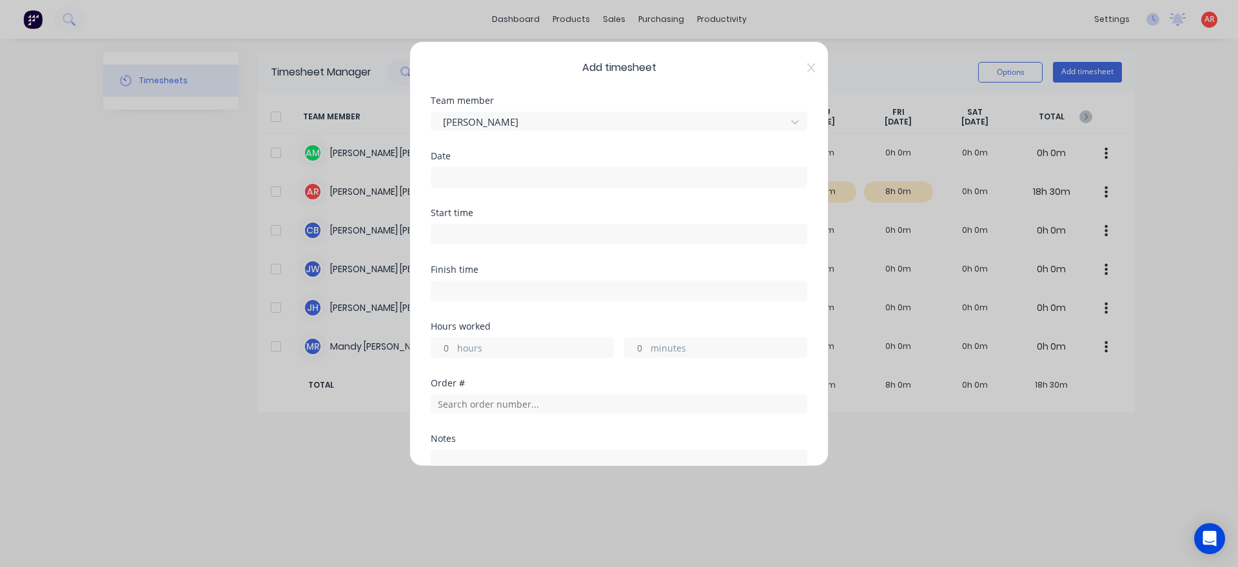
click at [509, 181] on input at bounding box center [618, 177] width 375 height 19
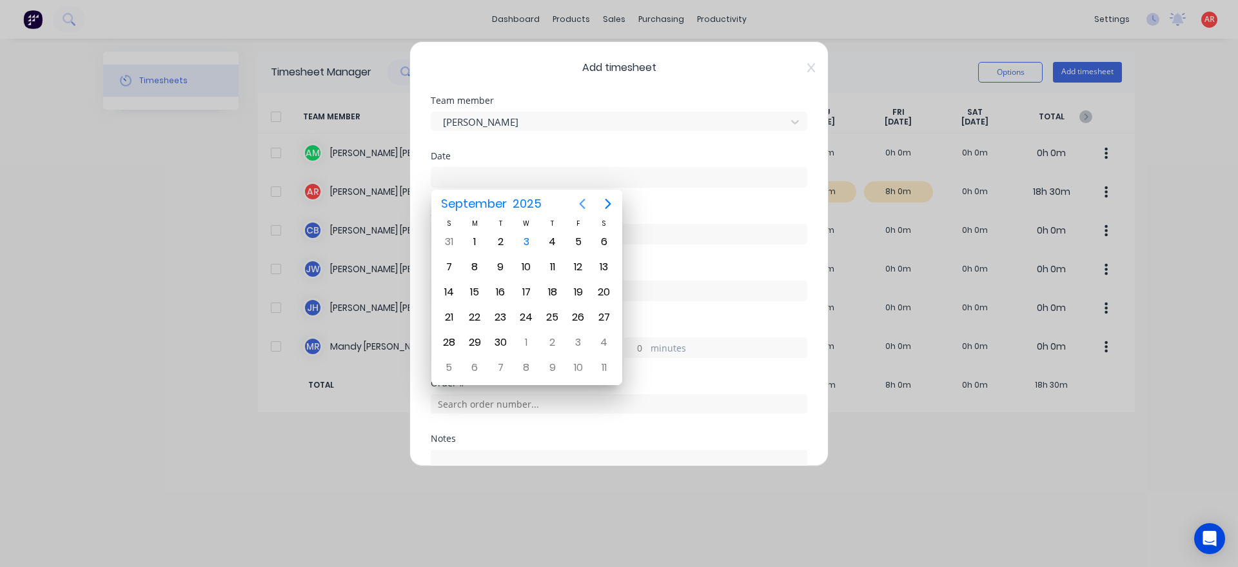
click at [589, 204] on icon "Previous page" at bounding box center [582, 203] width 15 height 15
click at [530, 321] on div "20" at bounding box center [526, 317] width 19 height 19
type input "[DATE]"
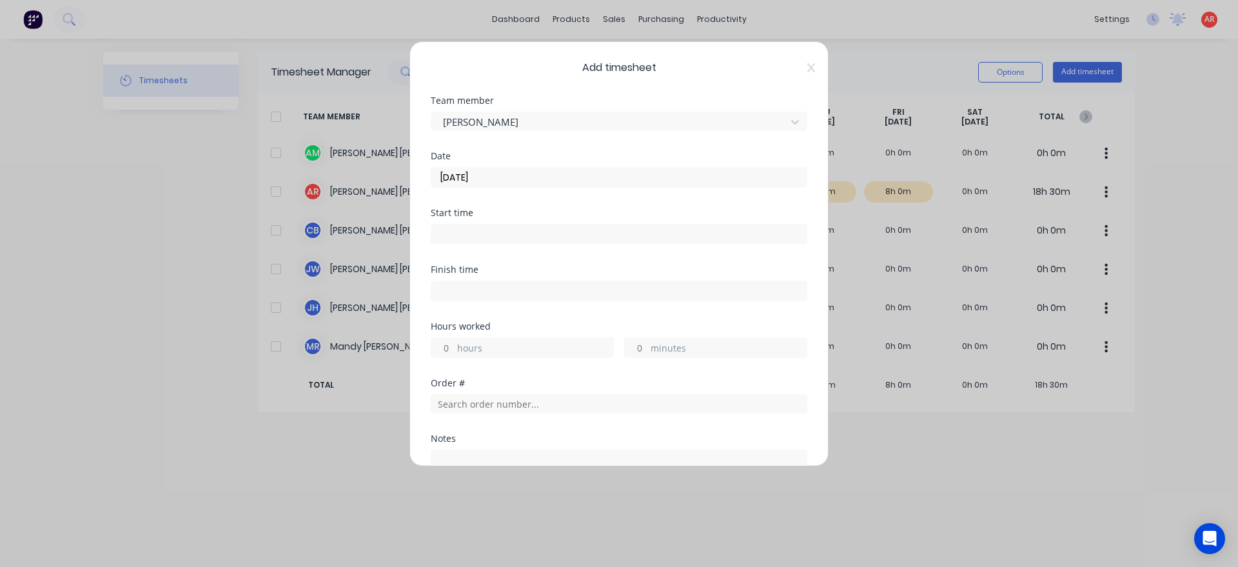
click at [516, 236] on input at bounding box center [618, 233] width 375 height 19
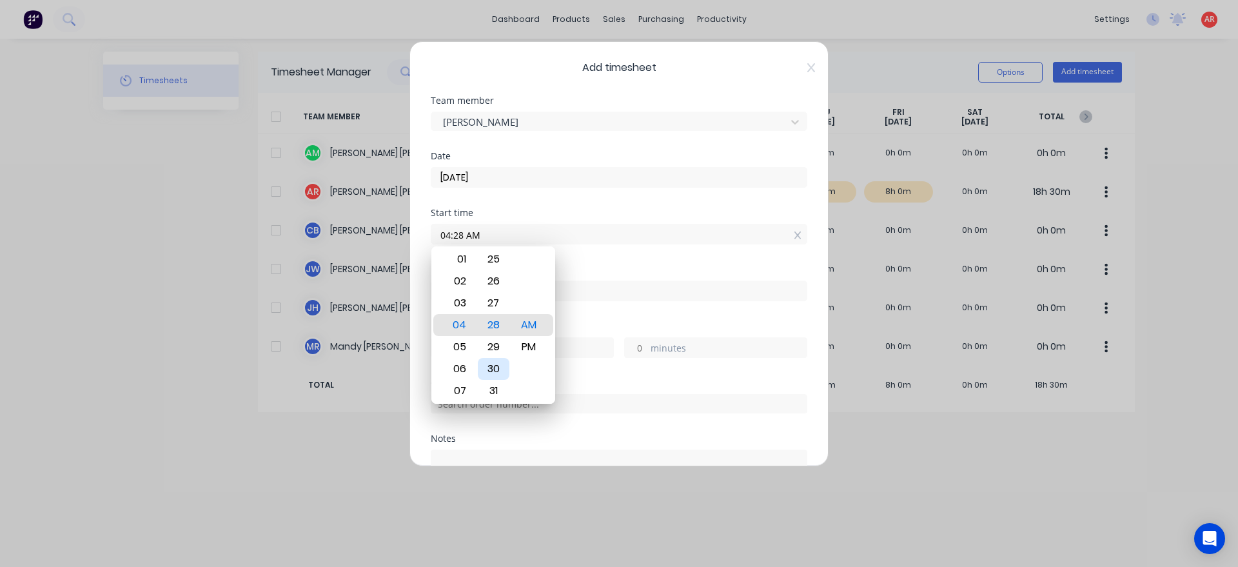
click at [500, 366] on div "30" at bounding box center [494, 369] width 32 height 22
type input "04:30 AM"
click at [595, 329] on div "Hours worked" at bounding box center [619, 326] width 377 height 9
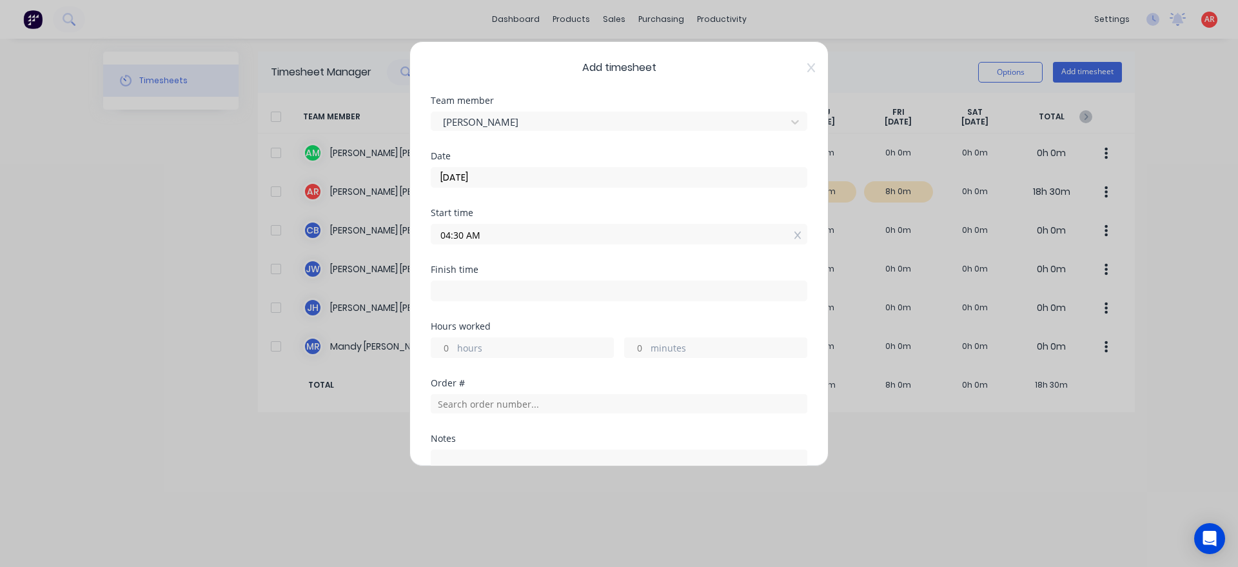
click at [503, 286] on input at bounding box center [618, 290] width 375 height 19
type input "04:20 AM"
type input "23"
type input "50"
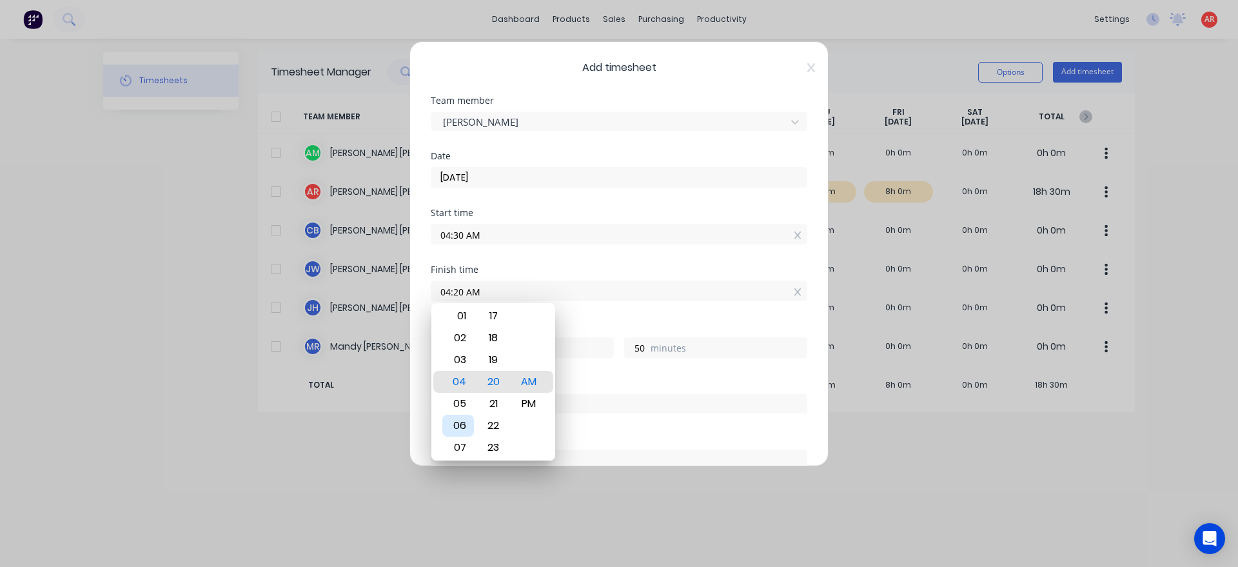
click at [466, 430] on div "06" at bounding box center [458, 426] width 32 height 22
type input "06:20 AM"
type input "1"
type input "06:15 AM"
type input "45"
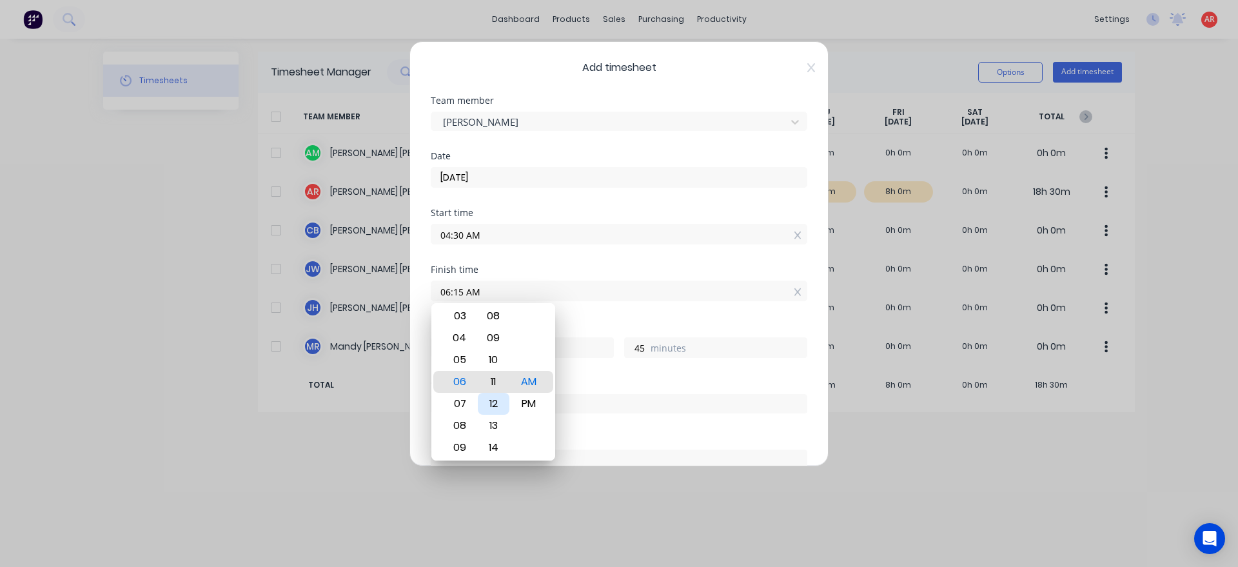
type input "06:11 AM"
type input "41"
type input "06:07 AM"
type input "37"
type input "06:01 AM"
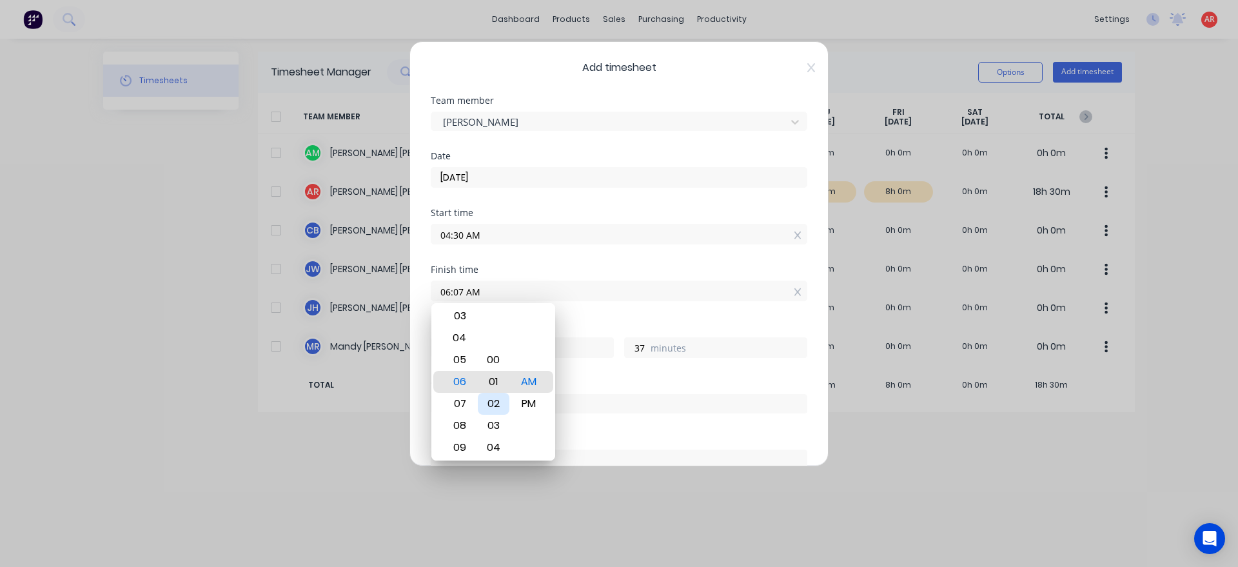
type input "31"
type input "06:00 AM"
type input "30"
click at [589, 370] on div "Hours worked 1 hours 30 minutes" at bounding box center [619, 350] width 377 height 57
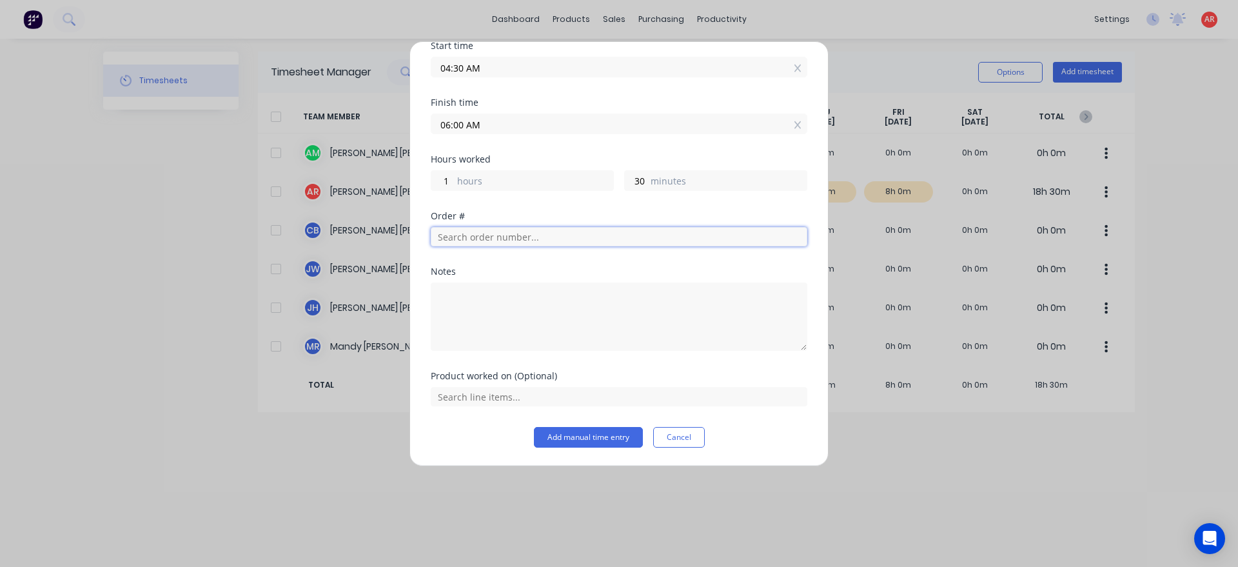
click at [489, 235] on input "text" at bounding box center [619, 236] width 377 height 19
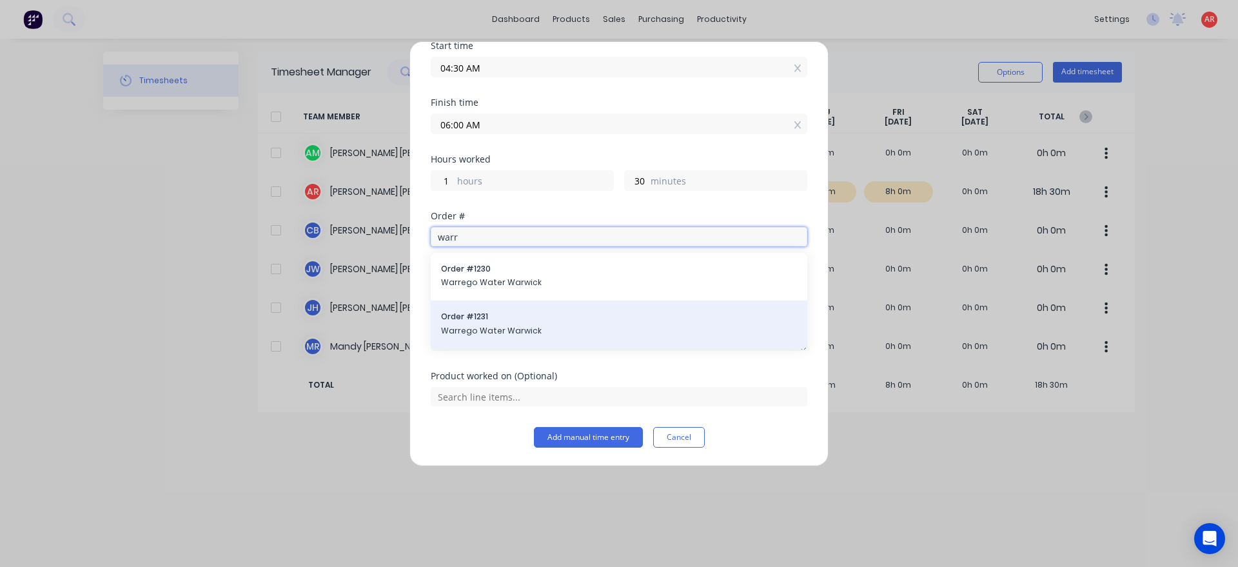
type input "warr"
click at [515, 332] on span "Warrego Water Warwick" at bounding box center [619, 331] width 356 height 12
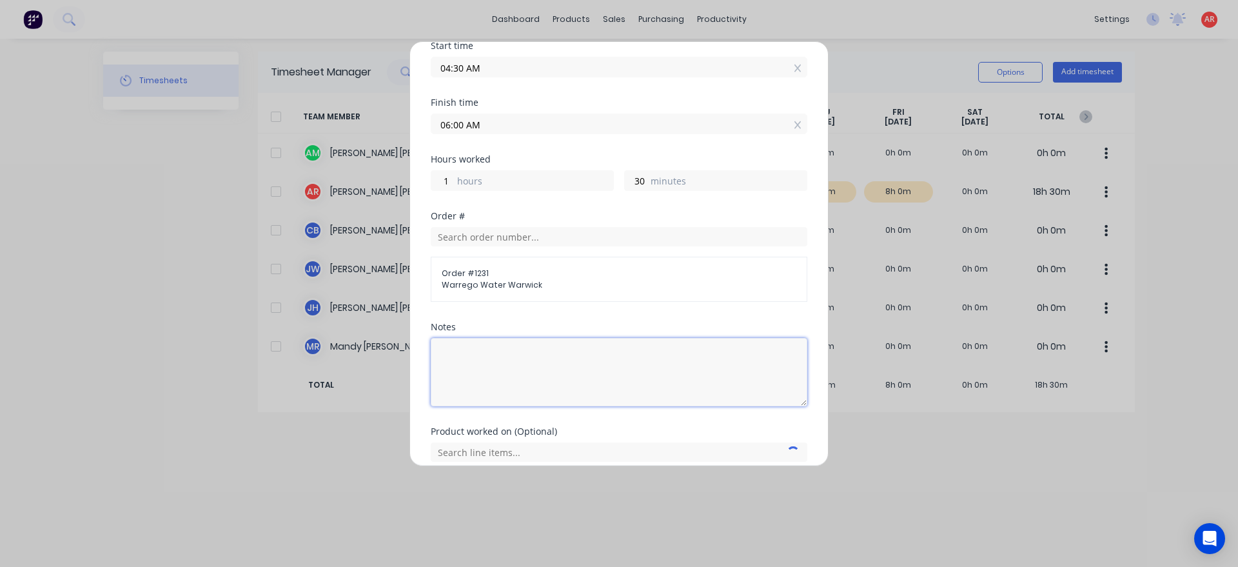
click at [515, 364] on textarea at bounding box center [619, 372] width 377 height 68
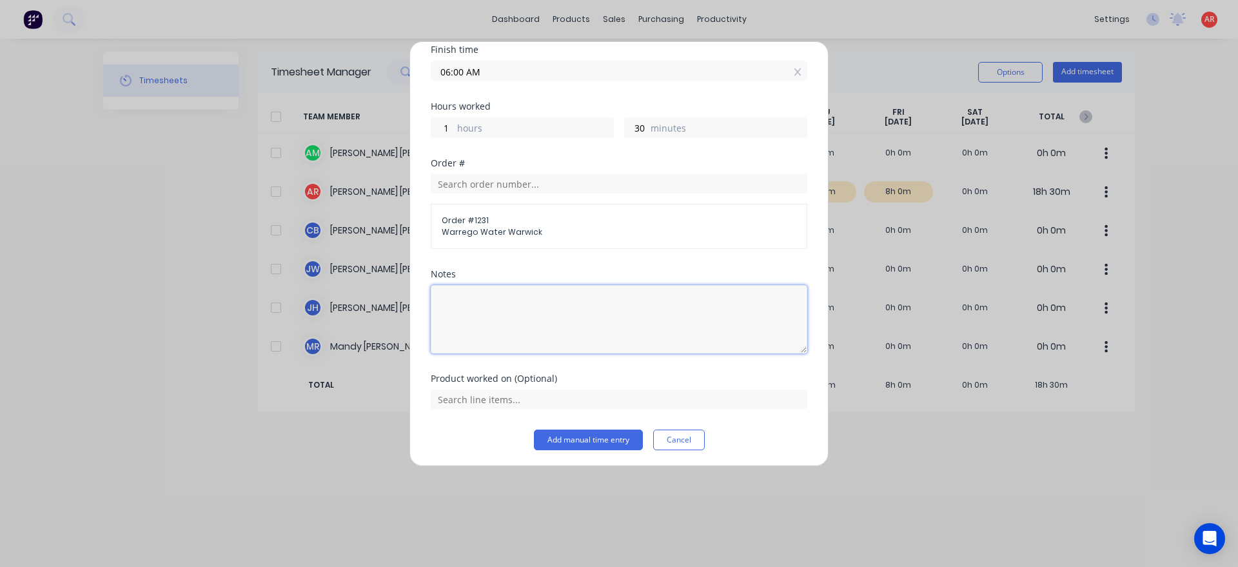
scroll to position [223, 0]
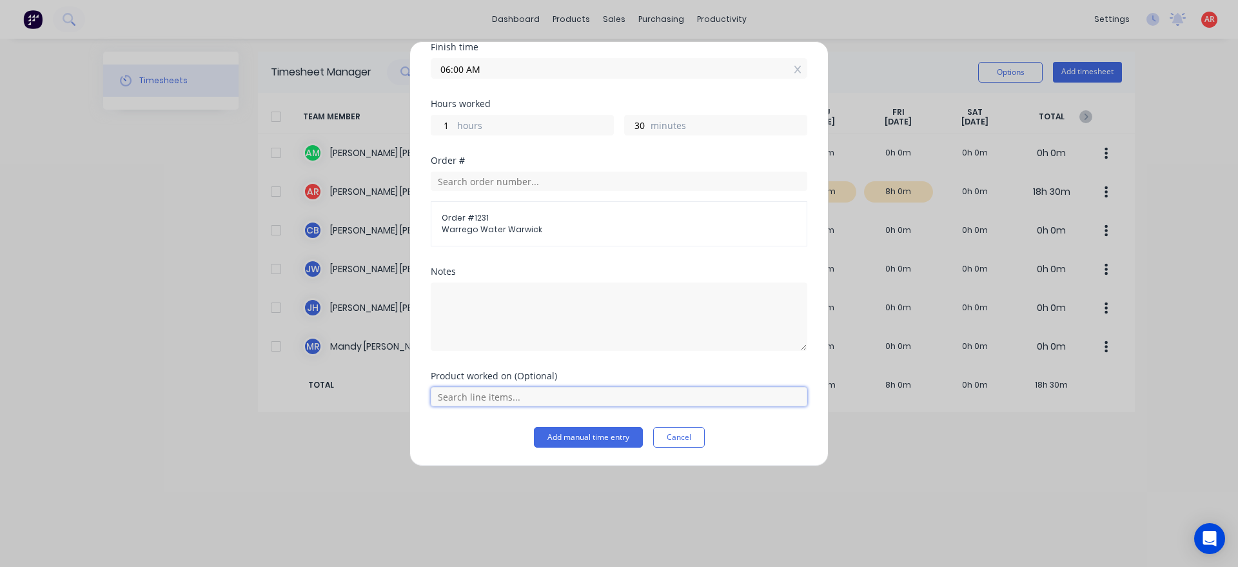
click at [509, 399] on input "text" at bounding box center [619, 396] width 377 height 19
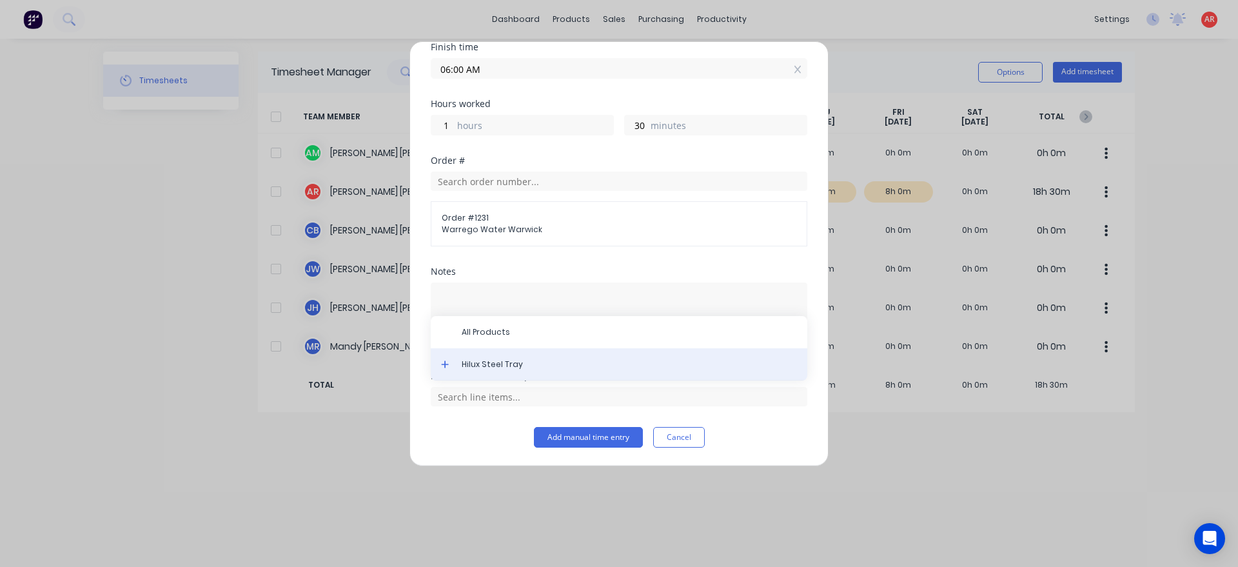
click at [483, 367] on span "Hilux Steel Tray" at bounding box center [629, 365] width 335 height 12
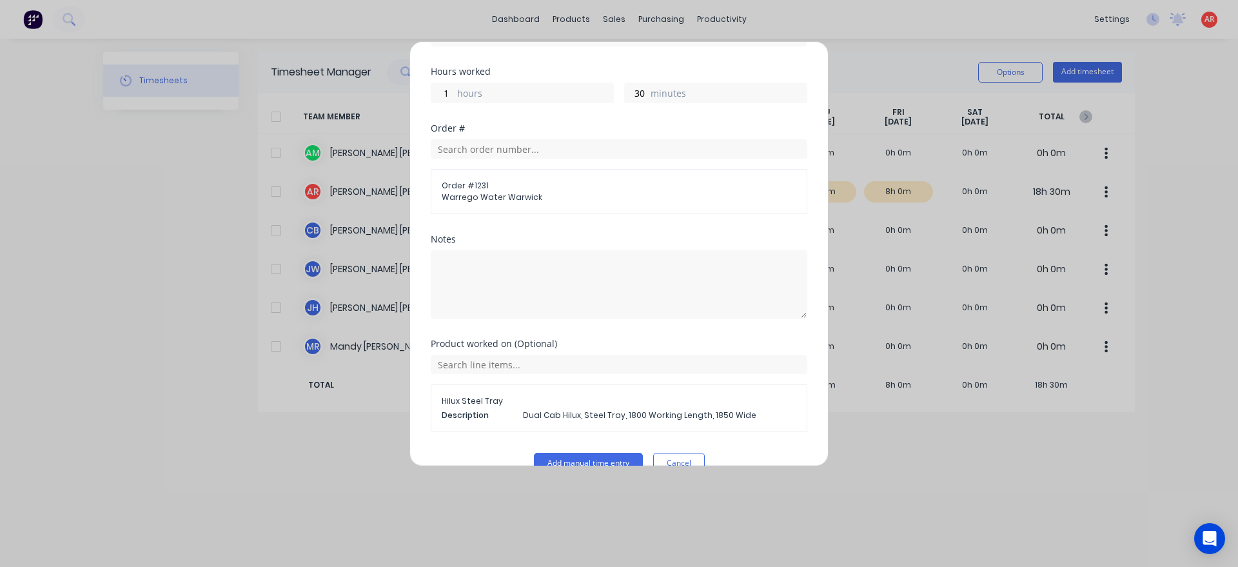
scroll to position [281, 0]
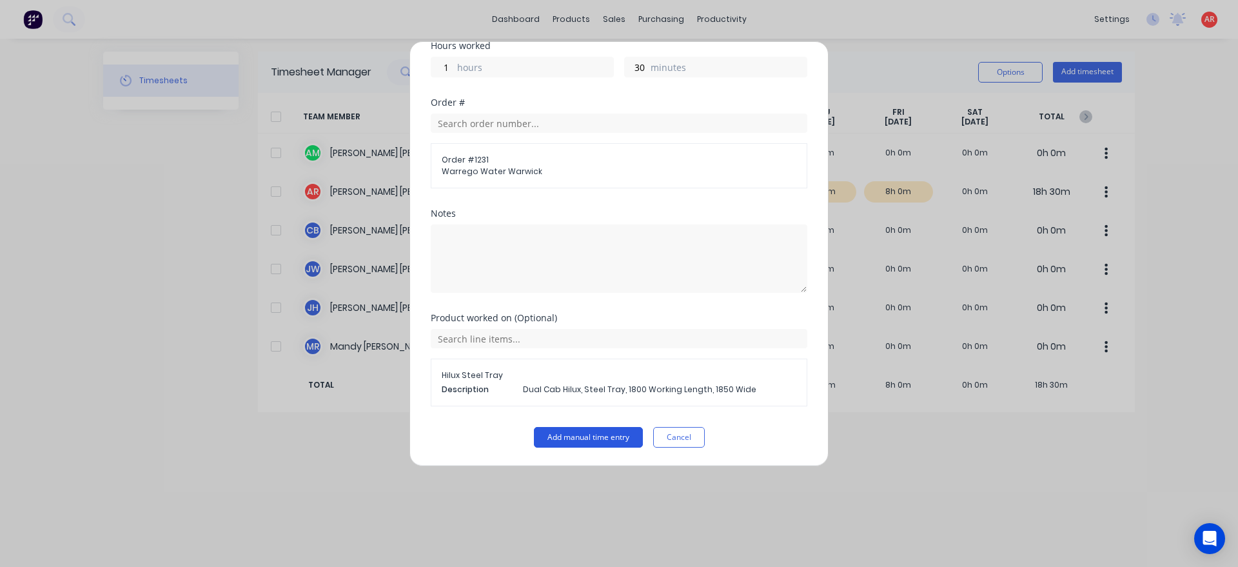
click at [568, 436] on button "Add manual time entry" at bounding box center [588, 437] width 109 height 21
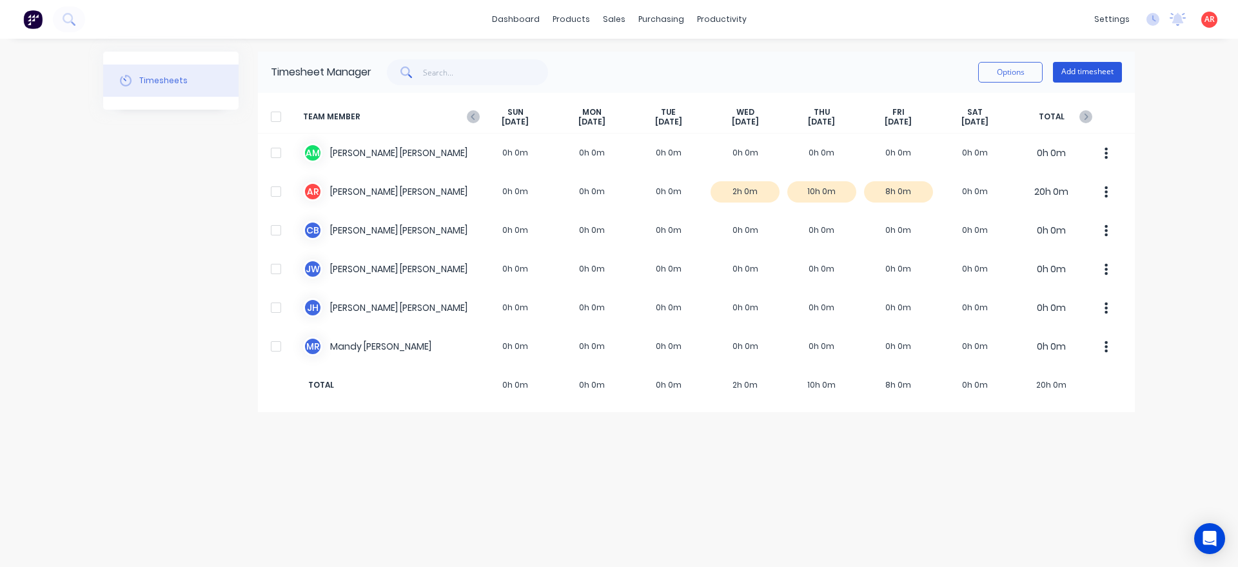
click at [1080, 70] on button "Add timesheet" at bounding box center [1087, 72] width 69 height 21
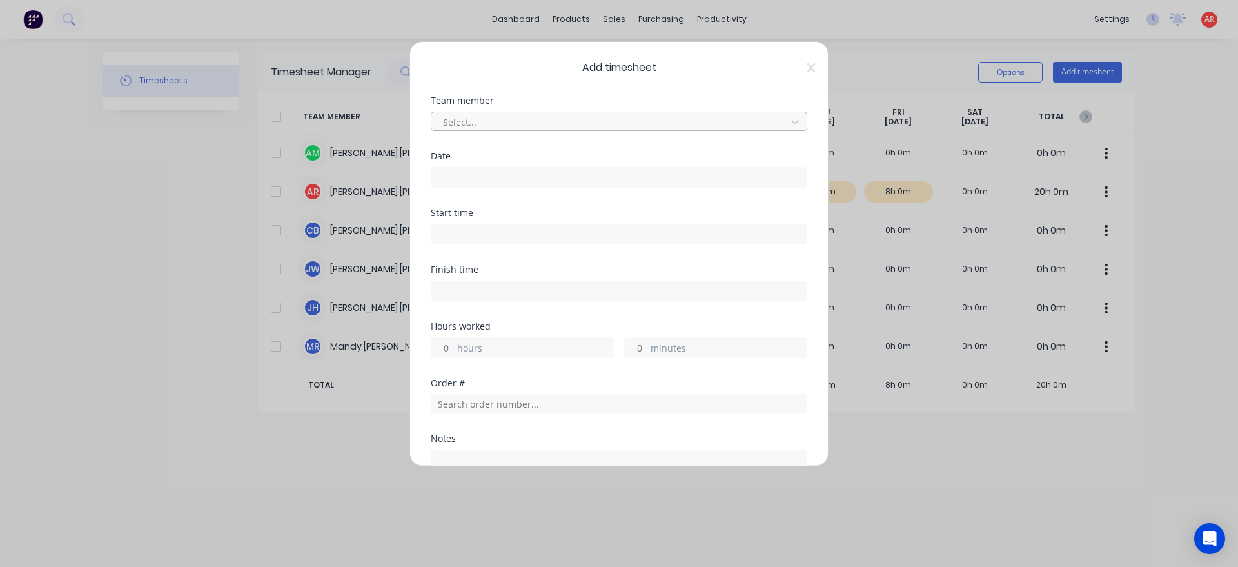
click at [620, 130] on div "Select..." at bounding box center [611, 121] width 346 height 19
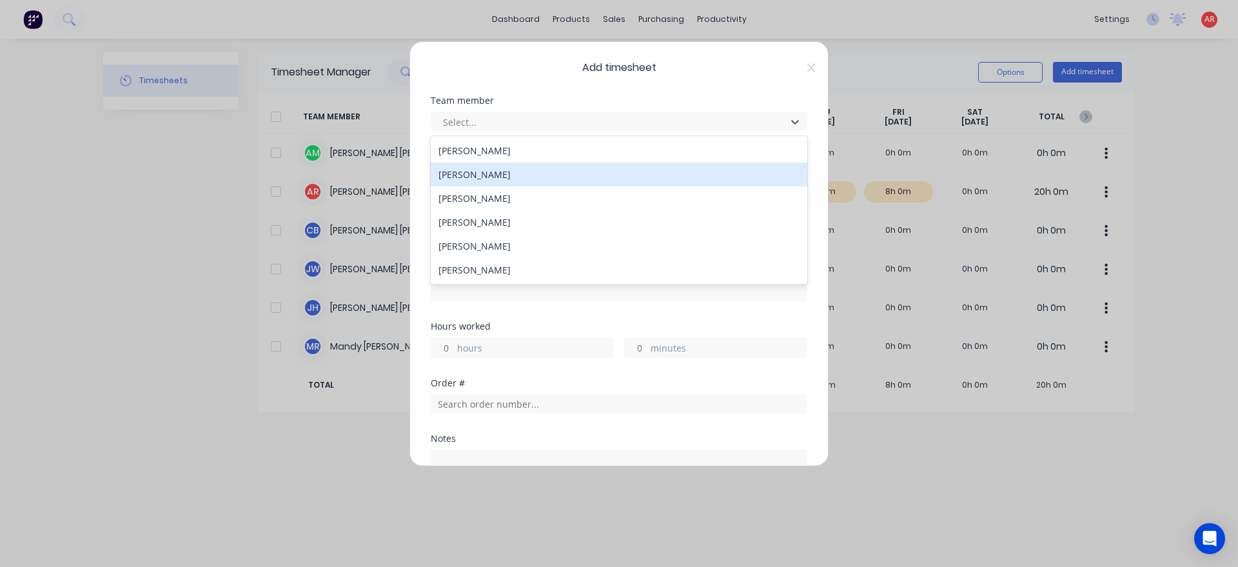
click at [535, 175] on div "[PERSON_NAME]" at bounding box center [619, 175] width 377 height 24
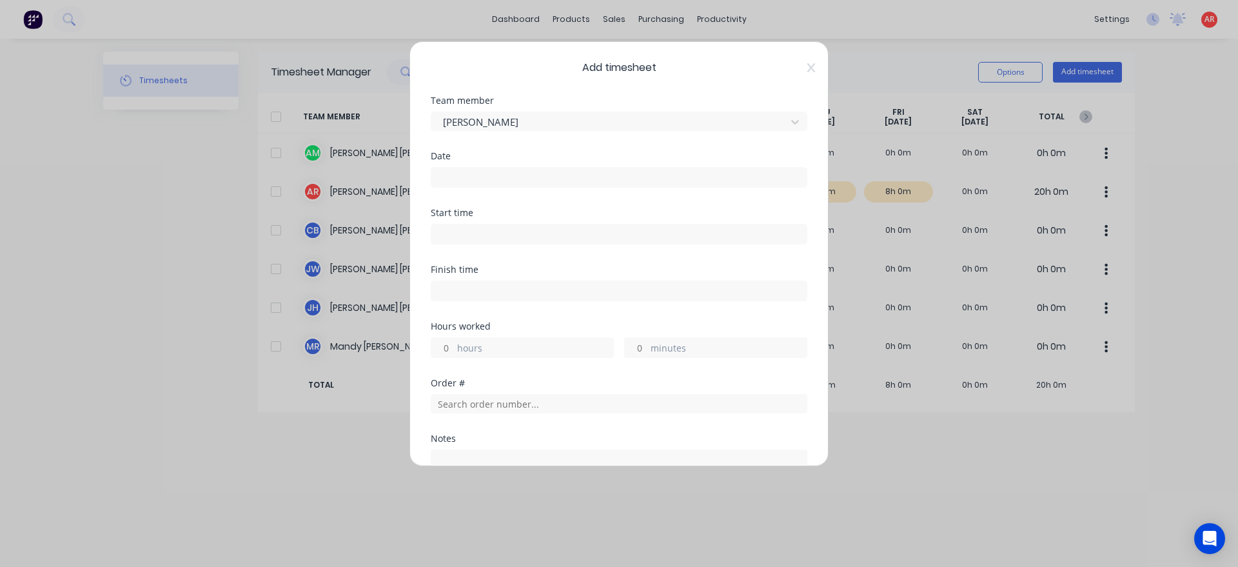
click at [524, 186] on input at bounding box center [618, 177] width 375 height 19
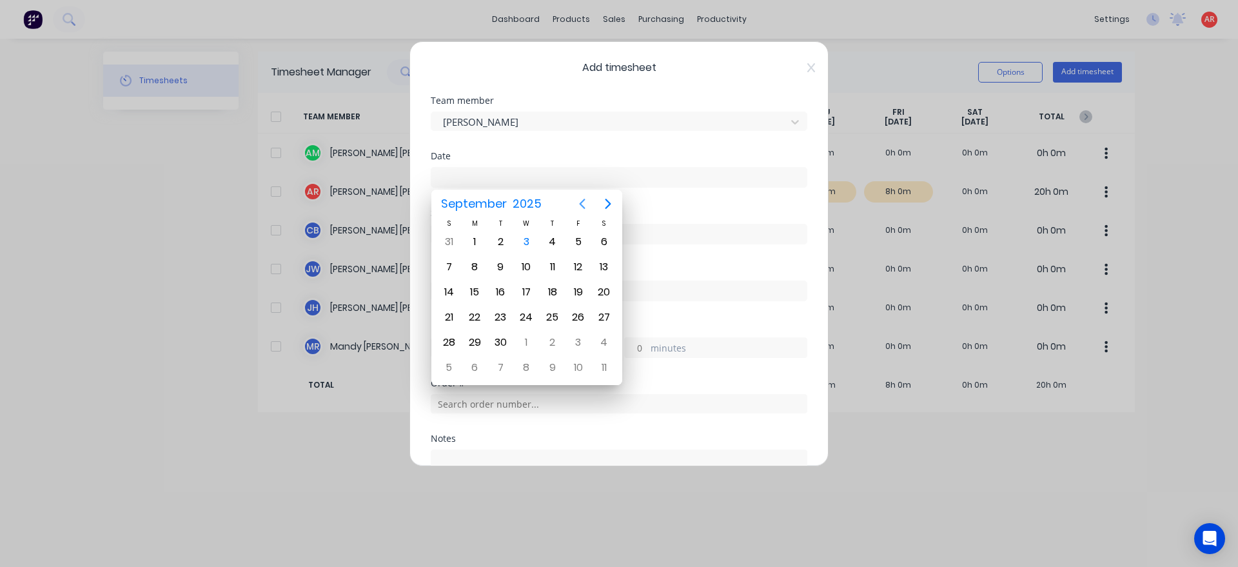
click at [584, 207] on icon "Previous page" at bounding box center [583, 204] width 6 height 10
click at [526, 326] on div "20" at bounding box center [526, 317] width 19 height 19
type input "[DATE]"
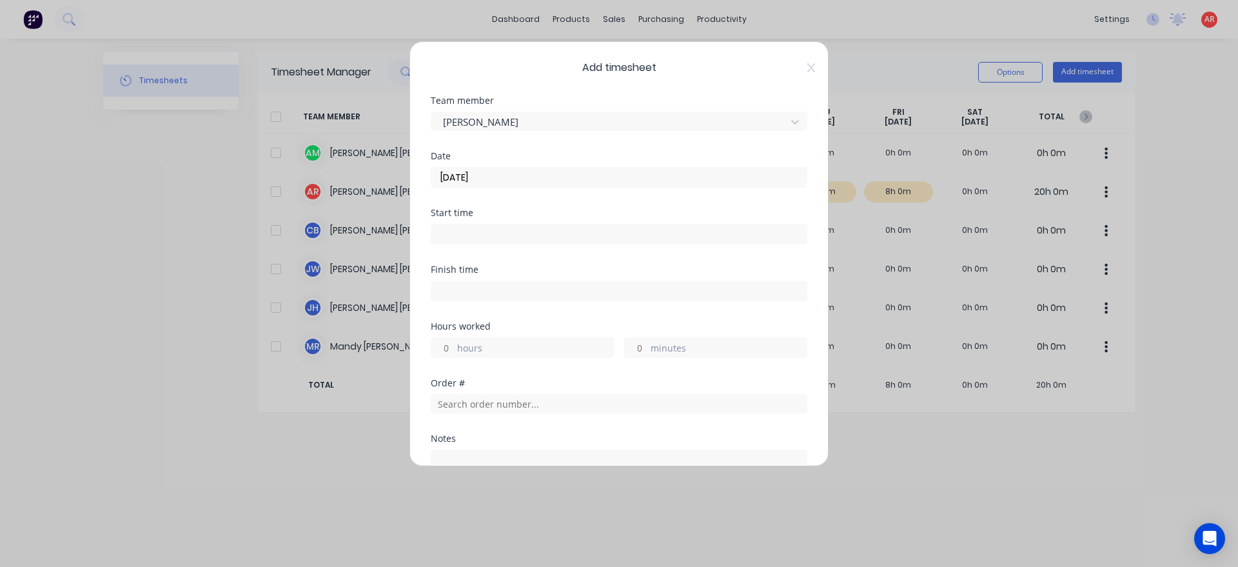
click at [486, 239] on input at bounding box center [618, 233] width 375 height 19
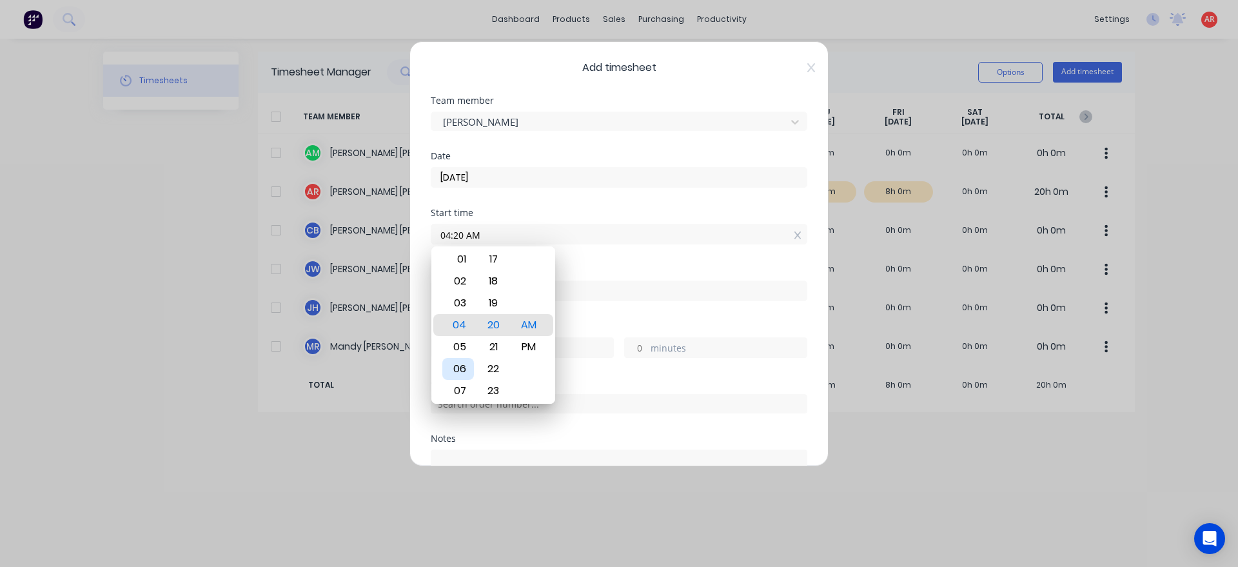
click at [464, 370] on div "06" at bounding box center [458, 369] width 32 height 22
type input "06:00 AM"
click at [584, 313] on div "Finish time" at bounding box center [619, 293] width 377 height 57
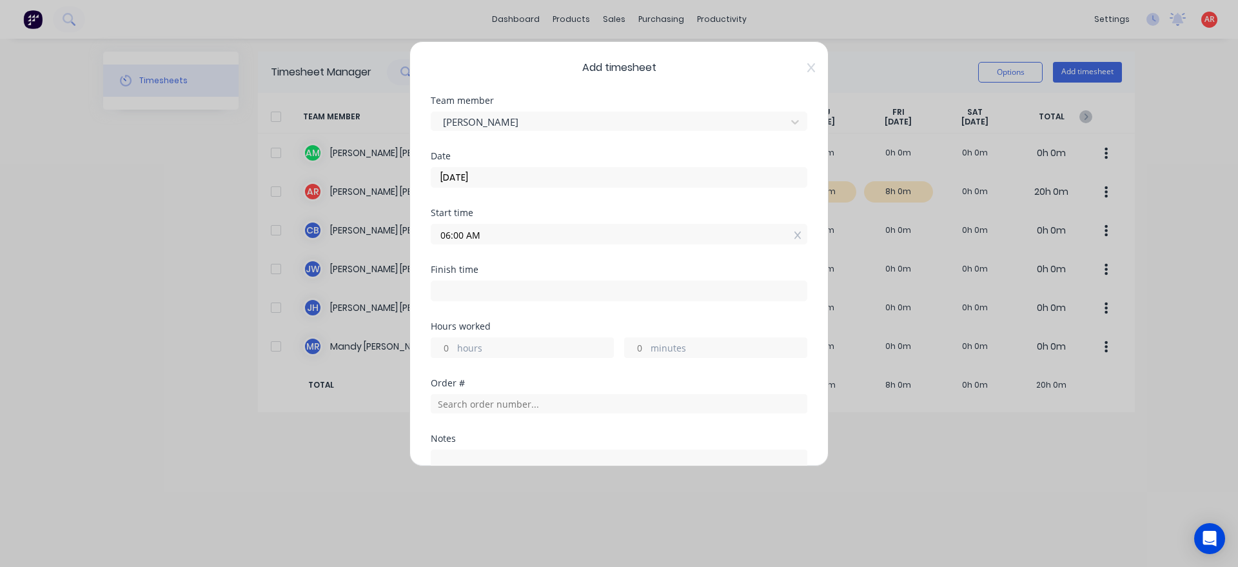
click at [573, 292] on input at bounding box center [618, 290] width 375 height 19
type input "04:20 AM"
type input "22"
type input "20"
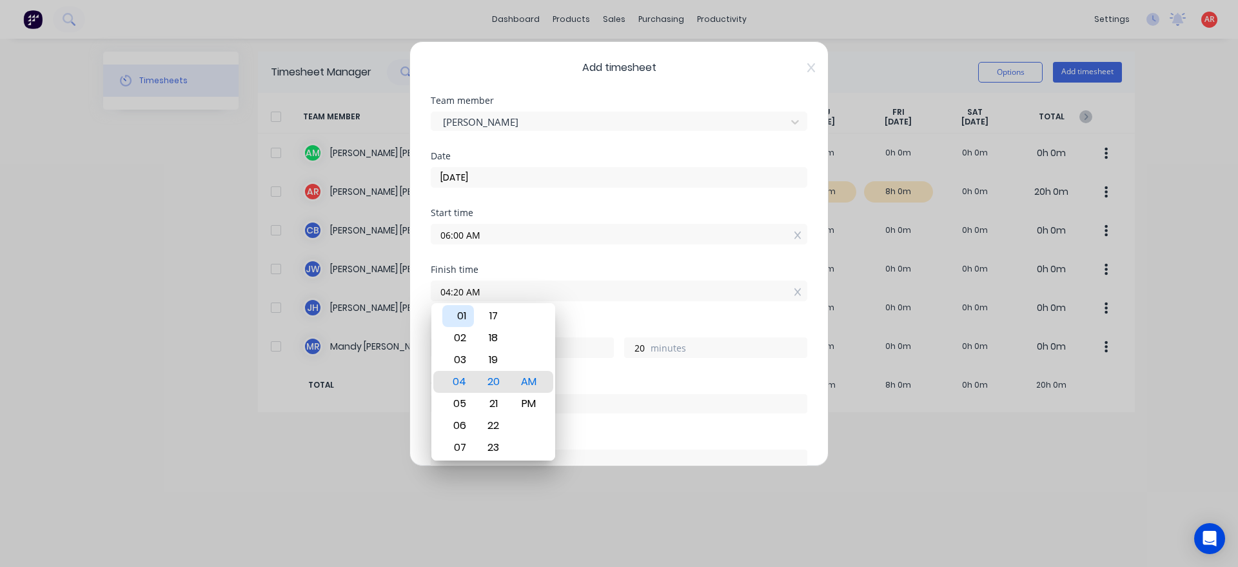
click at [470, 321] on div "01" at bounding box center [458, 316] width 32 height 22
type input "01:20 AM"
type input "19"
type input "01:26 AM"
type input "26"
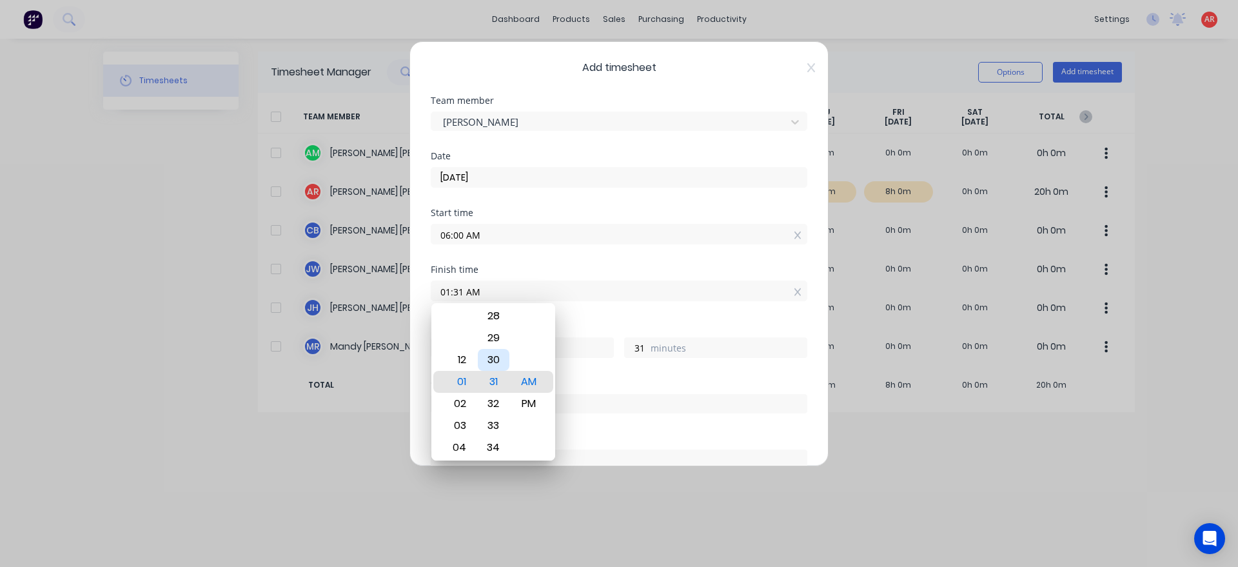
click at [496, 361] on div "30" at bounding box center [494, 360] width 32 height 22
click at [535, 399] on div "PM" at bounding box center [529, 404] width 32 height 22
click at [569, 337] on div "7 hours 30 minutes" at bounding box center [619, 346] width 377 height 24
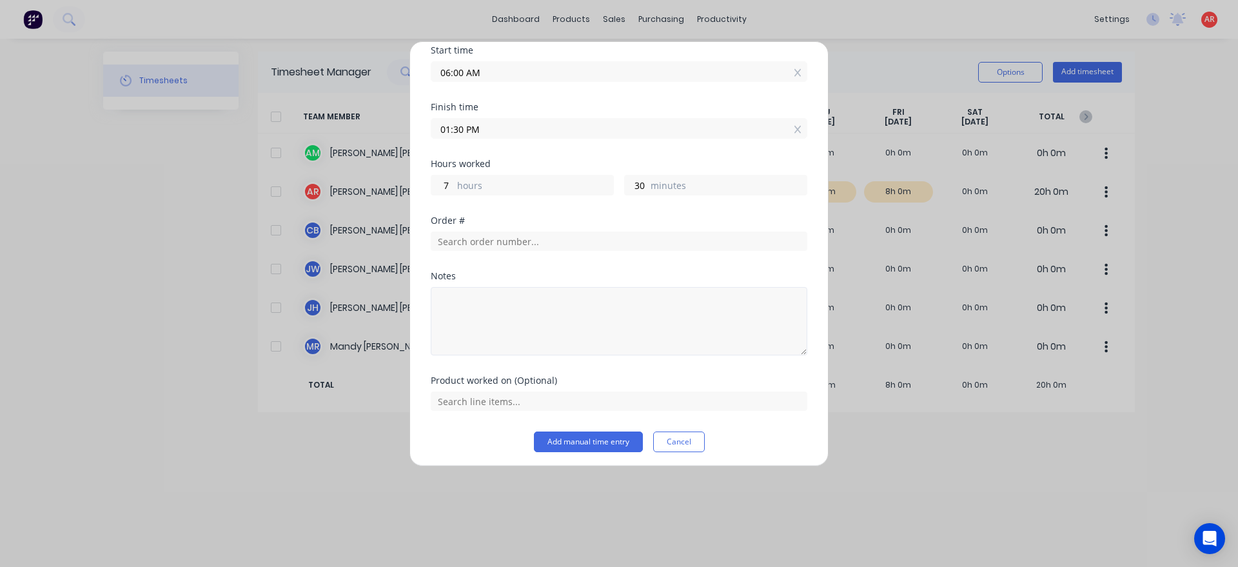
scroll to position [167, 0]
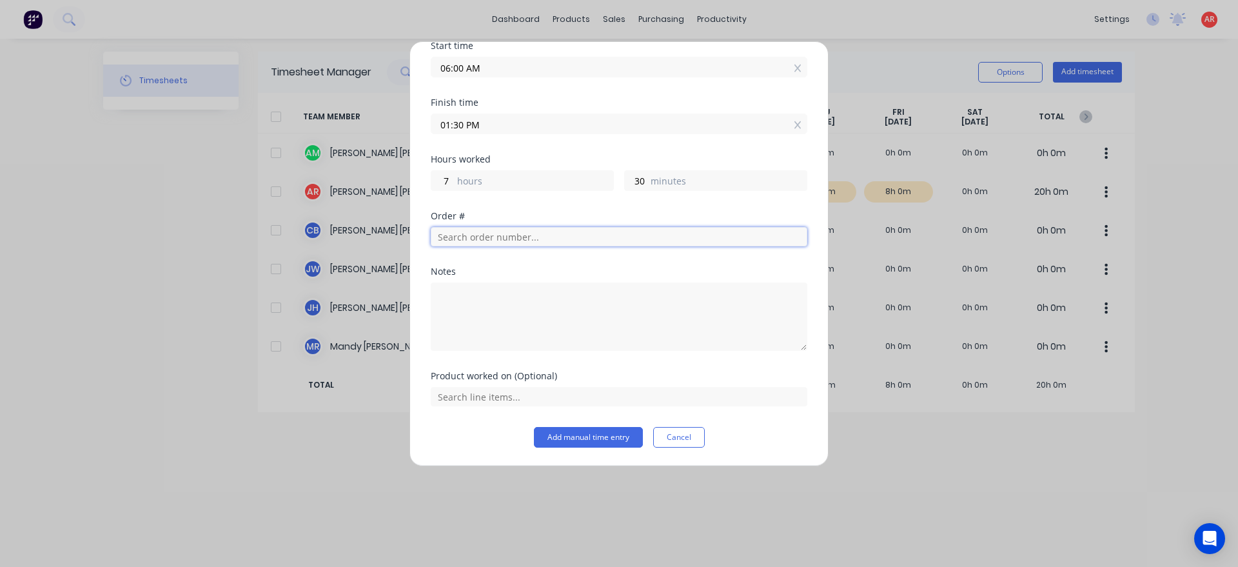
click at [491, 240] on input "text" at bounding box center [619, 236] width 377 height 19
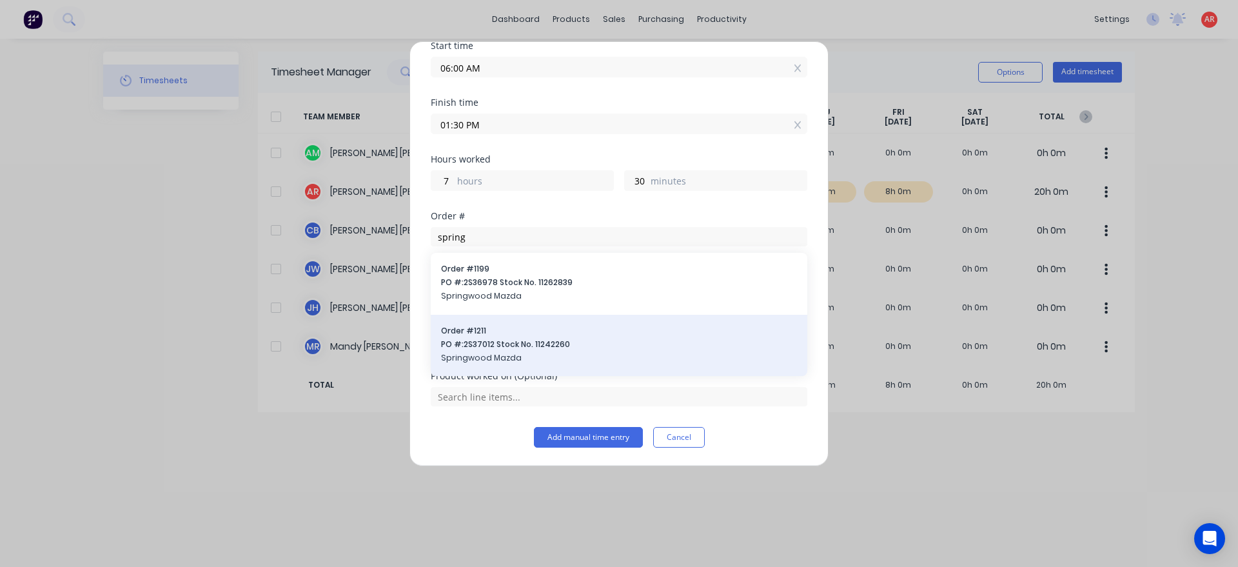
click at [526, 349] on span "PO #: 2S37012 Stock No. 11242260" at bounding box center [619, 345] width 356 height 12
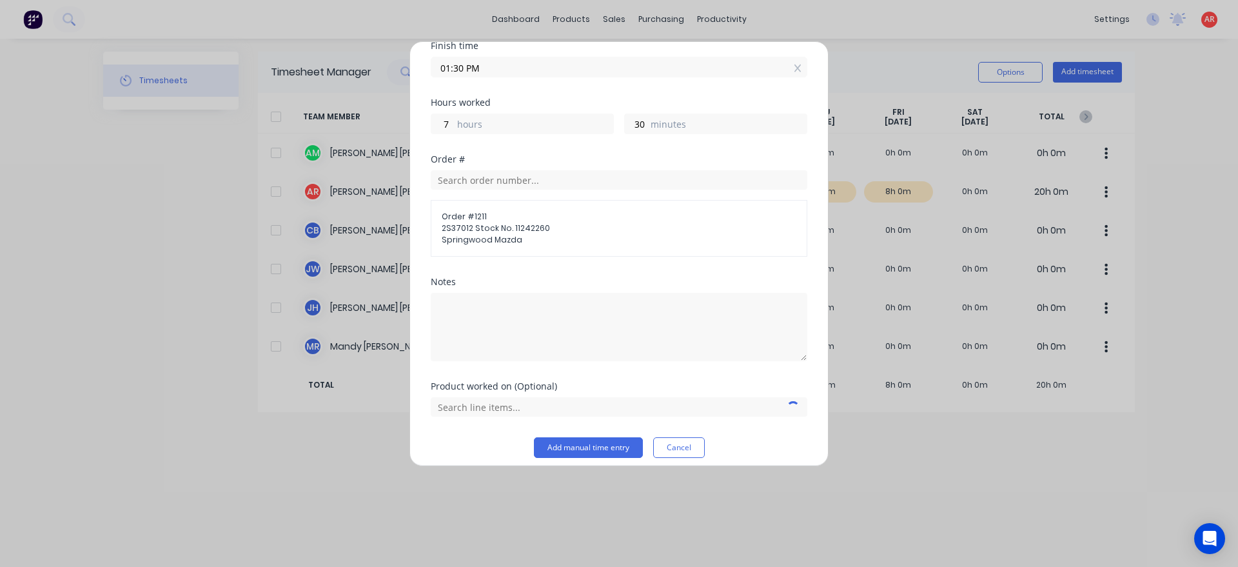
scroll to position [234, 0]
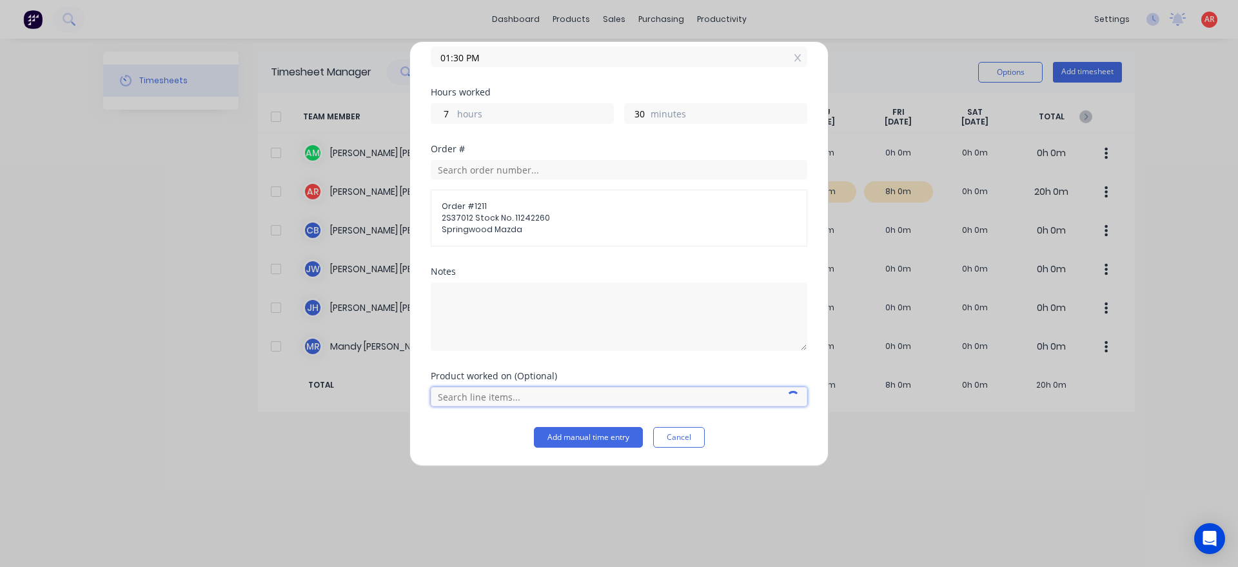
click at [471, 396] on input "text" at bounding box center [619, 396] width 377 height 19
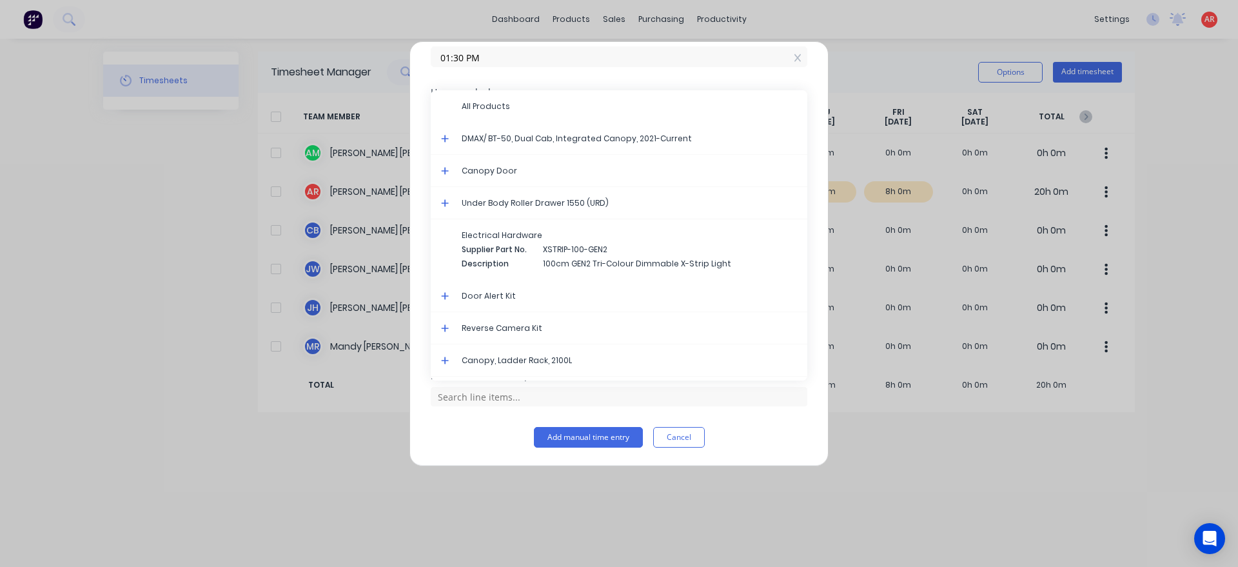
click at [444, 139] on icon at bounding box center [445, 139] width 8 height 8
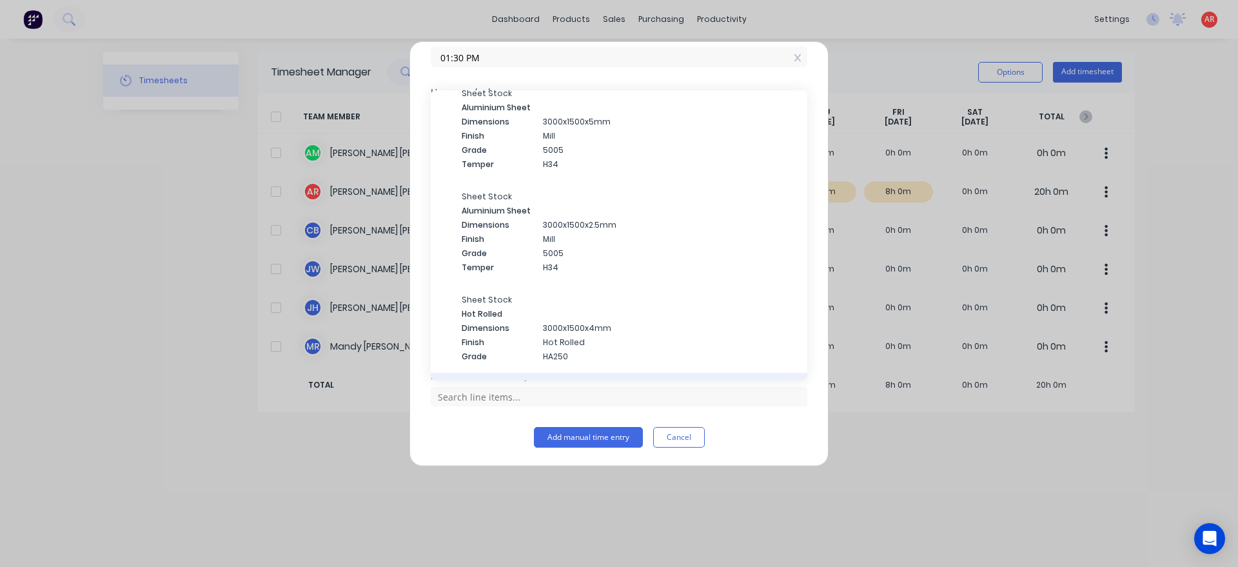
scroll to position [3970, 0]
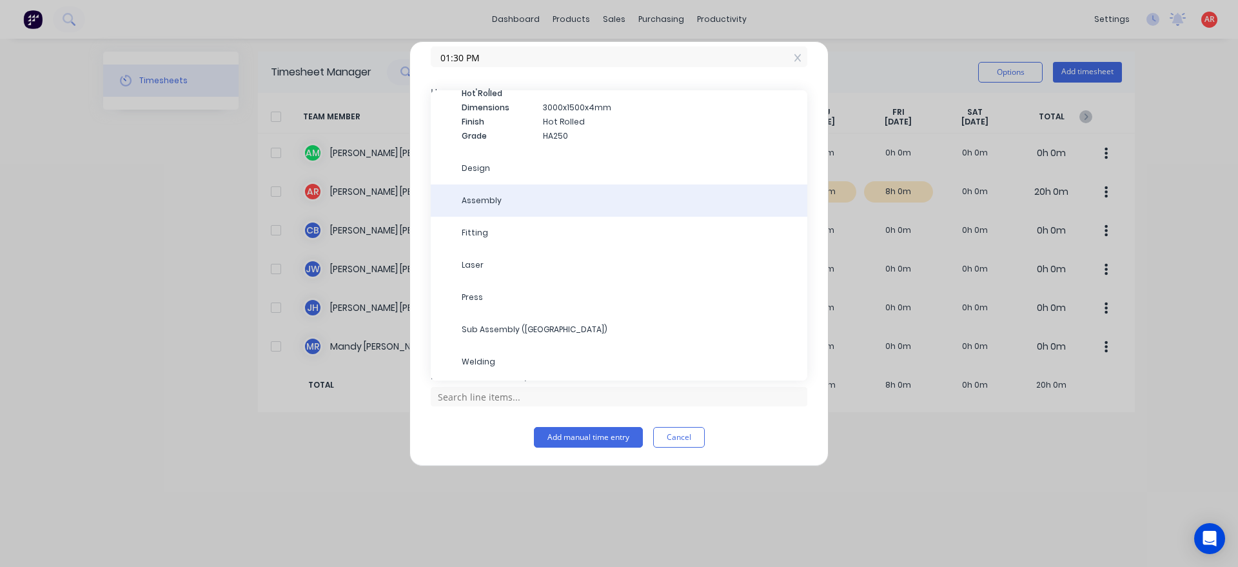
click at [501, 201] on span "Assembly" at bounding box center [629, 201] width 335 height 12
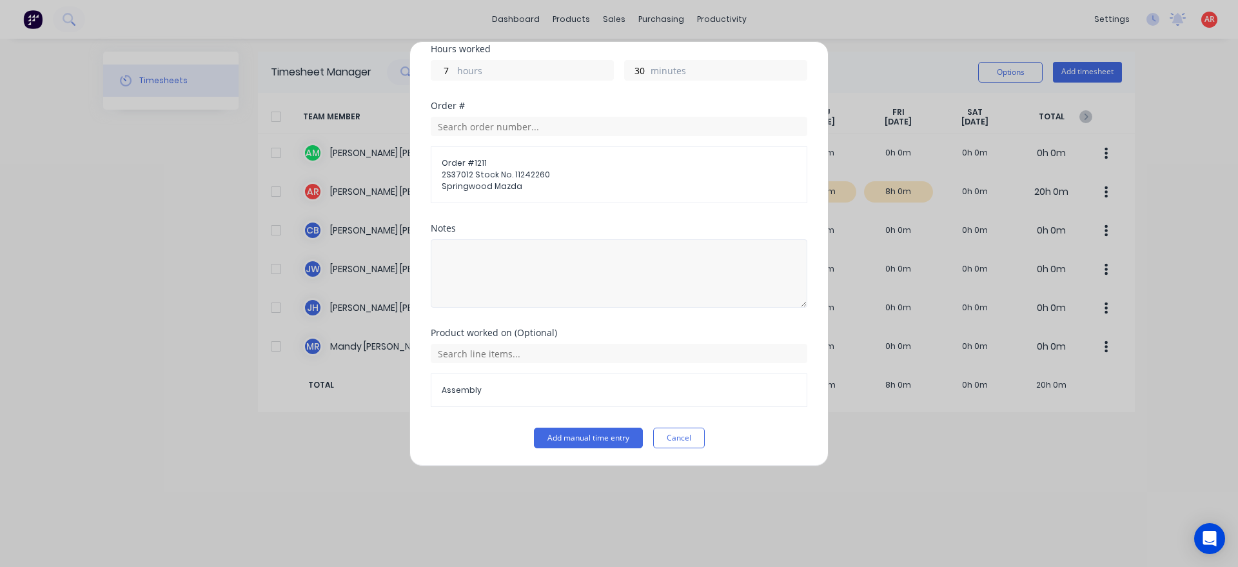
scroll to position [278, 0]
click at [570, 435] on button "Add manual time entry" at bounding box center [588, 437] width 109 height 21
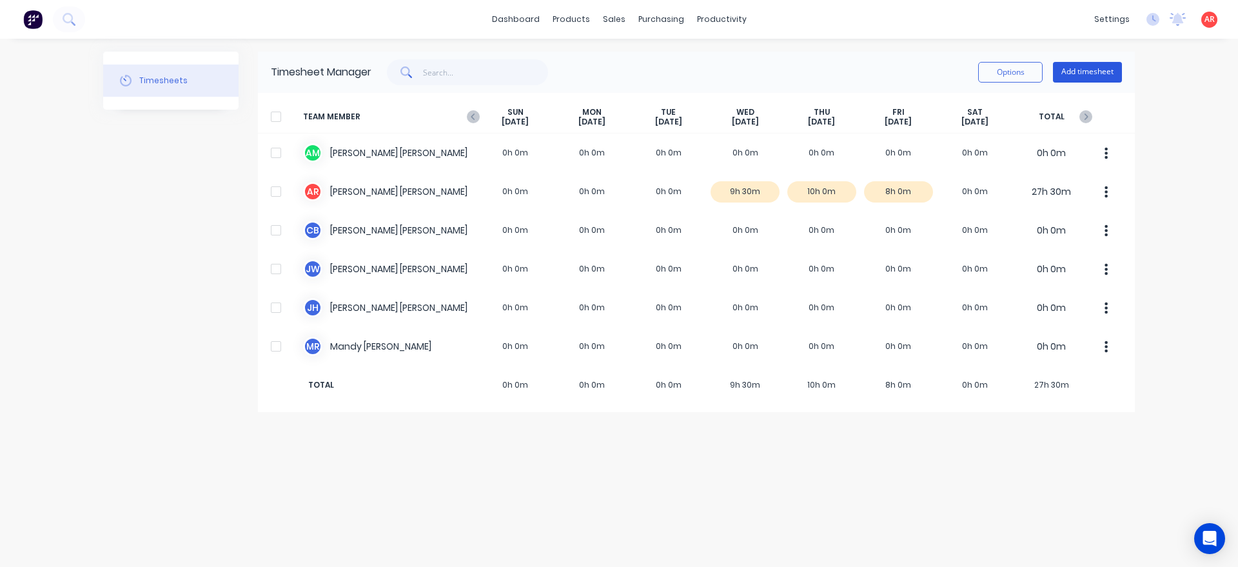
click at [1080, 67] on button "Add timesheet" at bounding box center [1087, 72] width 69 height 21
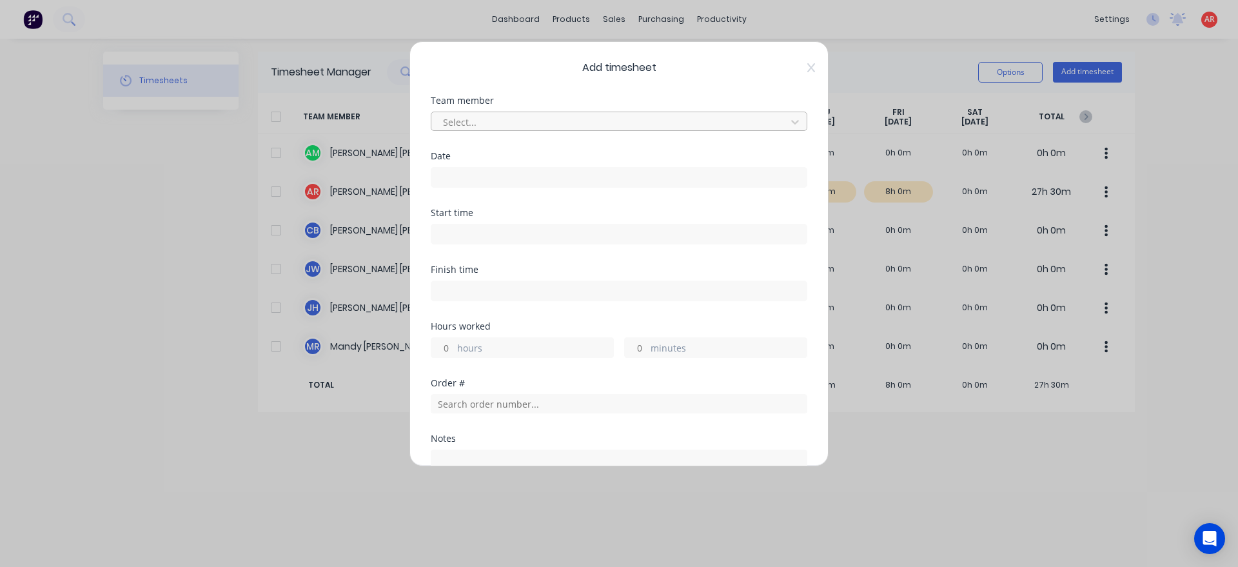
click at [500, 118] on div at bounding box center [611, 122] width 338 height 16
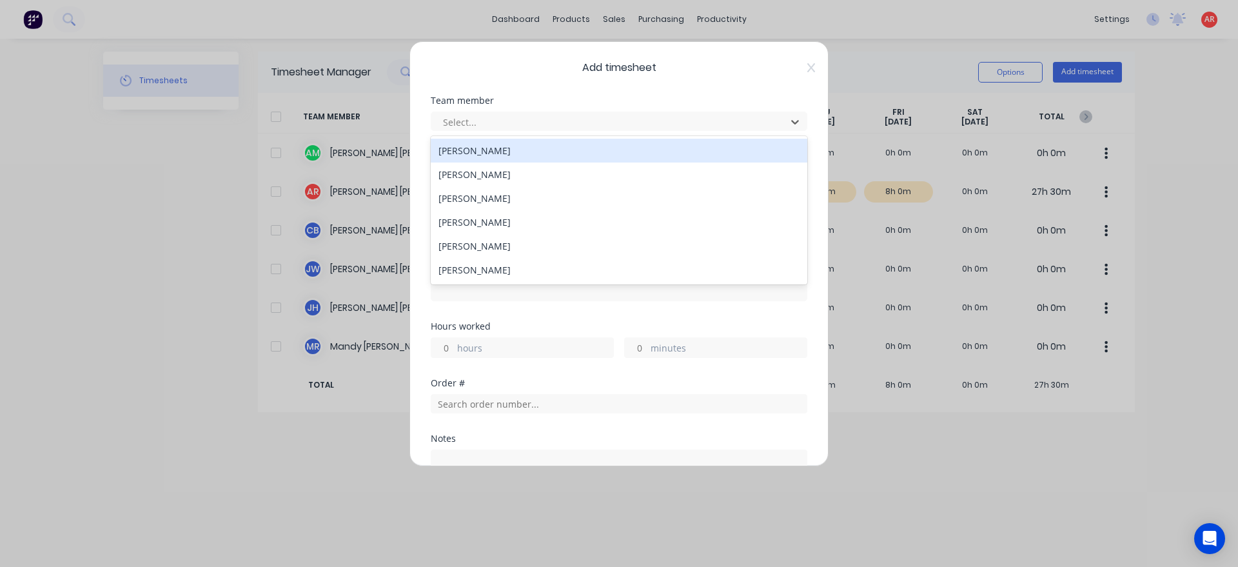
click at [491, 170] on div "[PERSON_NAME]" at bounding box center [619, 175] width 377 height 24
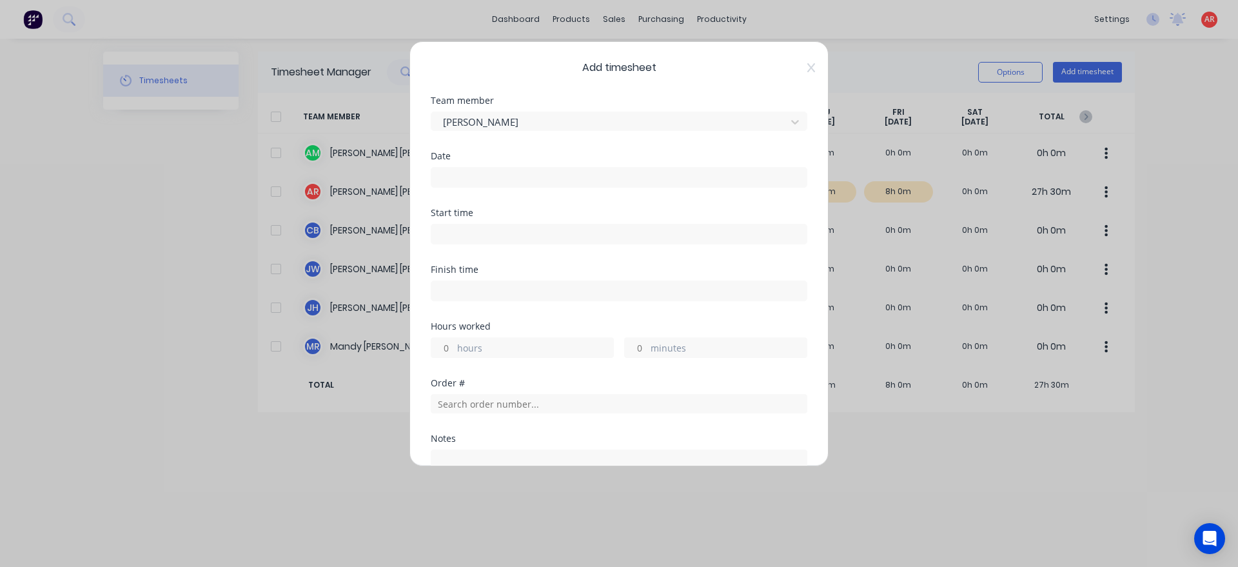
click at [491, 170] on input at bounding box center [618, 177] width 375 height 19
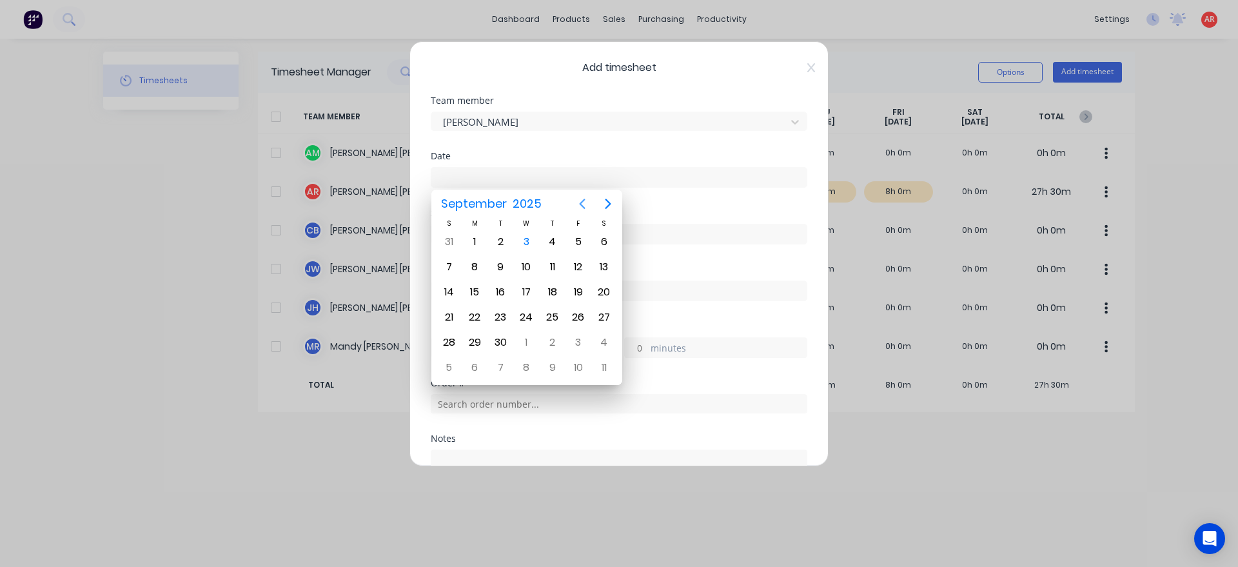
click at [580, 197] on icon "Previous page" at bounding box center [582, 203] width 15 height 15
click at [529, 321] on div "20" at bounding box center [526, 317] width 19 height 19
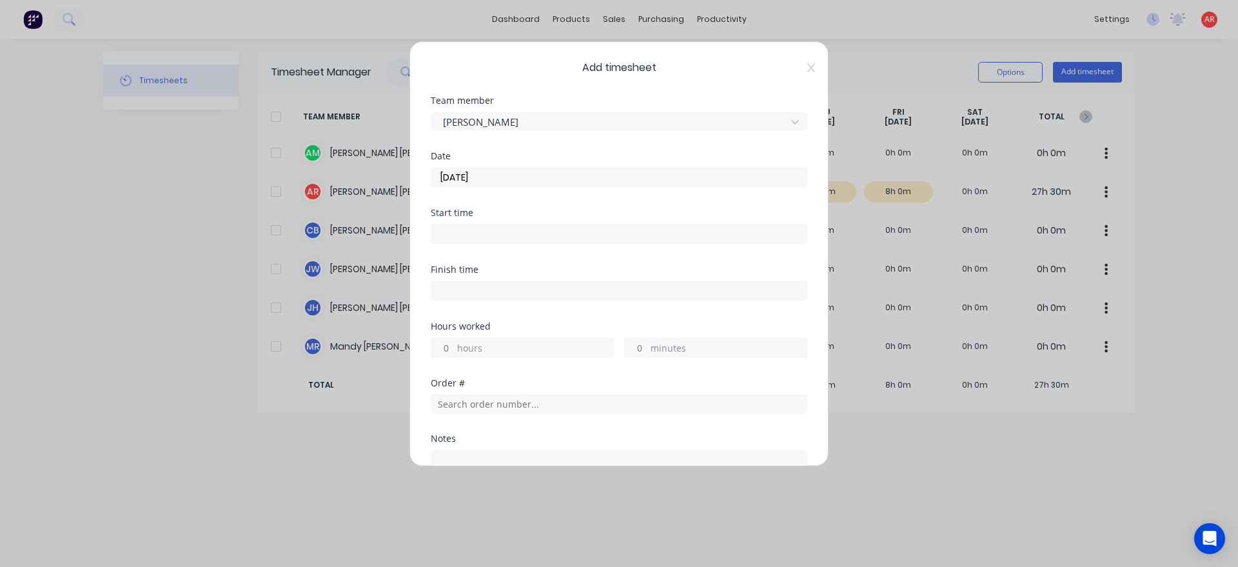
click at [488, 230] on input at bounding box center [618, 233] width 375 height 19
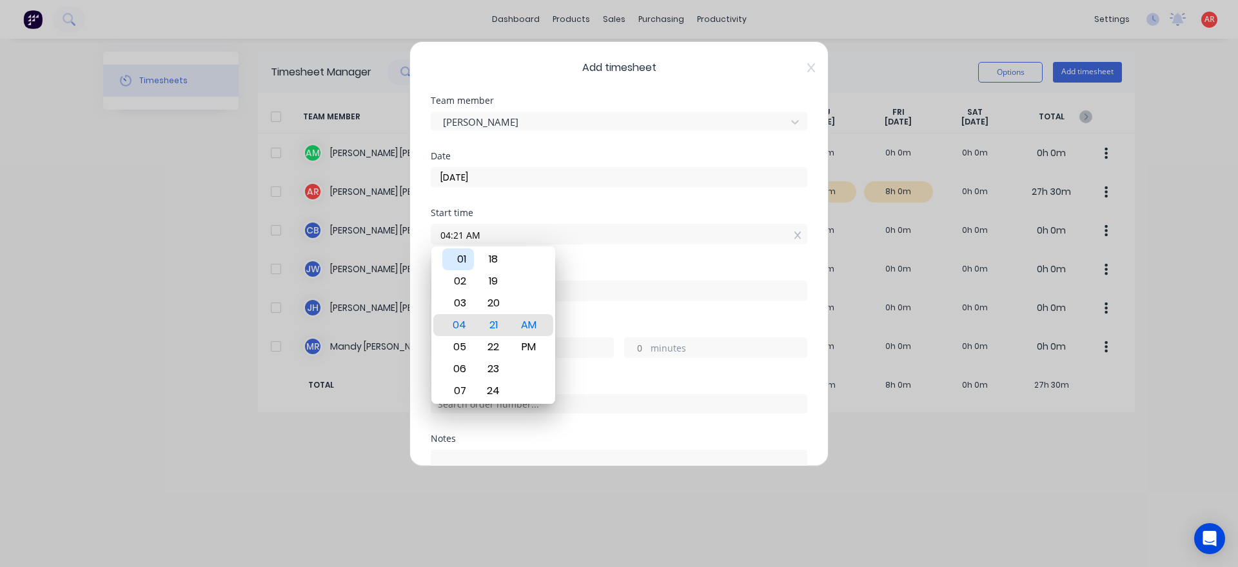
click at [466, 261] on div "01" at bounding box center [458, 259] width 32 height 22
click at [499, 344] on div "30" at bounding box center [494, 347] width 32 height 22
click at [516, 346] on div "PM" at bounding box center [529, 347] width 32 height 22
click at [589, 320] on div "Finish time" at bounding box center [619, 293] width 377 height 57
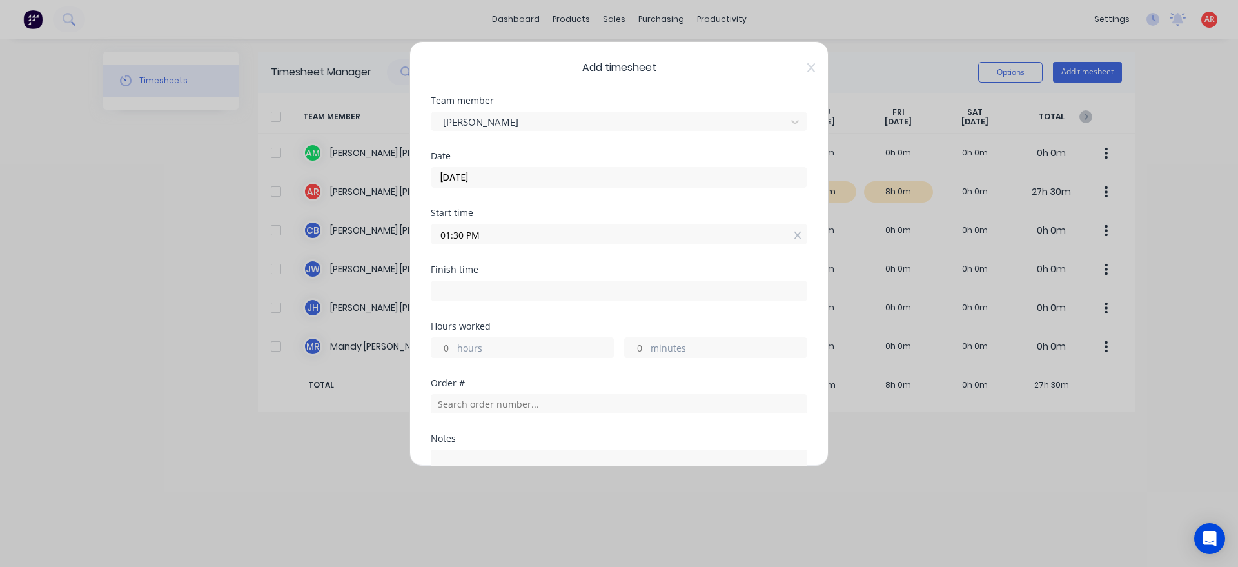
click at [558, 290] on input at bounding box center [618, 290] width 375 height 19
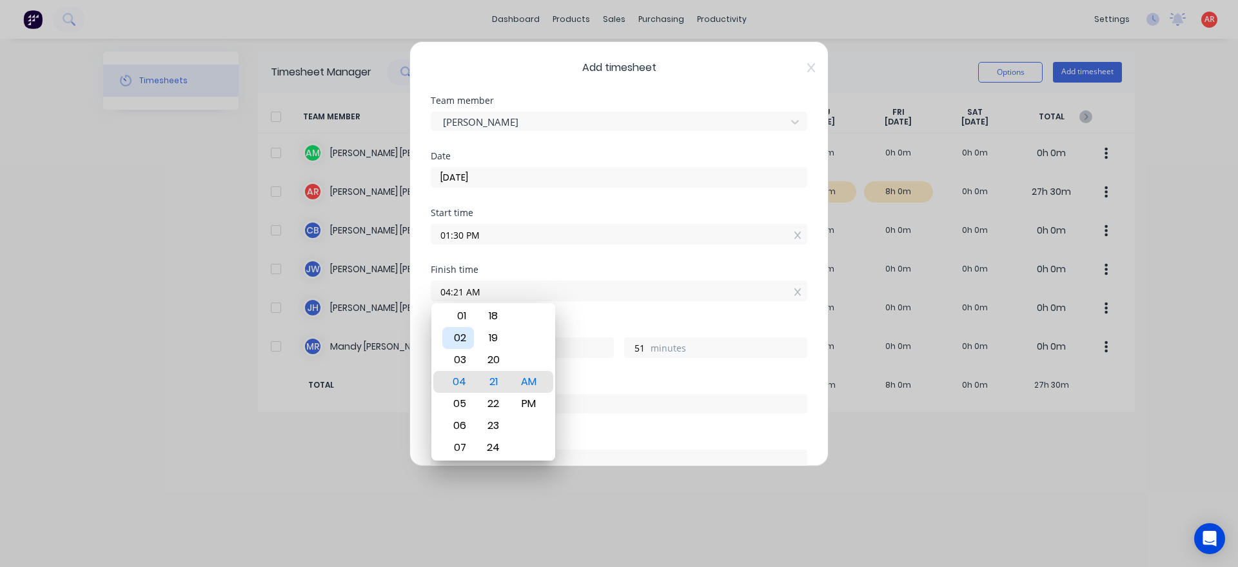
click at [468, 340] on div "02" at bounding box center [458, 338] width 32 height 22
click at [493, 363] on div "15" at bounding box center [494, 360] width 32 height 22
click at [526, 404] on div "PM" at bounding box center [529, 404] width 32 height 22
click at [575, 379] on div "Order #" at bounding box center [619, 383] width 377 height 9
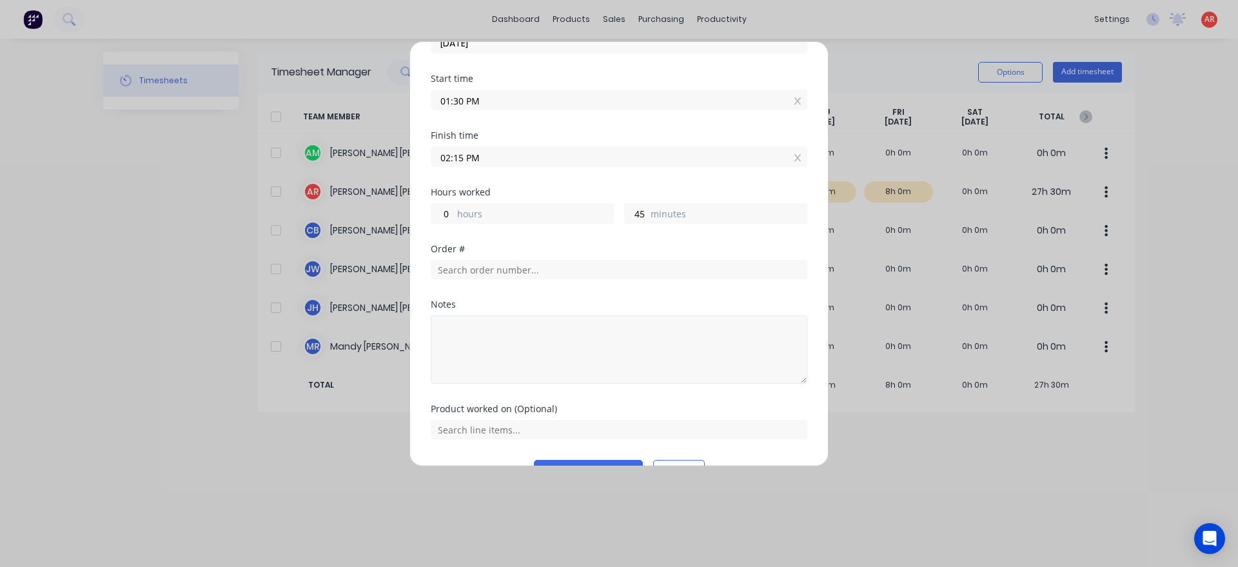
scroll to position [147, 0]
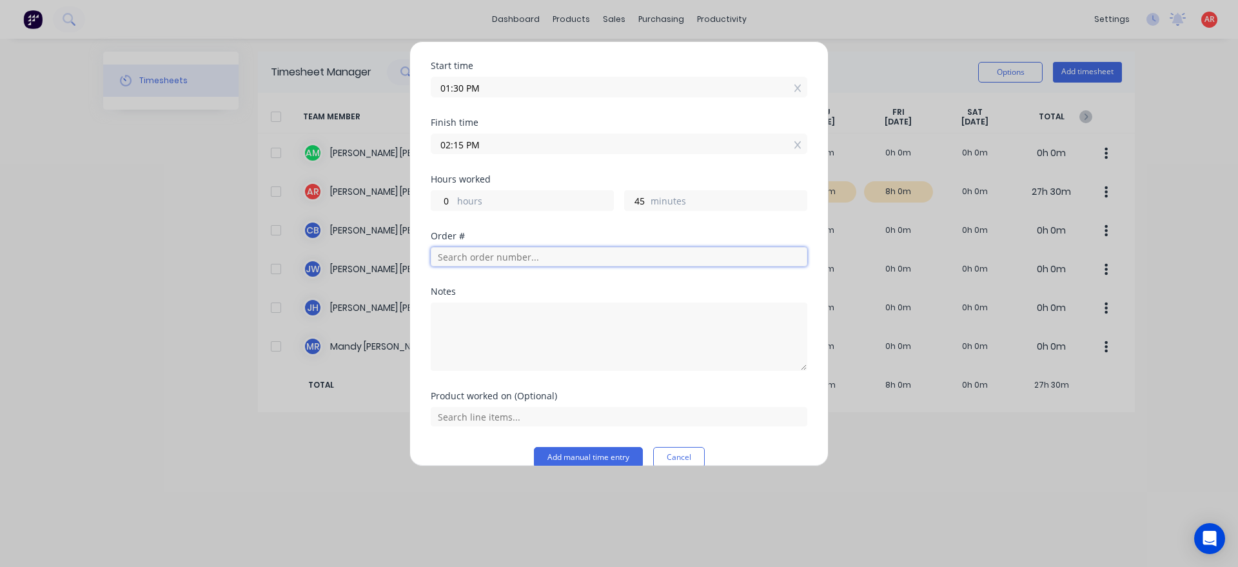
click at [494, 256] on input "text" at bounding box center [619, 256] width 377 height 19
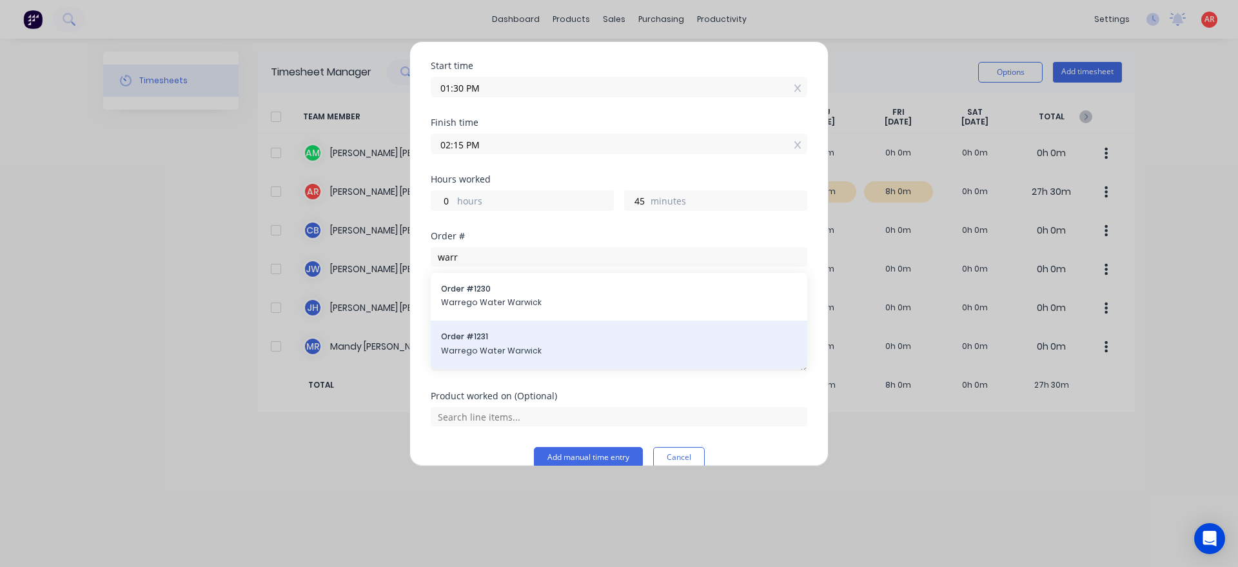
click at [522, 333] on span "Order # 1231" at bounding box center [619, 337] width 356 height 12
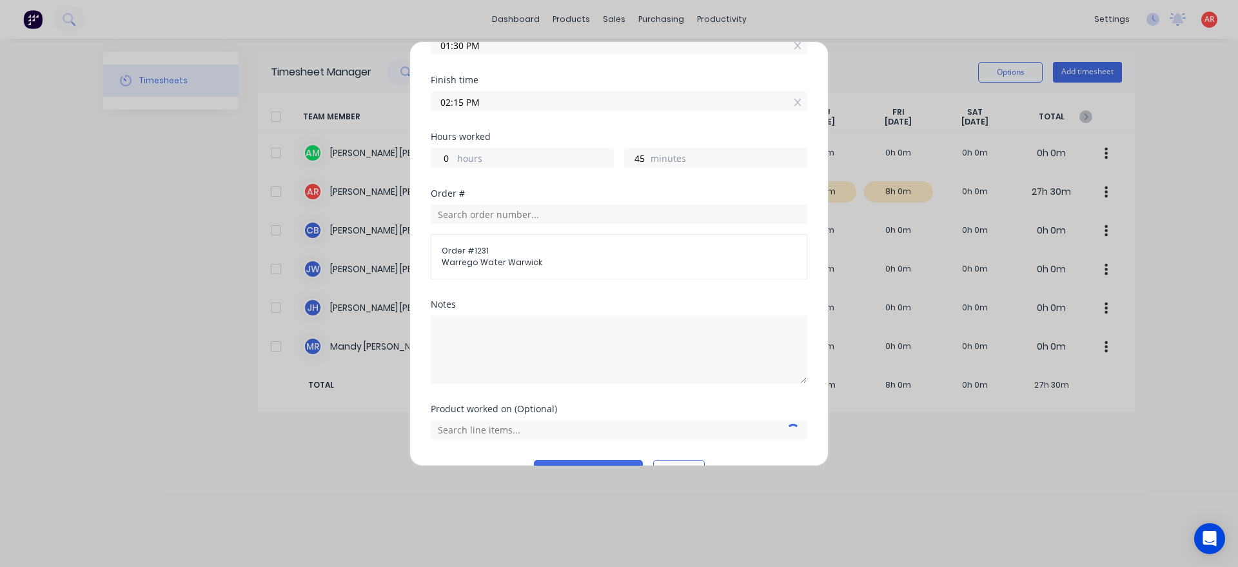
scroll to position [223, 0]
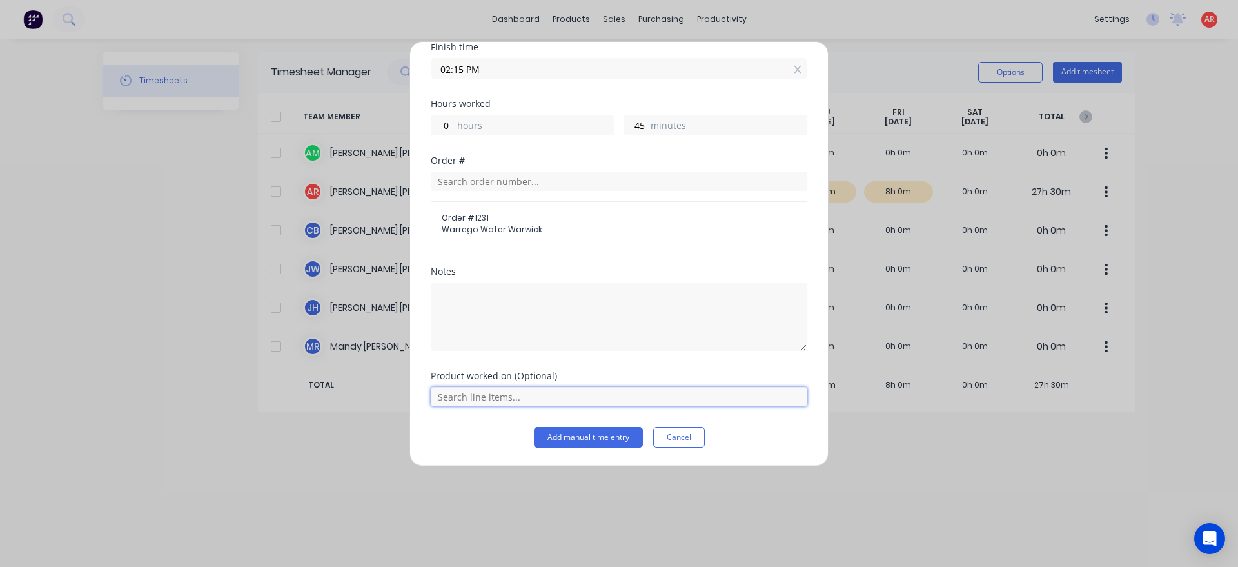
click at [482, 390] on input "text" at bounding box center [619, 396] width 377 height 19
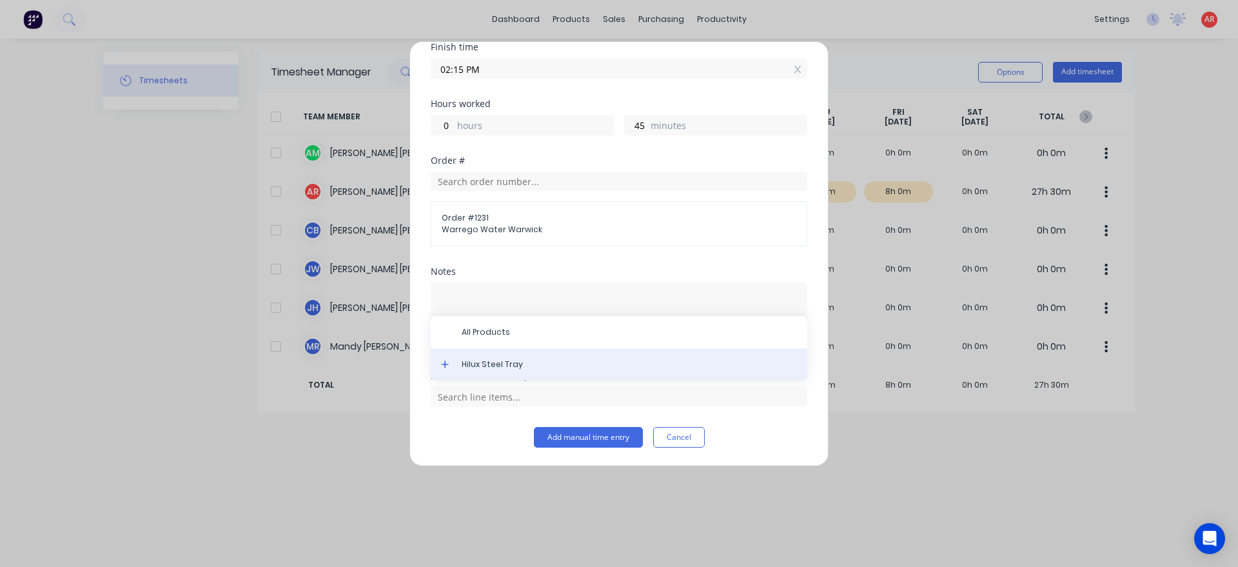
click at [489, 365] on span "Hilux Steel Tray" at bounding box center [629, 365] width 335 height 12
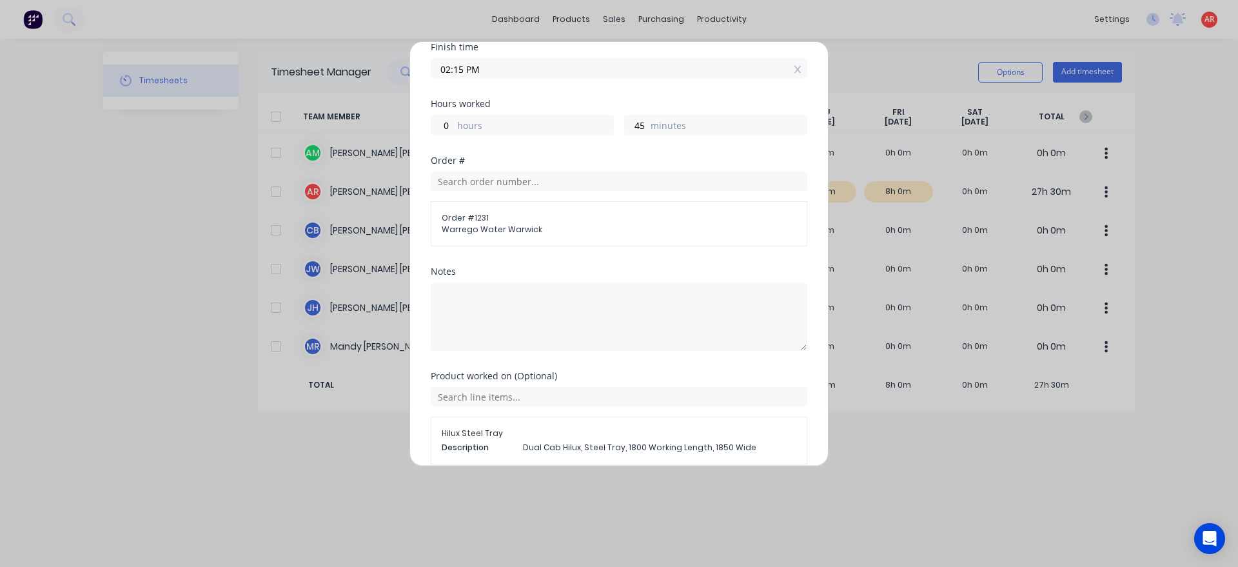
scroll to position [281, 0]
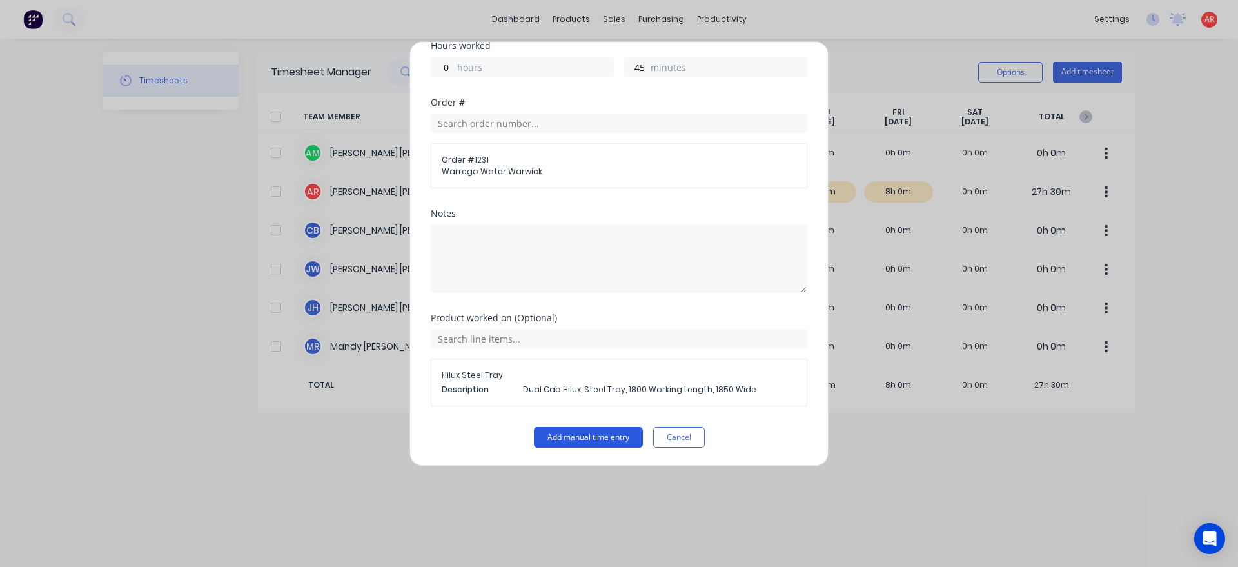
click at [593, 438] on button "Add manual time entry" at bounding box center [588, 437] width 109 height 21
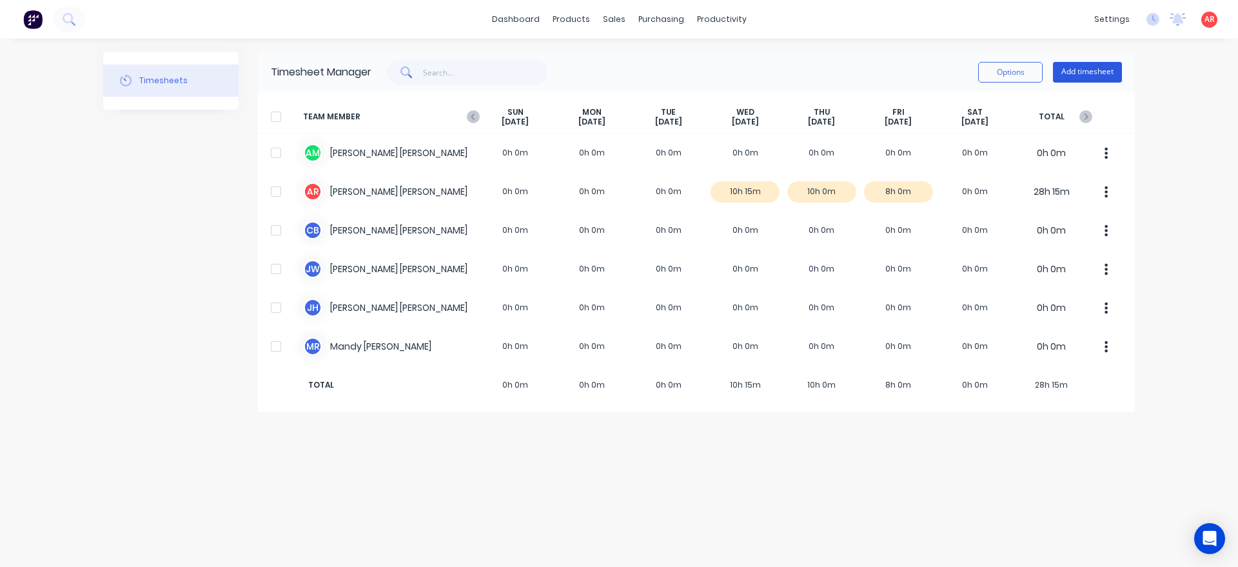
click at [1096, 75] on button "Add timesheet" at bounding box center [1087, 72] width 69 height 21
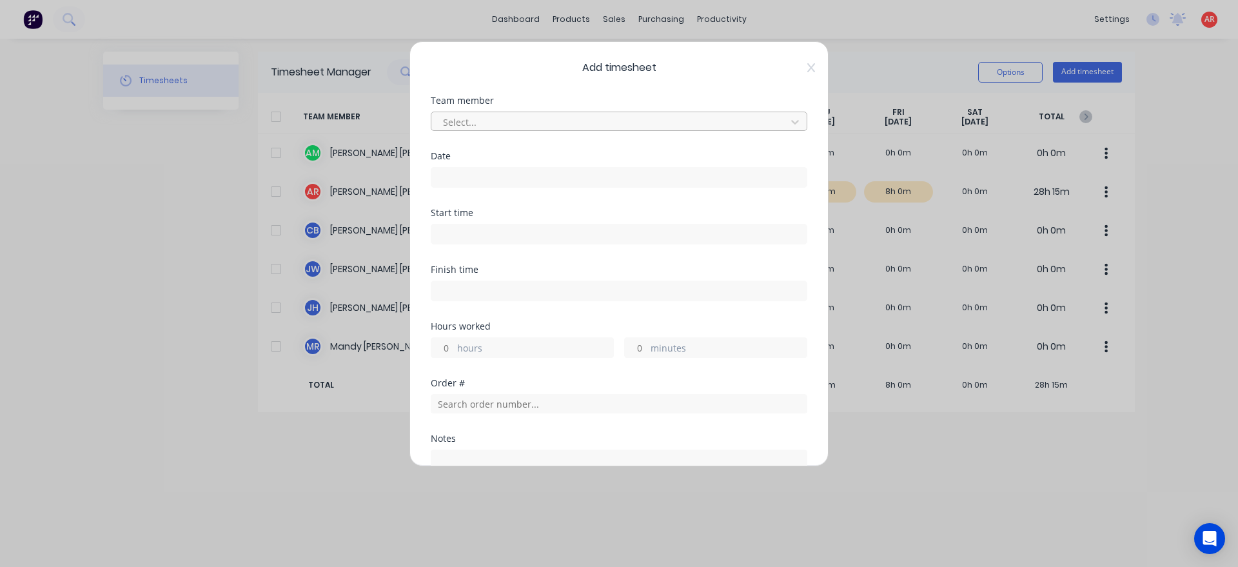
click at [628, 117] on div at bounding box center [611, 122] width 338 height 16
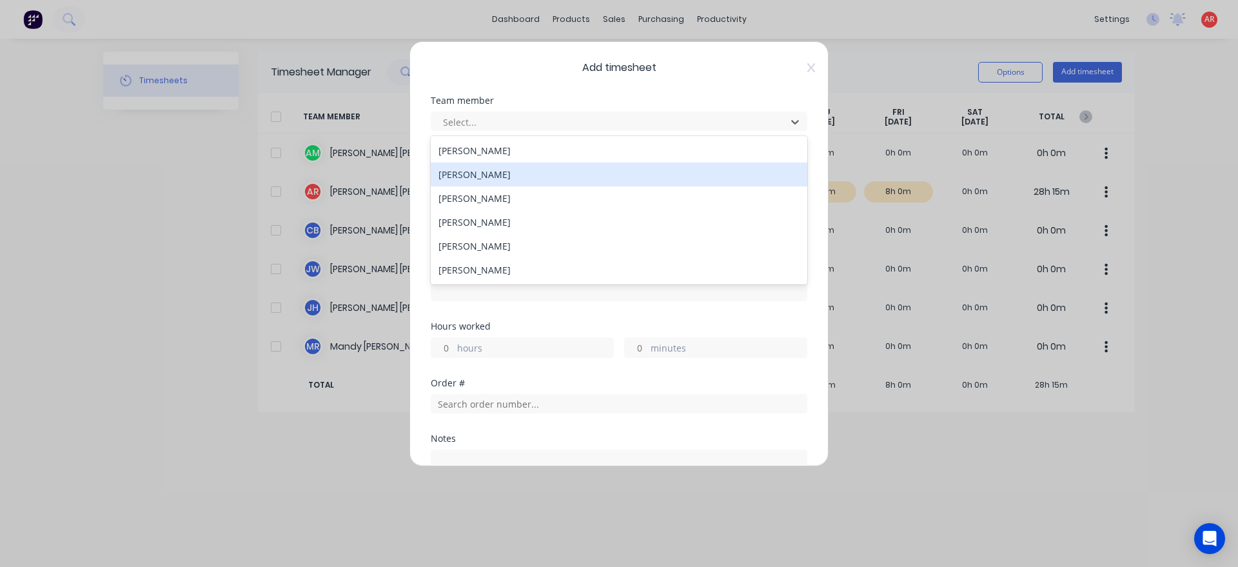
click at [591, 182] on div "[PERSON_NAME]" at bounding box center [619, 175] width 377 height 24
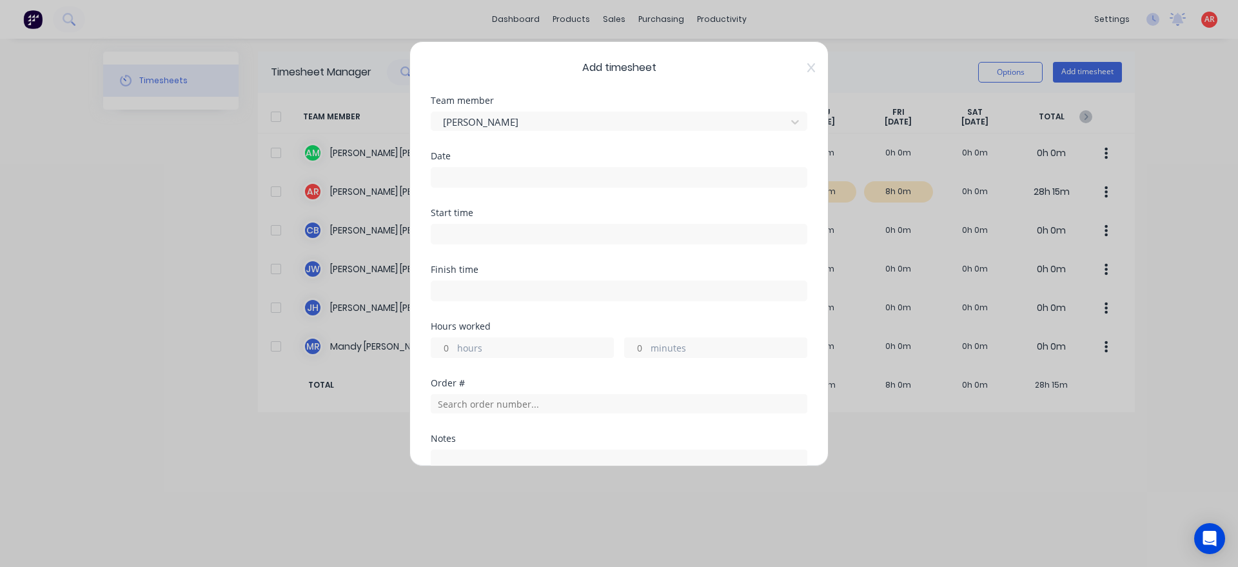
click at [591, 182] on input at bounding box center [618, 177] width 375 height 19
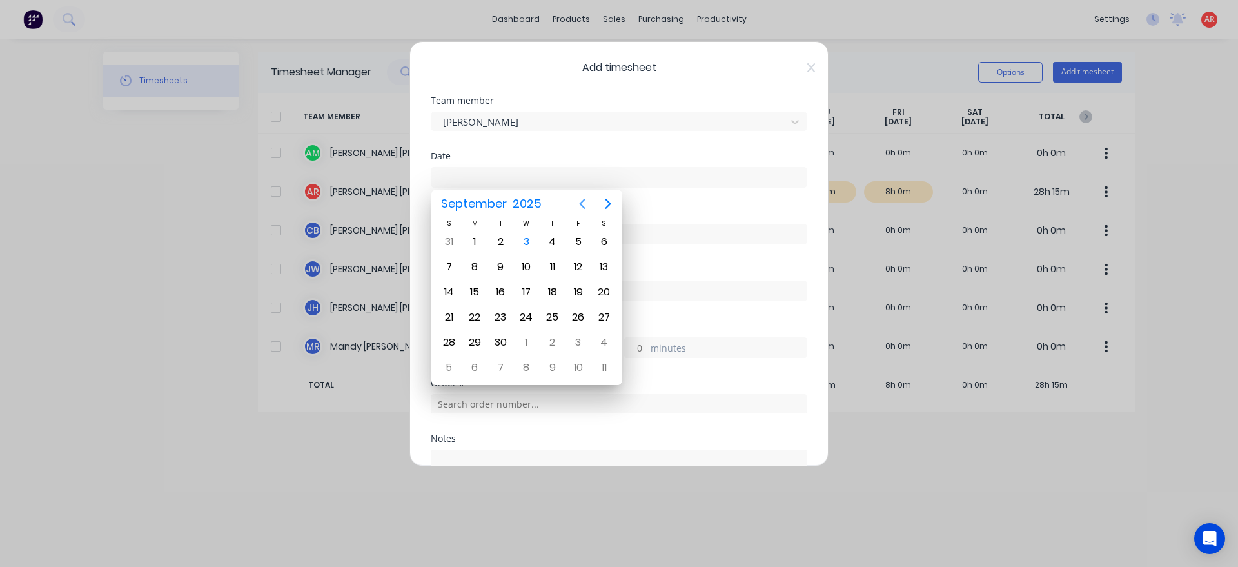
click at [585, 202] on icon "Previous page" at bounding box center [582, 203] width 15 height 15
click at [499, 321] on div "19" at bounding box center [500, 317] width 19 height 19
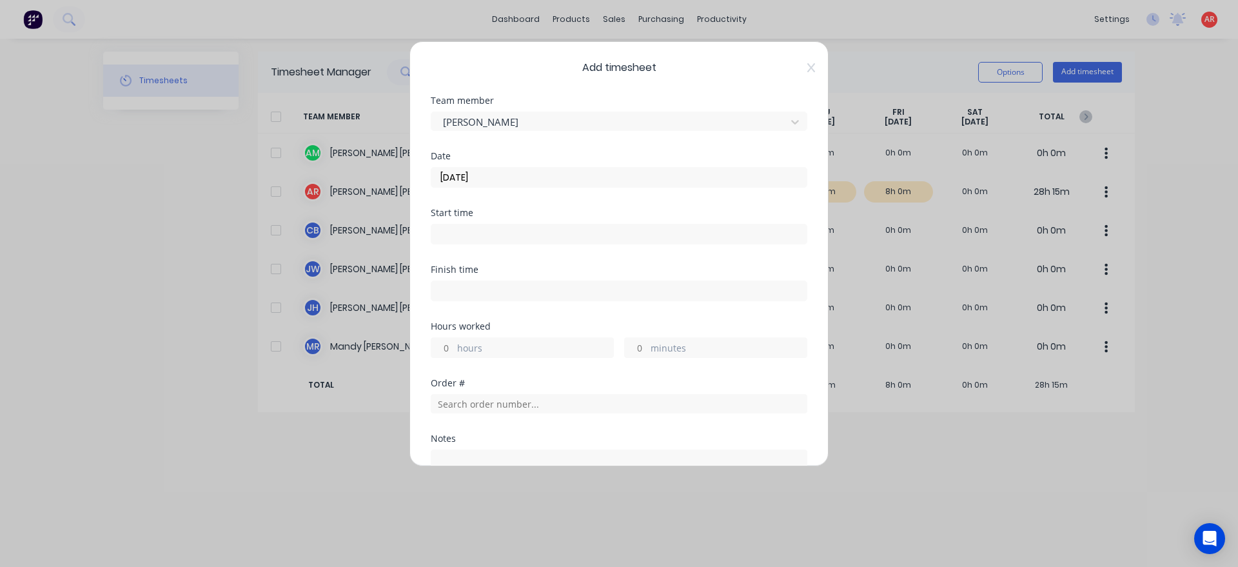
click at [491, 228] on input at bounding box center [618, 233] width 375 height 19
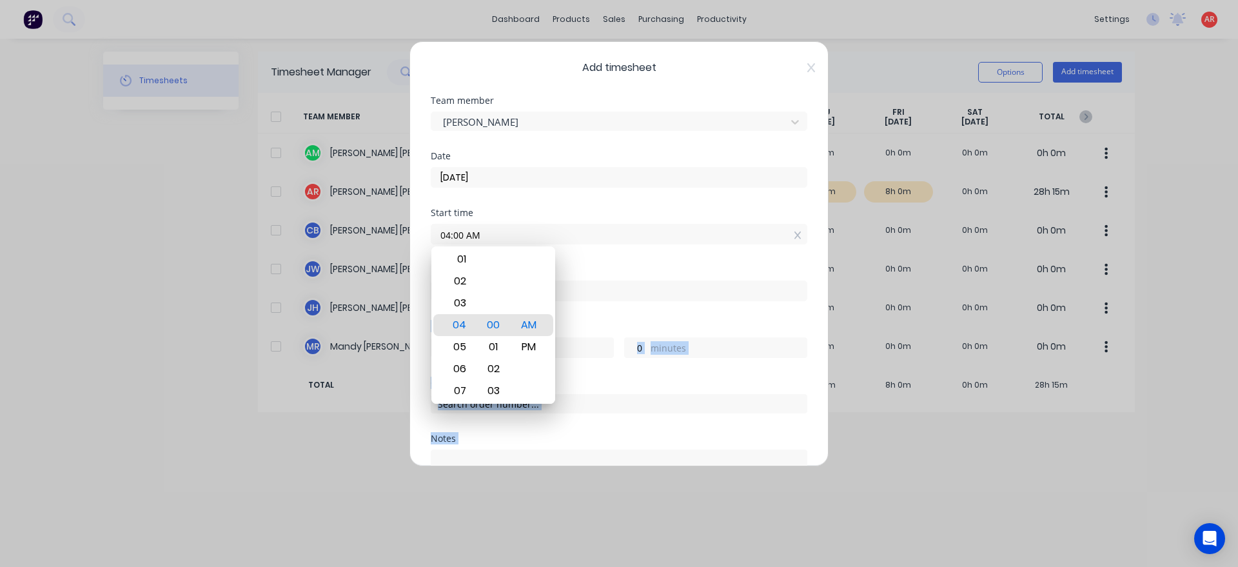
drag, startPoint x: 599, startPoint y: 318, endPoint x: 582, endPoint y: 299, distance: 25.6
click at [600, 318] on div "Finish time" at bounding box center [619, 293] width 377 height 57
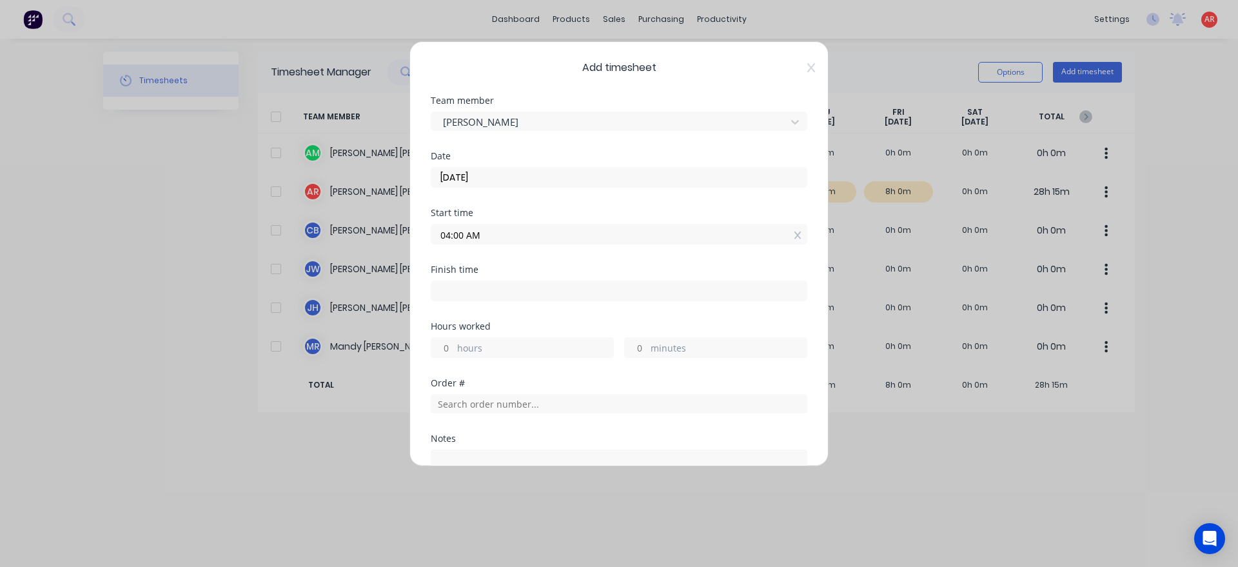
click at [549, 281] on label at bounding box center [619, 291] width 377 height 21
click at [549, 281] on input at bounding box center [618, 290] width 375 height 19
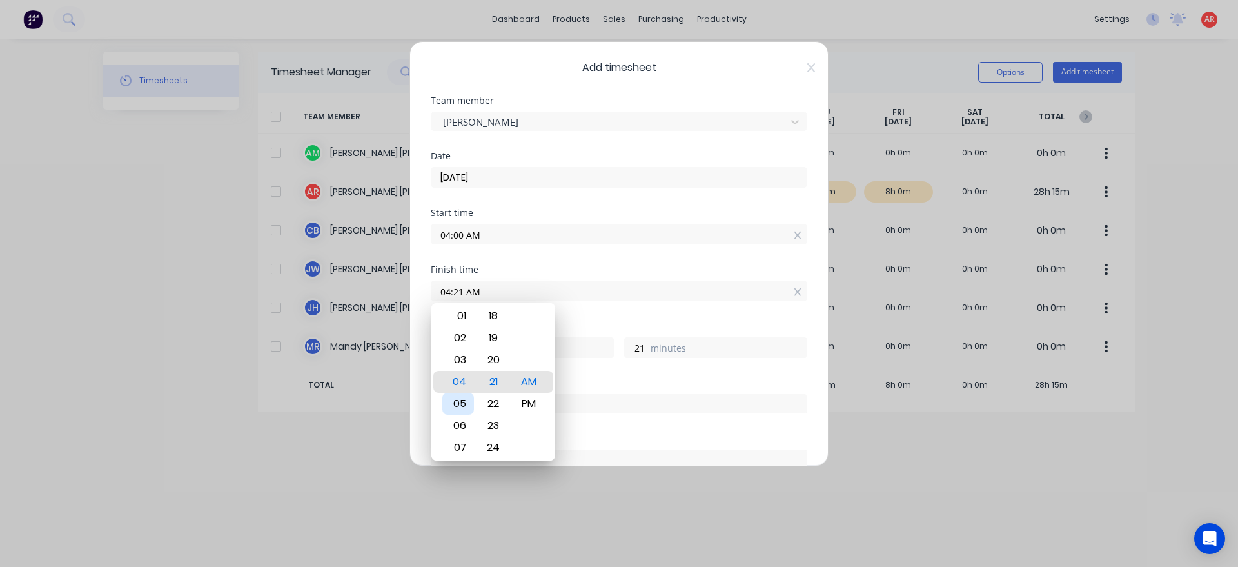
click at [457, 397] on div "05" at bounding box center [458, 404] width 32 height 22
click at [588, 393] on div at bounding box center [619, 402] width 377 height 23
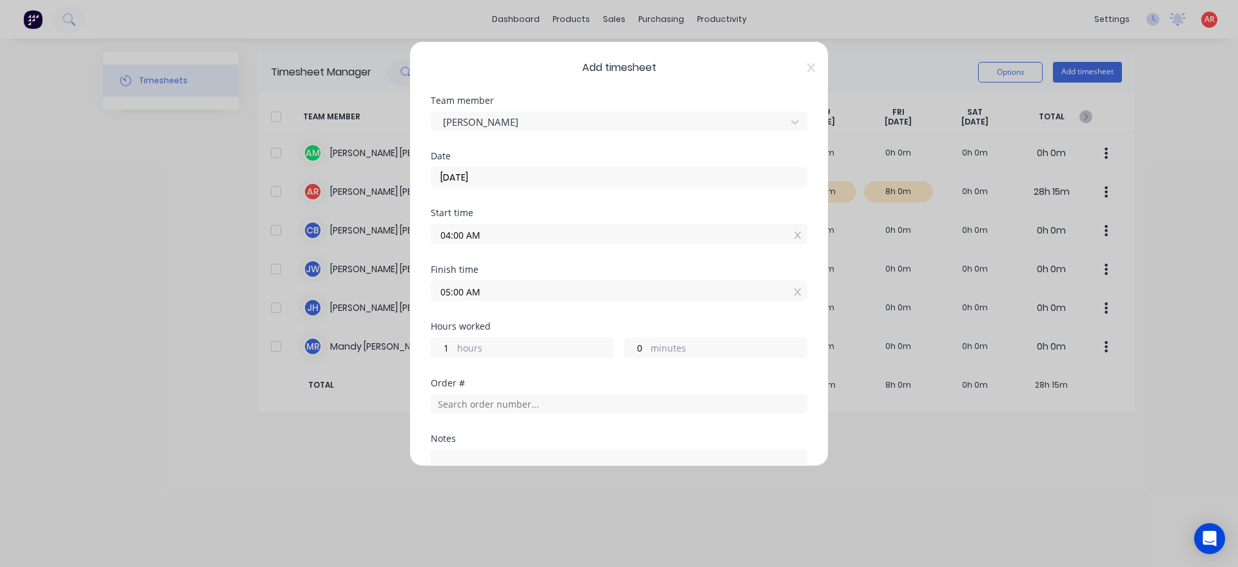
scroll to position [167, 0]
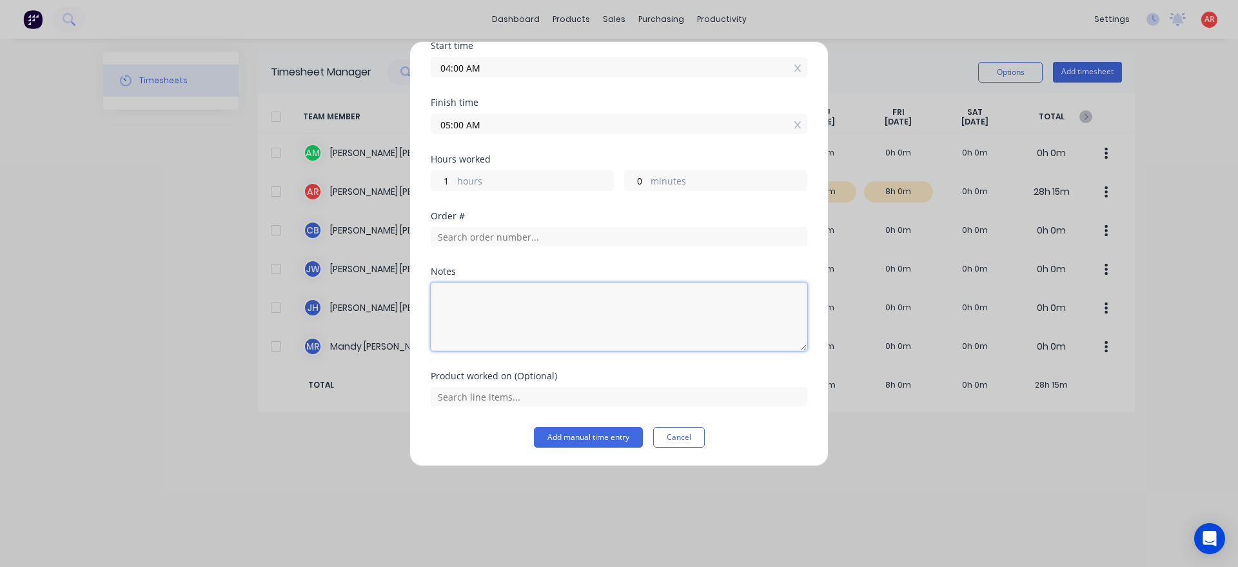
click at [522, 317] on textarea at bounding box center [619, 316] width 377 height 68
click at [598, 430] on button "Add manual time entry" at bounding box center [588, 437] width 109 height 21
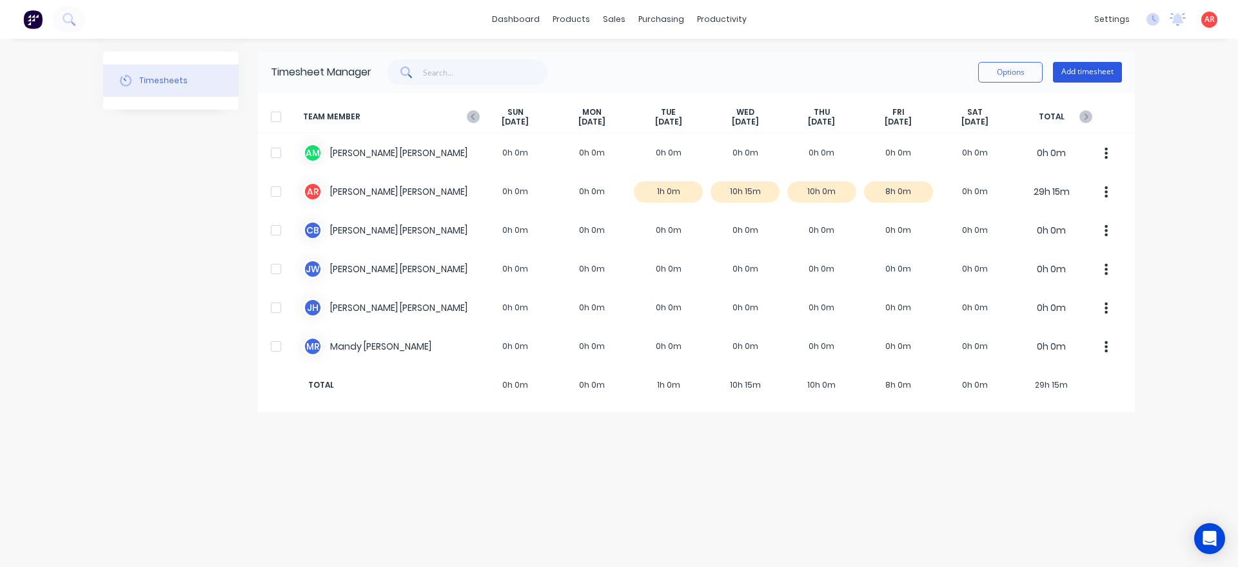
click at [1098, 68] on button "Add timesheet" at bounding box center [1087, 72] width 69 height 21
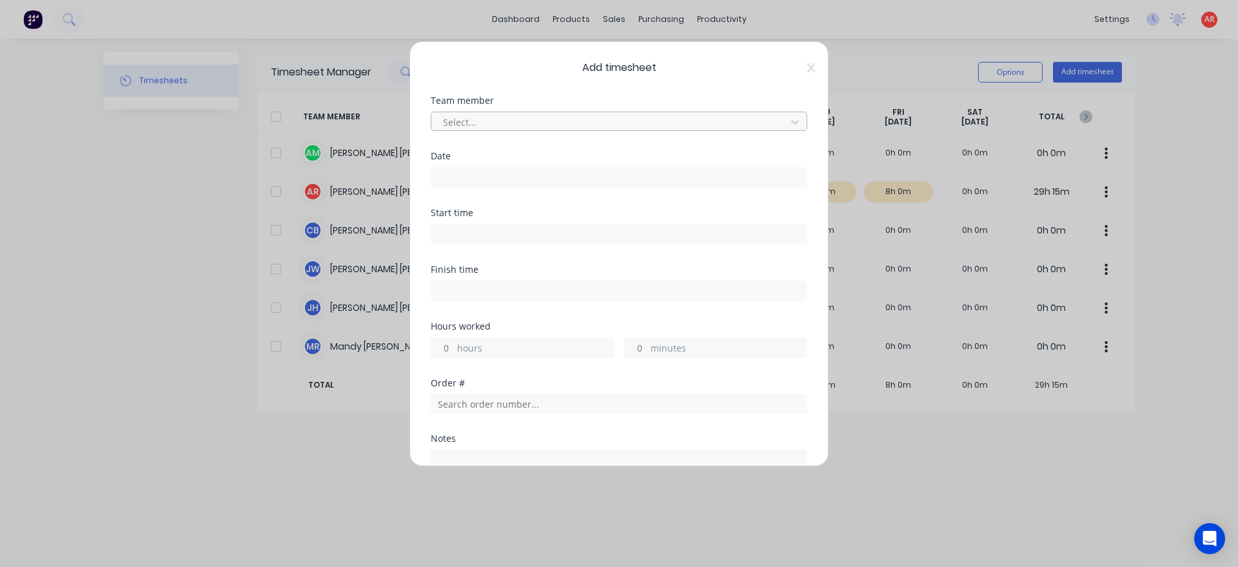
click at [666, 112] on div "Select..." at bounding box center [611, 121] width 346 height 19
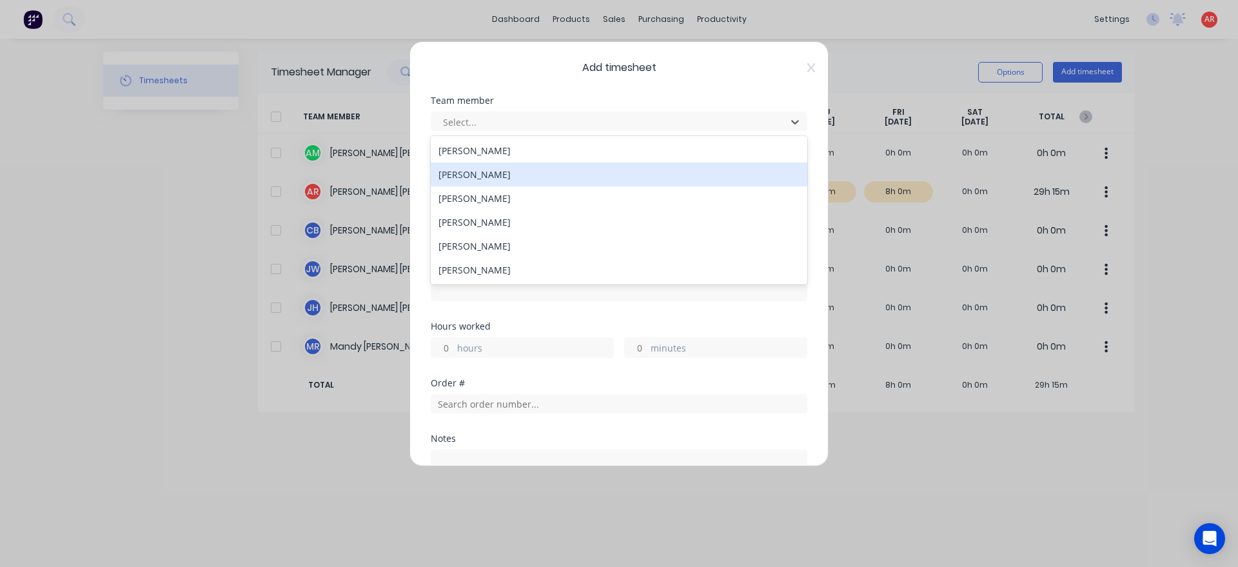
click at [561, 166] on div "[PERSON_NAME]" at bounding box center [619, 175] width 377 height 24
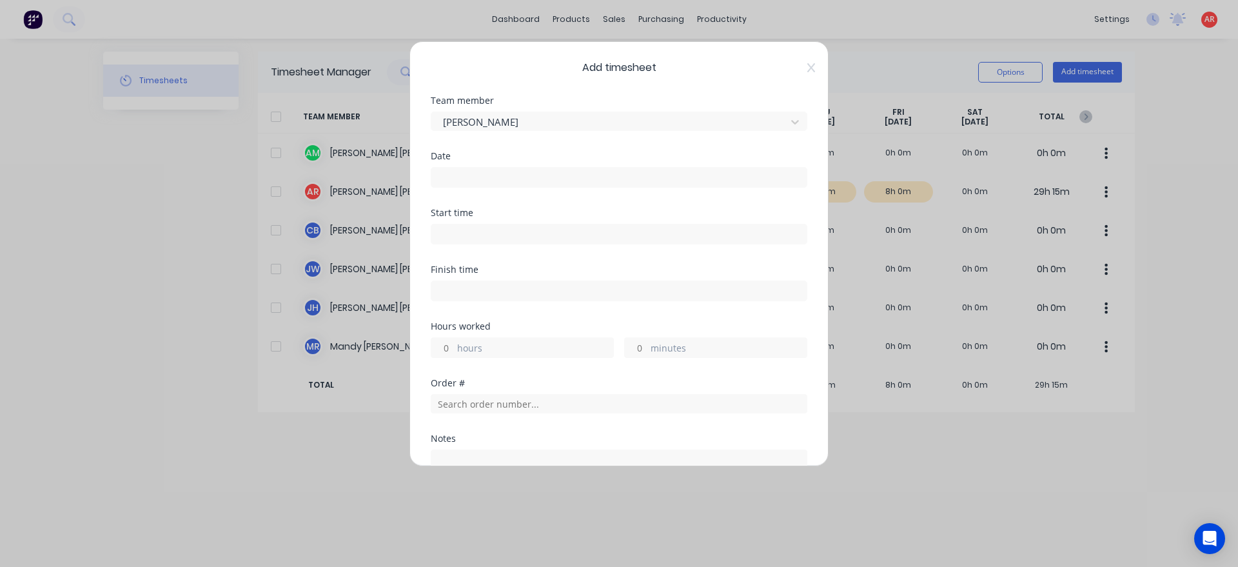
click at [558, 173] on input at bounding box center [618, 177] width 375 height 19
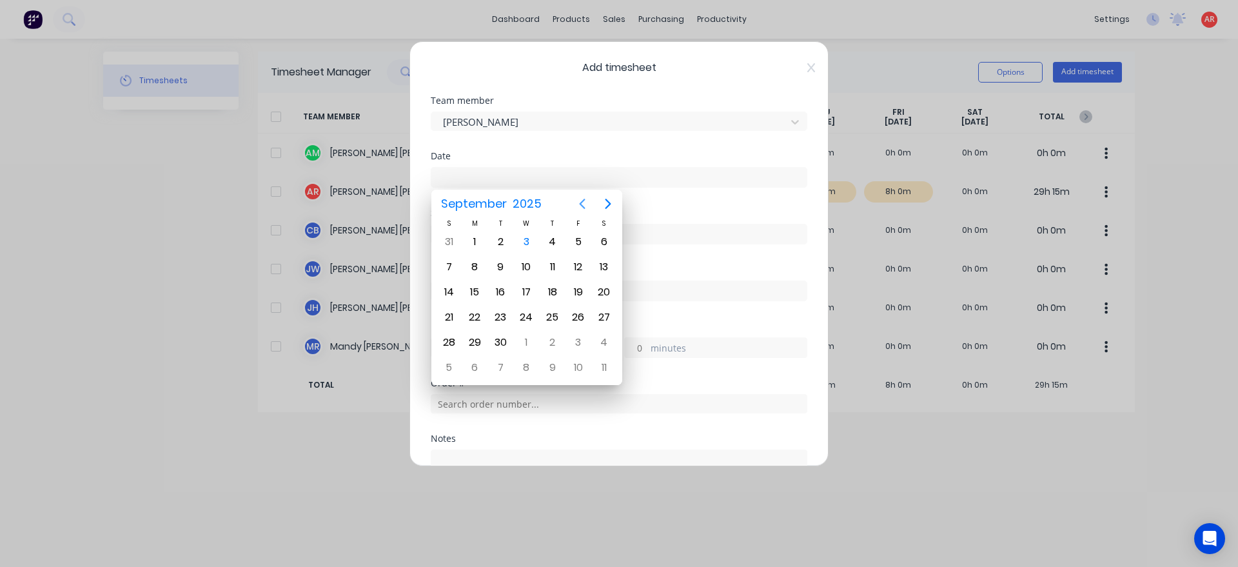
click at [587, 205] on icon "Previous page" at bounding box center [582, 203] width 15 height 15
click at [495, 321] on div "19" at bounding box center [500, 317] width 19 height 19
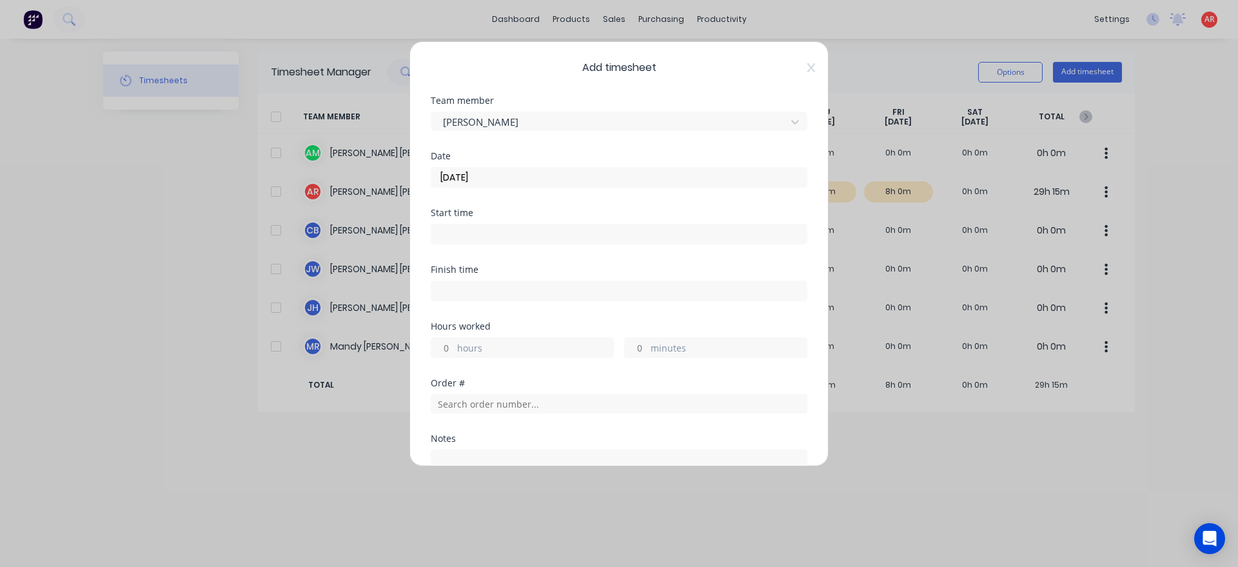
click at [491, 232] on input at bounding box center [618, 233] width 375 height 19
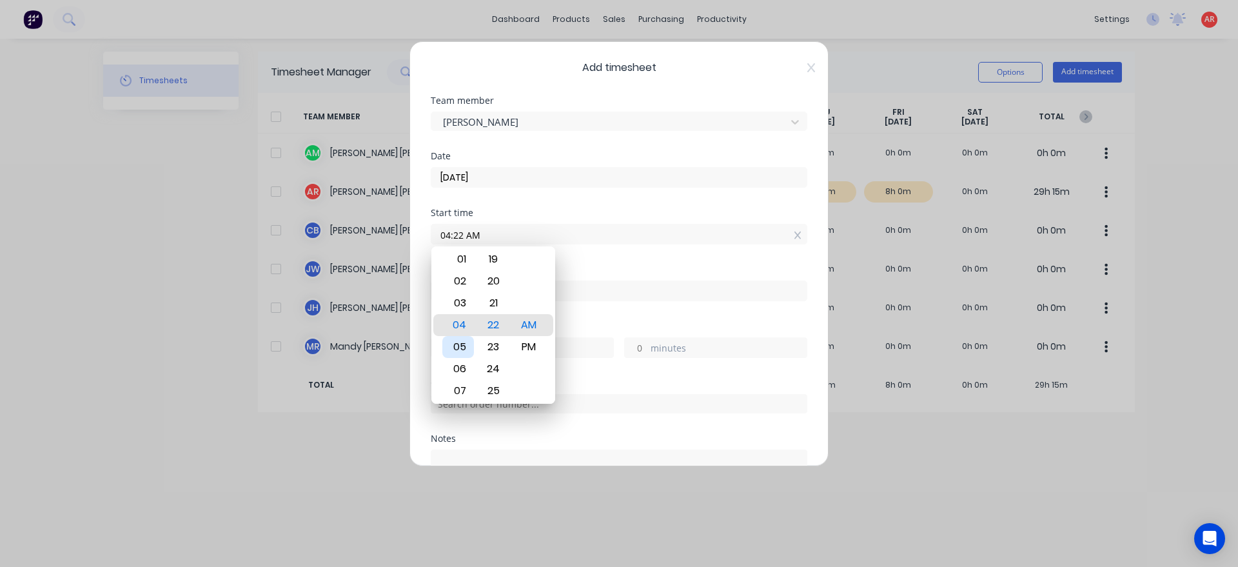
click at [465, 342] on div "05" at bounding box center [458, 347] width 32 height 22
click at [574, 329] on div "Hours worked" at bounding box center [619, 326] width 377 height 9
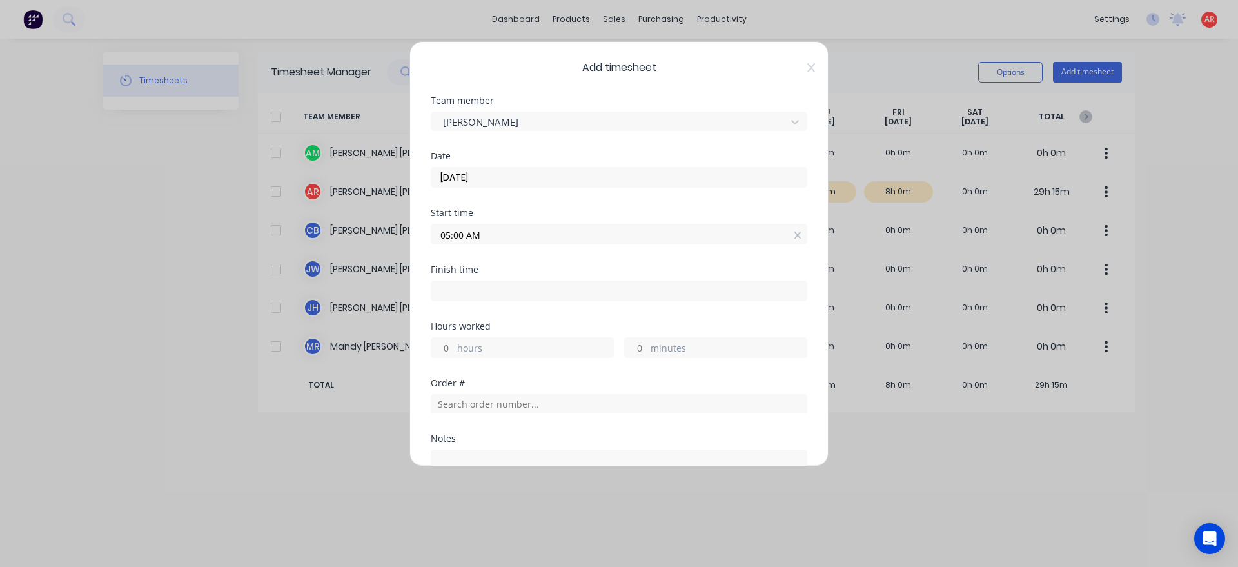
click at [568, 292] on input at bounding box center [618, 290] width 375 height 19
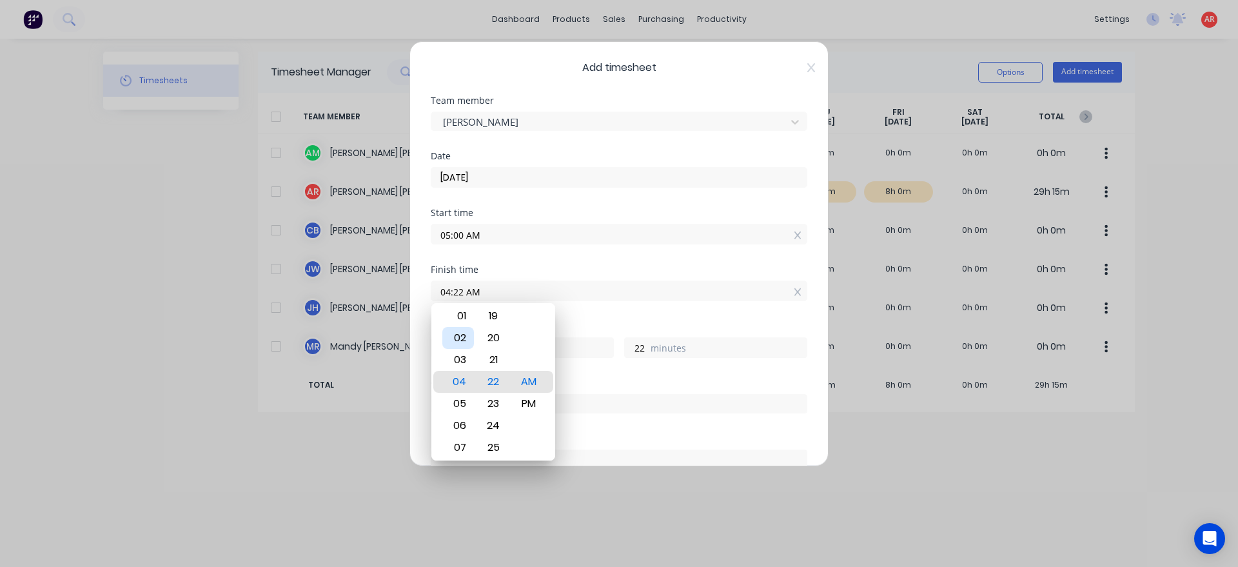
click at [473, 334] on div "02" at bounding box center [458, 338] width 32 height 22
click at [495, 346] on div "15" at bounding box center [494, 338] width 32 height 22
click at [536, 406] on div "PM" at bounding box center [529, 404] width 32 height 22
click at [580, 373] on div "Hours worked 9 hours 15 minutes" at bounding box center [619, 350] width 377 height 57
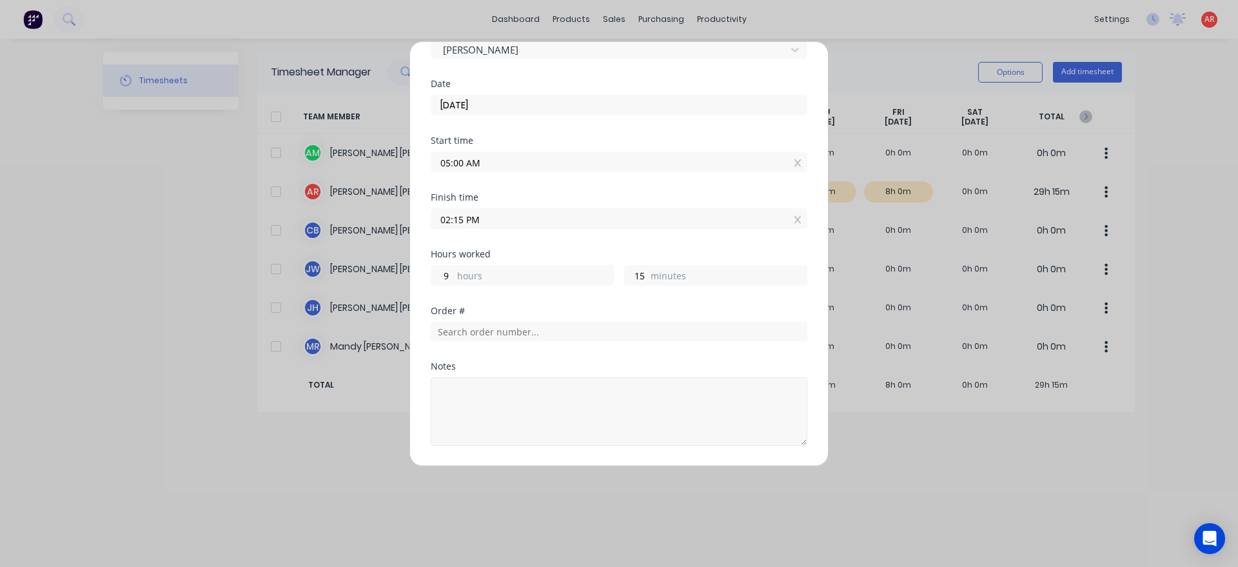
scroll to position [147, 0]
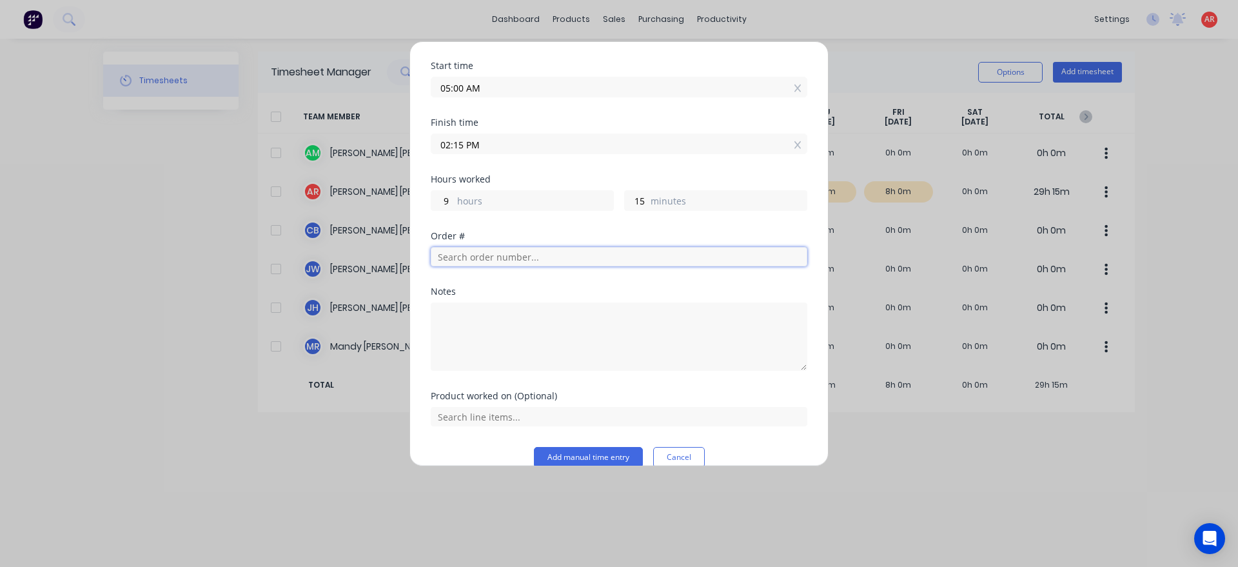
click at [493, 261] on input "text" at bounding box center [619, 256] width 377 height 19
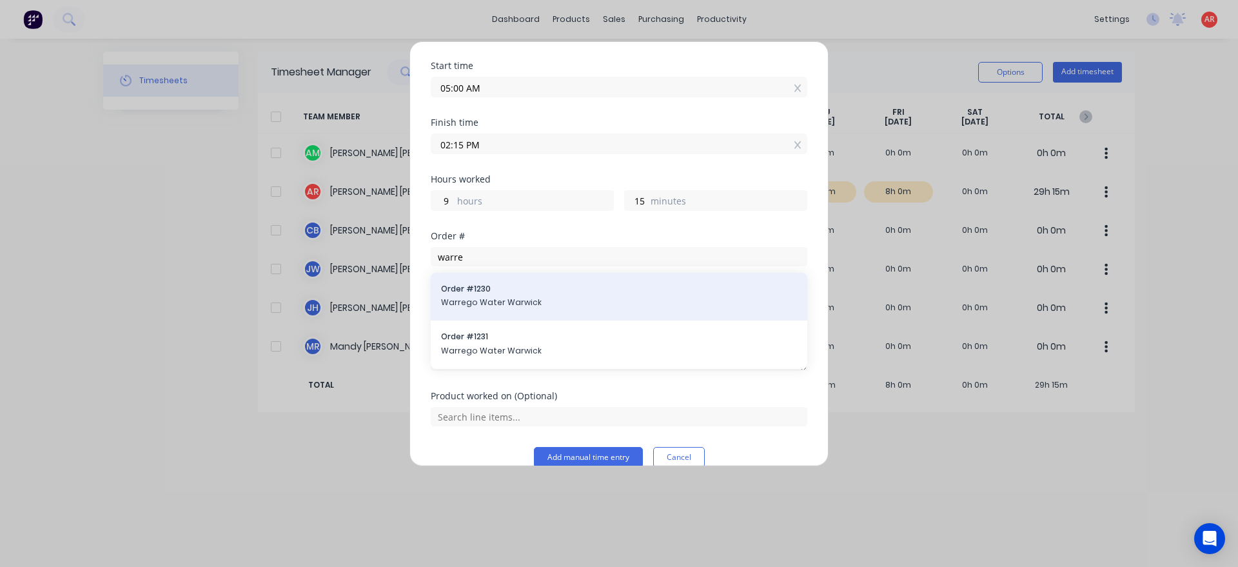
click at [513, 294] on span "Order # 1230" at bounding box center [619, 289] width 356 height 12
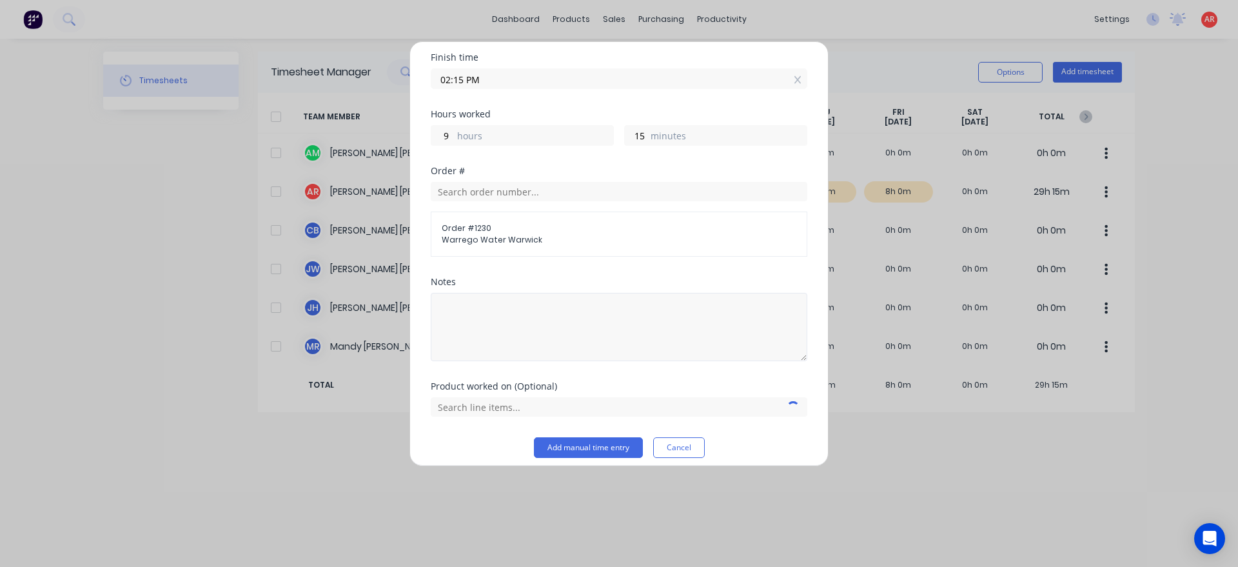
scroll to position [221, 0]
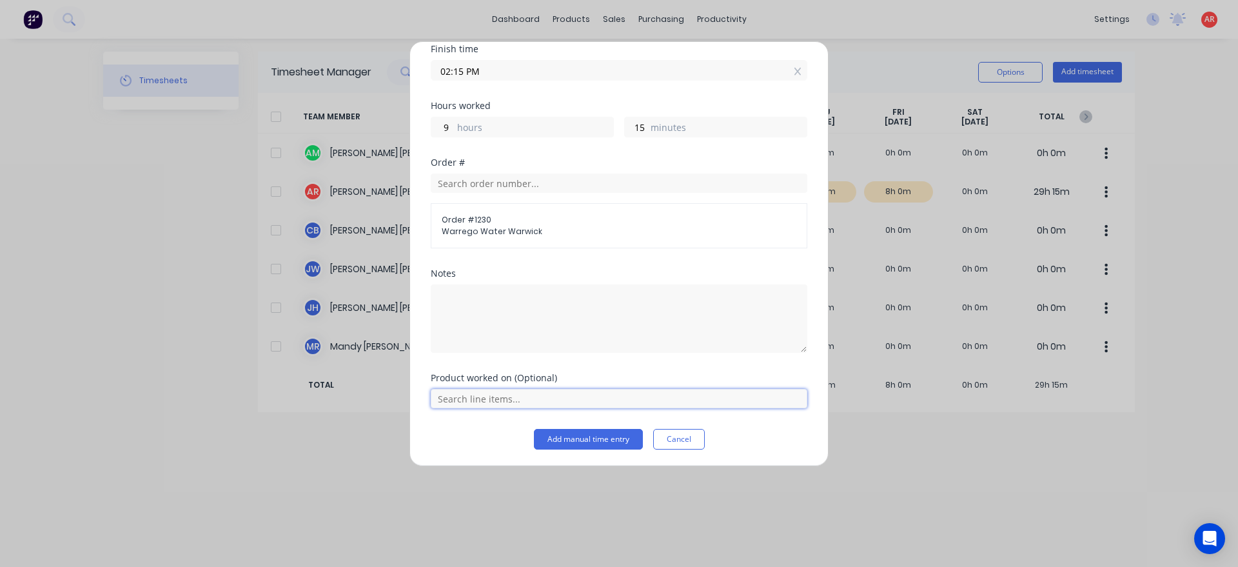
click at [480, 401] on input "text" at bounding box center [619, 398] width 377 height 19
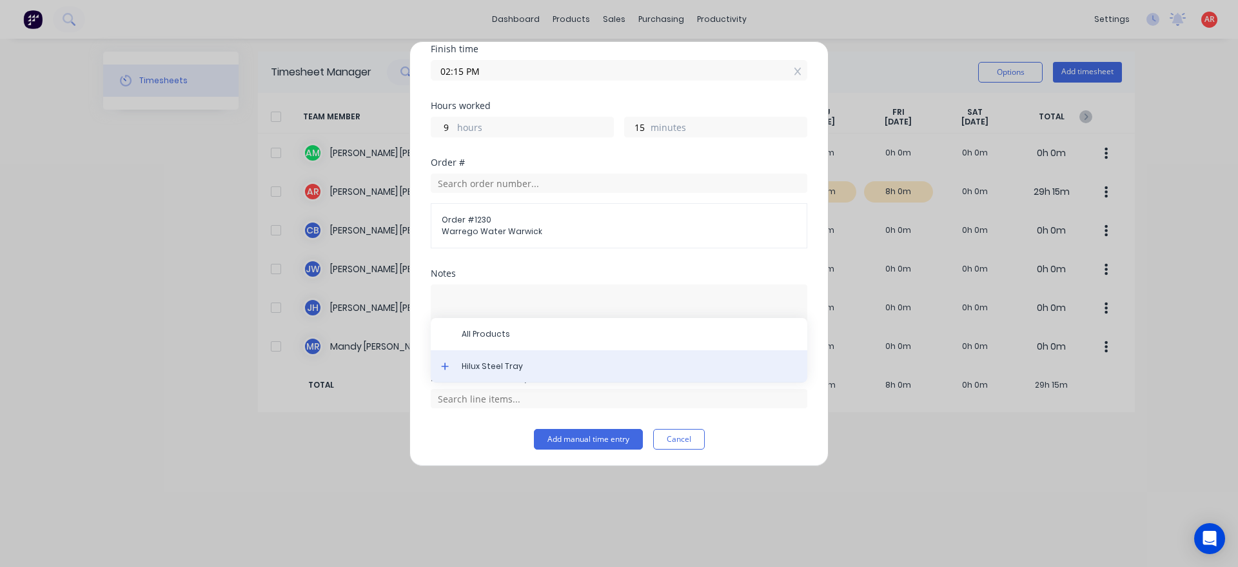
click at [481, 376] on div "Hilux Steel Tray" at bounding box center [619, 366] width 377 height 32
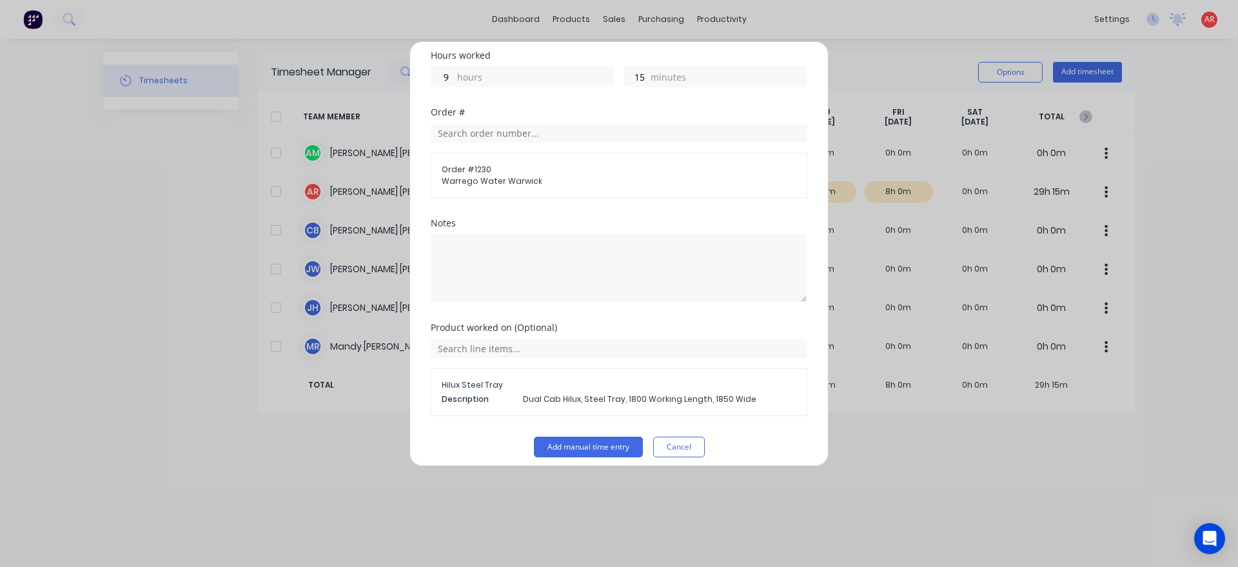
scroll to position [281, 0]
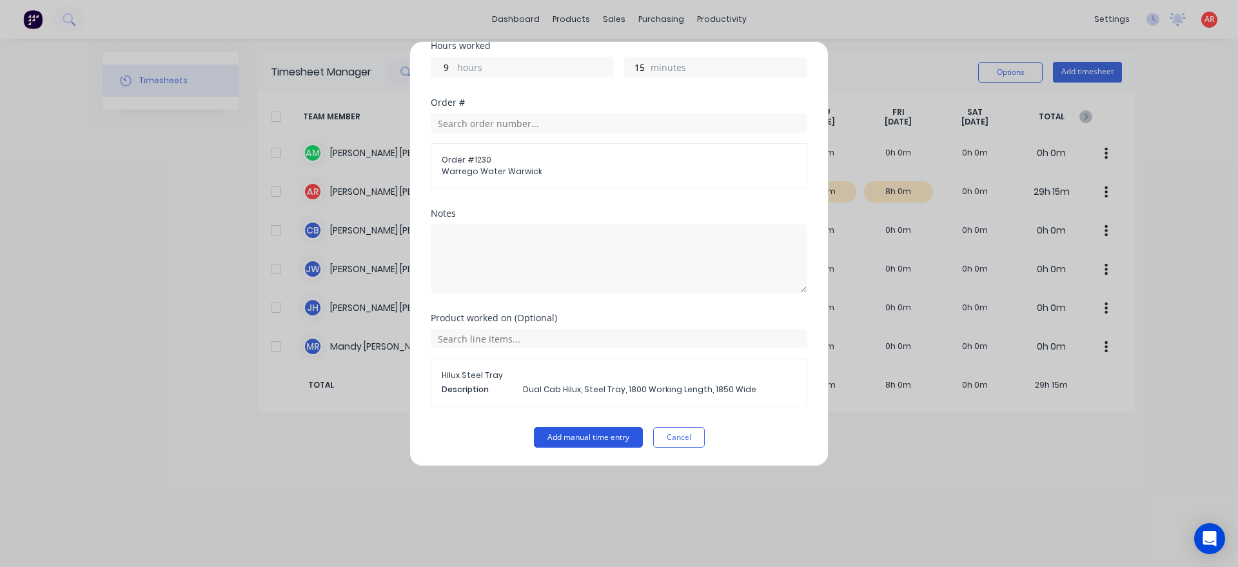
click at [582, 439] on button "Add manual time entry" at bounding box center [588, 437] width 109 height 21
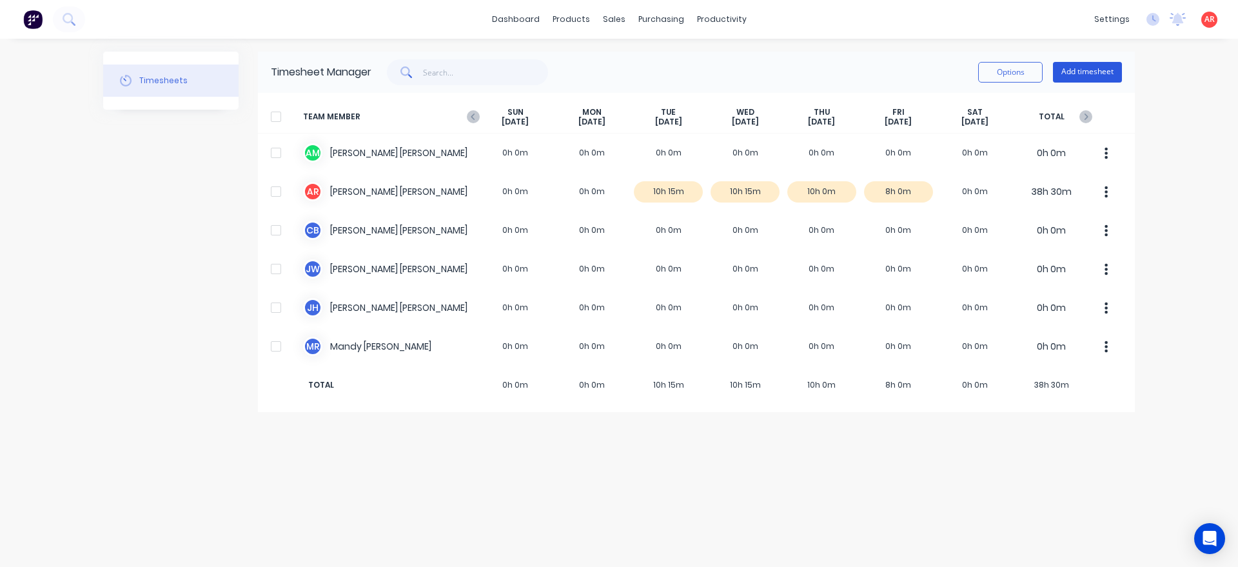
click at [1092, 72] on button "Add timesheet" at bounding box center [1087, 72] width 69 height 21
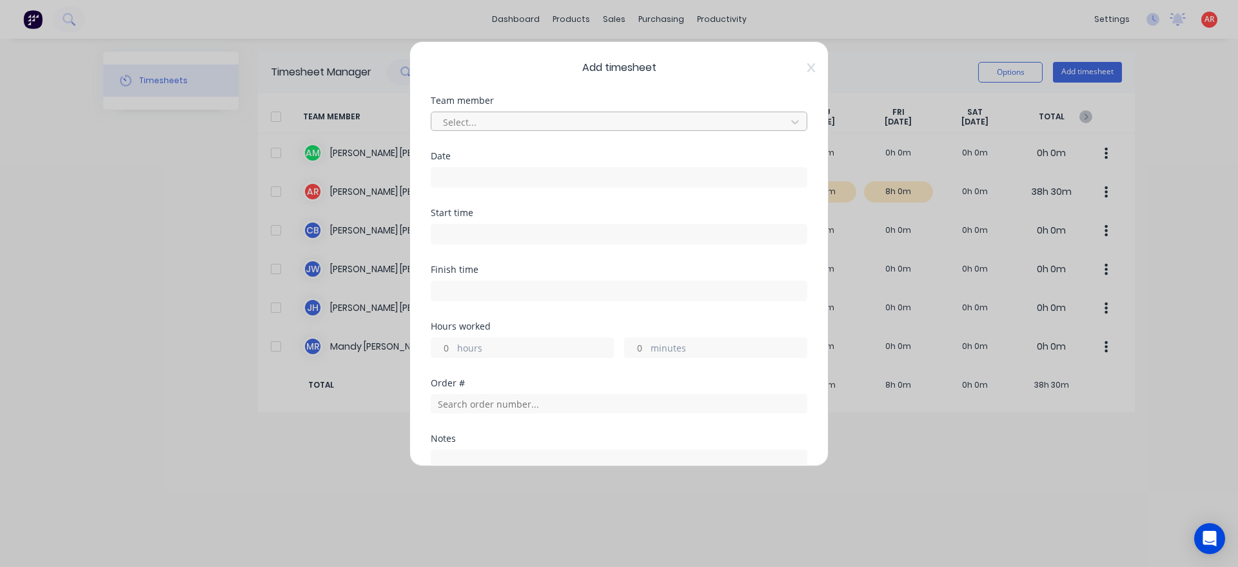
click at [594, 124] on div at bounding box center [611, 122] width 338 height 16
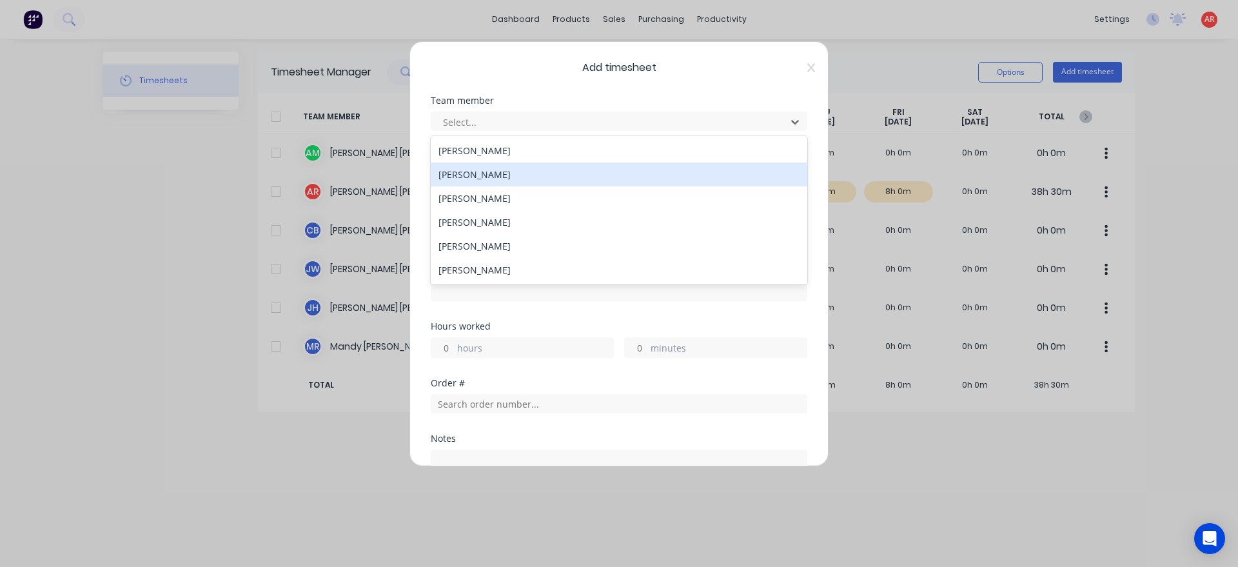
click at [539, 166] on div "[PERSON_NAME]" at bounding box center [619, 175] width 377 height 24
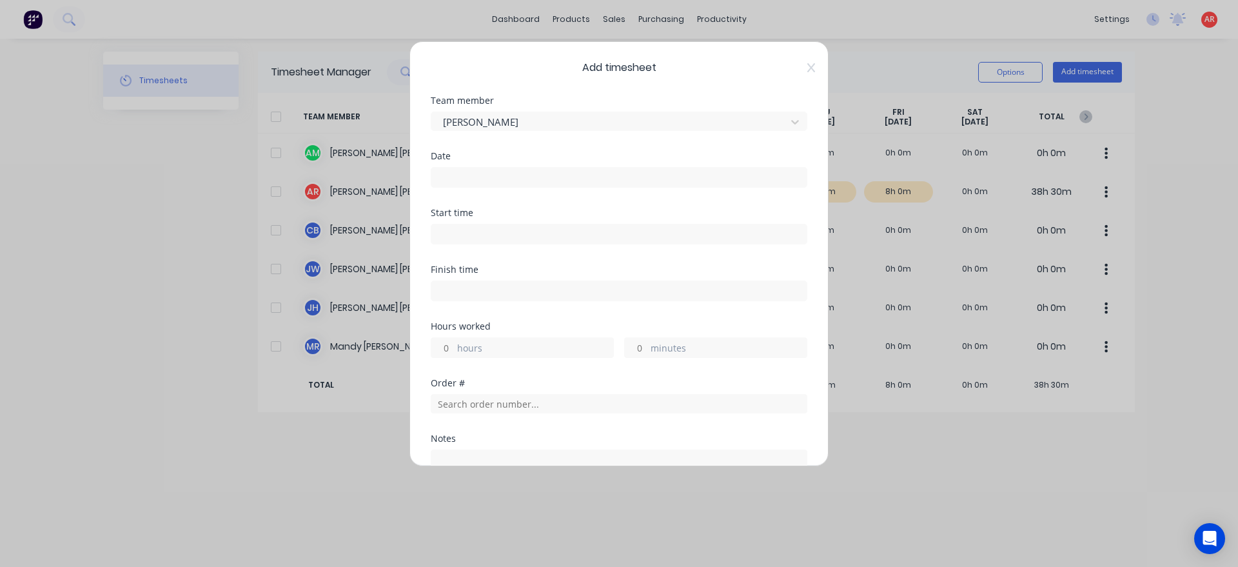
click at [520, 186] on input at bounding box center [618, 177] width 375 height 19
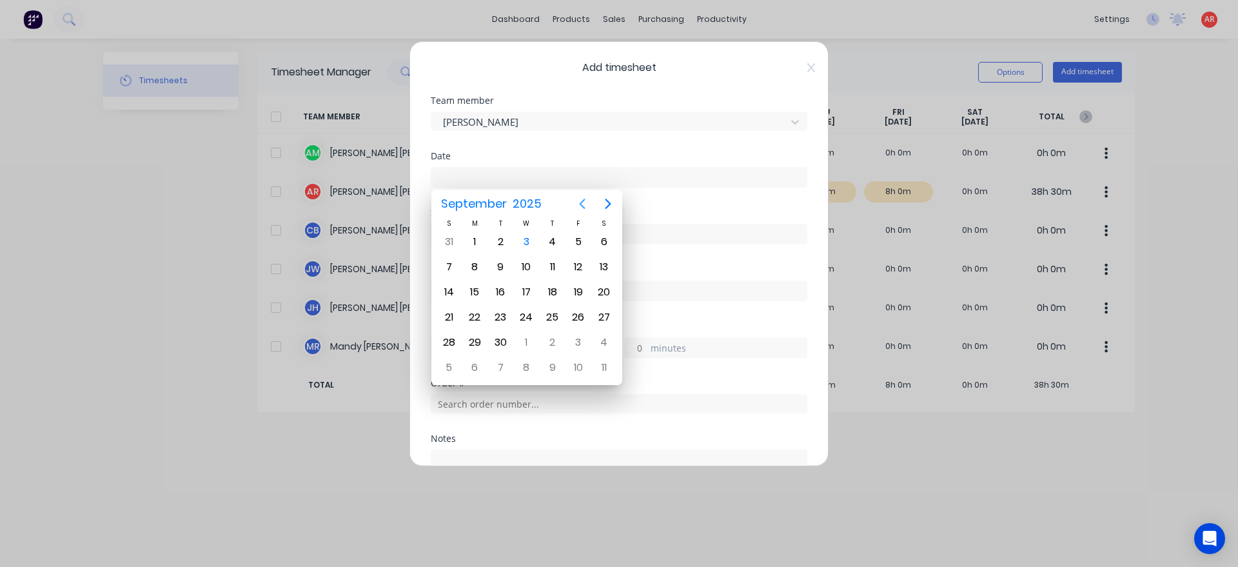
click at [581, 202] on icon "Previous page" at bounding box center [582, 203] width 15 height 15
click at [475, 318] on div "18" at bounding box center [474, 317] width 19 height 19
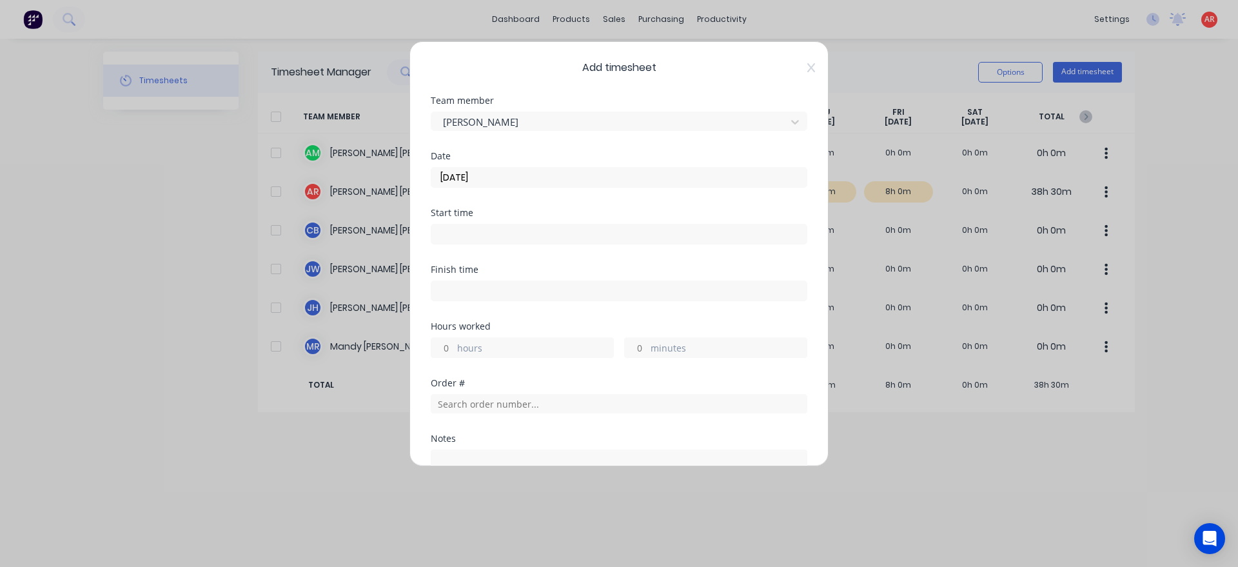
click at [481, 227] on input at bounding box center [618, 233] width 375 height 19
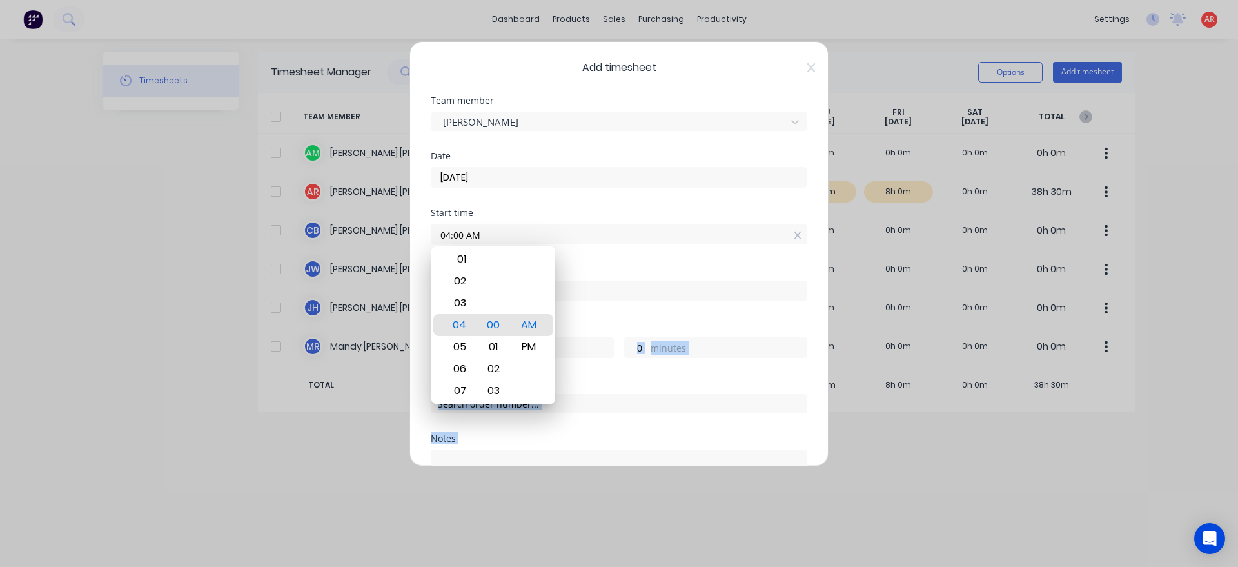
drag, startPoint x: 570, startPoint y: 330, endPoint x: 573, endPoint y: 309, distance: 20.8
click at [571, 330] on div "Hours worked" at bounding box center [619, 326] width 377 height 9
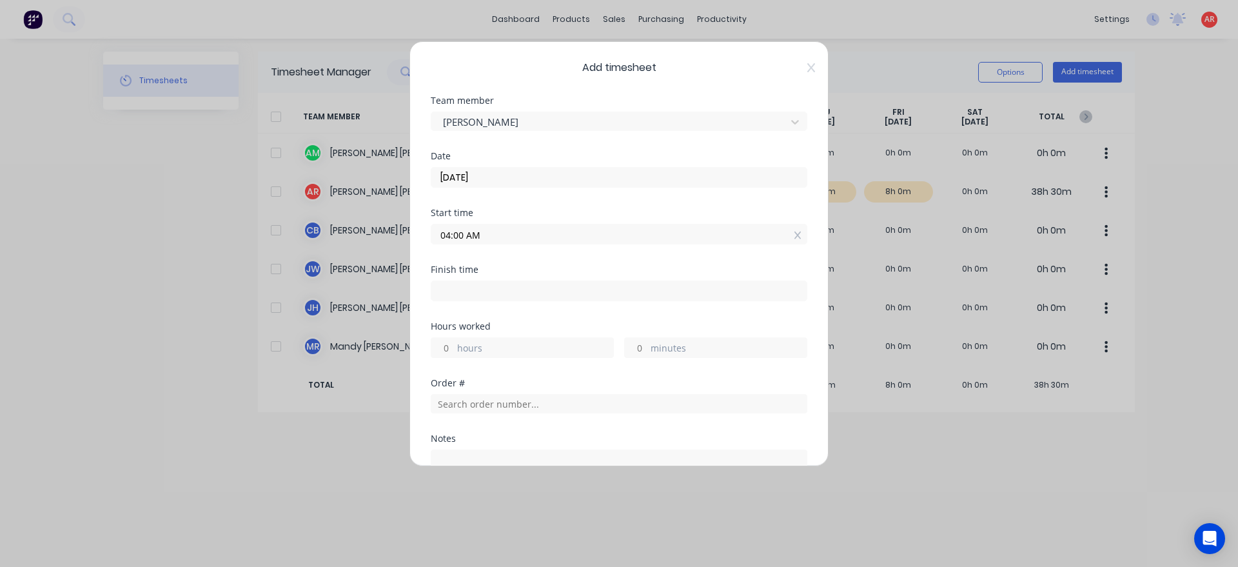
click at [568, 292] on input at bounding box center [618, 290] width 375 height 19
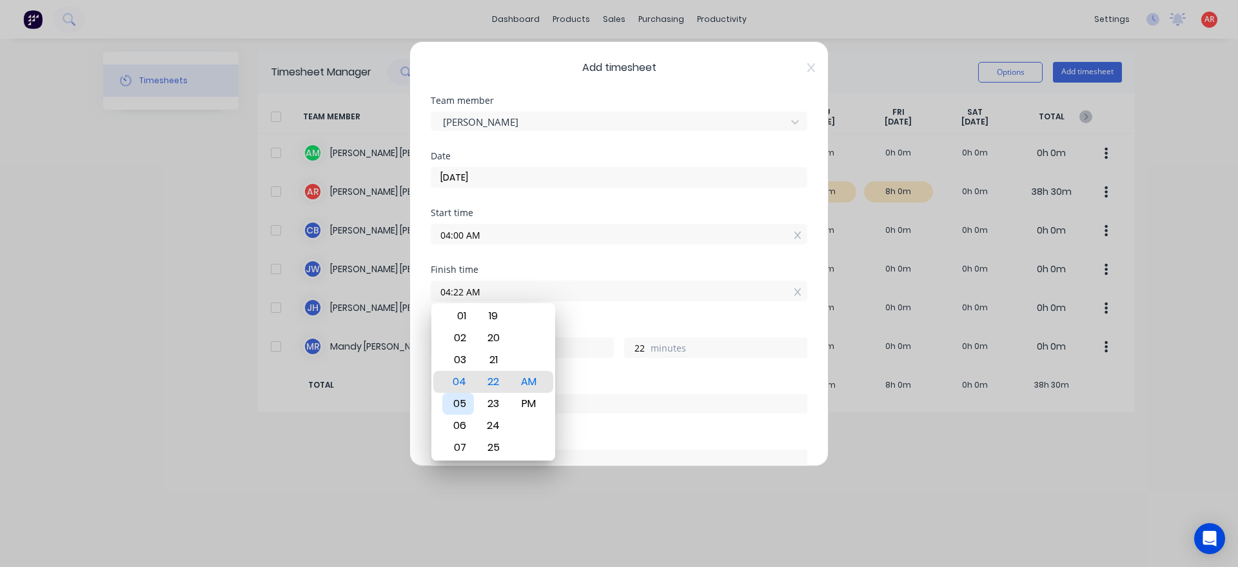
click at [460, 403] on div "05" at bounding box center [458, 404] width 32 height 22
click at [564, 322] on div "Hours worked" at bounding box center [619, 326] width 377 height 9
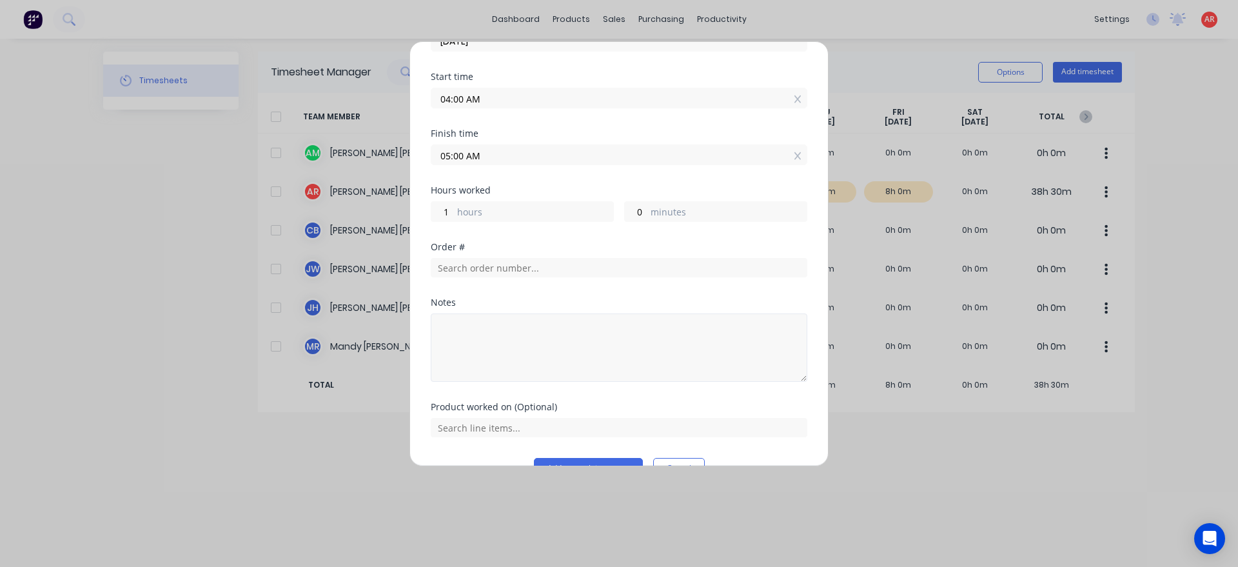
scroll to position [147, 0]
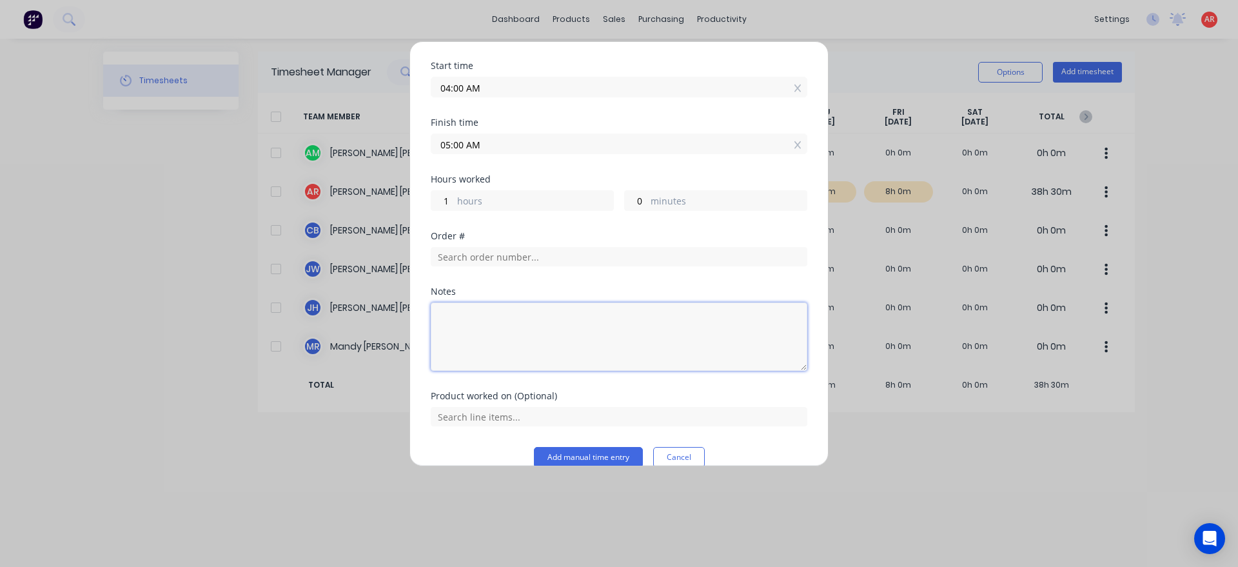
click at [487, 322] on textarea at bounding box center [619, 336] width 377 height 68
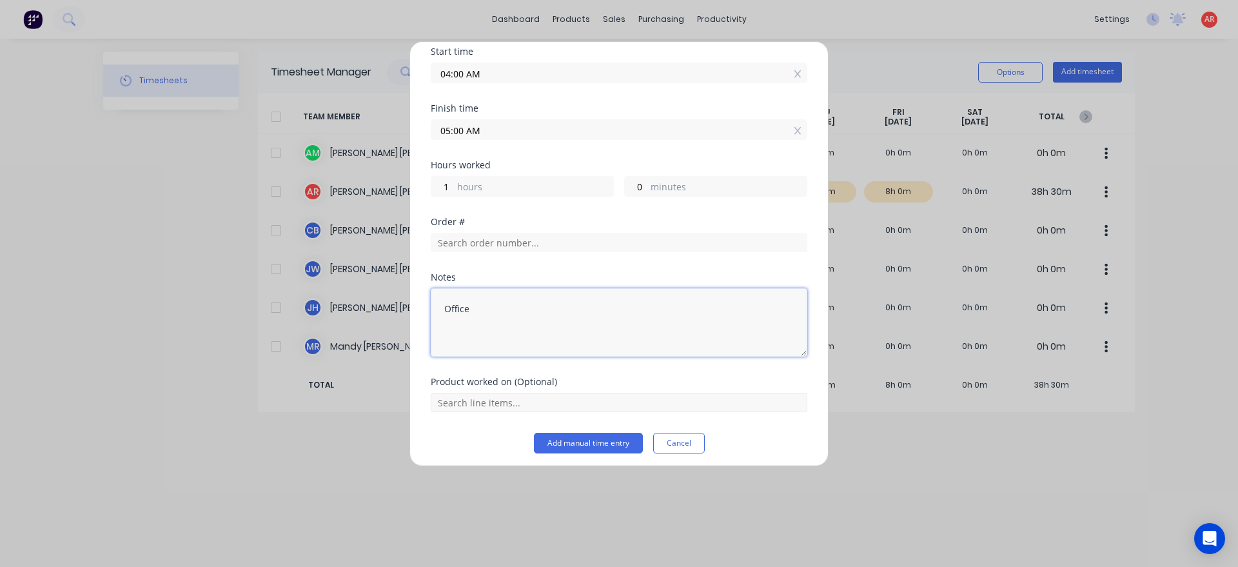
scroll to position [167, 0]
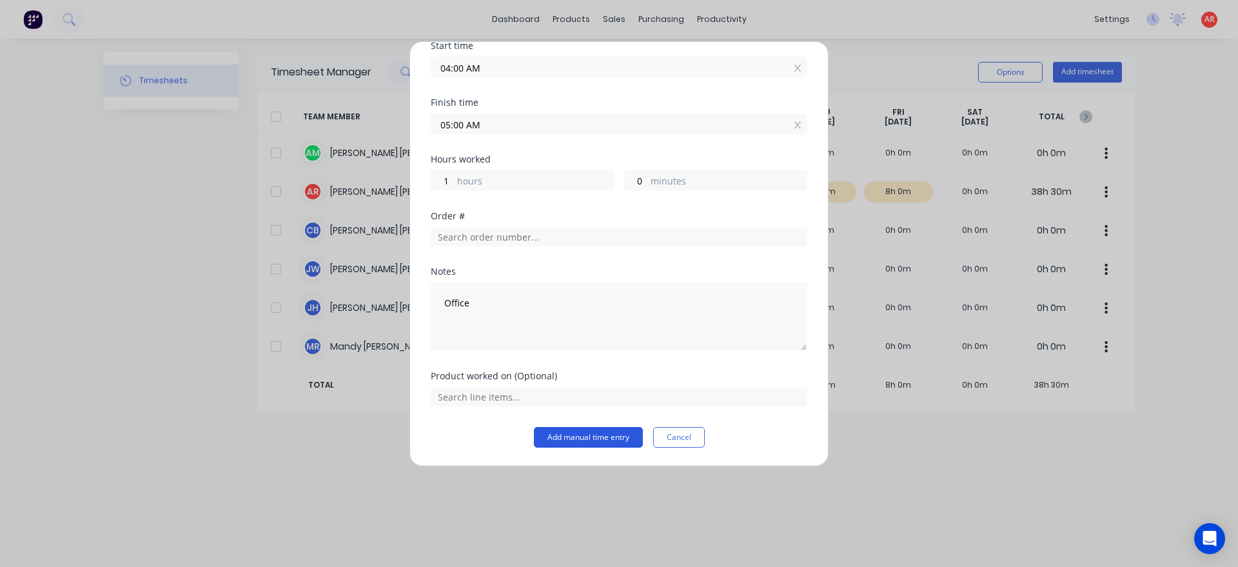
click at [598, 446] on button "Add manual time entry" at bounding box center [588, 437] width 109 height 21
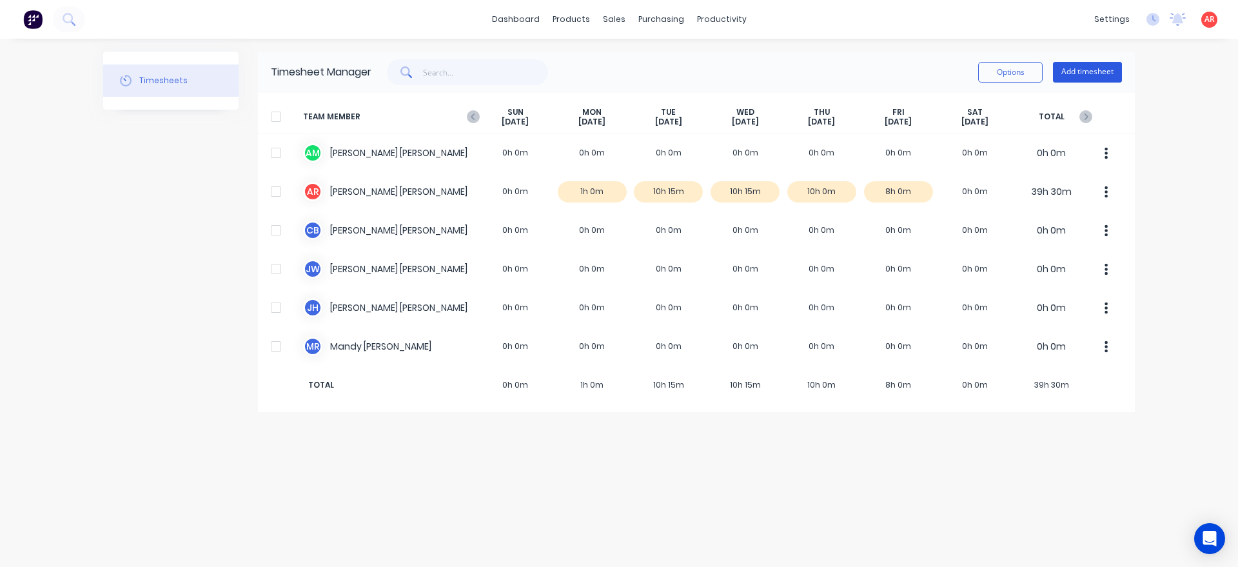
click at [1094, 71] on button "Add timesheet" at bounding box center [1087, 72] width 69 height 21
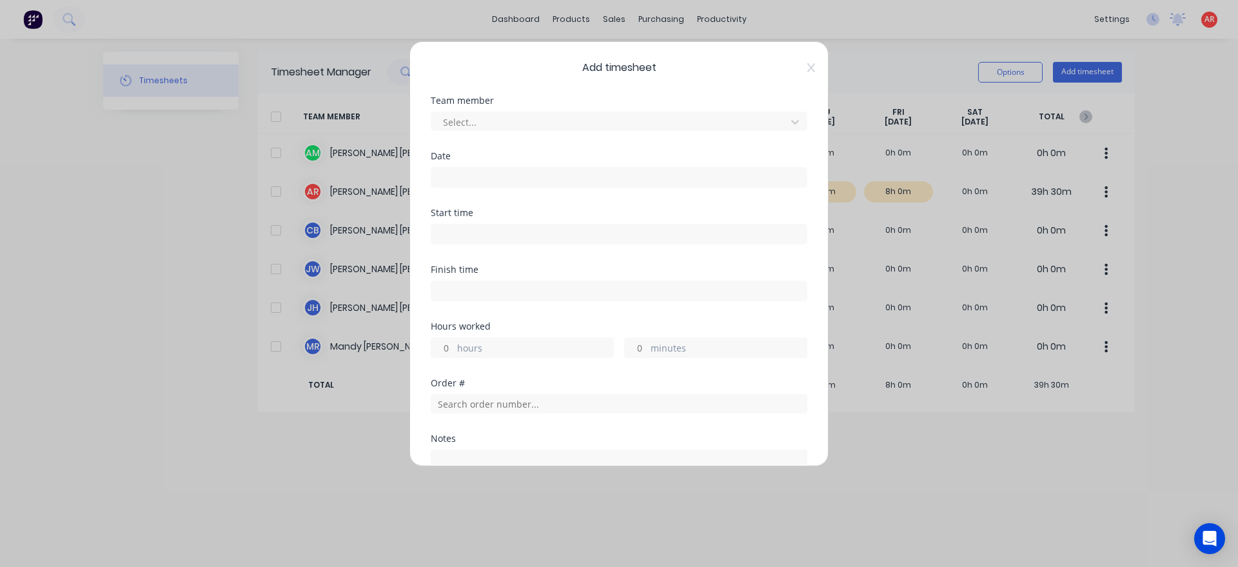
click at [604, 109] on div "Select..." at bounding box center [619, 119] width 377 height 23
click at [595, 130] on div at bounding box center [611, 122] width 338 height 16
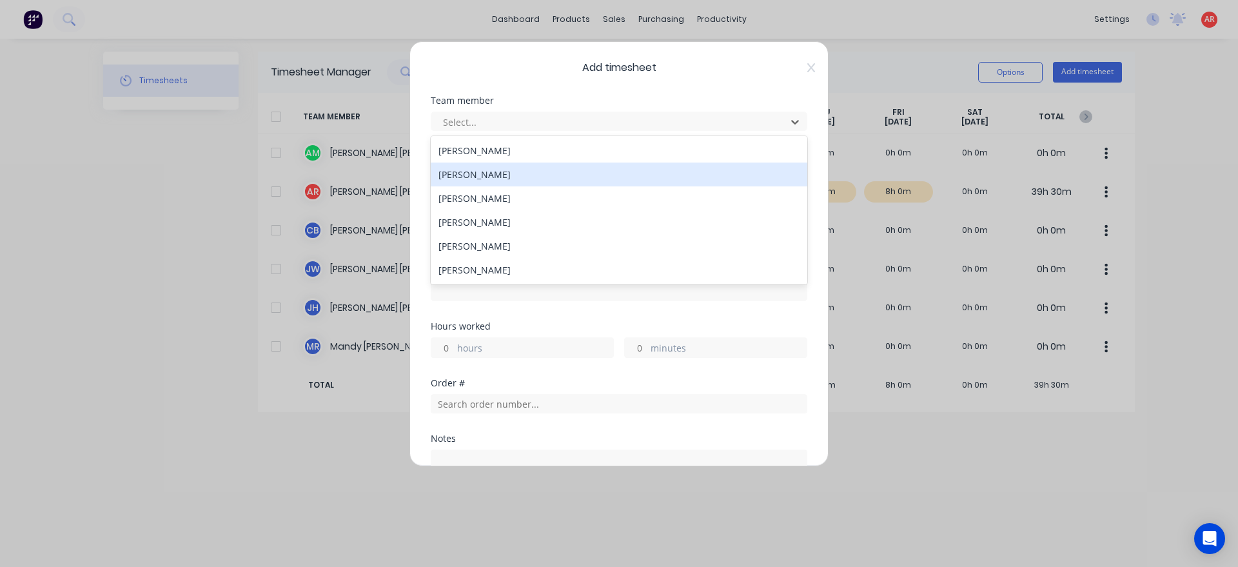
click at [586, 170] on div "[PERSON_NAME]" at bounding box center [619, 175] width 377 height 24
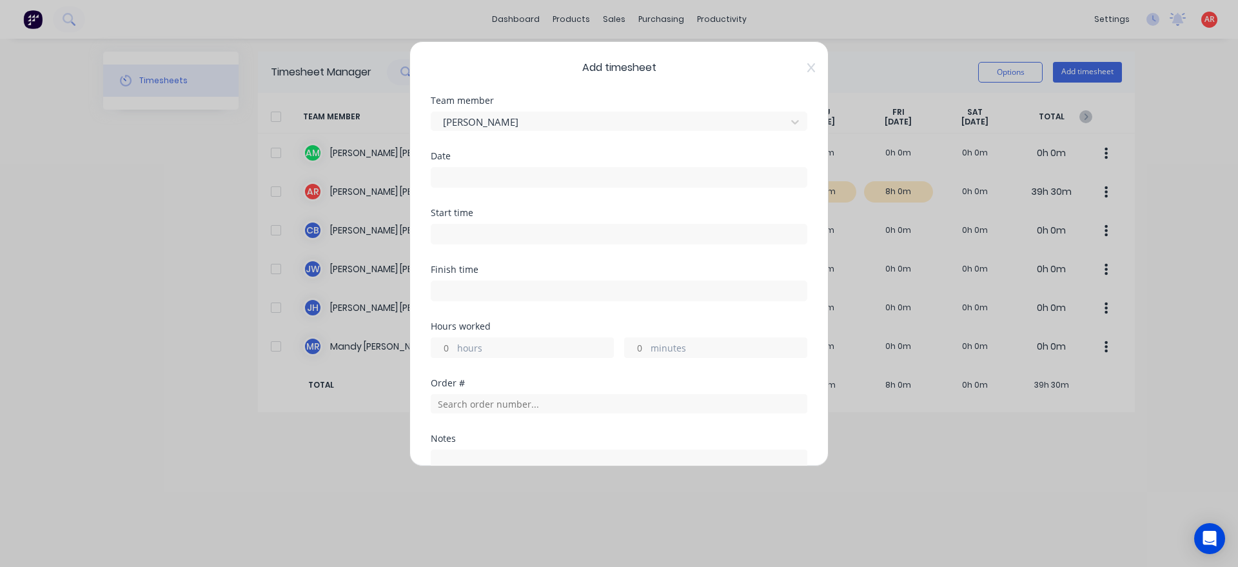
click at [586, 176] on input at bounding box center [618, 177] width 375 height 19
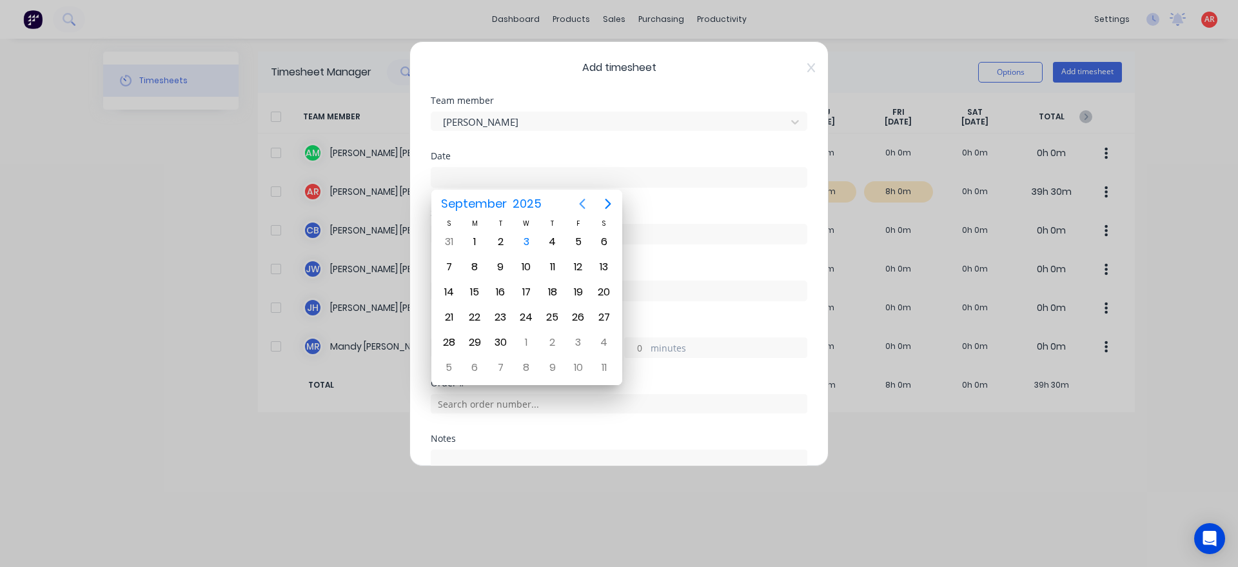
click at [582, 196] on icon "Previous page" at bounding box center [582, 203] width 15 height 15
click at [475, 320] on div "18" at bounding box center [474, 317] width 19 height 19
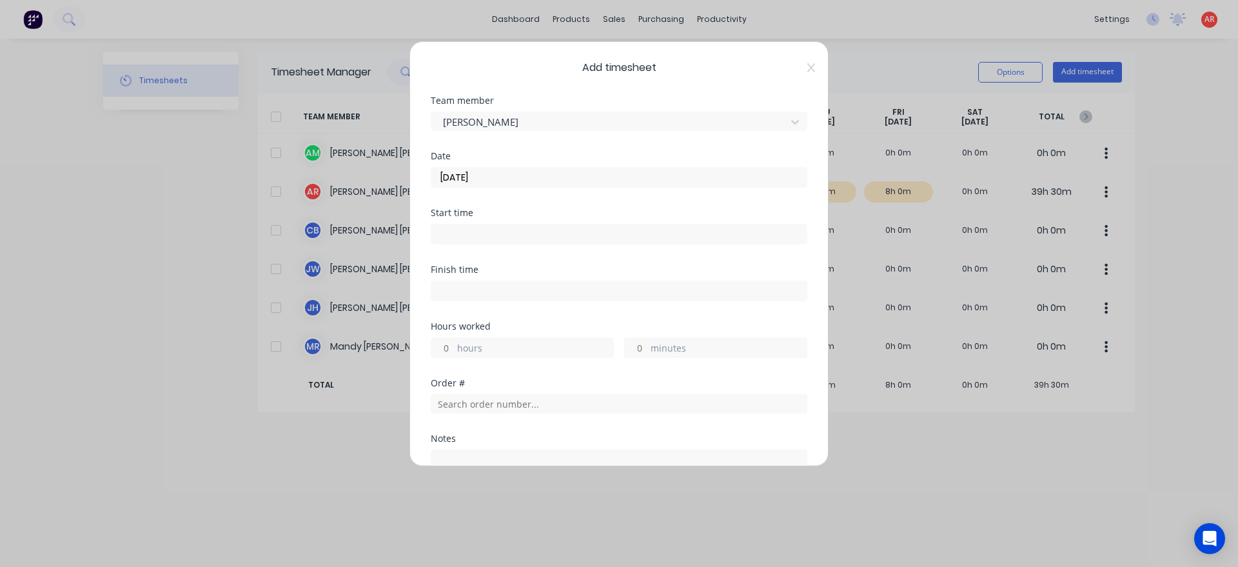
click at [479, 237] on input at bounding box center [618, 233] width 375 height 19
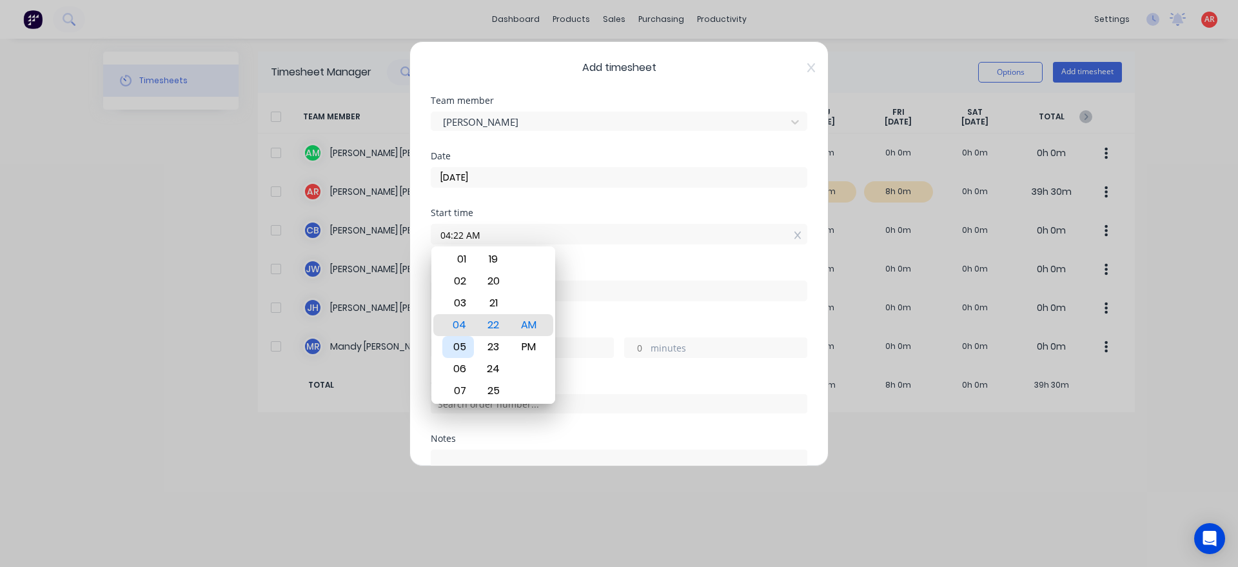
click at [459, 346] on div "05" at bounding box center [458, 347] width 32 height 22
click at [577, 311] on div "Finish time" at bounding box center [619, 293] width 377 height 57
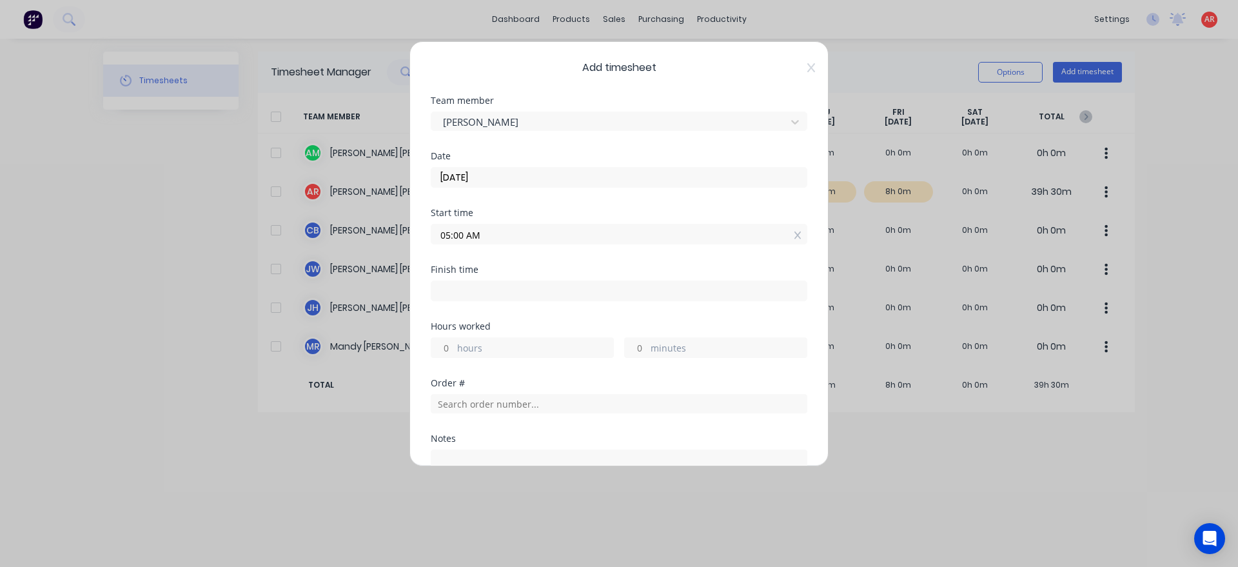
click at [557, 285] on input at bounding box center [618, 290] width 375 height 19
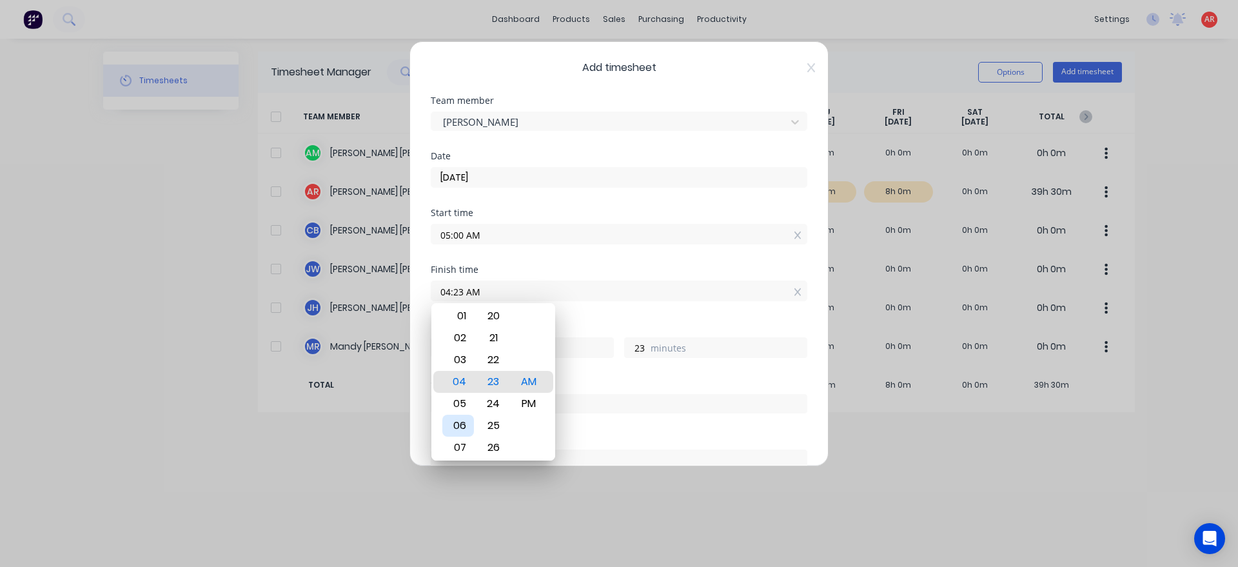
click at [457, 426] on div "06" at bounding box center [458, 426] width 32 height 22
click at [593, 377] on div "Hours worked 1 hours 0 minutes" at bounding box center [619, 350] width 377 height 57
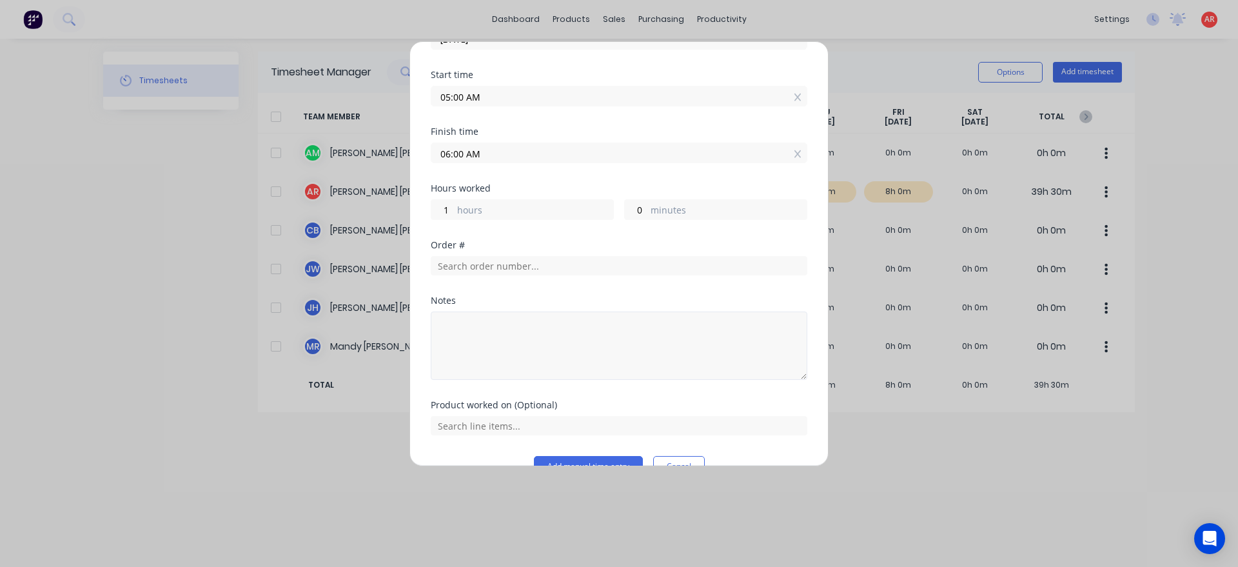
scroll to position [147, 0]
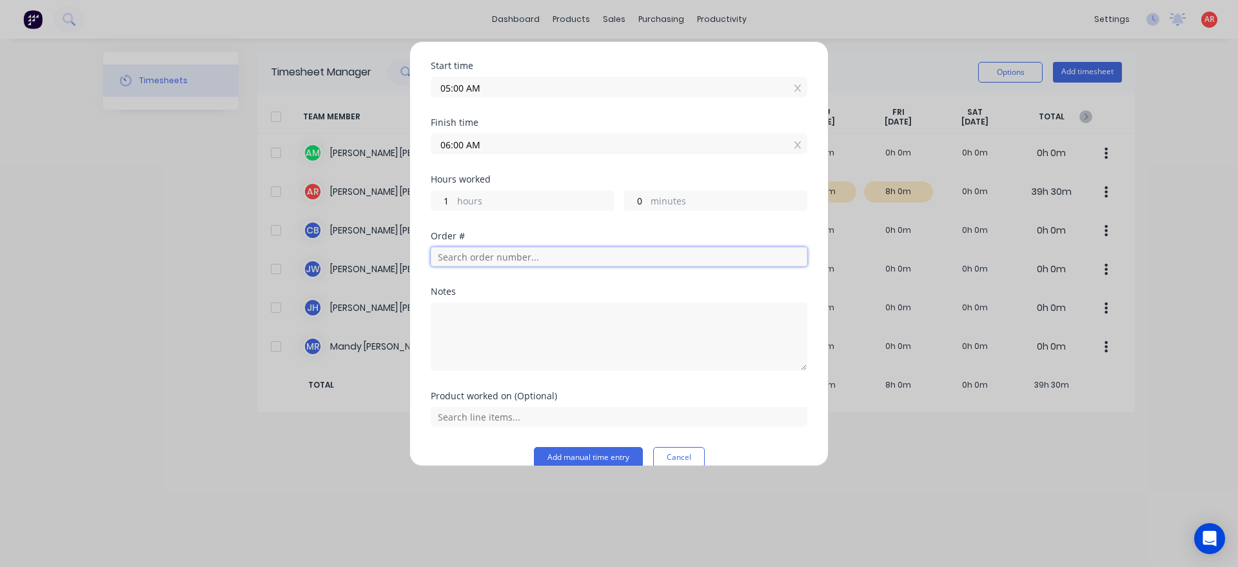
click at [515, 252] on input "text" at bounding box center [619, 256] width 377 height 19
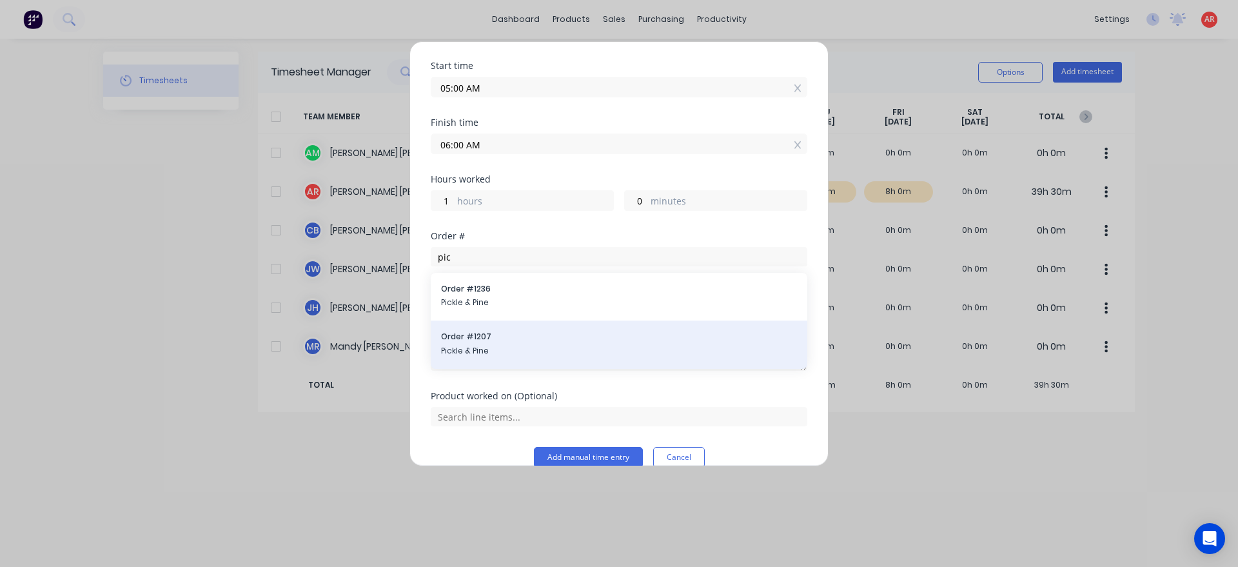
click at [501, 336] on span "Order # 1207" at bounding box center [619, 337] width 356 height 12
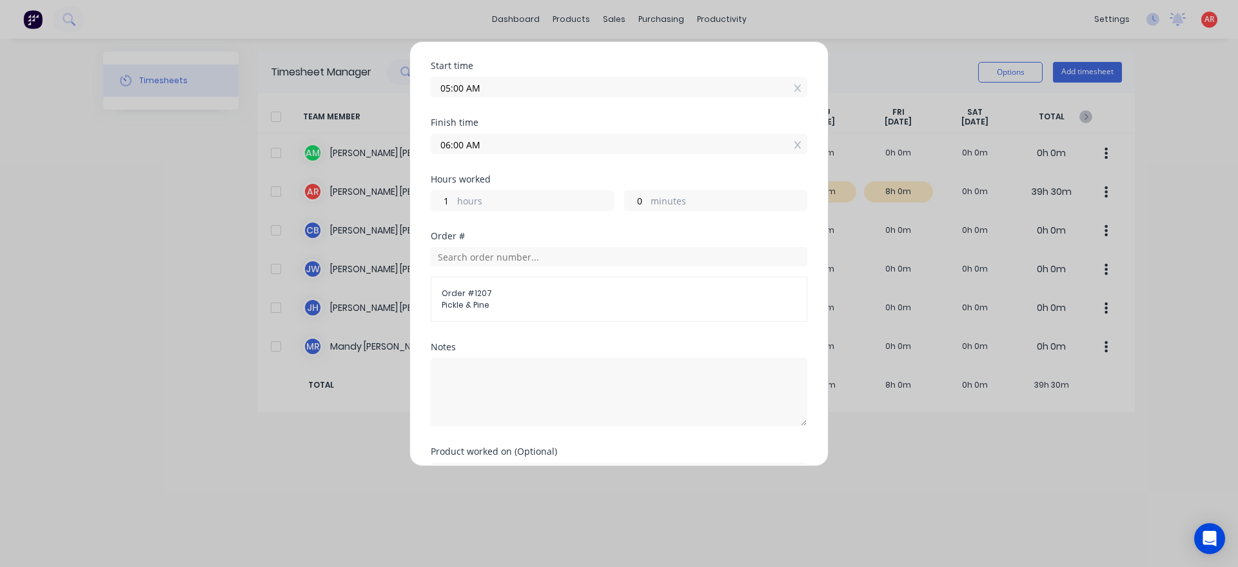
scroll to position [223, 0]
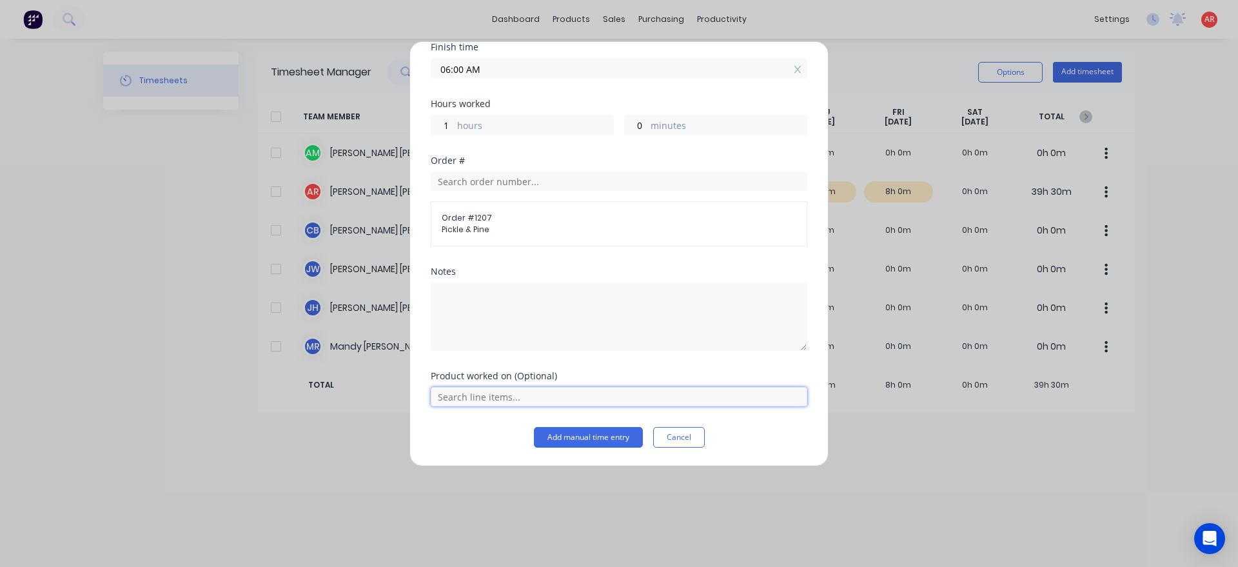
click at [498, 401] on input "text" at bounding box center [619, 396] width 377 height 19
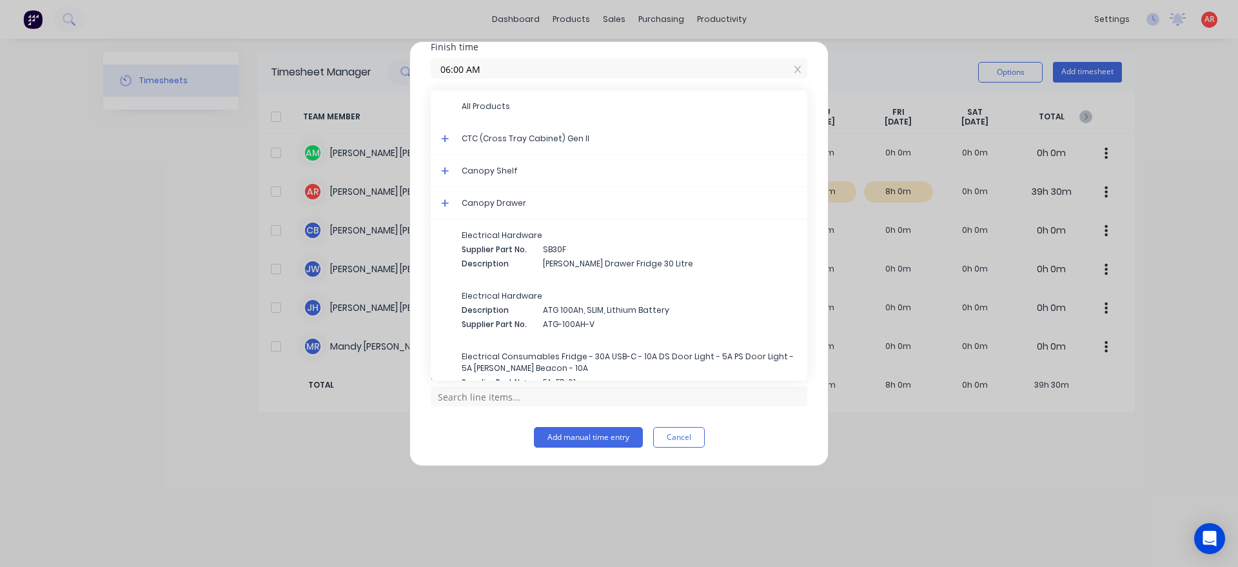
click at [444, 139] on icon at bounding box center [445, 139] width 8 height 8
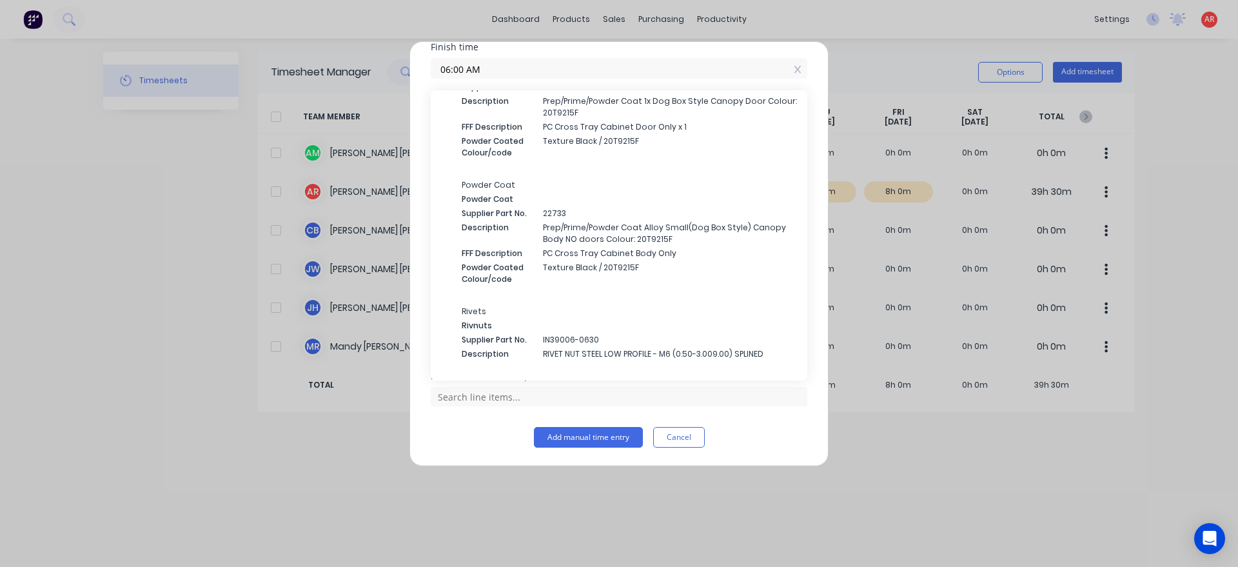
scroll to position [1691, 0]
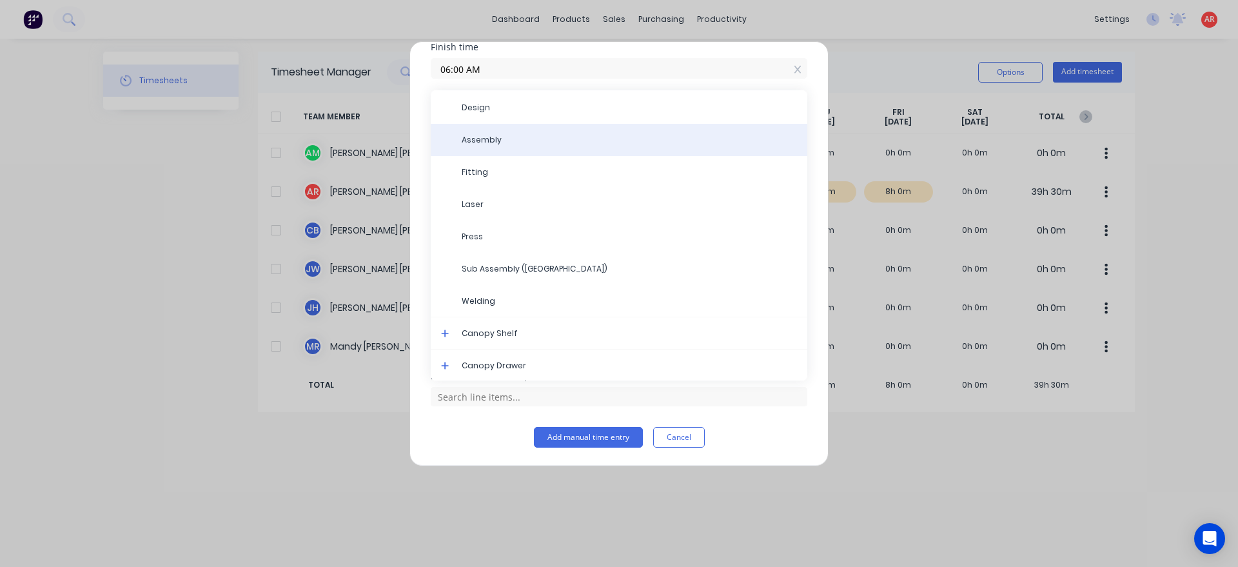
click at [513, 147] on div "Assembly" at bounding box center [619, 140] width 377 height 32
click at [466, 147] on div "Assembly" at bounding box center [619, 140] width 377 height 32
click at [468, 146] on div "Assembly" at bounding box center [619, 140] width 377 height 32
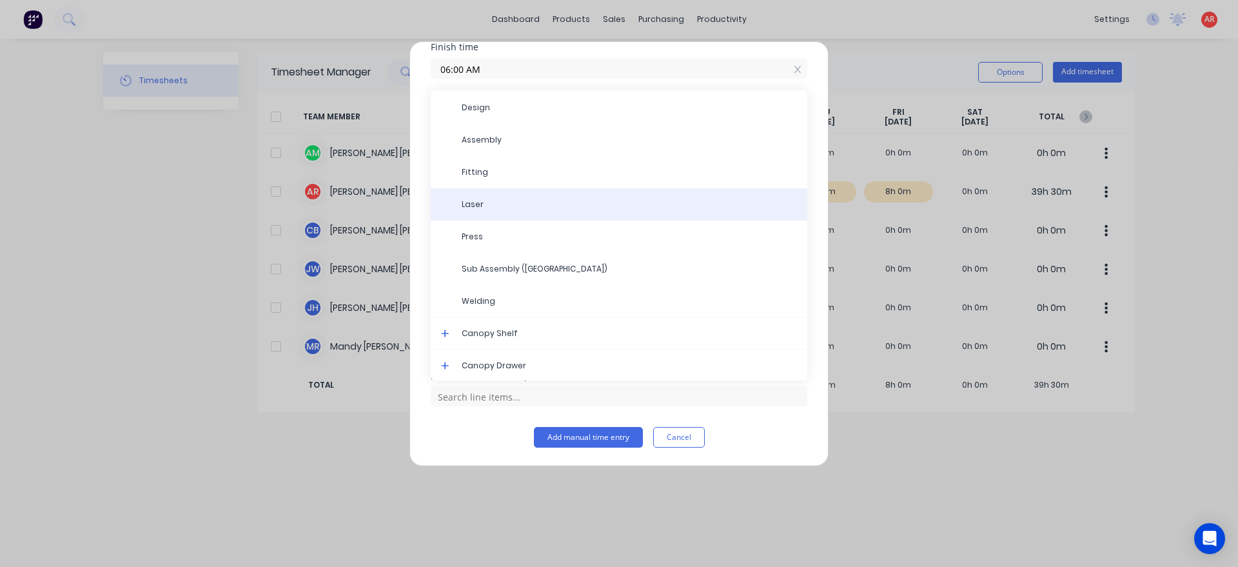
click at [495, 208] on span "Laser" at bounding box center [629, 205] width 335 height 12
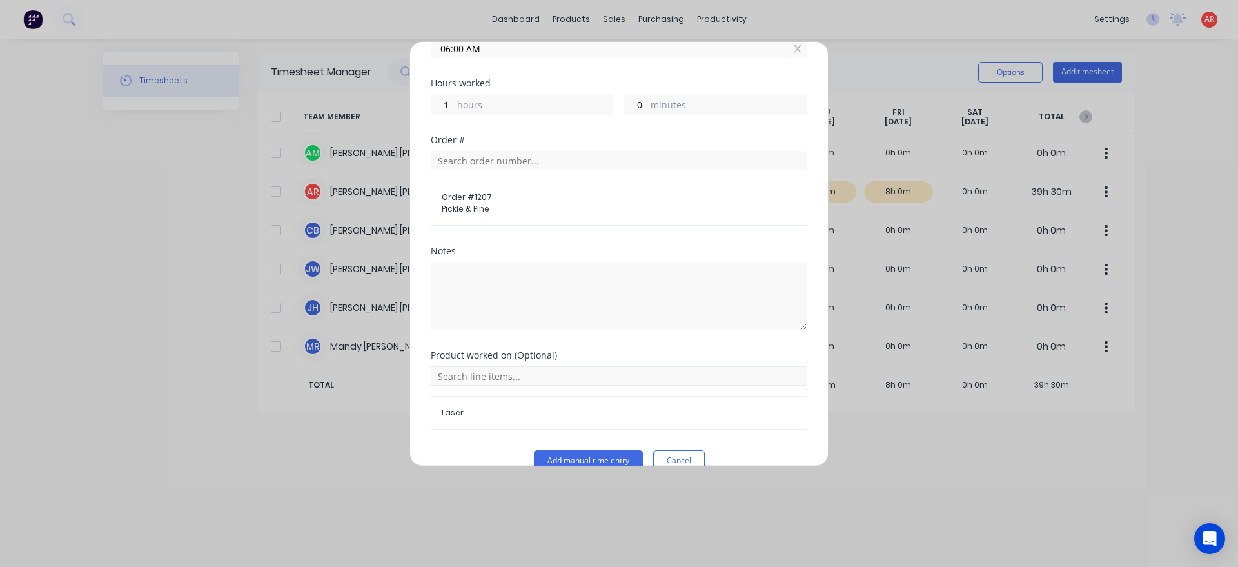
scroll to position [266, 0]
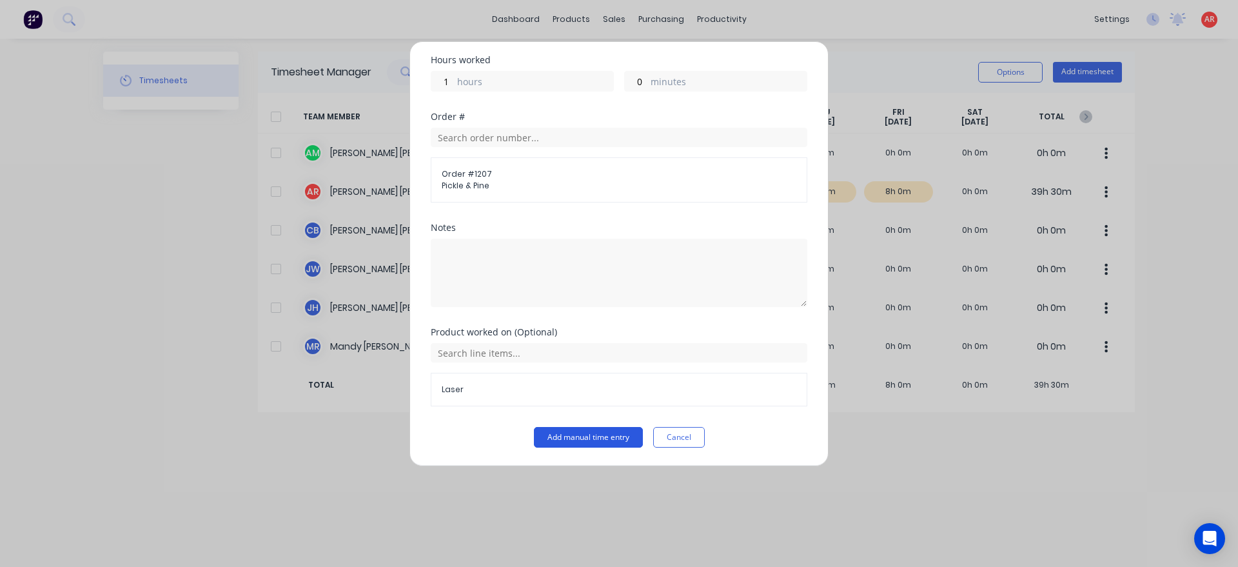
click at [576, 444] on button "Add manual time entry" at bounding box center [588, 437] width 109 height 21
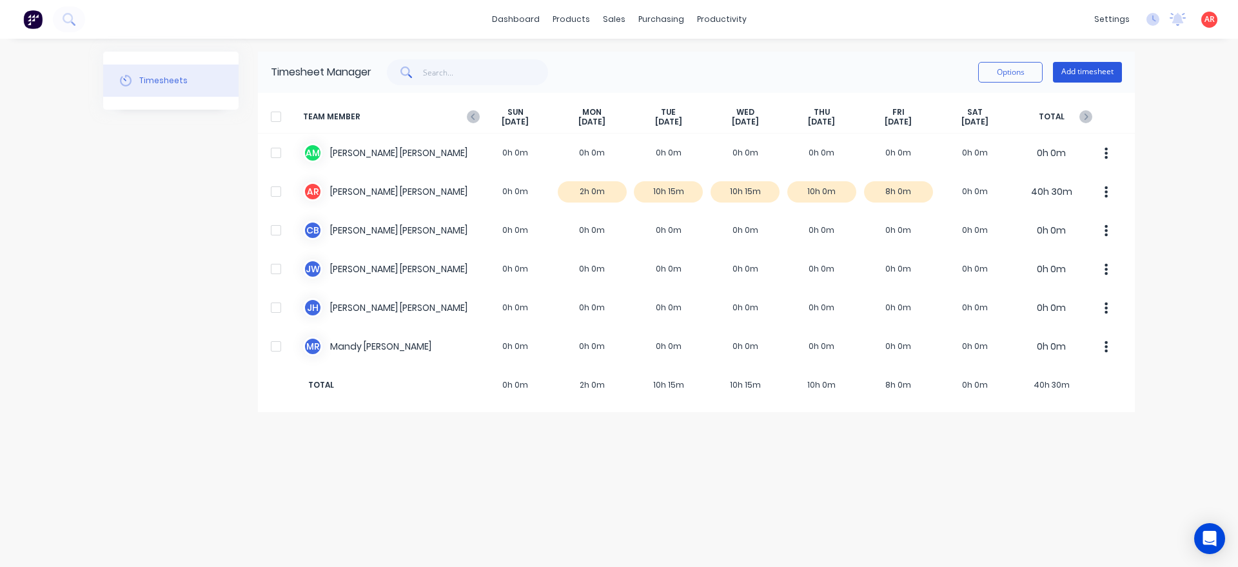
click at [1098, 72] on button "Add timesheet" at bounding box center [1087, 72] width 69 height 21
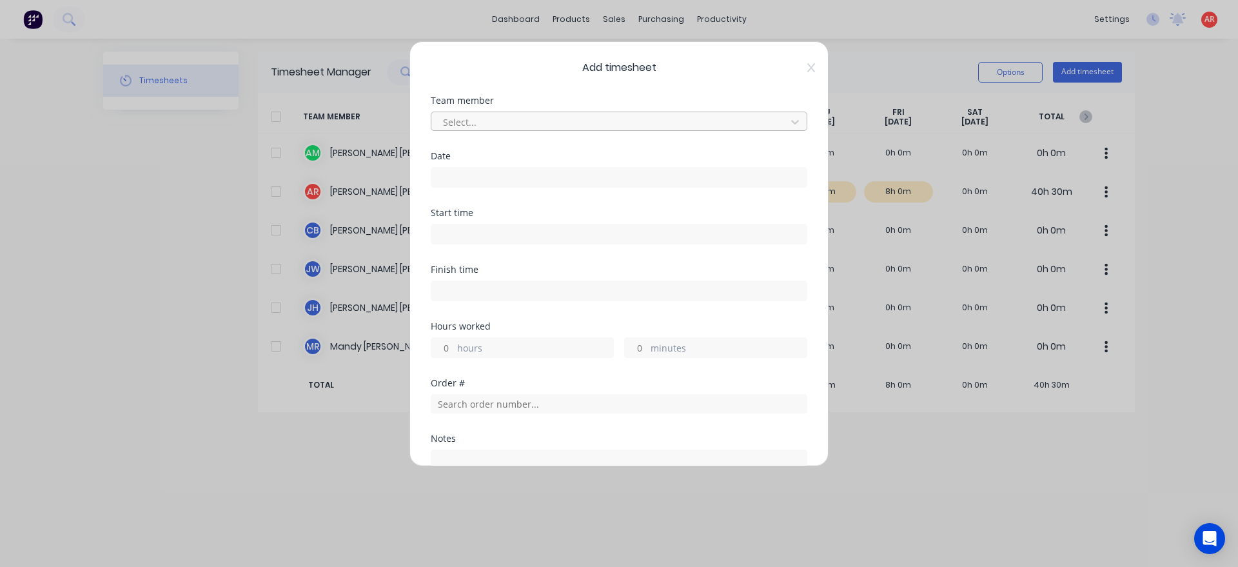
click at [656, 117] on div at bounding box center [611, 122] width 338 height 16
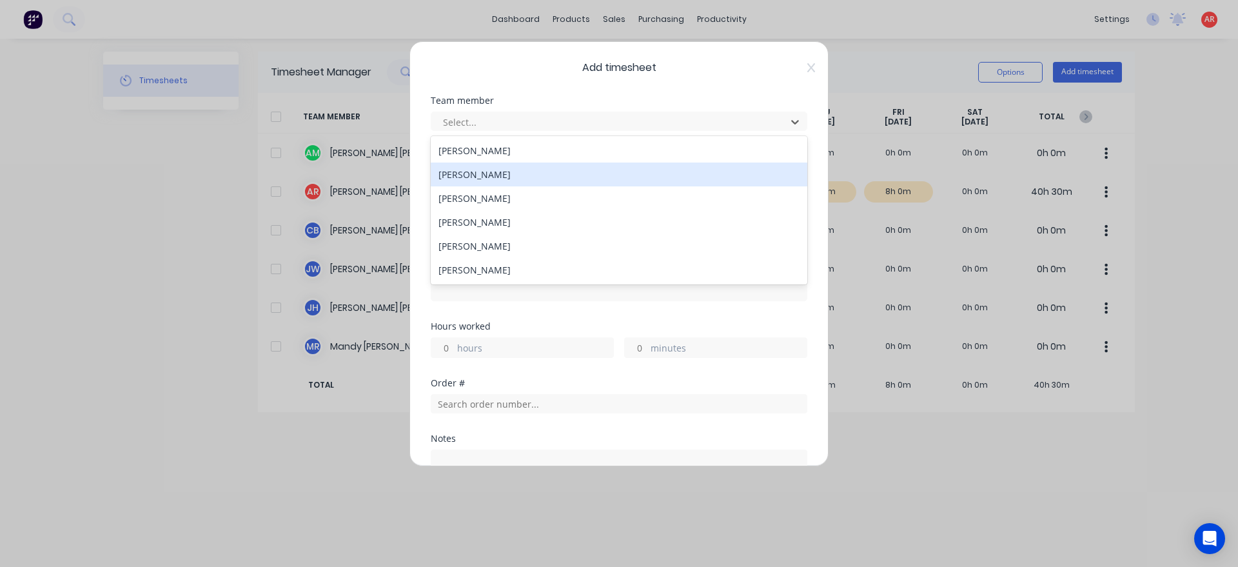
click at [637, 177] on div "[PERSON_NAME]" at bounding box center [619, 175] width 377 height 24
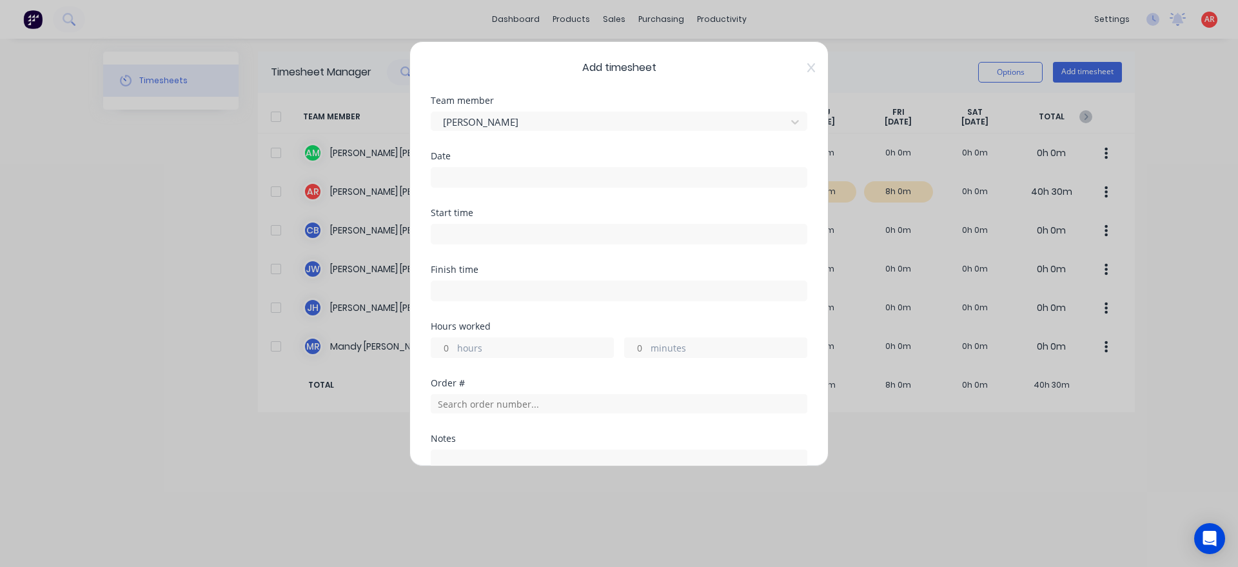
click at [637, 177] on input at bounding box center [618, 177] width 375 height 19
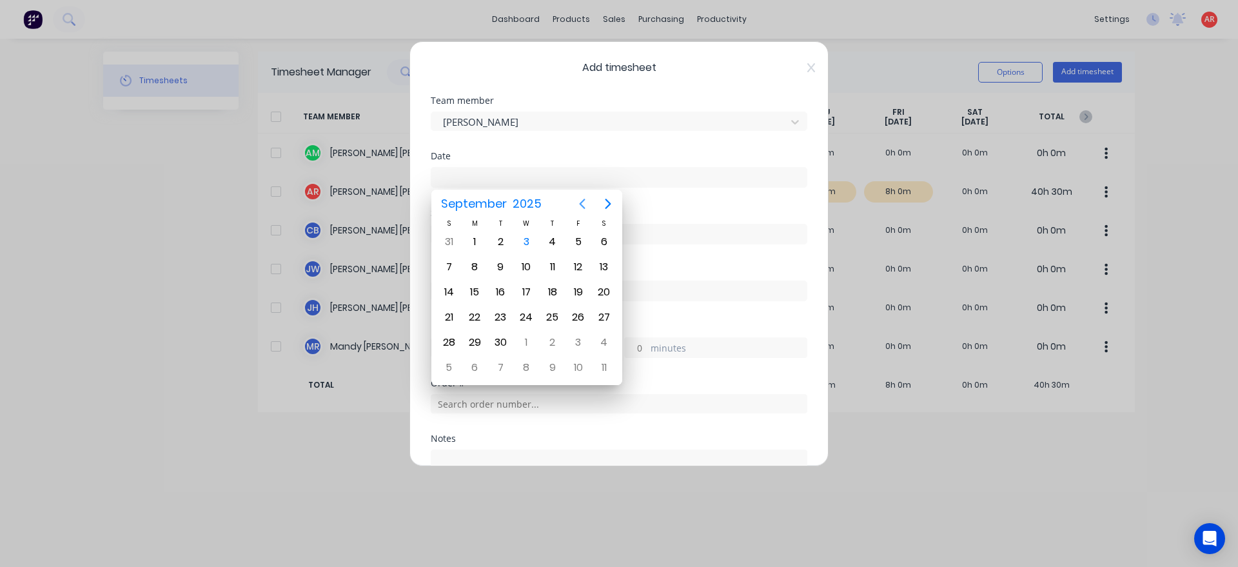
click at [581, 208] on icon "Previous page" at bounding box center [582, 203] width 15 height 15
click at [470, 317] on div "18" at bounding box center [474, 317] width 19 height 19
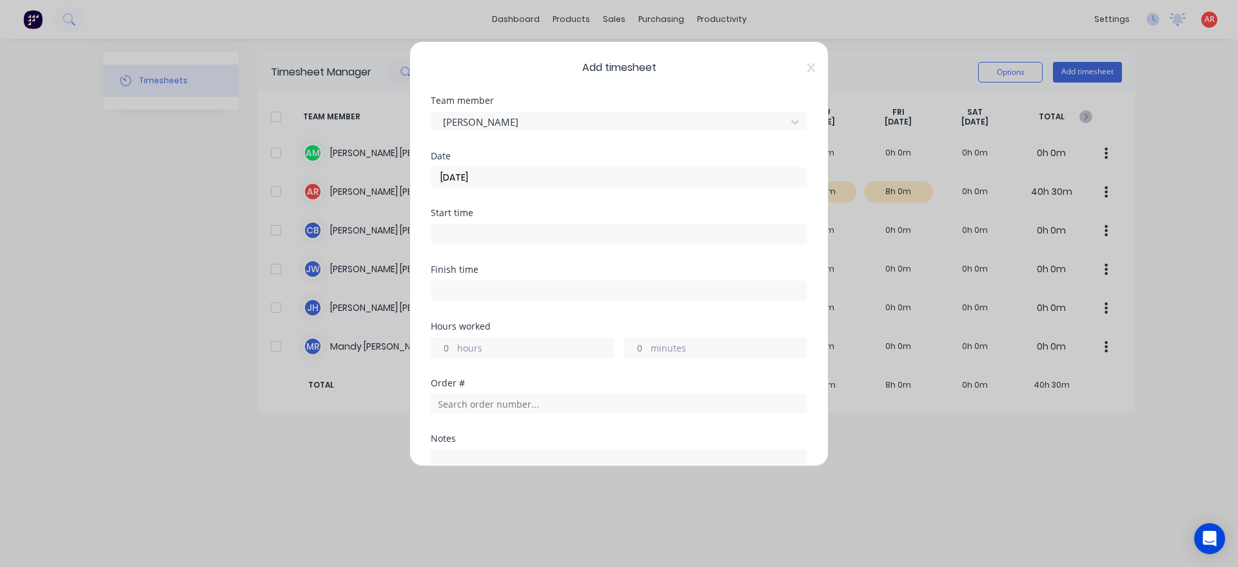
click at [484, 230] on input at bounding box center [618, 233] width 375 height 19
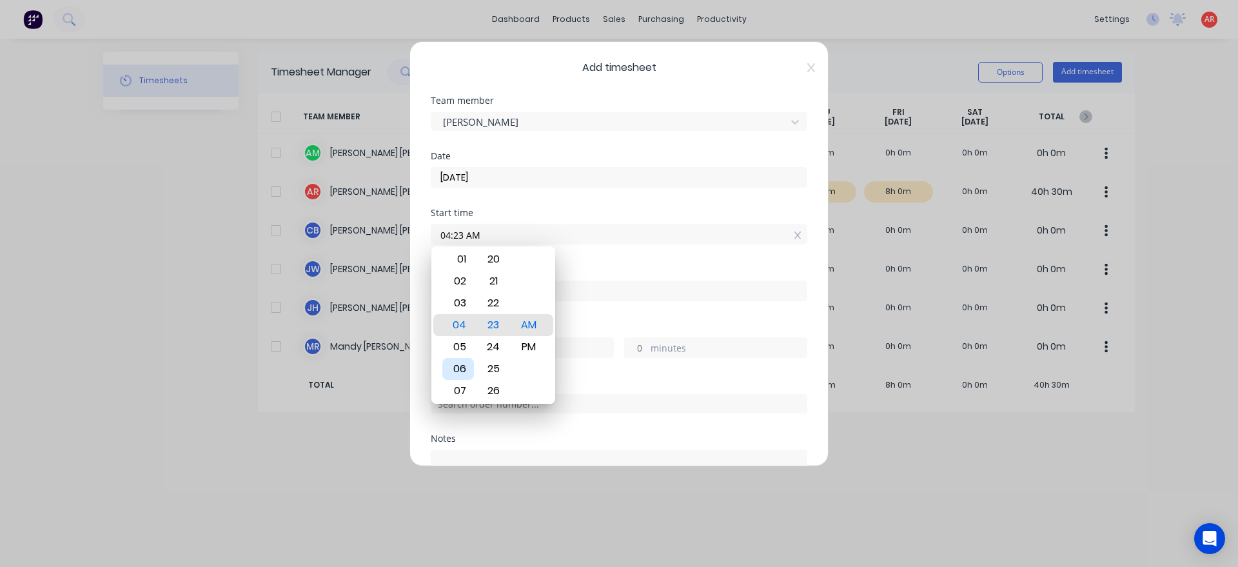
click at [470, 363] on div "06" at bounding box center [458, 369] width 32 height 22
click at [582, 318] on div "Finish time" at bounding box center [619, 293] width 377 height 57
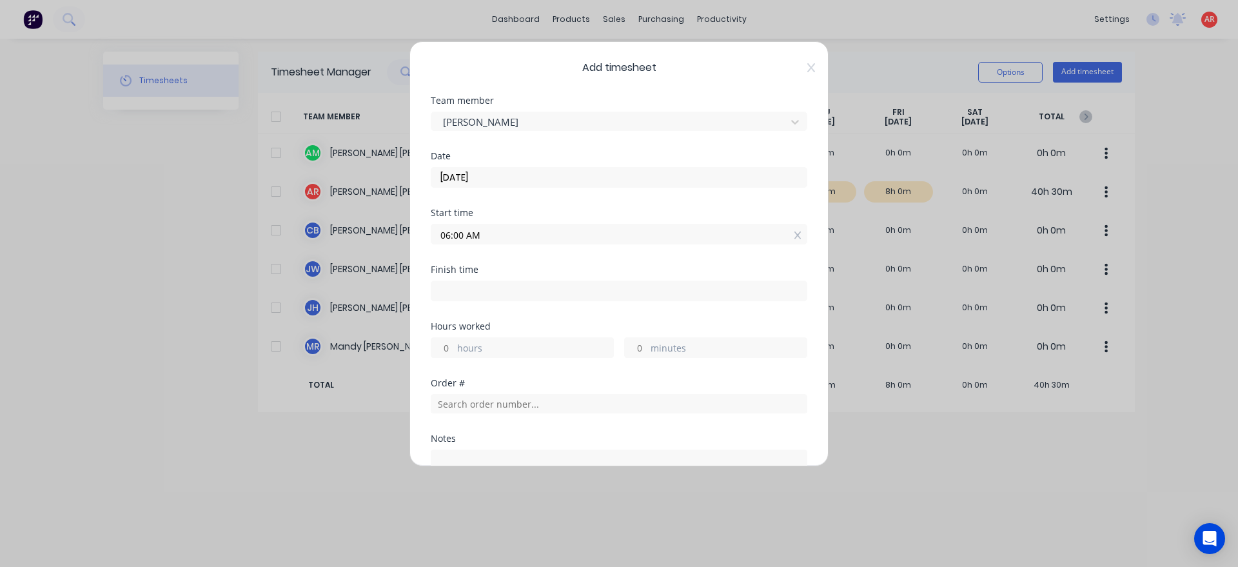
click at [574, 295] on input at bounding box center [618, 290] width 375 height 19
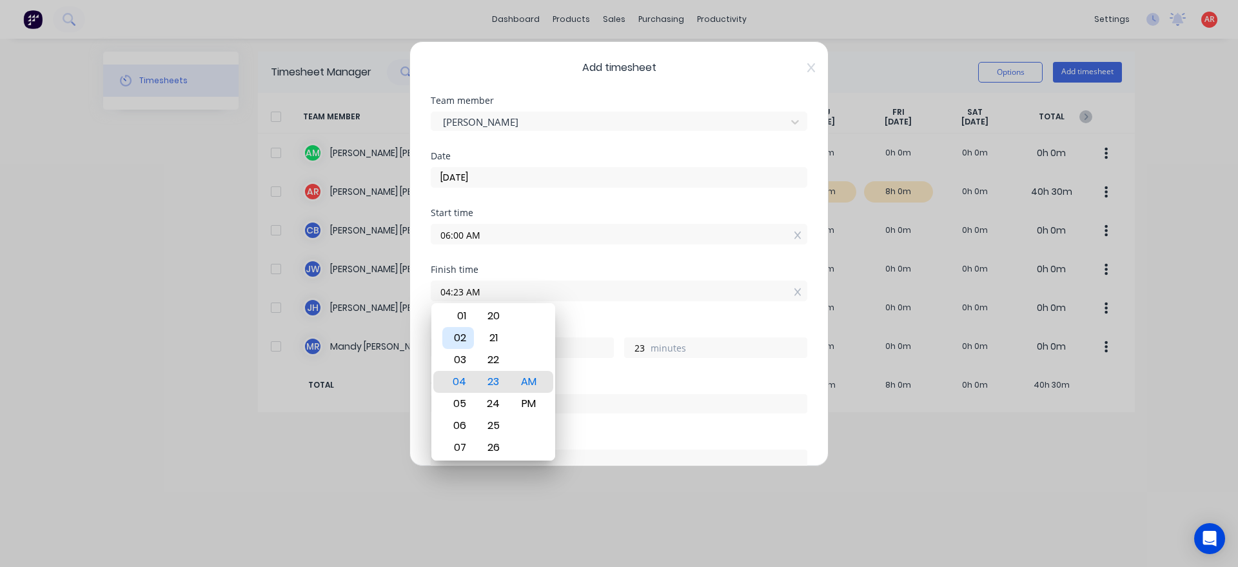
click at [461, 339] on div "02" at bounding box center [458, 338] width 32 height 22
click at [523, 405] on div "PM" at bounding box center [529, 404] width 32 height 22
click at [601, 330] on div "Hours worked" at bounding box center [619, 326] width 377 height 9
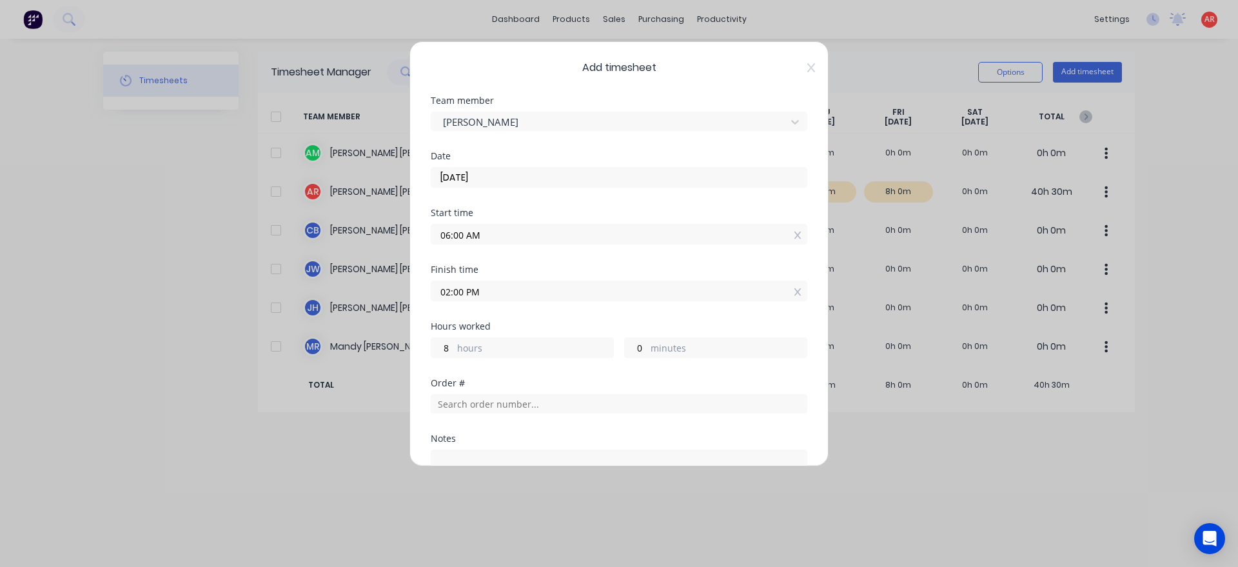
scroll to position [167, 0]
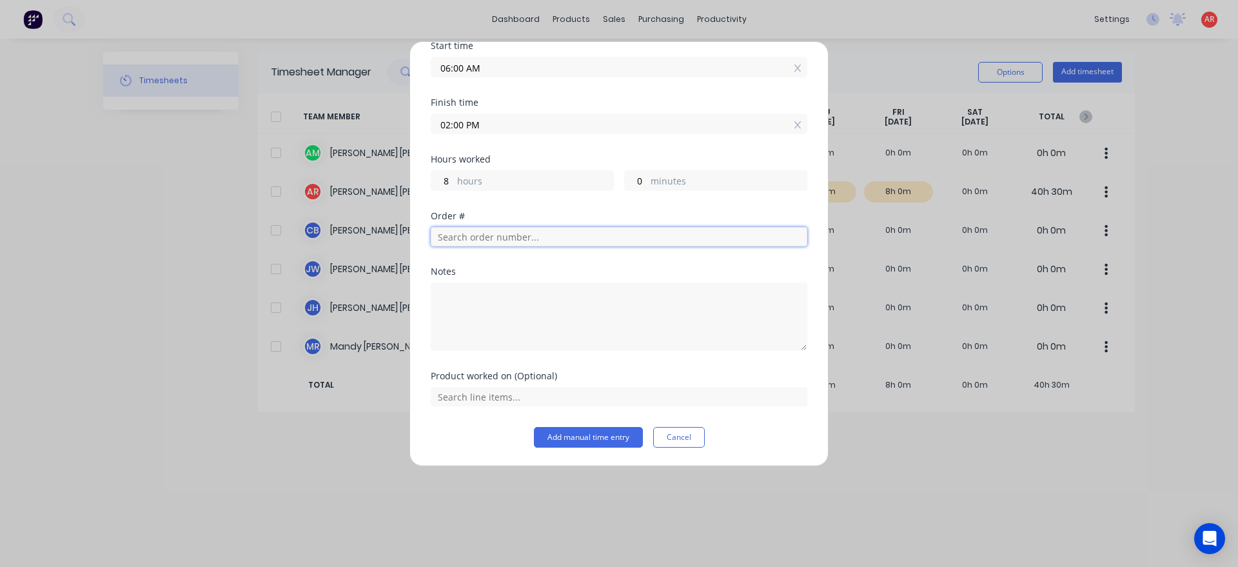
click at [512, 239] on input "text" at bounding box center [619, 236] width 377 height 19
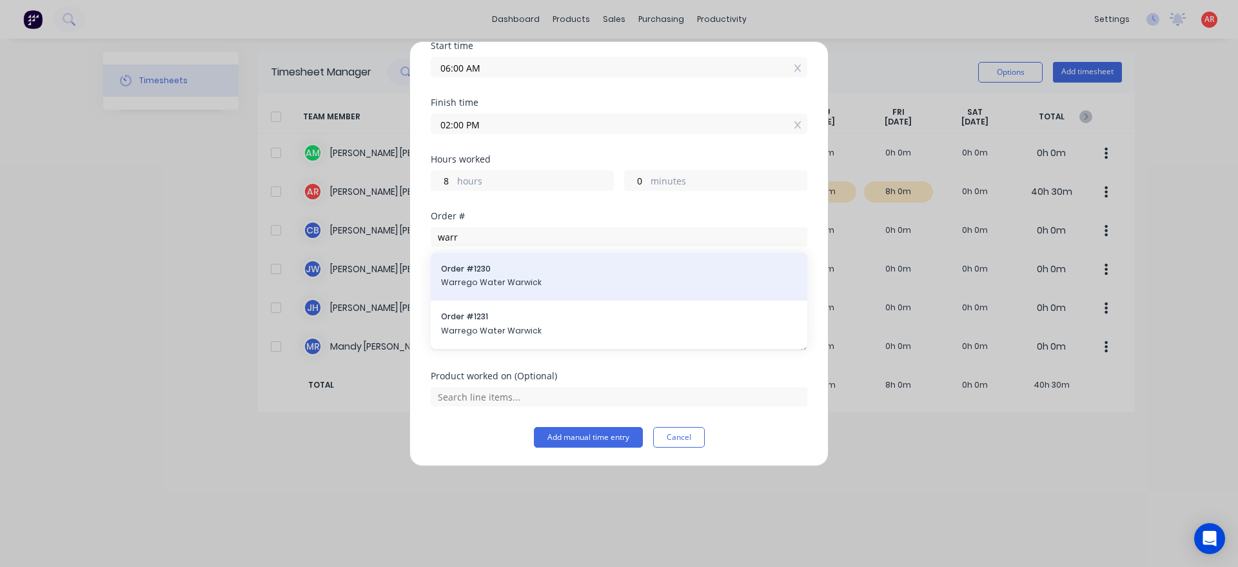
click at [513, 277] on div "Order # 1230 Warrego Water Warwick" at bounding box center [619, 276] width 356 height 27
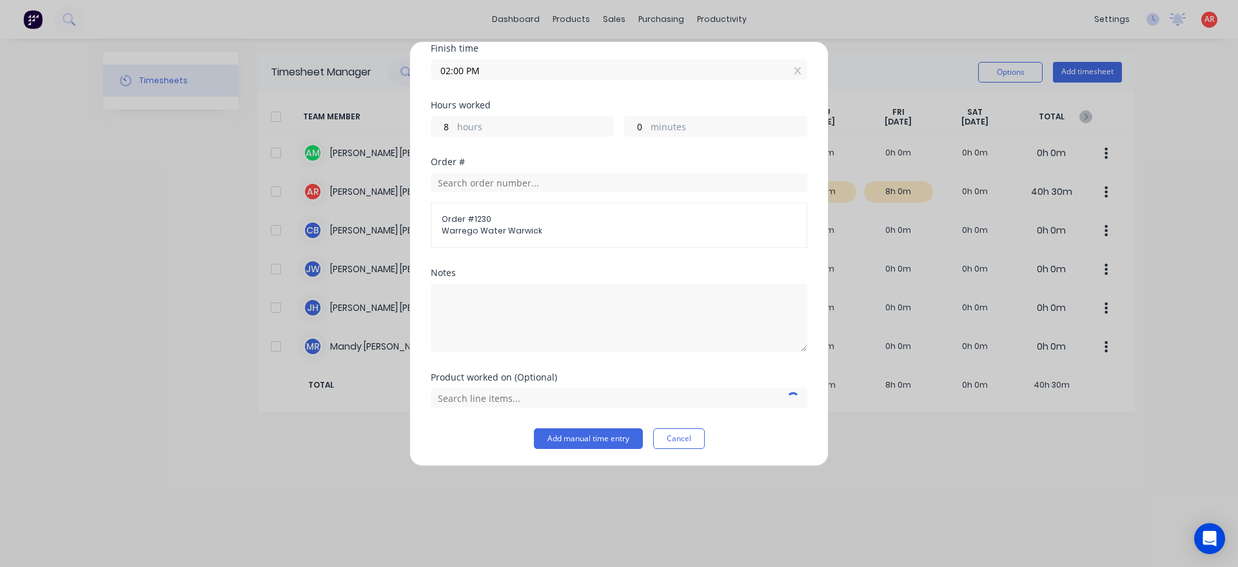
scroll to position [223, 0]
click at [509, 393] on input "text" at bounding box center [619, 396] width 377 height 19
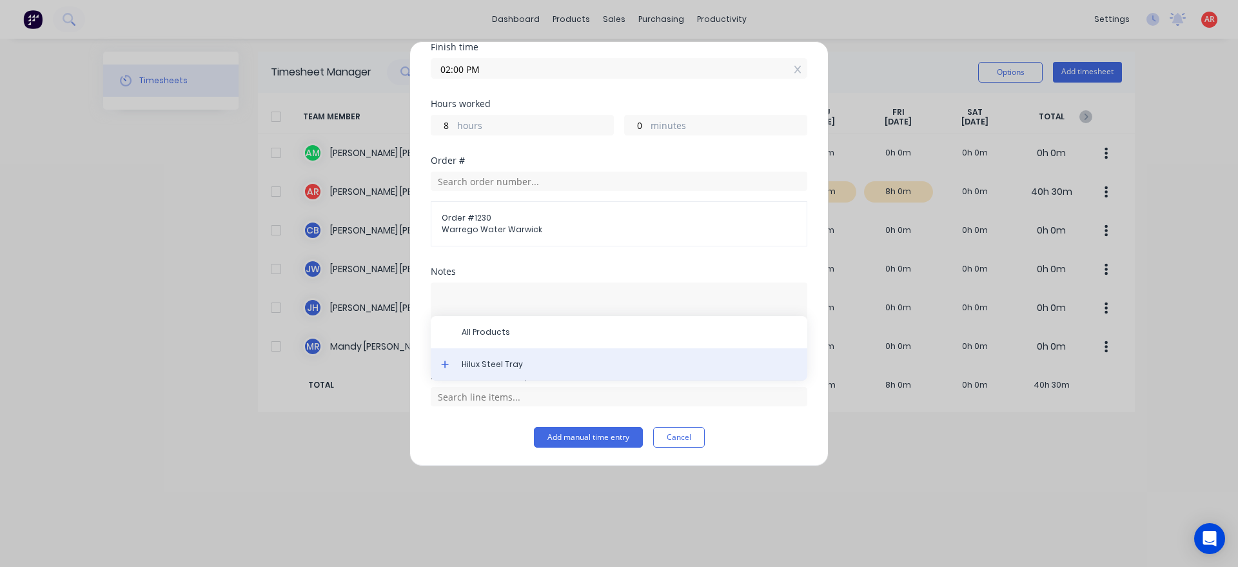
click at [493, 367] on span "Hilux Steel Tray" at bounding box center [629, 365] width 335 height 12
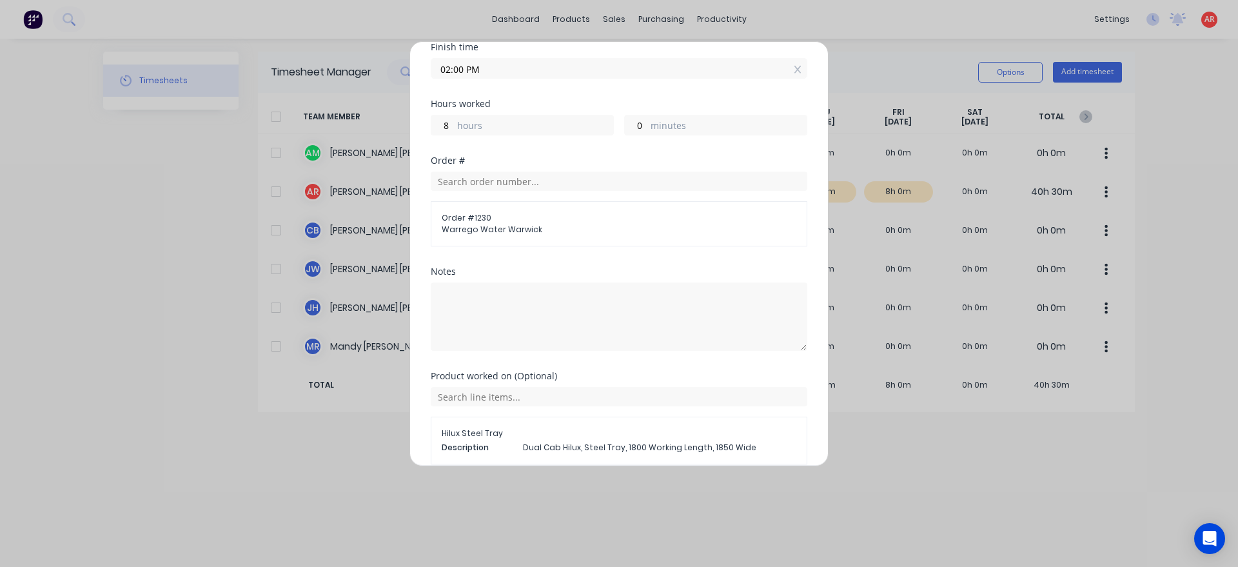
scroll to position [281, 0]
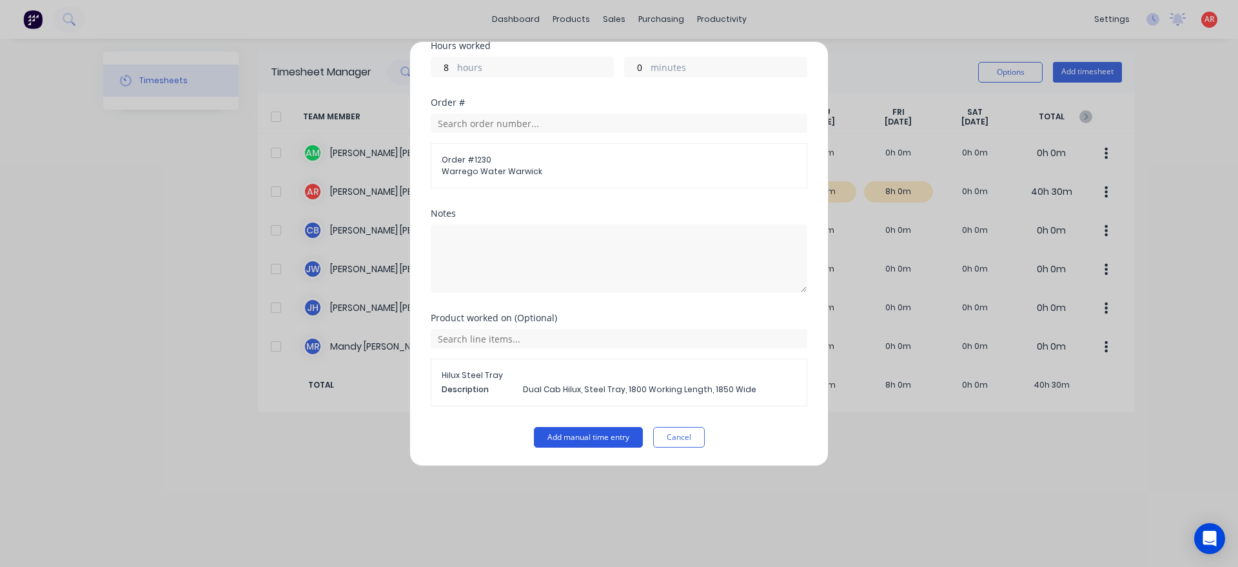
click at [575, 431] on button "Add manual time entry" at bounding box center [588, 437] width 109 height 21
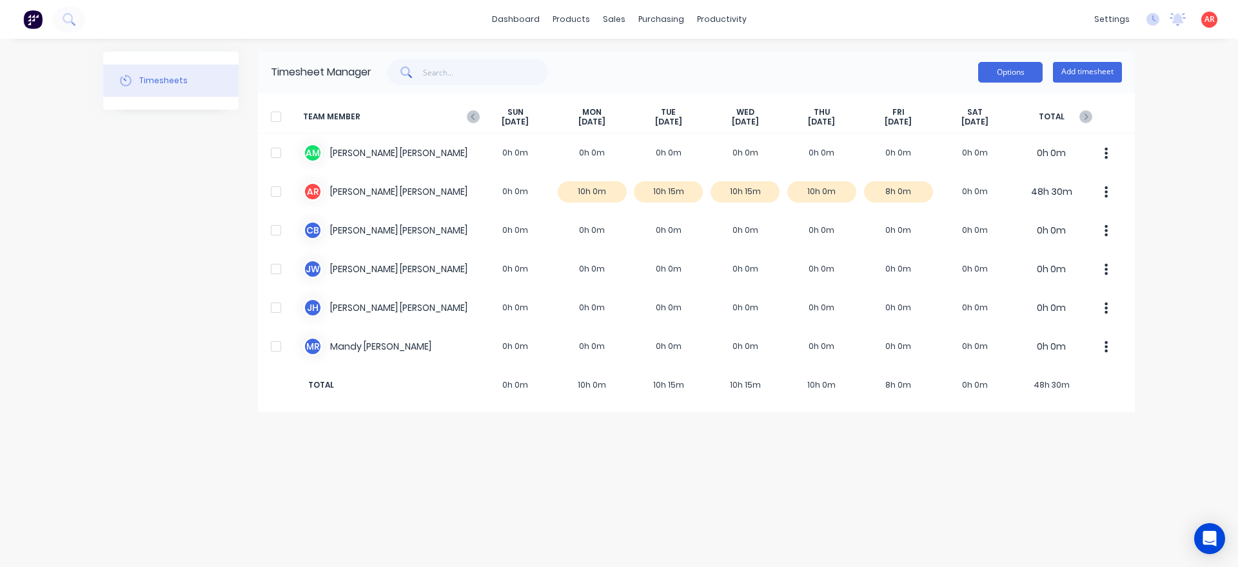
click at [1011, 80] on button "Options" at bounding box center [1010, 72] width 64 height 21
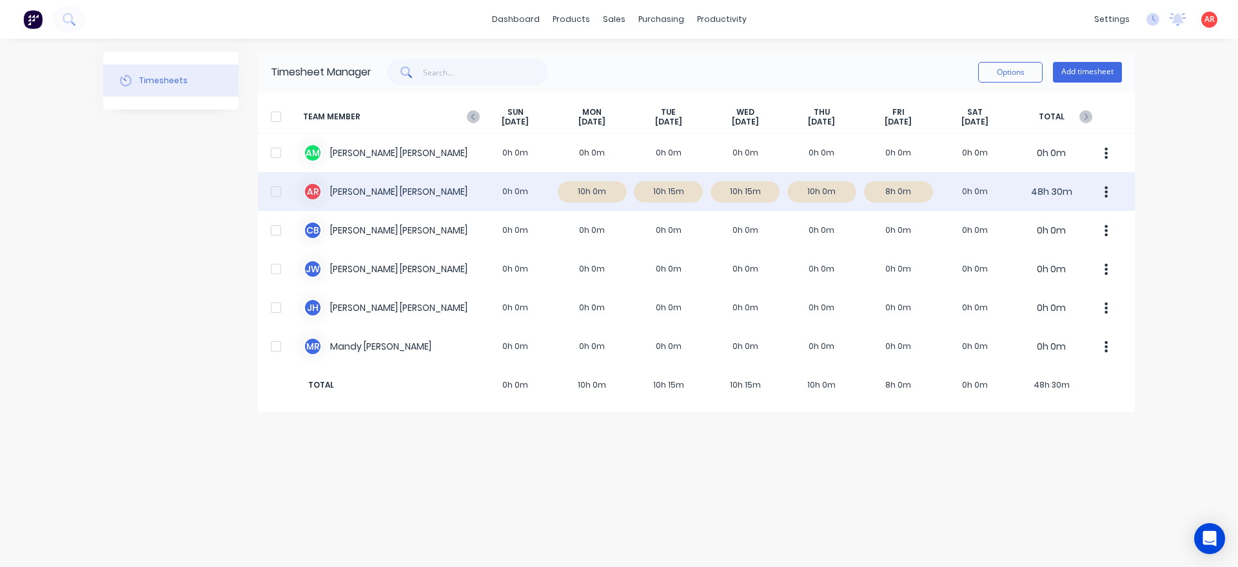
click at [274, 189] on div at bounding box center [276, 192] width 26 height 26
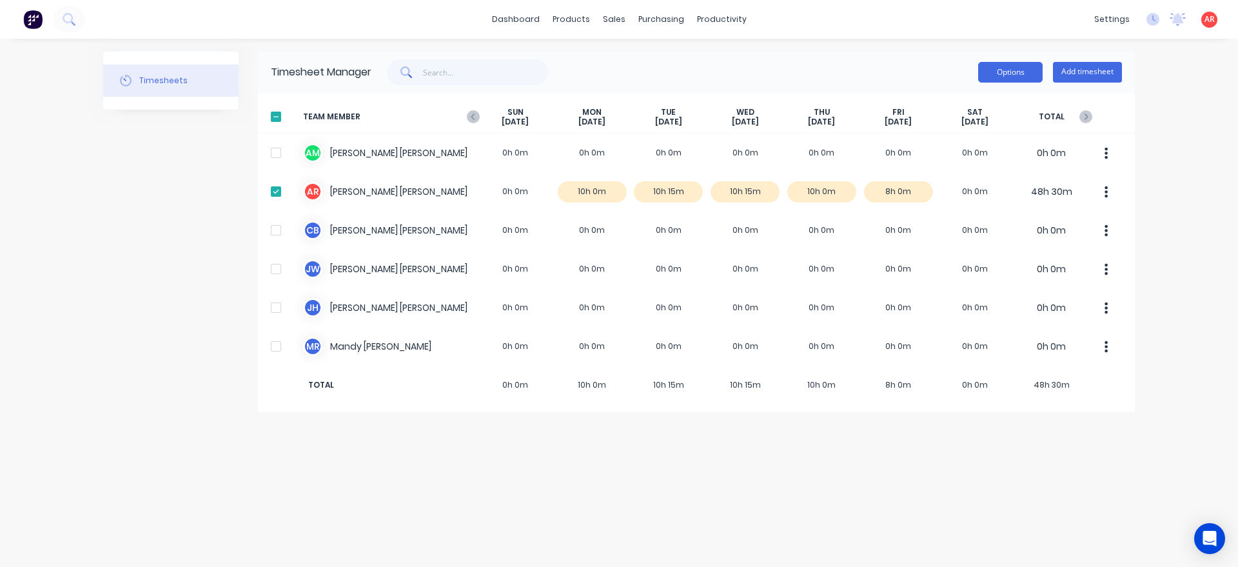
click at [1009, 76] on button "Options" at bounding box center [1010, 72] width 64 height 21
click at [1002, 102] on div "Approve" at bounding box center [981, 105] width 99 height 19
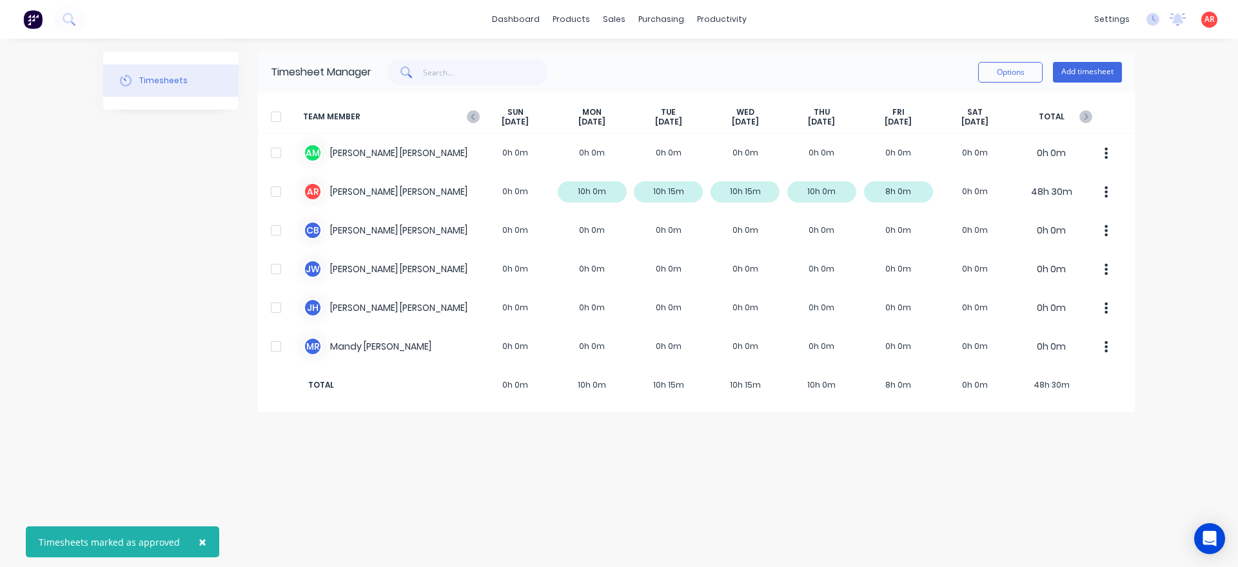
click at [199, 542] on span "×" at bounding box center [203, 542] width 8 height 18
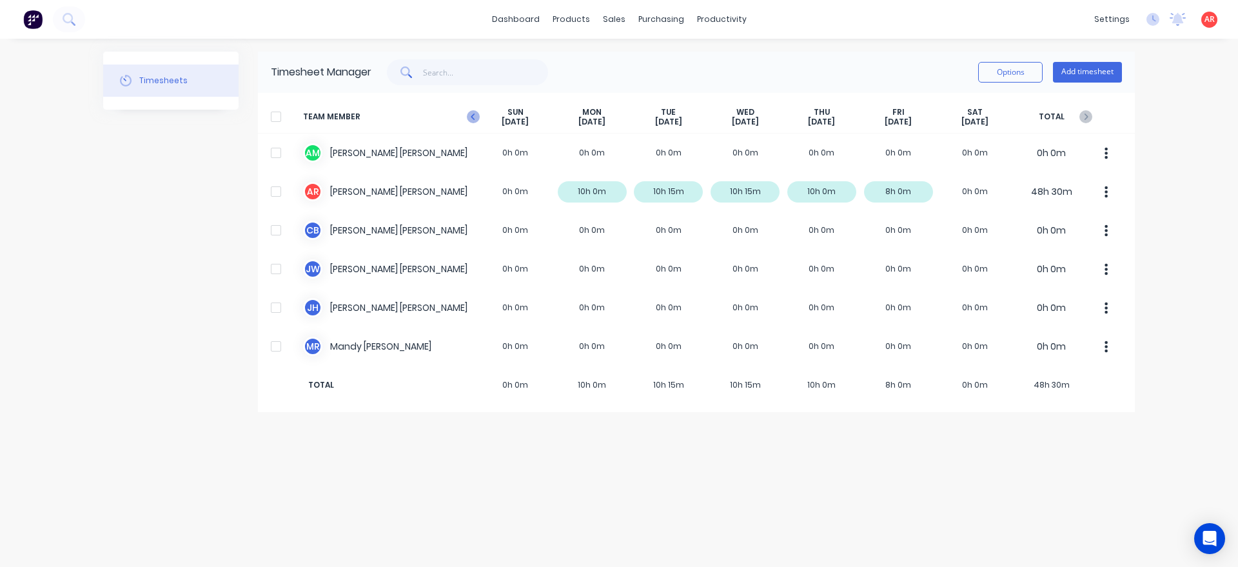
click at [470, 116] on icon "button" at bounding box center [473, 116] width 13 height 13
click at [1087, 117] on icon "button" at bounding box center [1087, 117] width 4 height 6
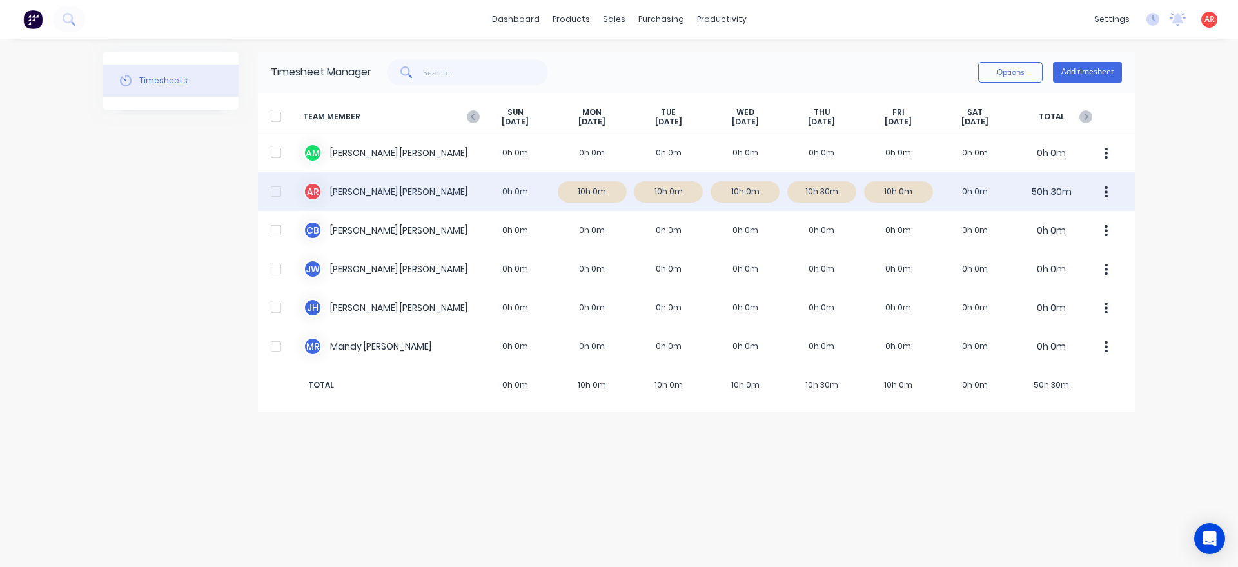
click at [275, 193] on div at bounding box center [276, 192] width 26 height 26
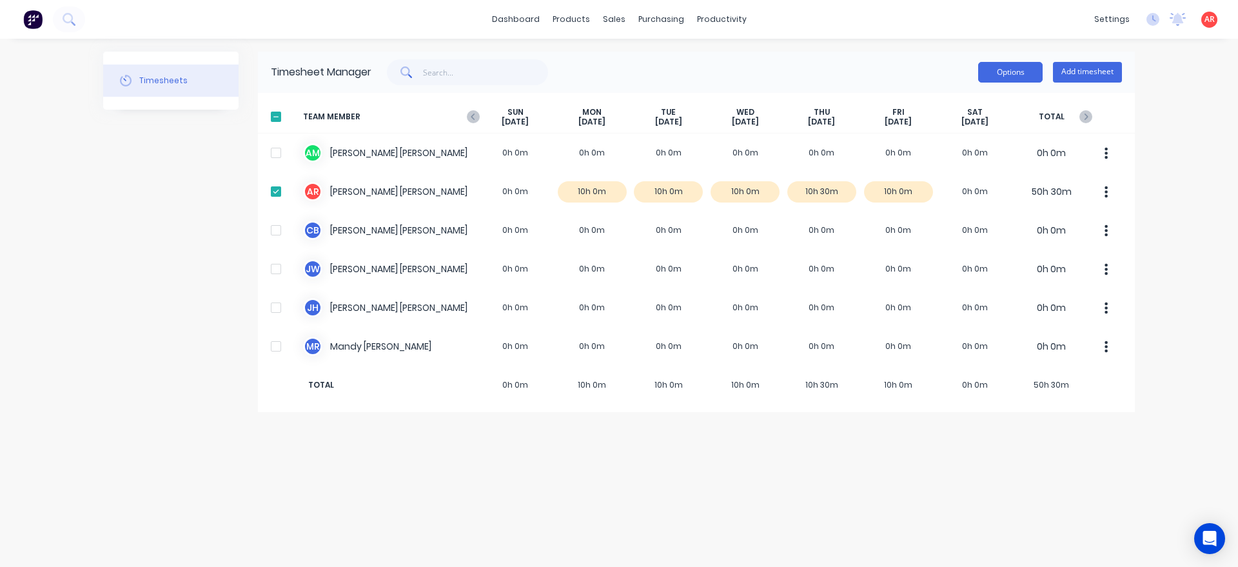
click at [1016, 69] on button "Options" at bounding box center [1010, 72] width 64 height 21
click at [964, 108] on div "Approve" at bounding box center [981, 105] width 99 height 19
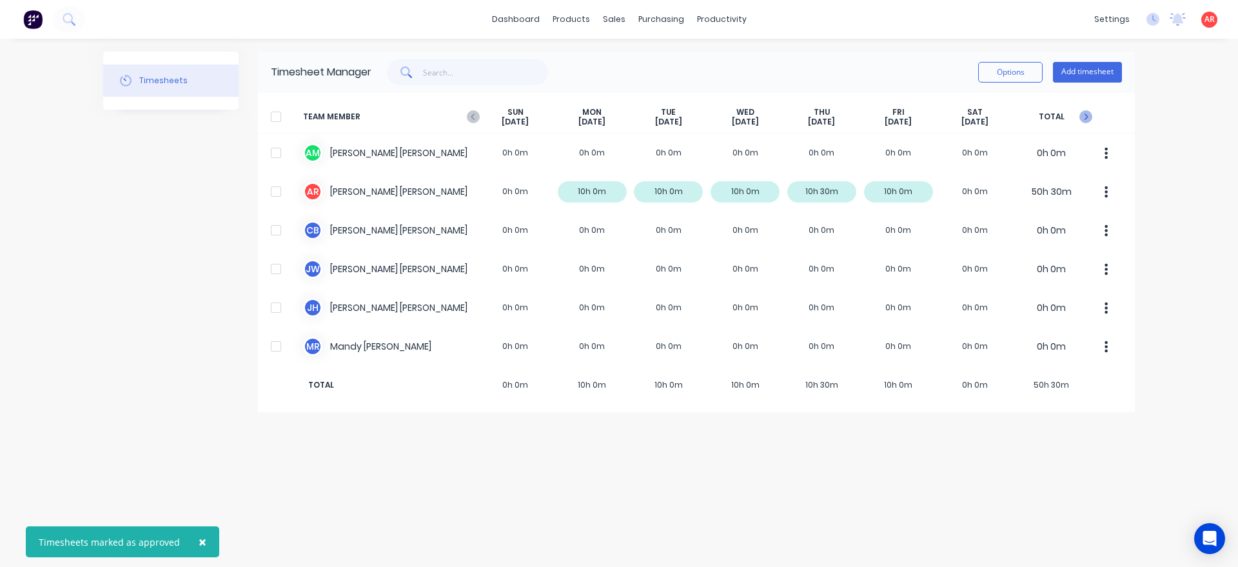
click at [1088, 117] on icon "button" at bounding box center [1087, 117] width 4 height 6
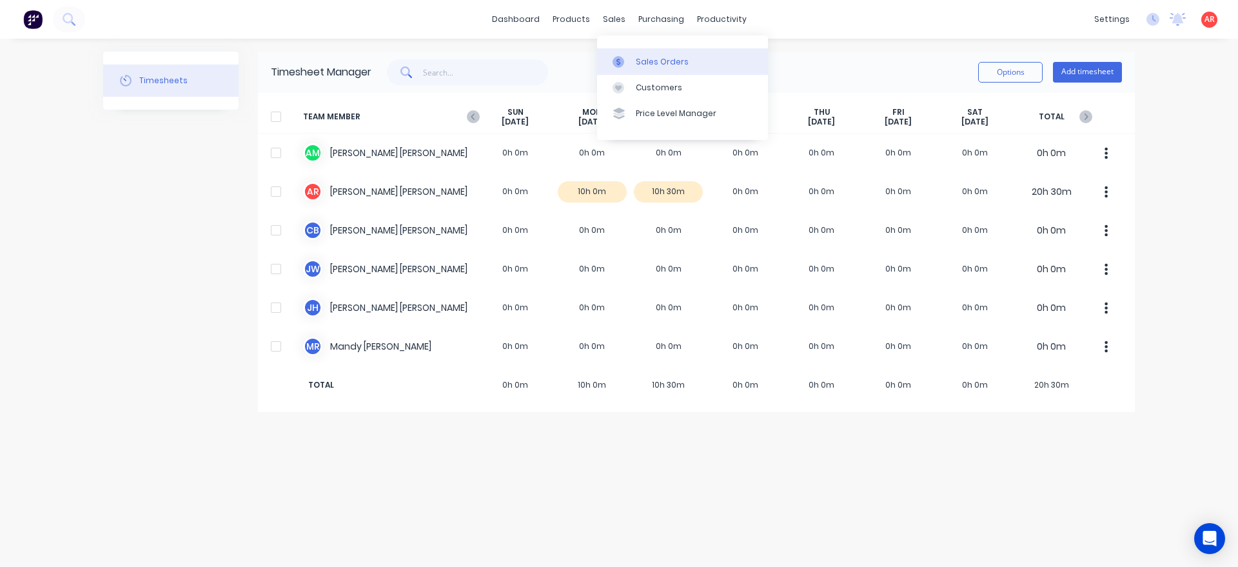
click at [638, 59] on div "Sales Orders" at bounding box center [662, 62] width 53 height 12
